Goal: Task Accomplishment & Management: Complete application form

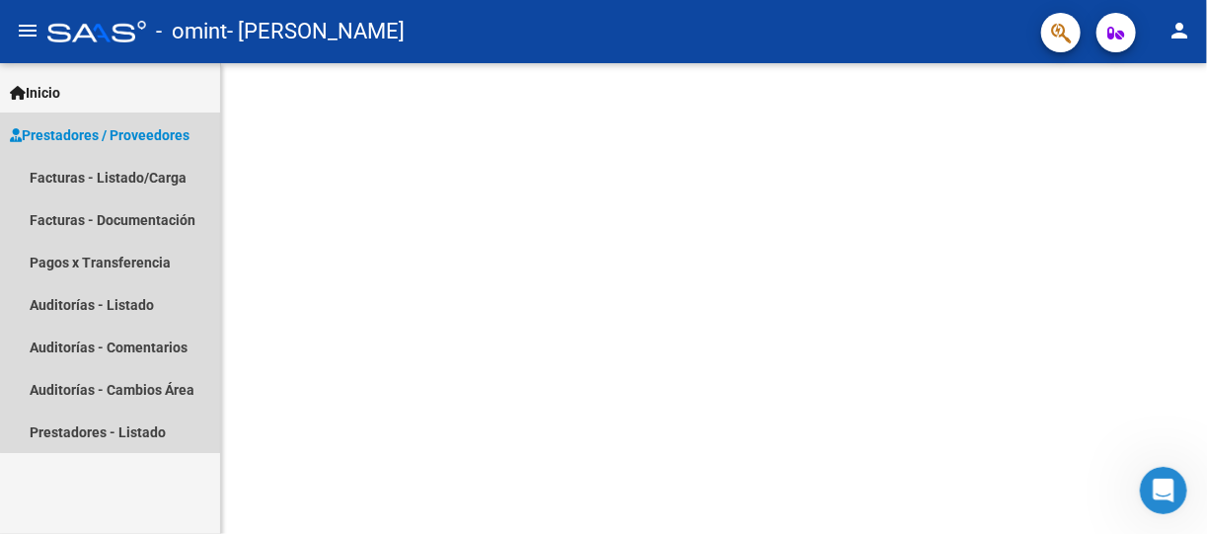
click at [143, 130] on span "Prestadores / Proveedores" at bounding box center [100, 135] width 180 height 22
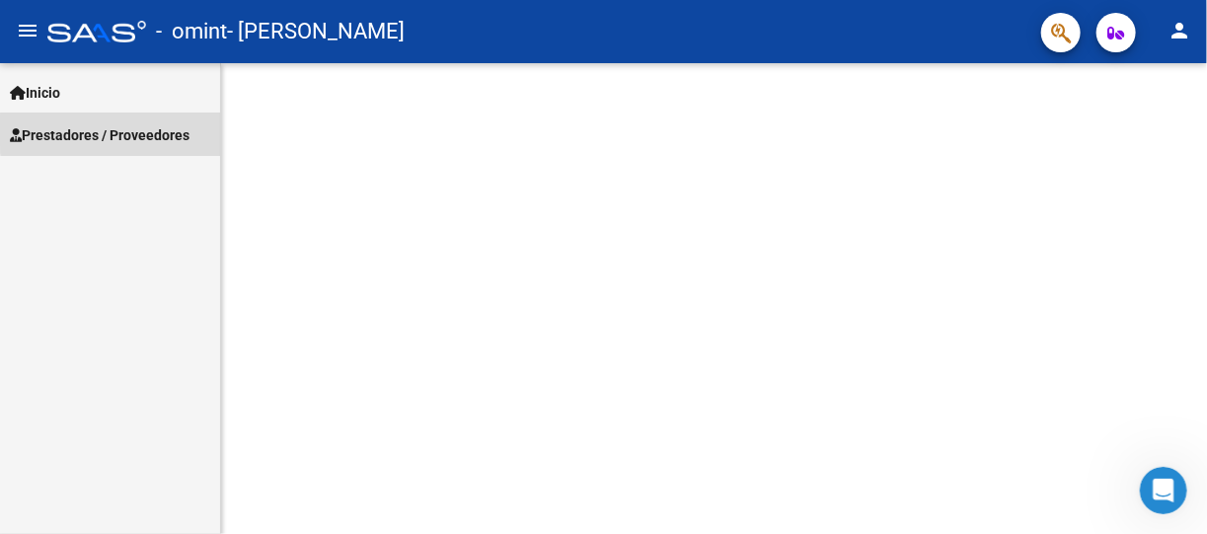
click at [143, 130] on span "Prestadores / Proveedores" at bounding box center [100, 135] width 180 height 22
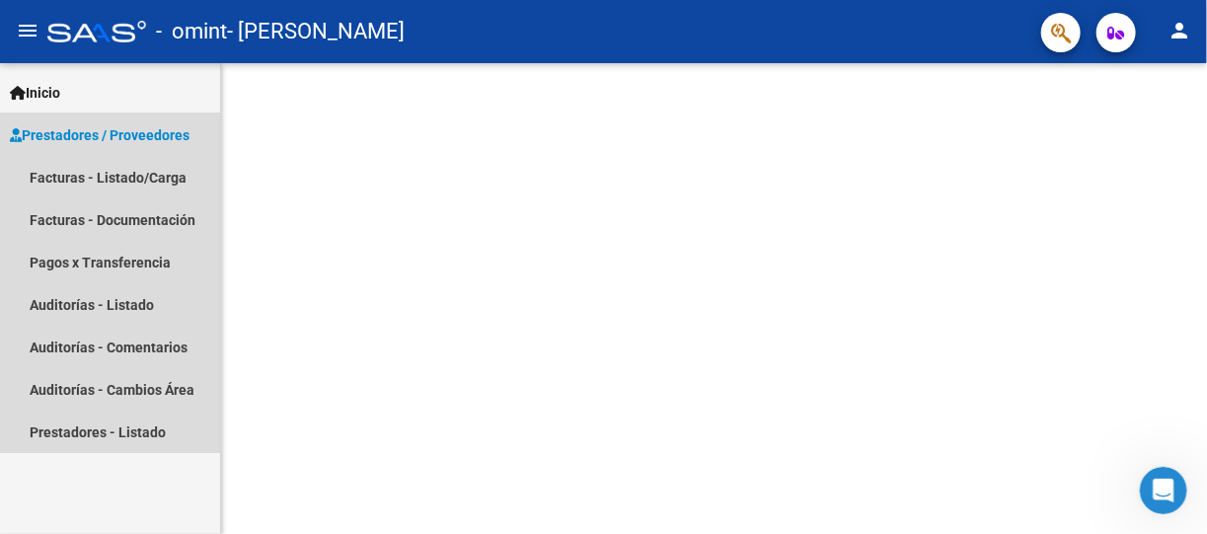
click at [77, 130] on span "Prestadores / Proveedores" at bounding box center [100, 135] width 180 height 22
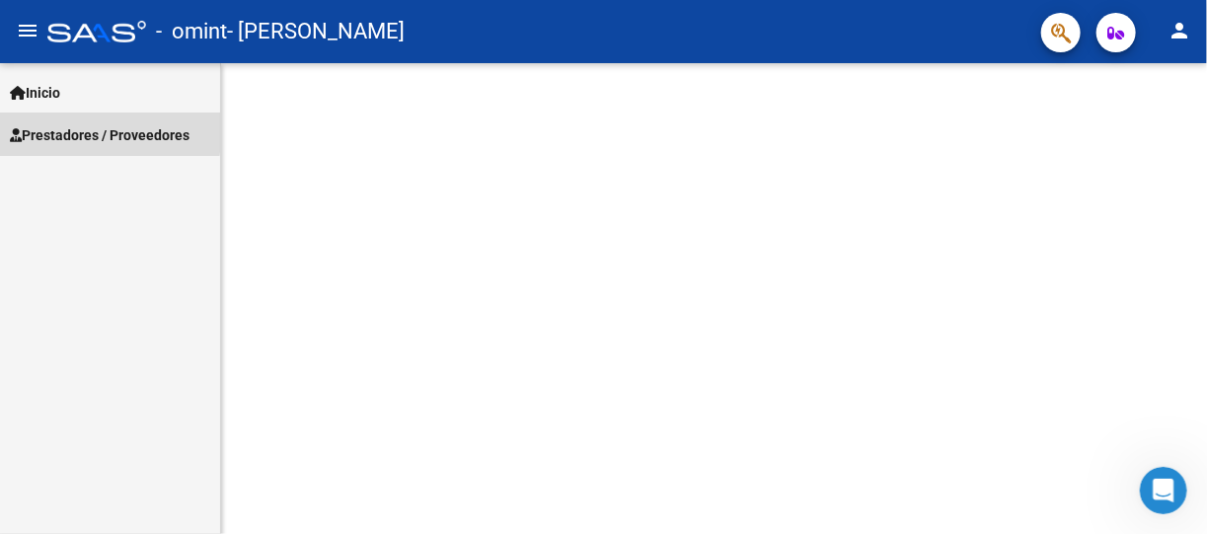
click at [77, 130] on span "Prestadores / Proveedores" at bounding box center [100, 135] width 180 height 22
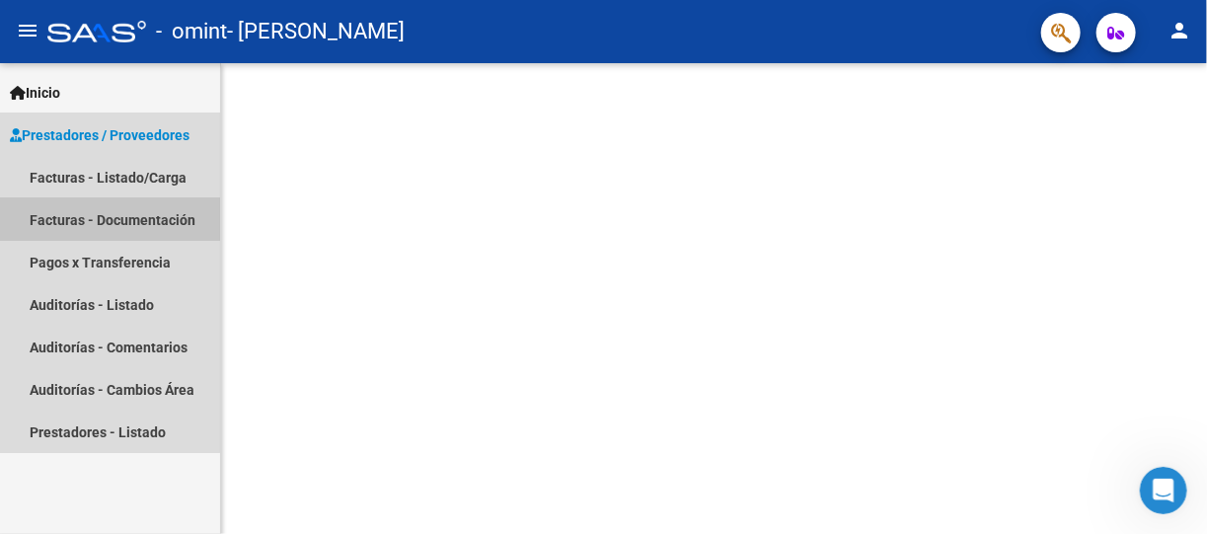
click at [71, 212] on link "Facturas - Documentación" at bounding box center [110, 219] width 220 height 42
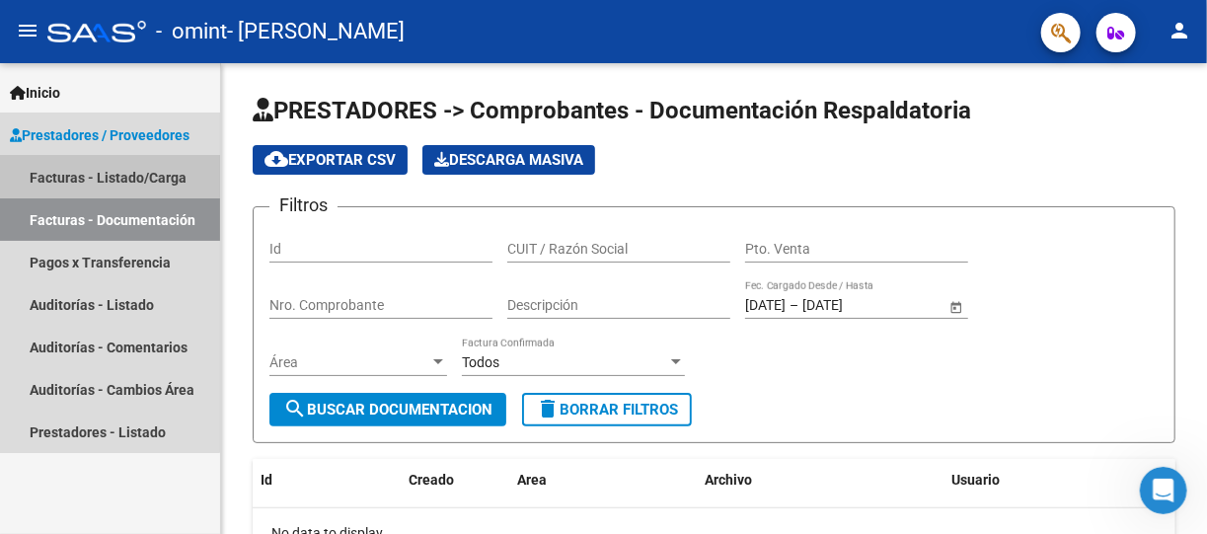
click at [63, 177] on link "Facturas - Listado/Carga" at bounding box center [110, 177] width 220 height 42
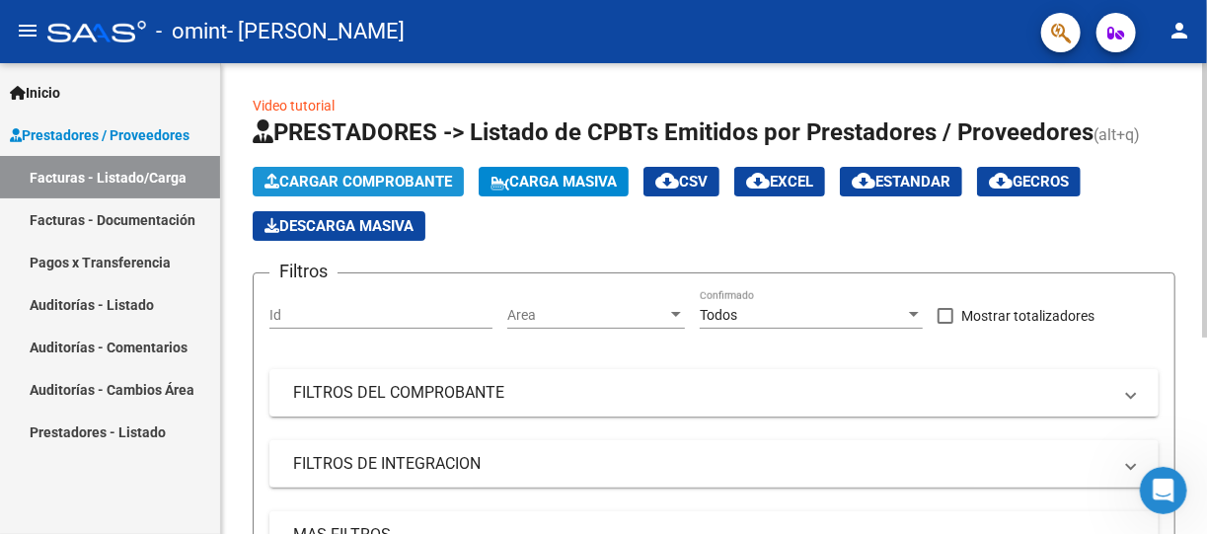
click at [386, 179] on span "Cargar Comprobante" at bounding box center [359, 182] width 188 height 18
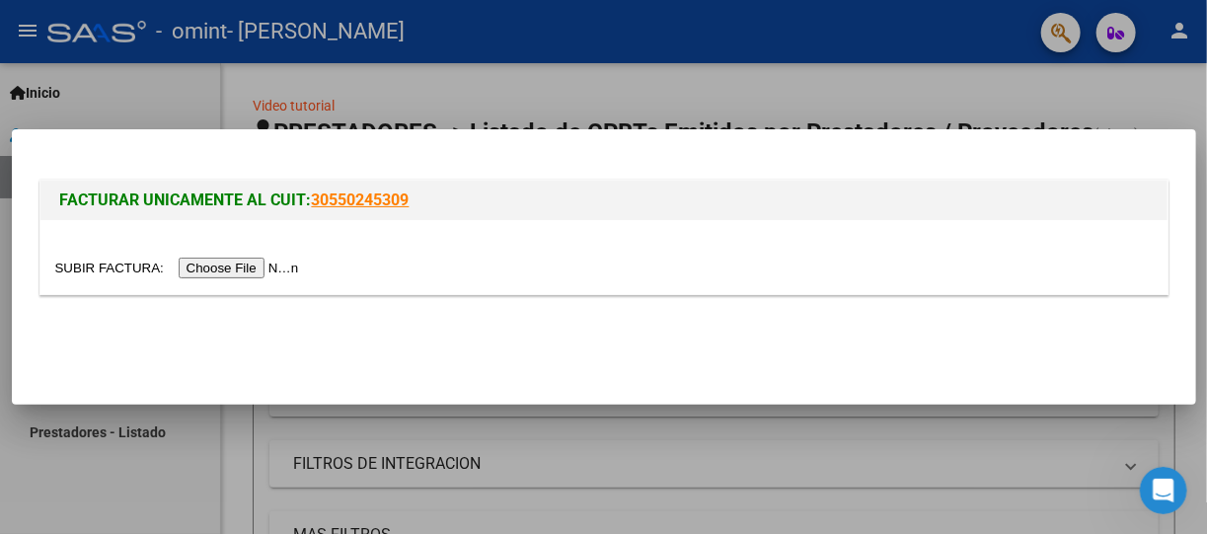
click at [223, 269] on input "file" at bounding box center [180, 268] width 250 height 21
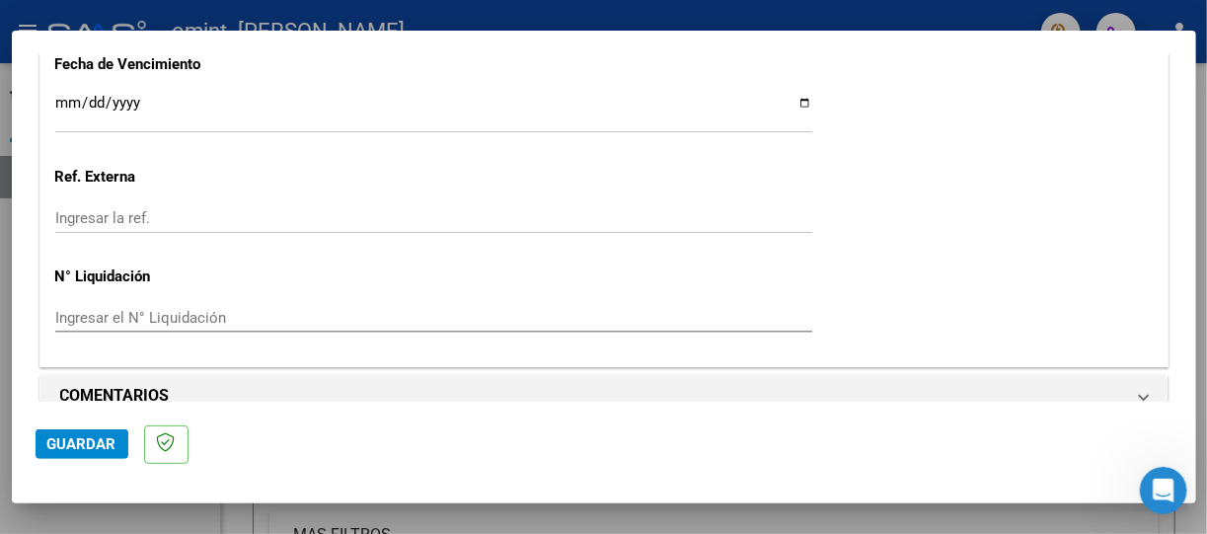
scroll to position [1250, 0]
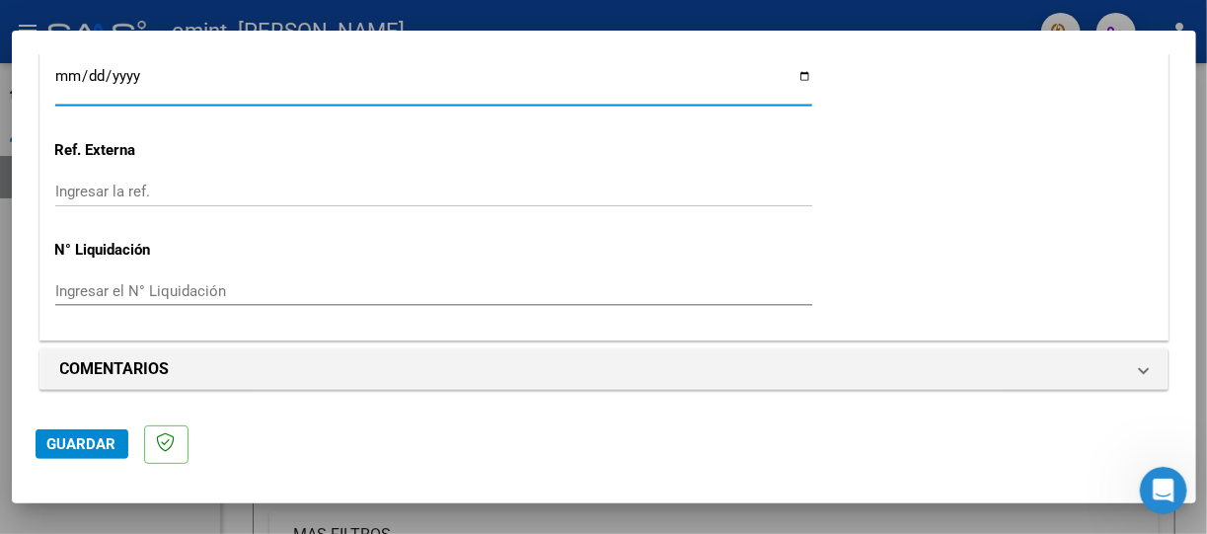
click at [787, 76] on input "Ingresar la fecha" at bounding box center [433, 84] width 757 height 32
type input "[DATE]"
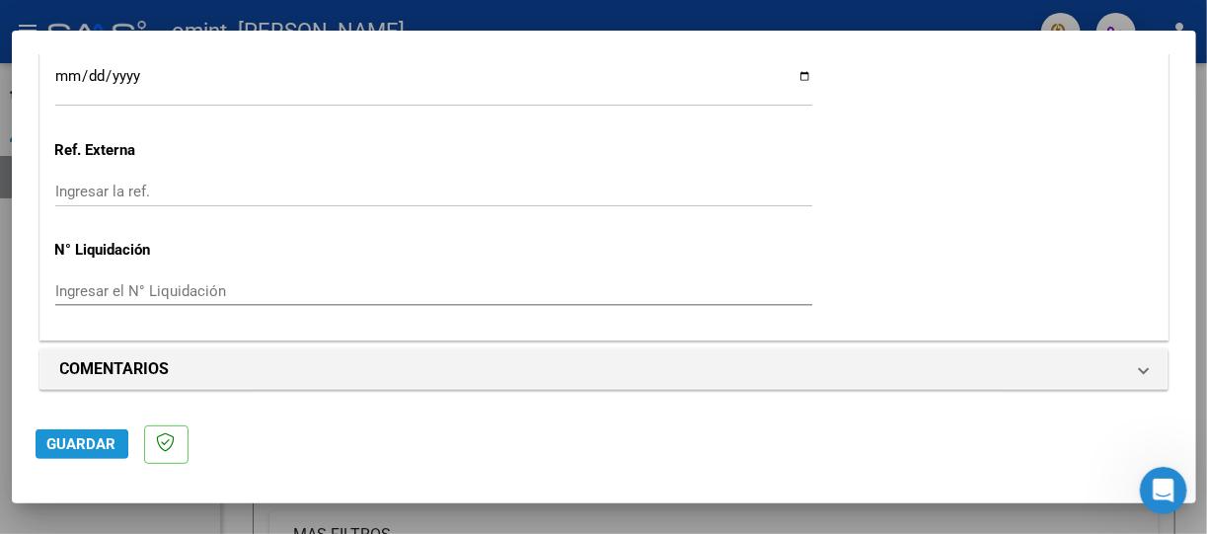
click at [64, 444] on span "Guardar" at bounding box center [81, 444] width 69 height 18
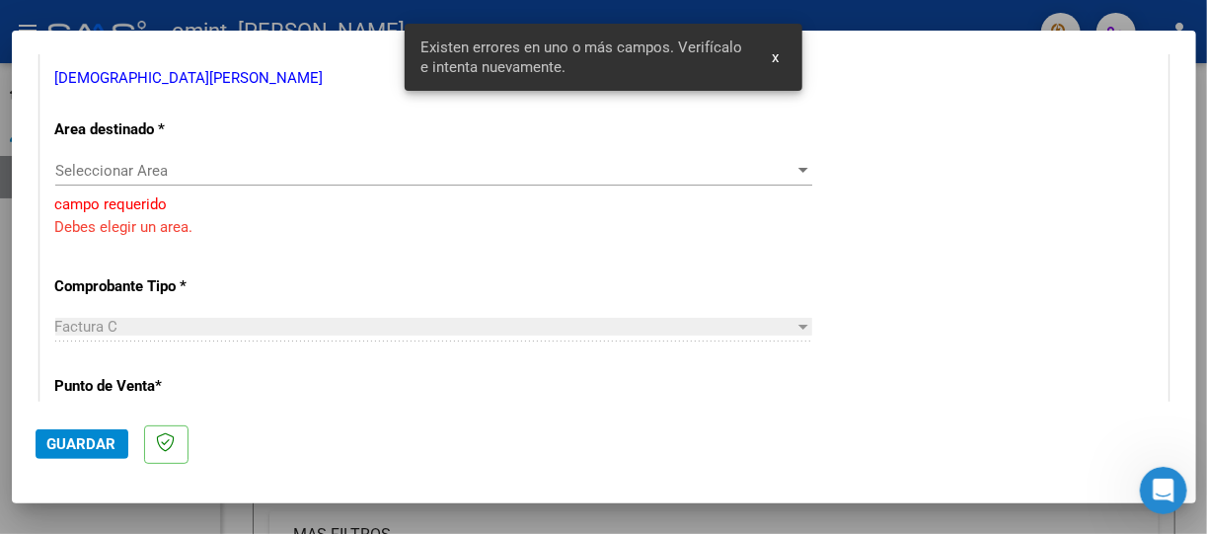
scroll to position [333, 0]
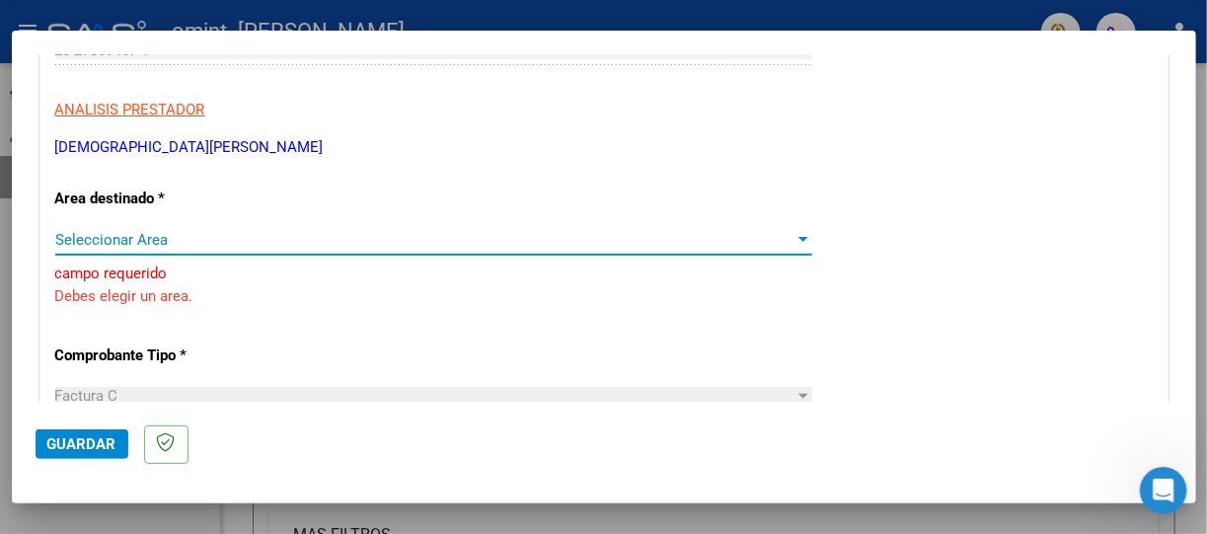
click at [799, 238] on div at bounding box center [804, 239] width 10 height 5
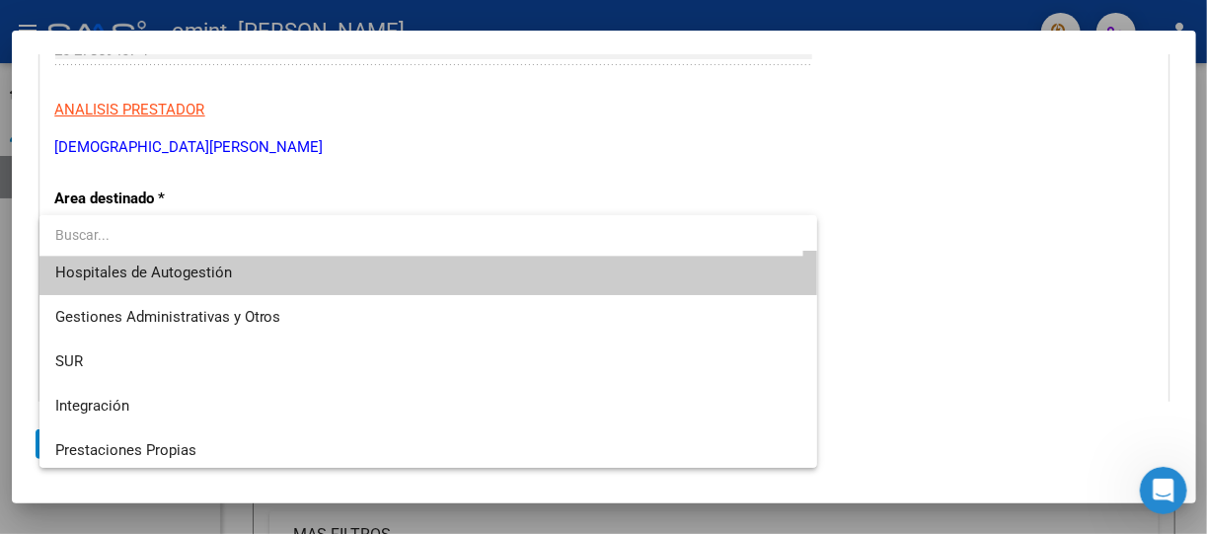
scroll to position [0, 0]
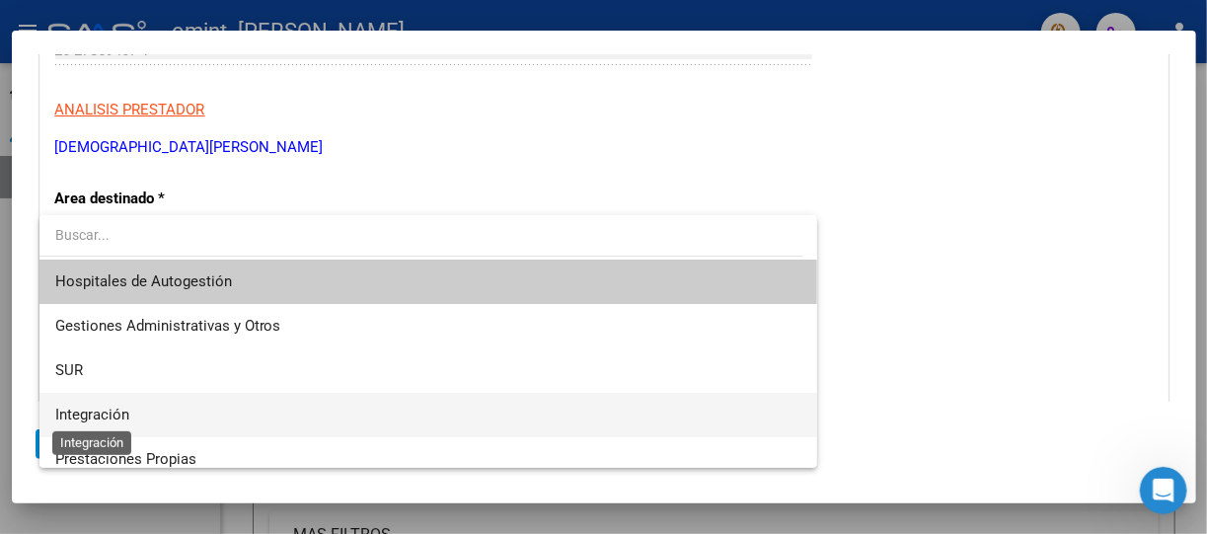
click at [87, 411] on span "Integración" at bounding box center [92, 415] width 74 height 18
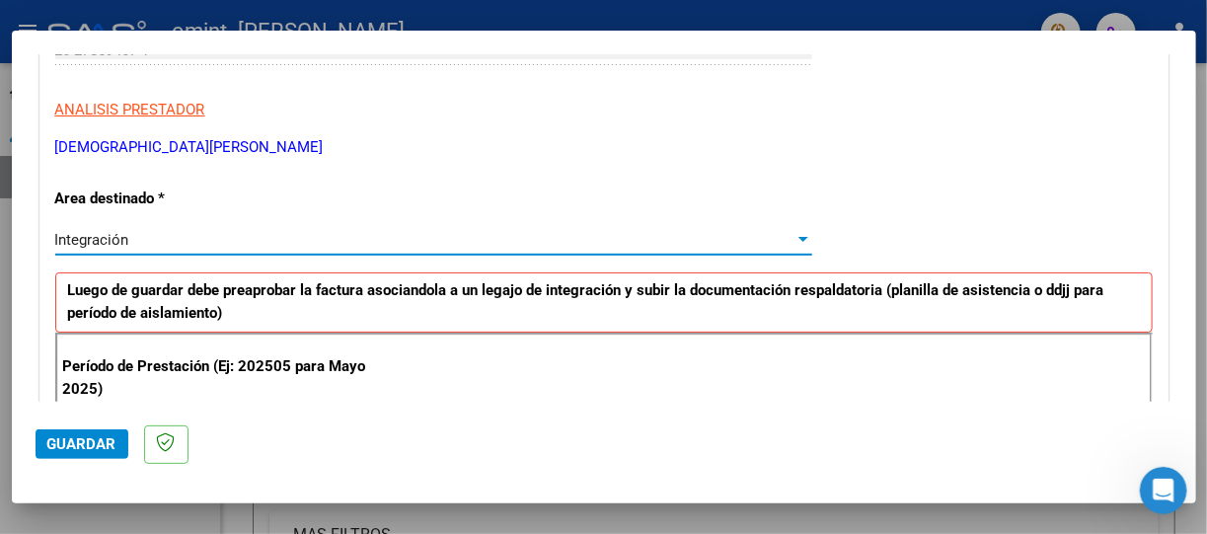
click at [799, 238] on div at bounding box center [804, 239] width 10 height 5
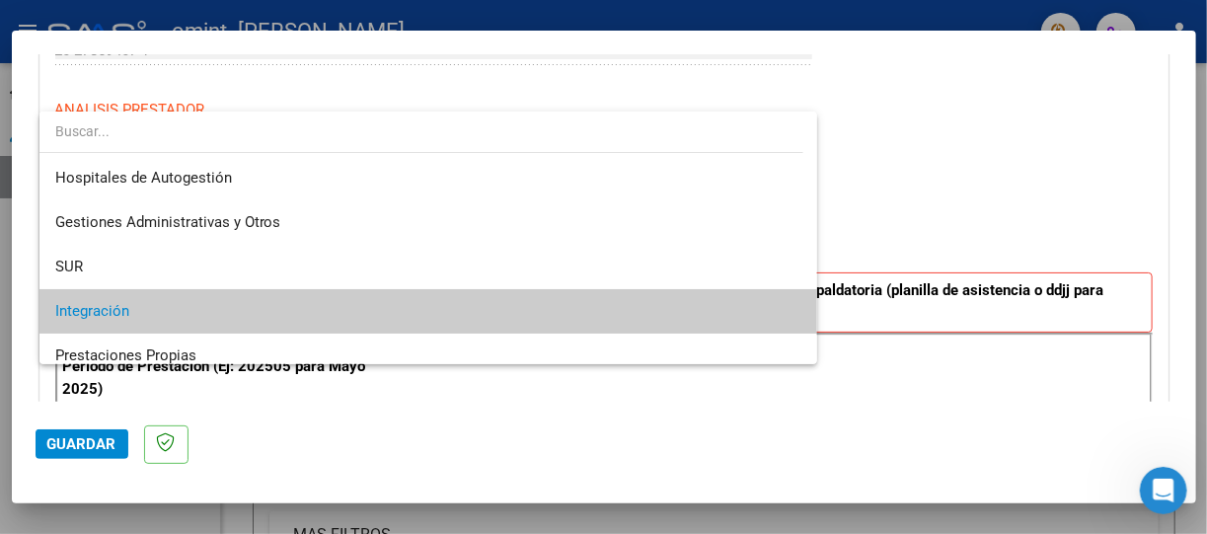
scroll to position [73, 0]
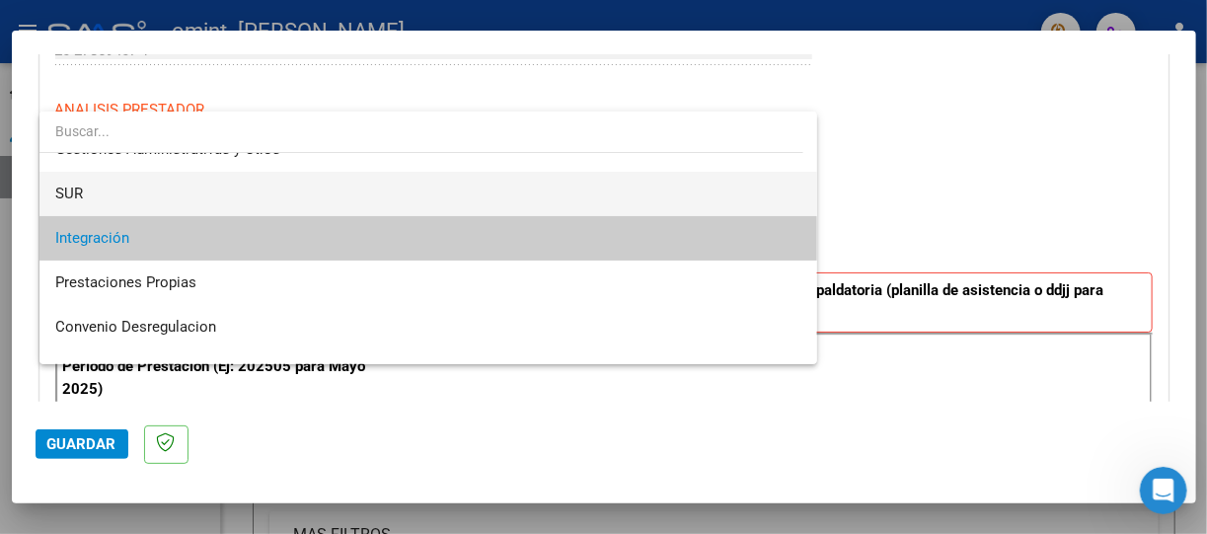
click at [194, 189] on span "SUR" at bounding box center [428, 194] width 747 height 44
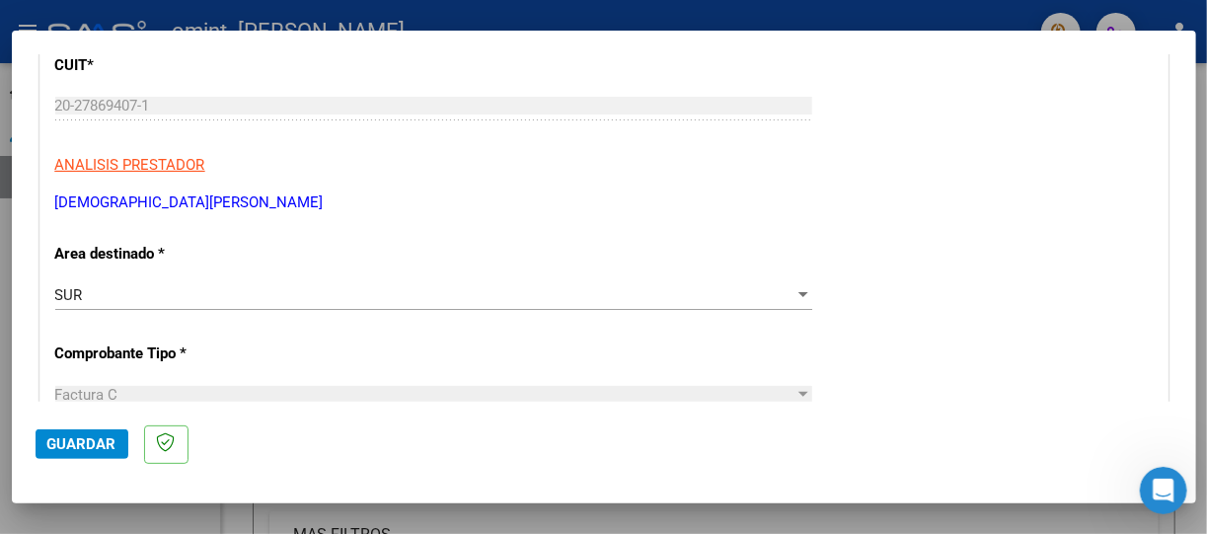
scroll to position [197, 0]
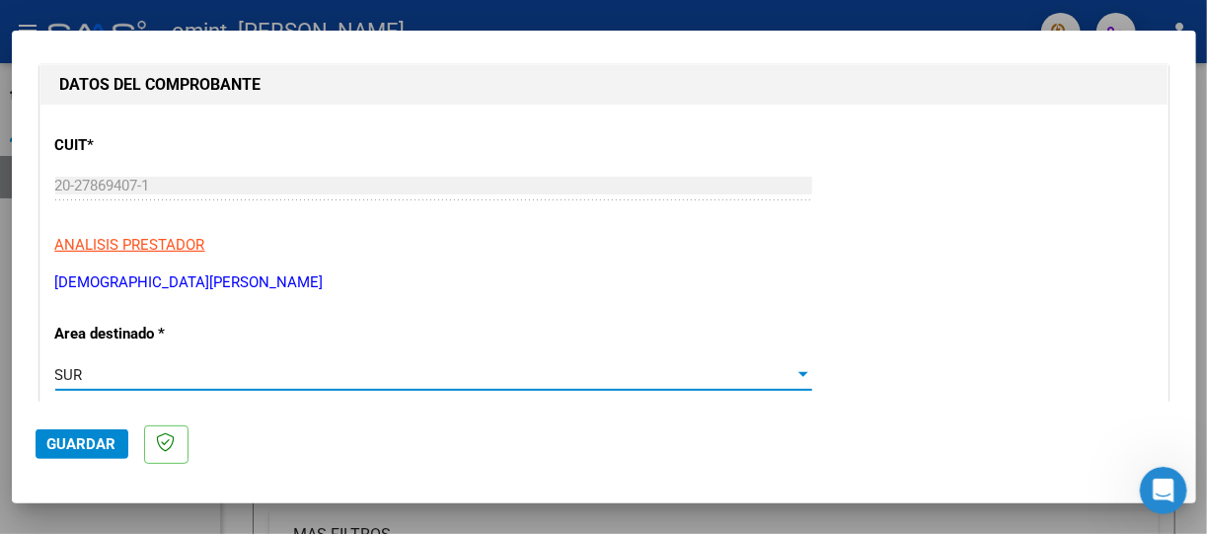
click at [795, 368] on div at bounding box center [804, 375] width 18 height 16
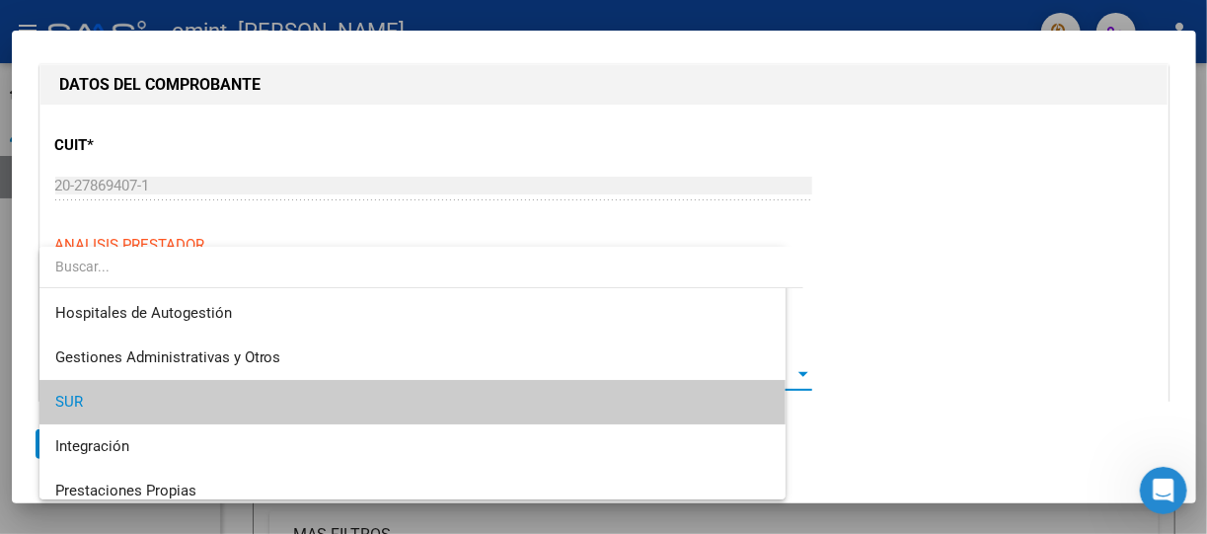
scroll to position [29, 0]
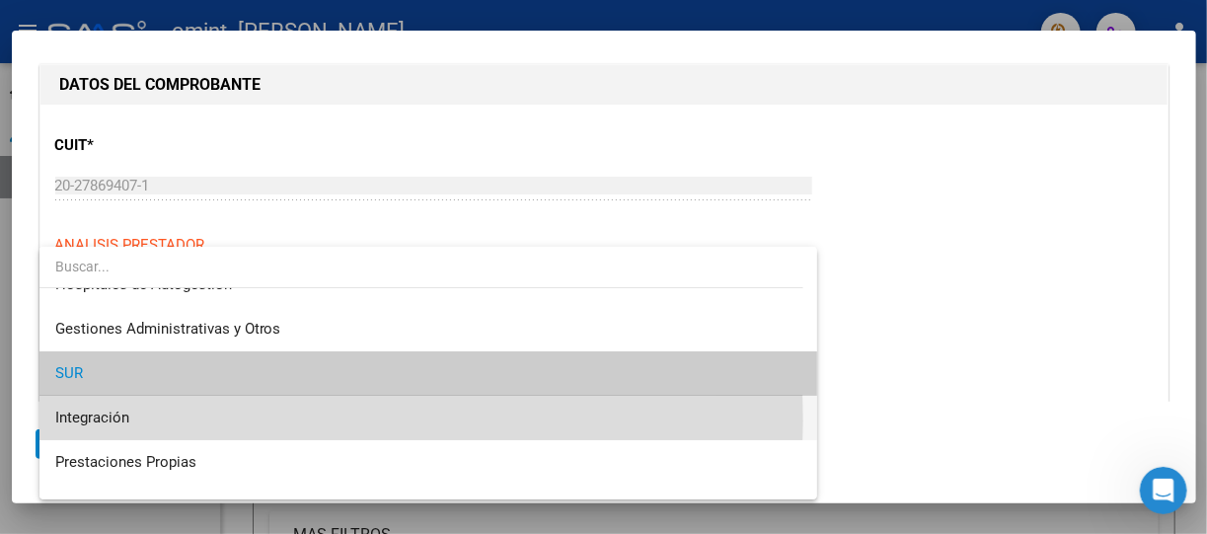
click at [258, 421] on span "Integración" at bounding box center [428, 418] width 747 height 44
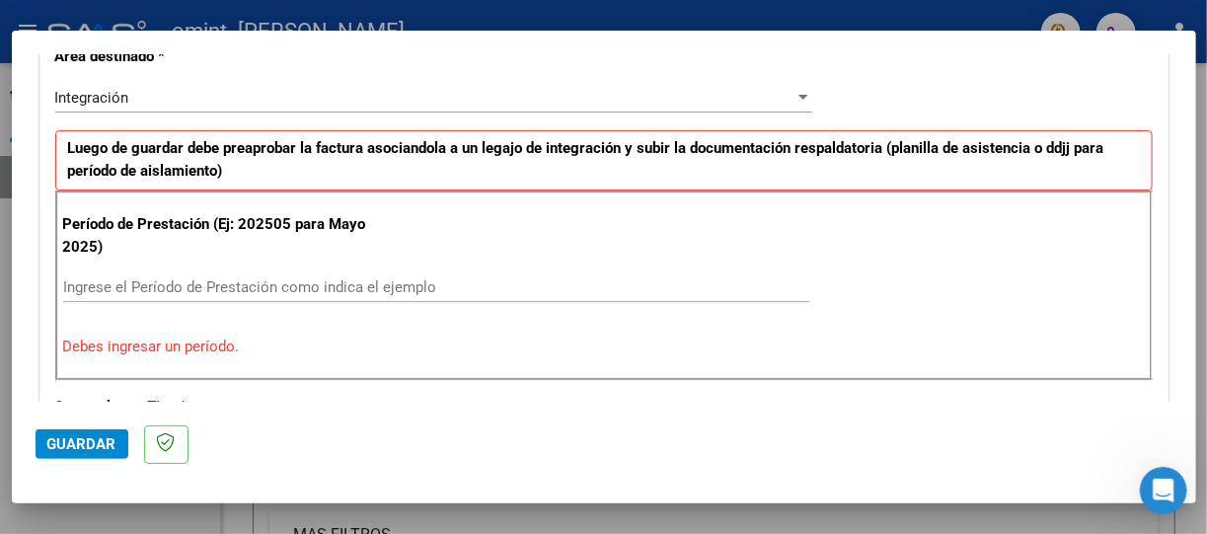
scroll to position [513, 0]
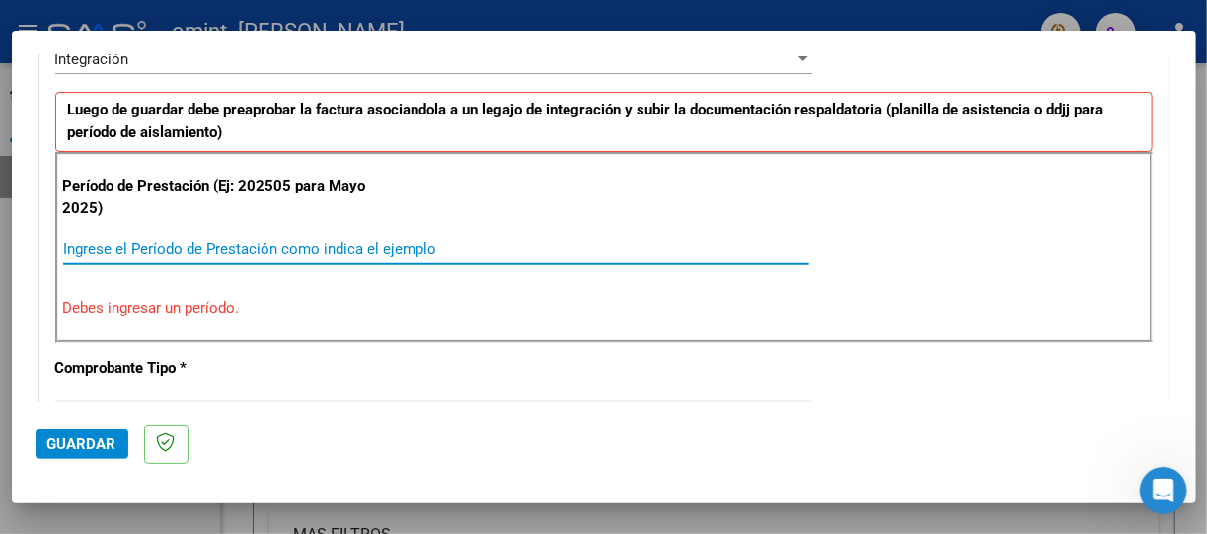
click at [155, 249] on input "Ingrese el Período de Prestación como indica el ejemplo" at bounding box center [436, 249] width 746 height 18
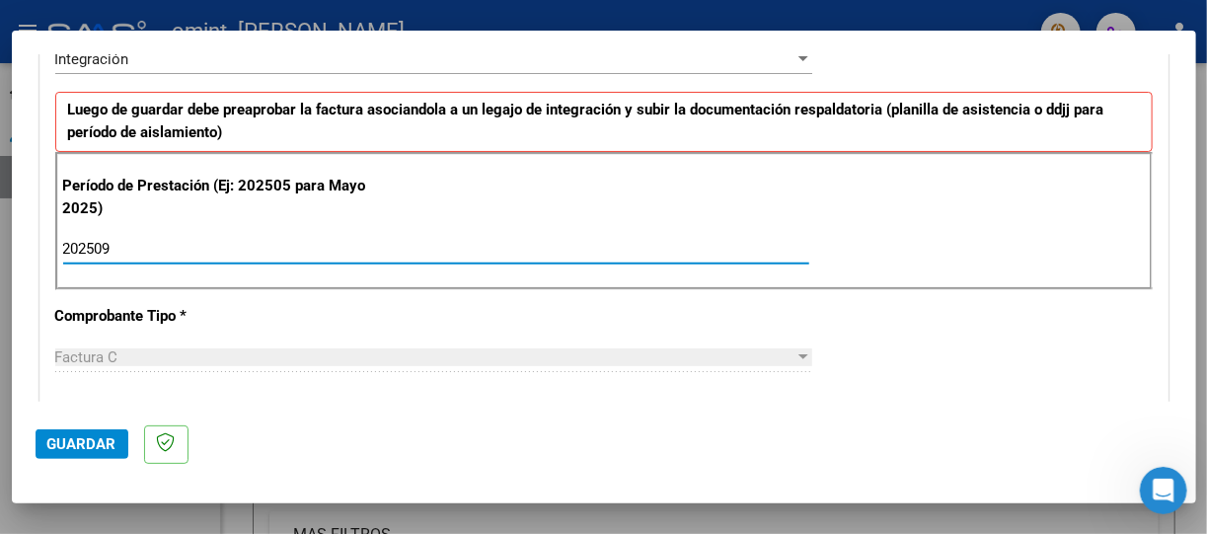
type input "202509"
click at [936, 333] on div "CUIT * 20-27869407-1 Ingresar CUIT ANALISIS PRESTADOR [PERSON_NAME] [PERSON_NAM…" at bounding box center [603, 532] width 1127 height 1486
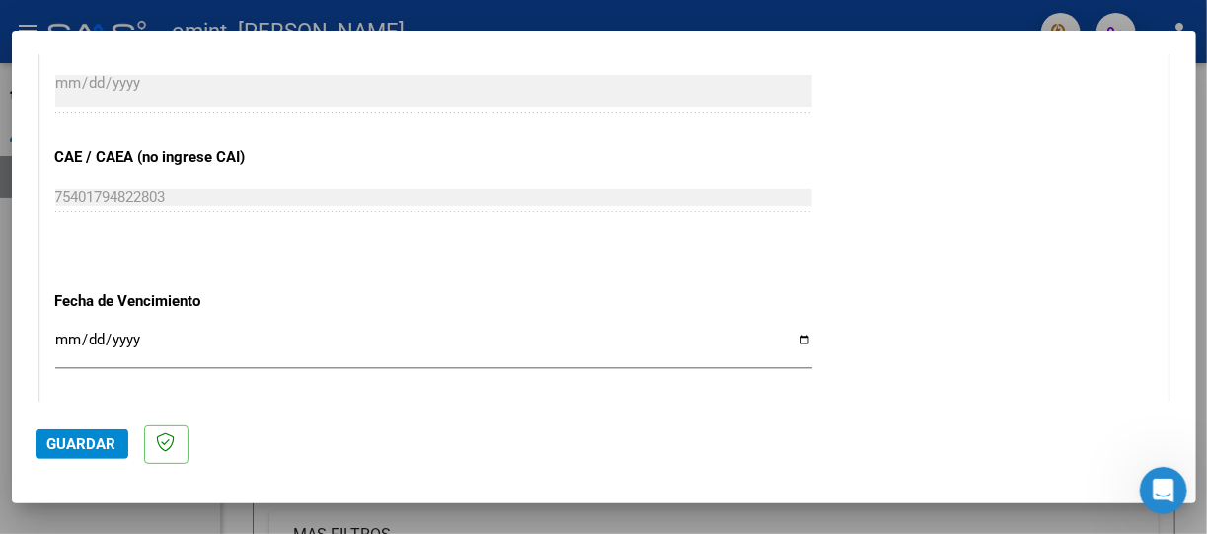
scroll to position [1224, 0]
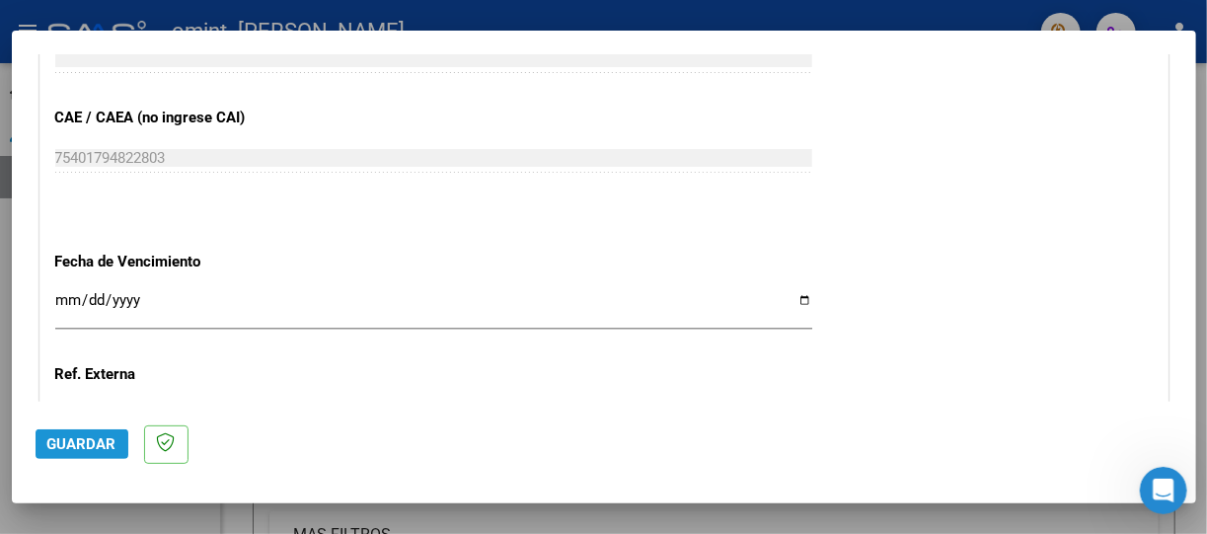
click at [101, 432] on button "Guardar" at bounding box center [82, 444] width 93 height 30
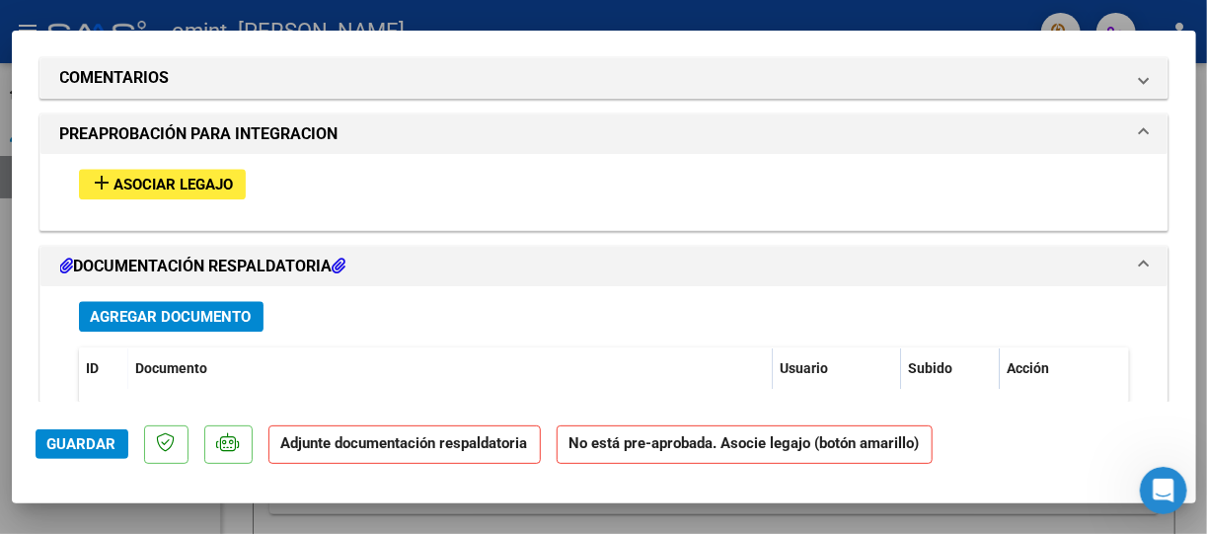
scroll to position [1724, 0]
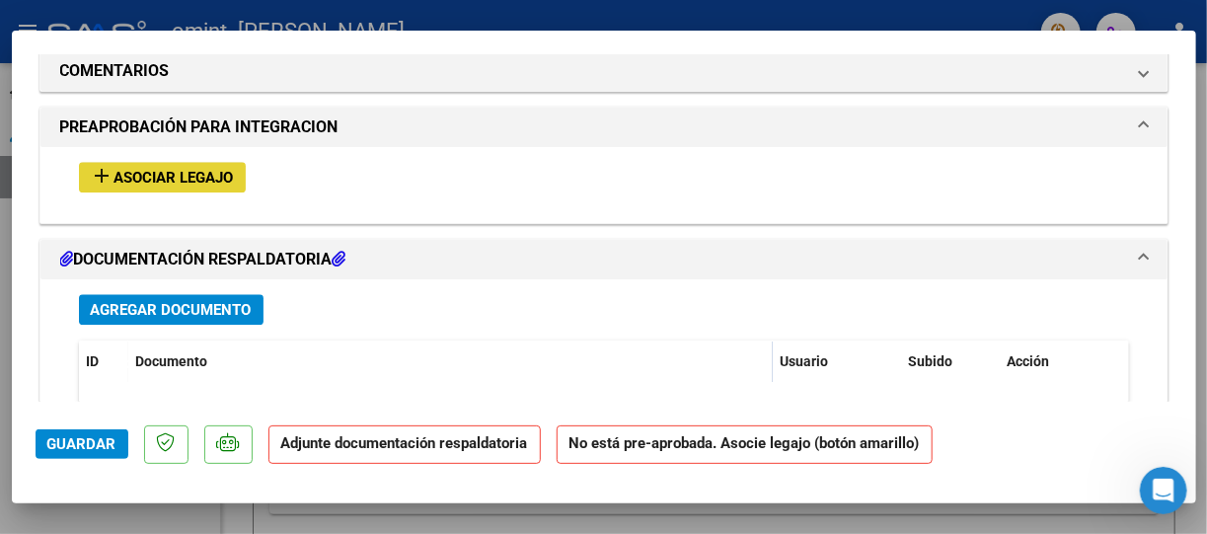
click at [165, 169] on span "Asociar Legajo" at bounding box center [174, 178] width 119 height 18
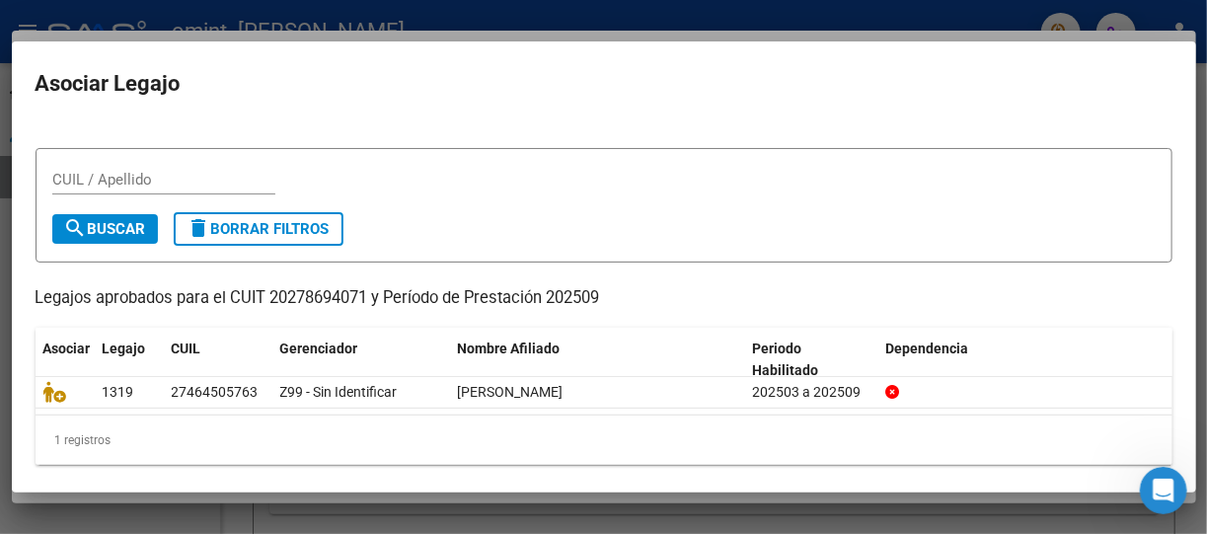
scroll to position [33, 0]
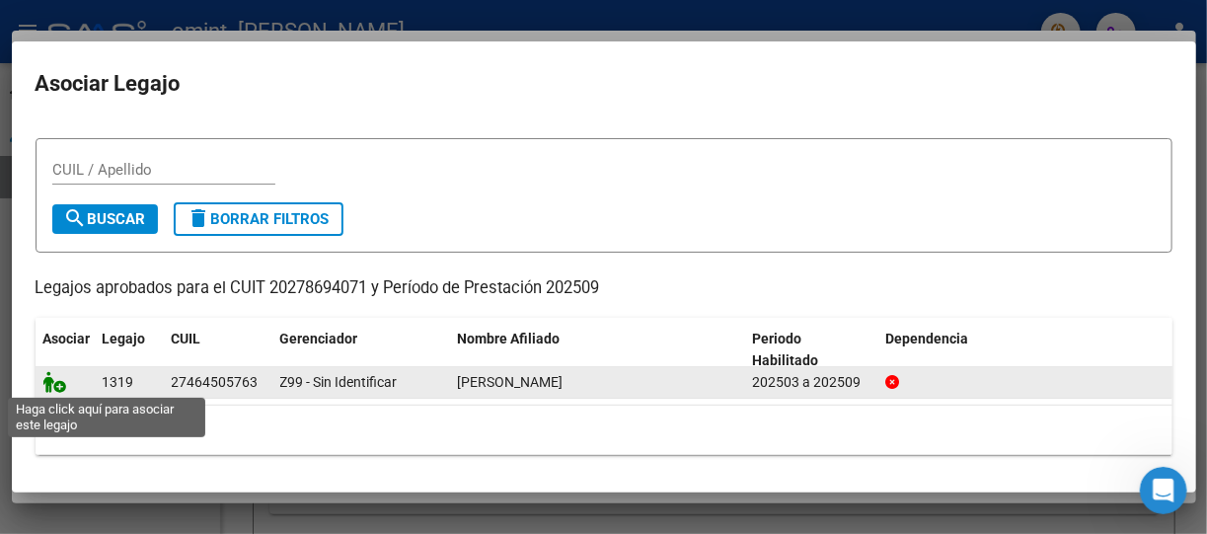
click at [58, 384] on icon at bounding box center [55, 382] width 24 height 22
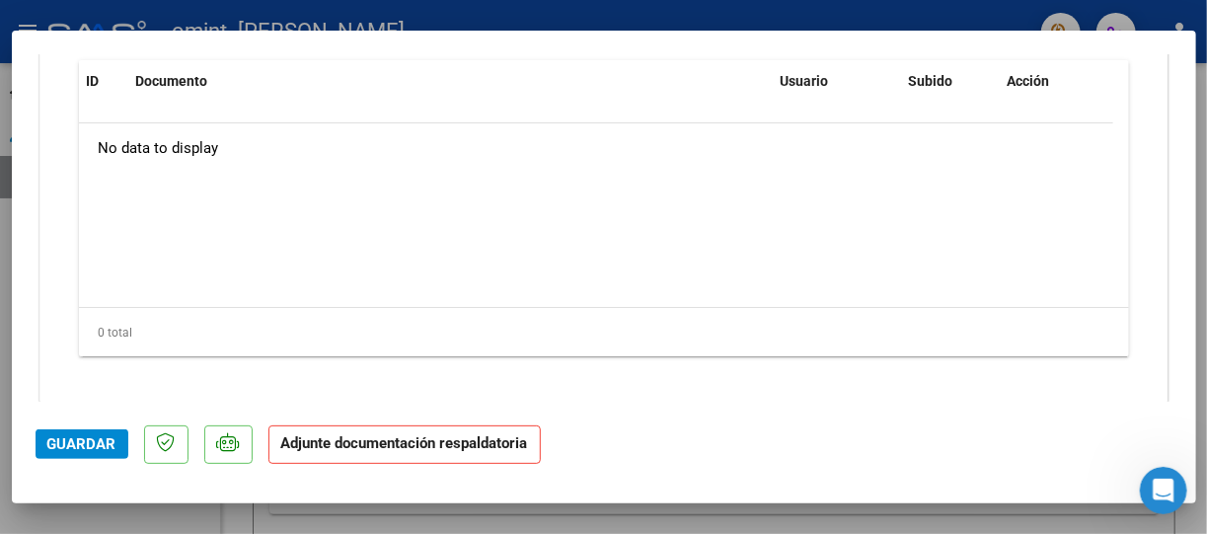
scroll to position [2324, 0]
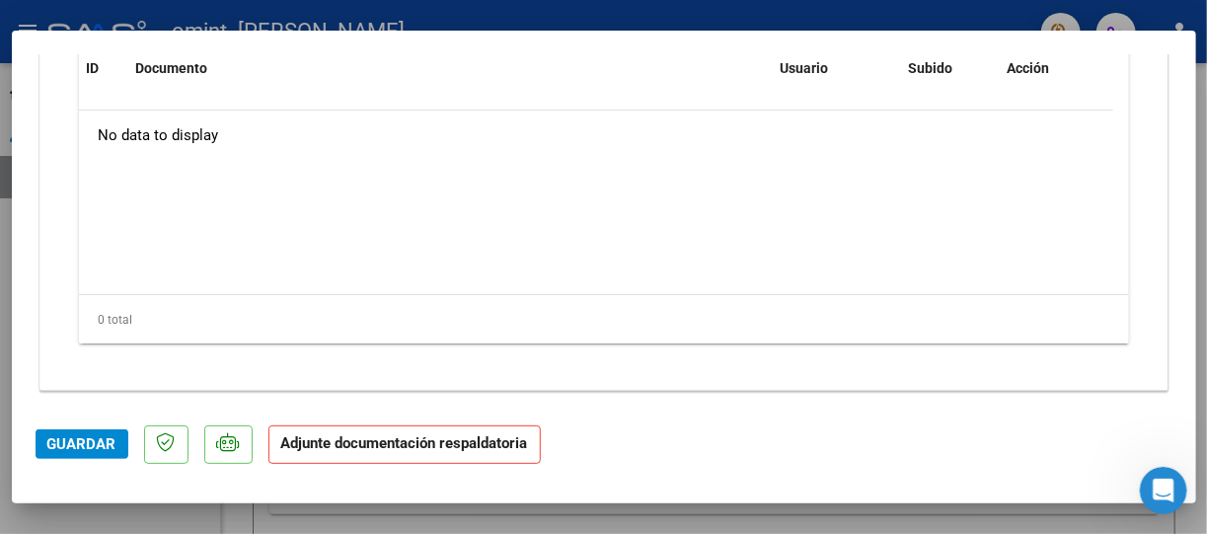
click at [1178, 300] on mat-dialog-content "COMPROBANTE VER COMPROBANTE ESTADO: Recibida. En proceso de confirmacion/acepta…" at bounding box center [604, 228] width 1185 height 348
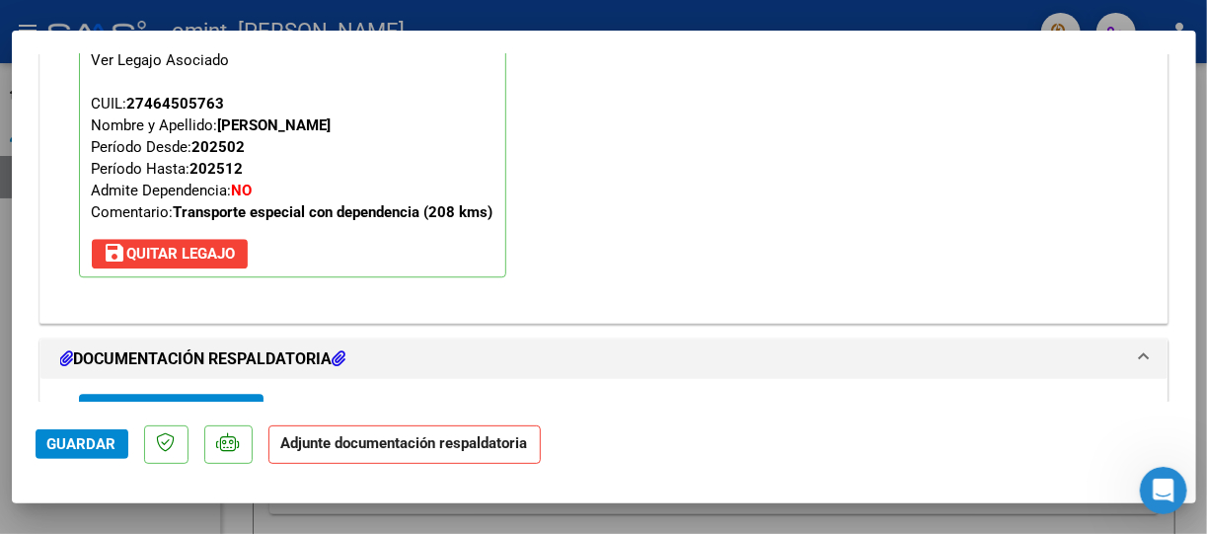
scroll to position [1921, 0]
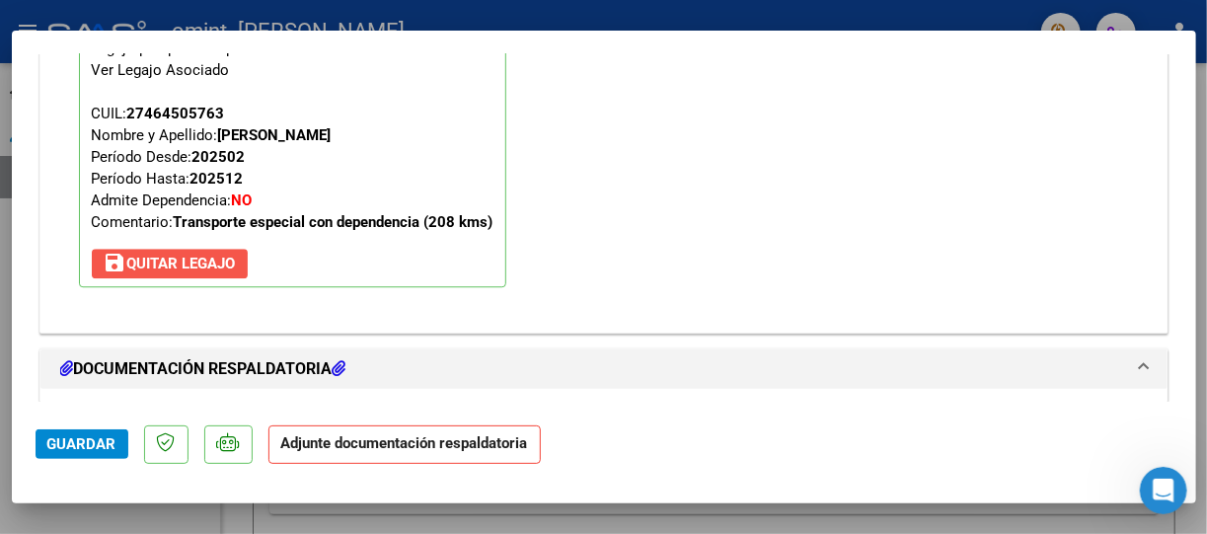
click at [180, 260] on span "save [PERSON_NAME]" at bounding box center [170, 264] width 132 height 18
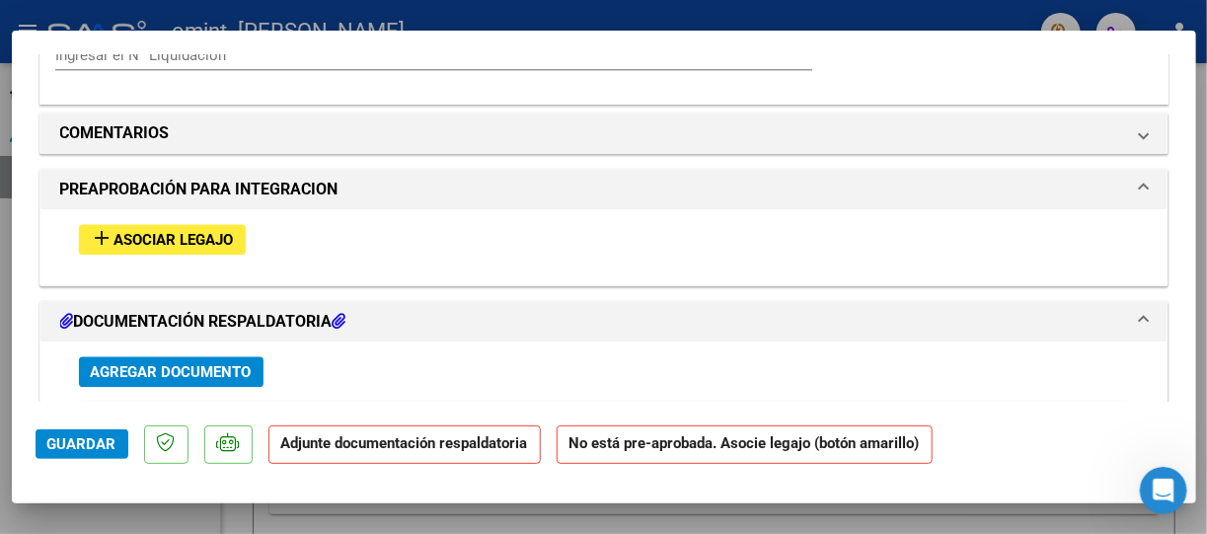
scroll to position [1675, 0]
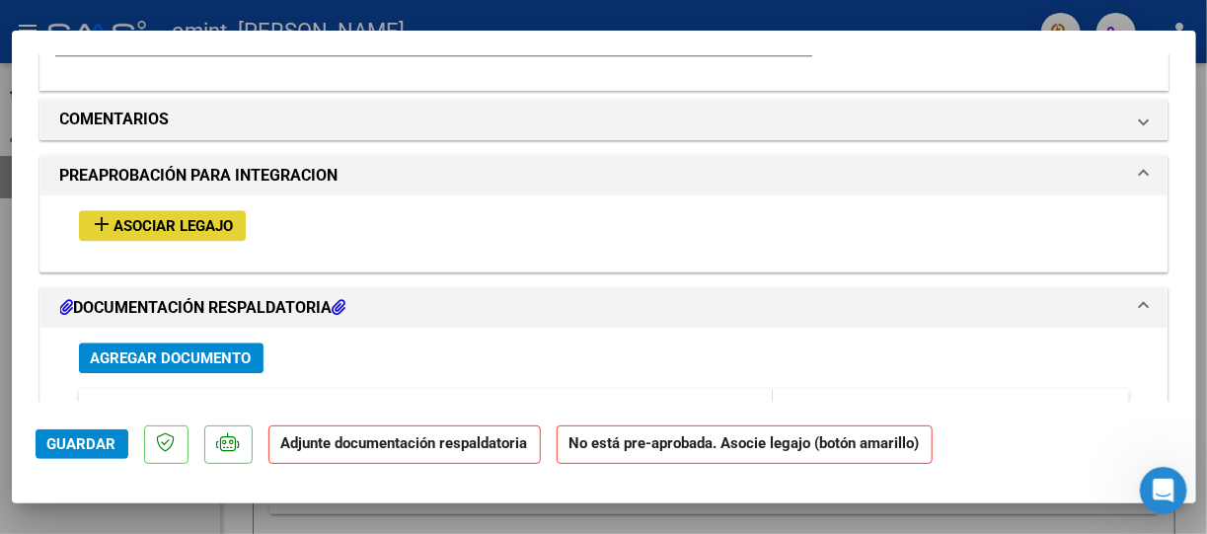
click at [107, 225] on mat-icon "add" at bounding box center [103, 224] width 24 height 24
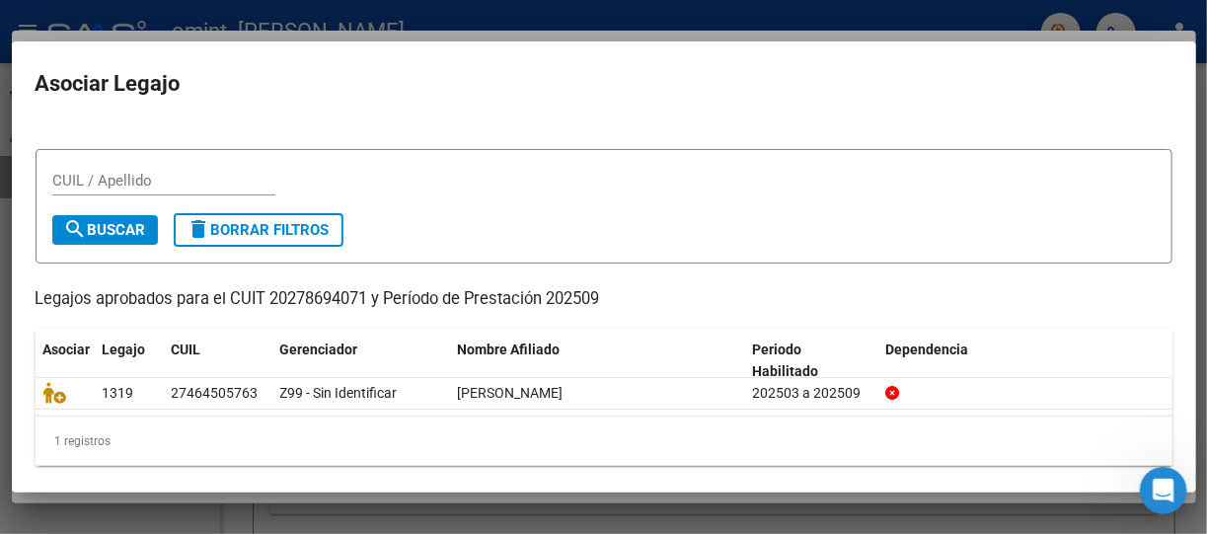
scroll to position [33, 0]
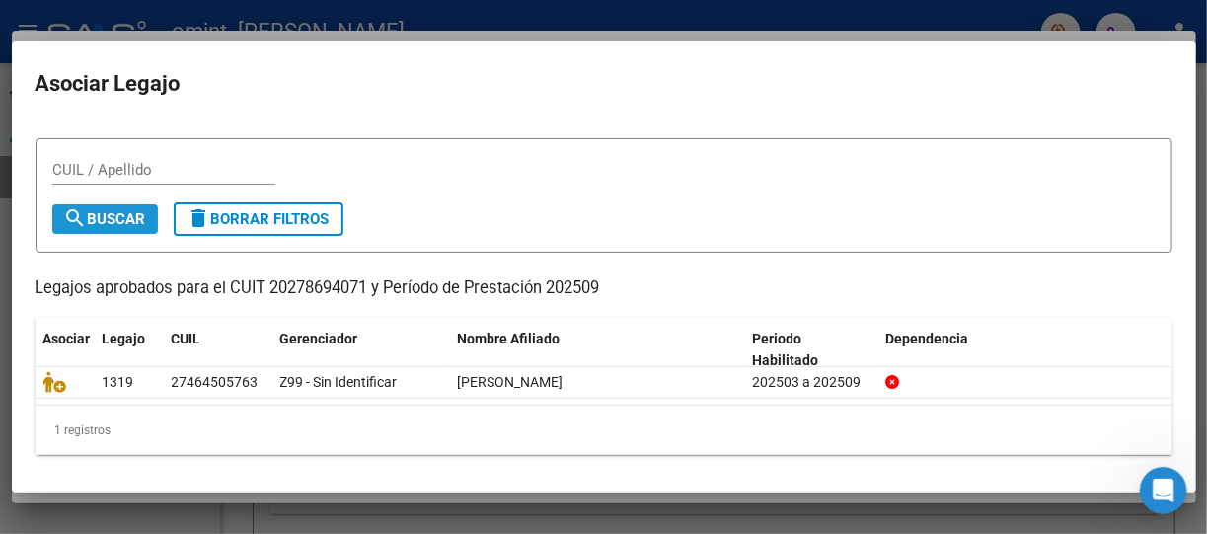
click at [109, 228] on button "search Buscar" at bounding box center [105, 219] width 106 height 30
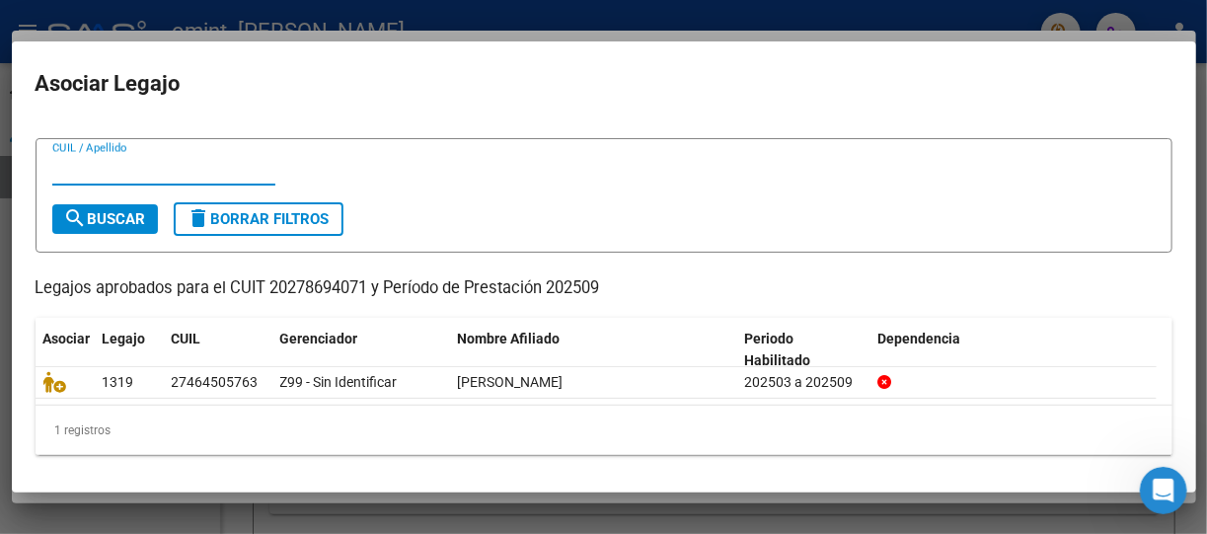
click at [104, 162] on input "CUIL / Apellido" at bounding box center [163, 170] width 223 height 18
type input "20278694071"
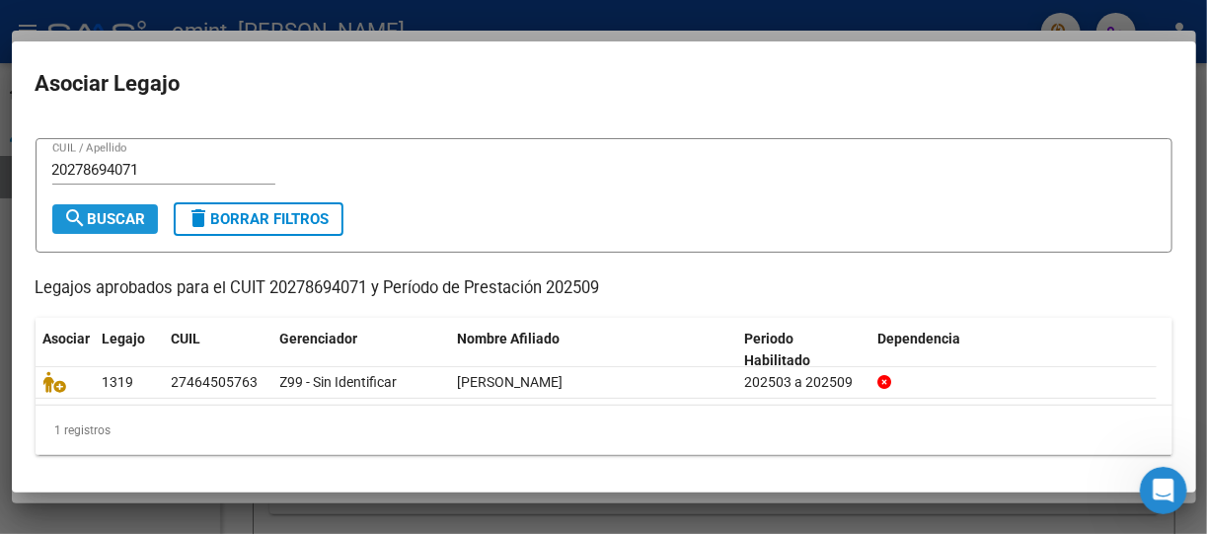
click at [104, 213] on span "search Buscar" at bounding box center [105, 219] width 82 height 18
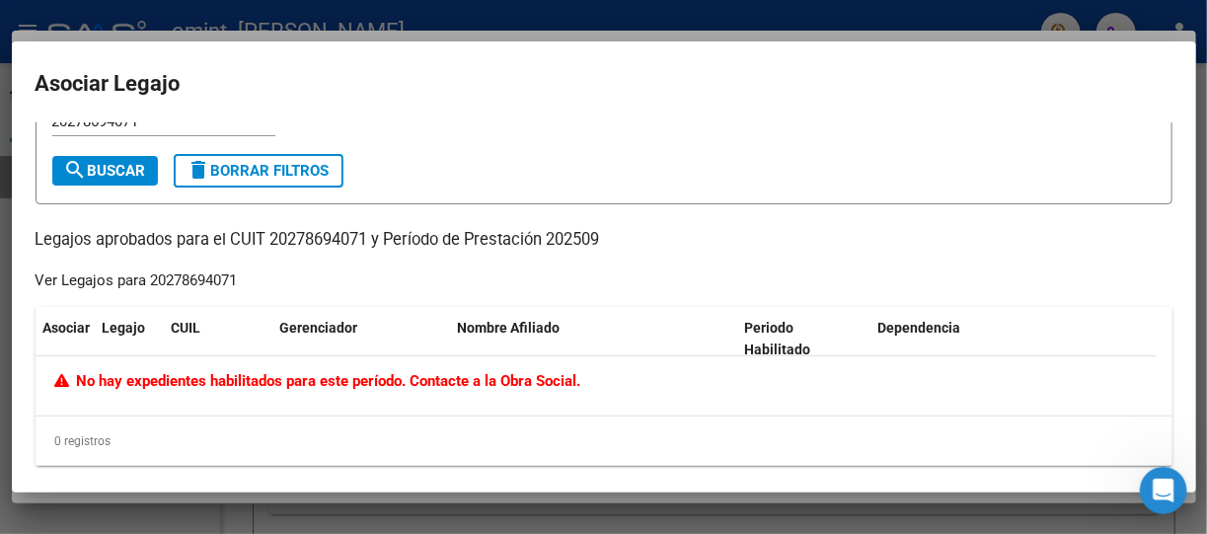
scroll to position [0, 0]
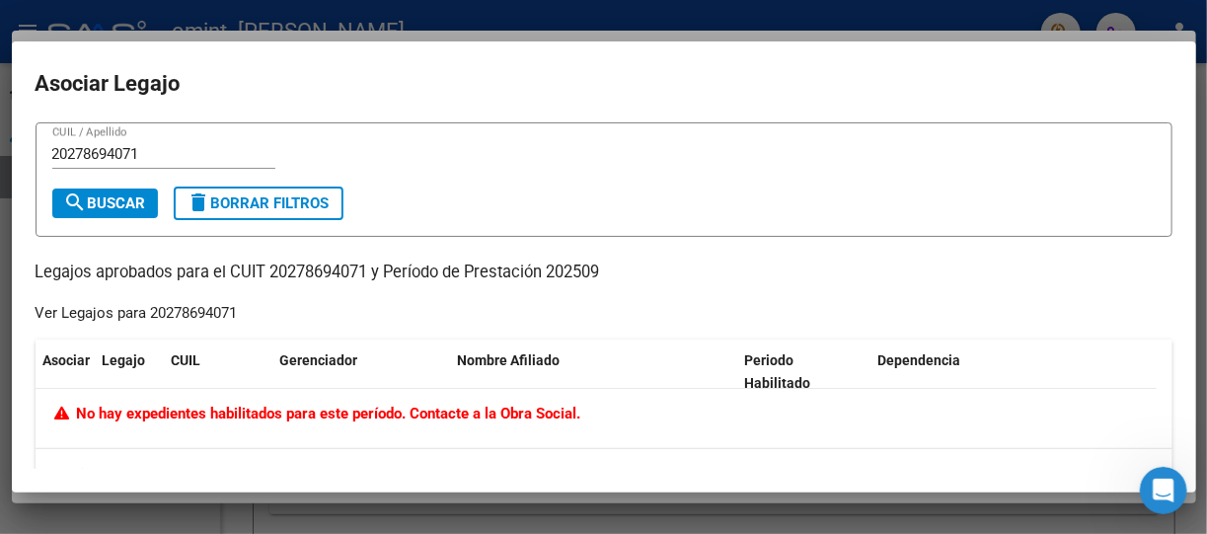
click at [159, 315] on div "Ver Legajos para 20278694071" at bounding box center [137, 313] width 202 height 23
click at [95, 203] on span "search Buscar" at bounding box center [105, 203] width 82 height 18
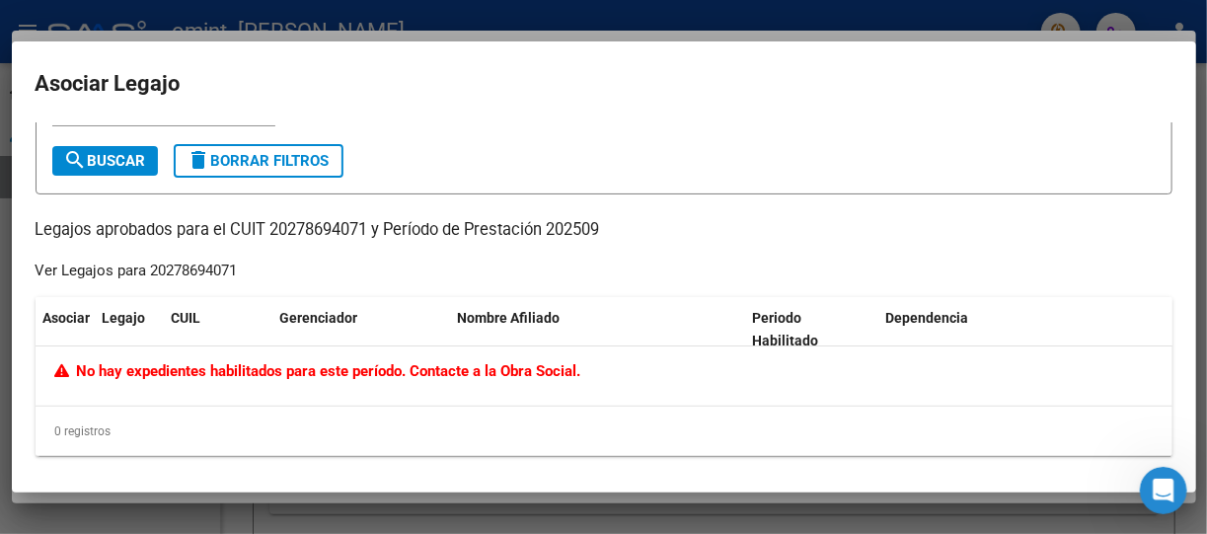
scroll to position [43, 0]
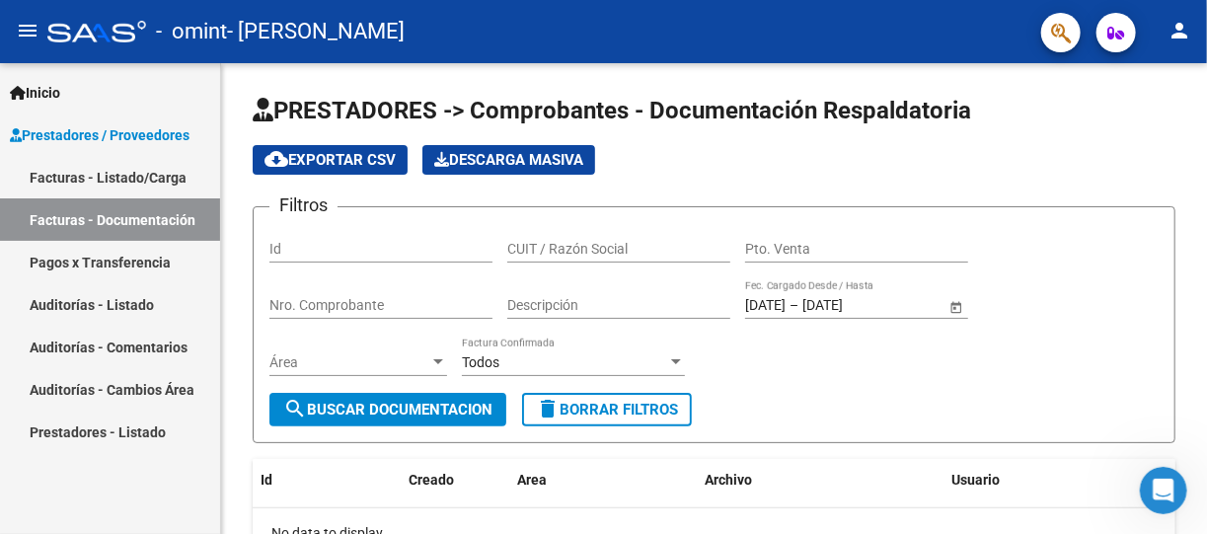
click at [157, 173] on link "Facturas - Listado/Carga" at bounding box center [110, 177] width 220 height 42
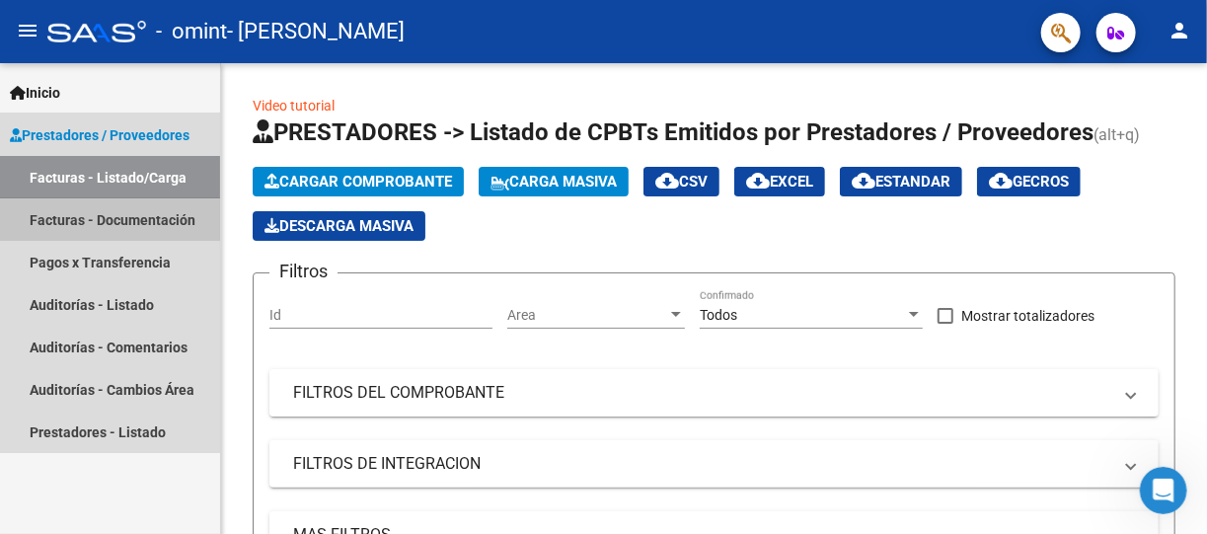
click at [53, 218] on link "Facturas - Documentación" at bounding box center [110, 219] width 220 height 42
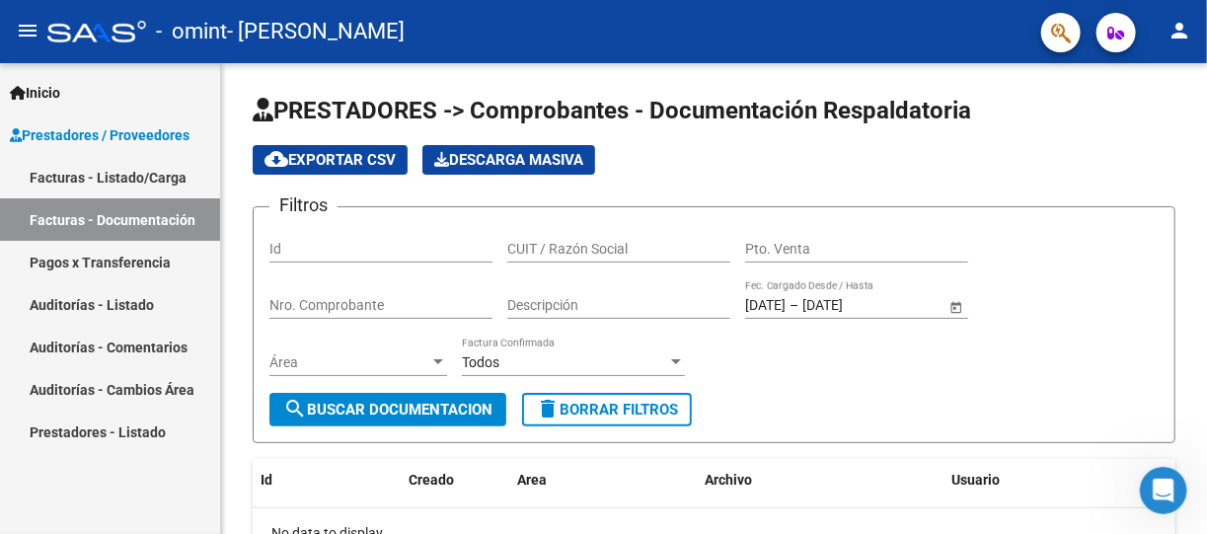
click at [41, 261] on link "Pagos x Transferencia" at bounding box center [110, 262] width 220 height 42
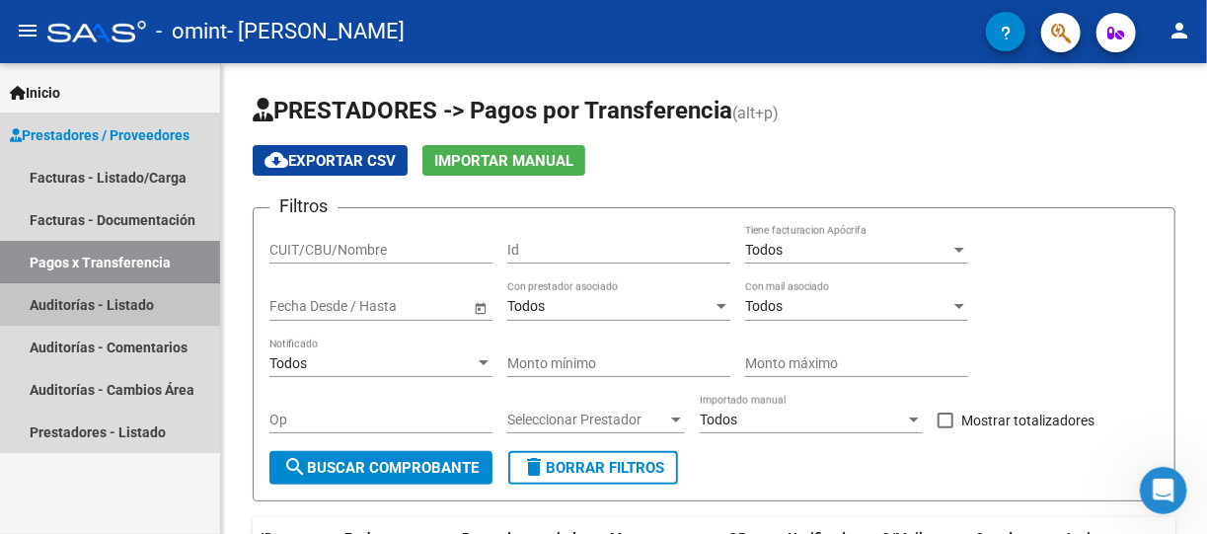
click at [58, 303] on link "Auditorías - Listado" at bounding box center [110, 304] width 220 height 42
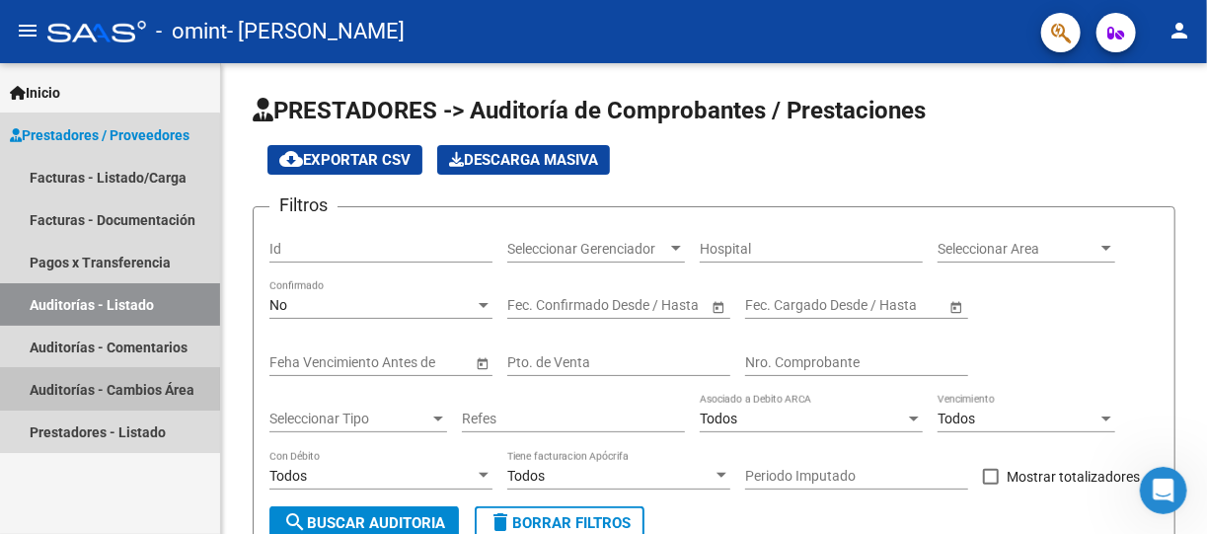
click at [75, 378] on link "Auditorías - Cambios Área" at bounding box center [110, 389] width 220 height 42
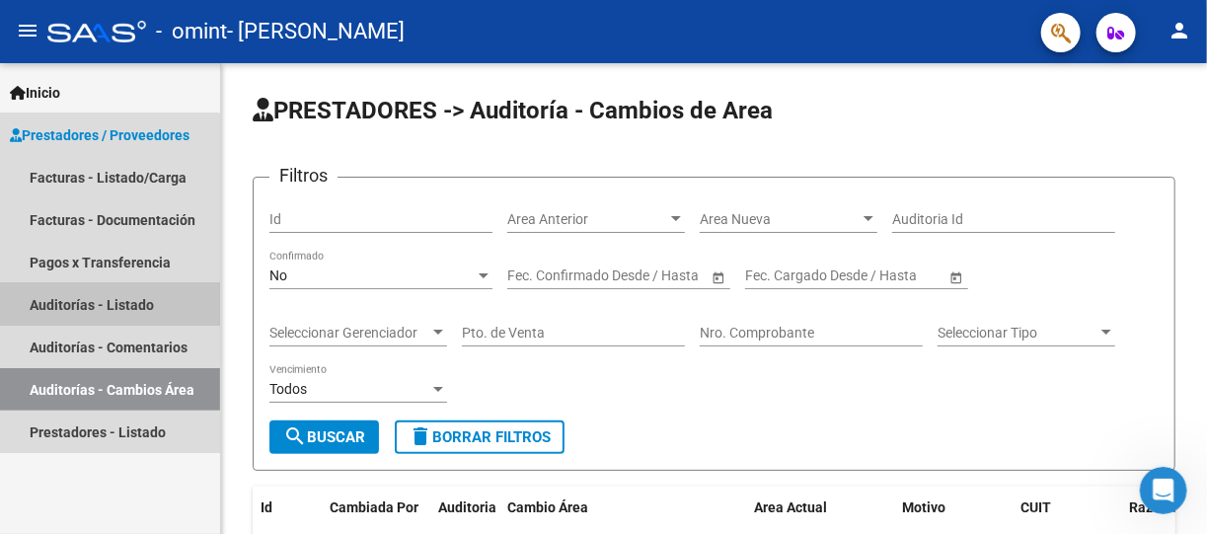
click at [80, 310] on link "Auditorías - Listado" at bounding box center [110, 304] width 220 height 42
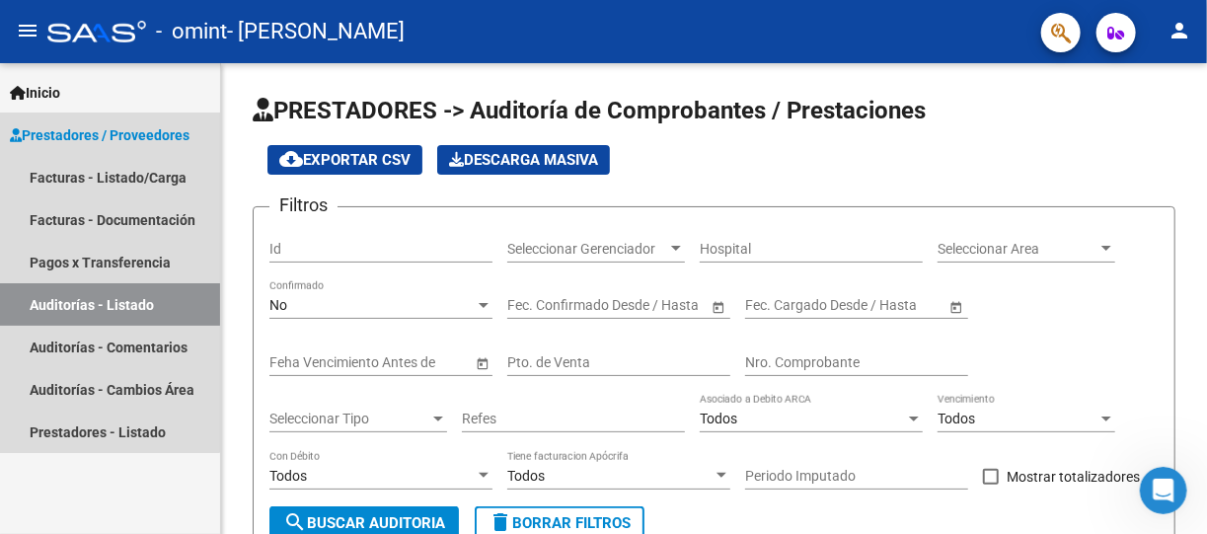
click at [99, 126] on span "Prestadores / Proveedores" at bounding box center [100, 135] width 180 height 22
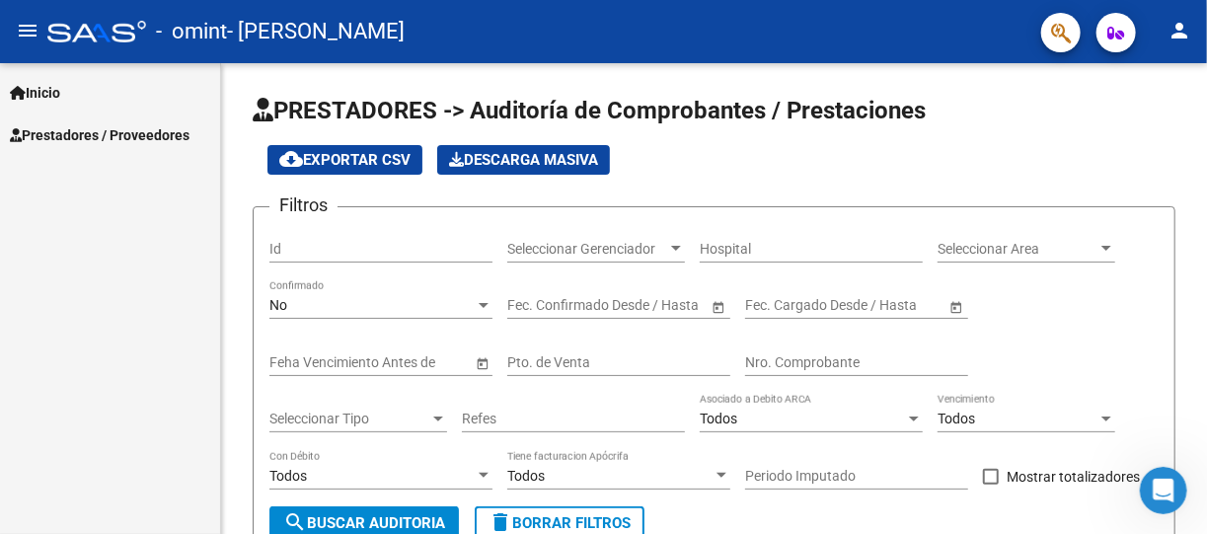
click at [99, 126] on span "Prestadores / Proveedores" at bounding box center [100, 135] width 180 height 22
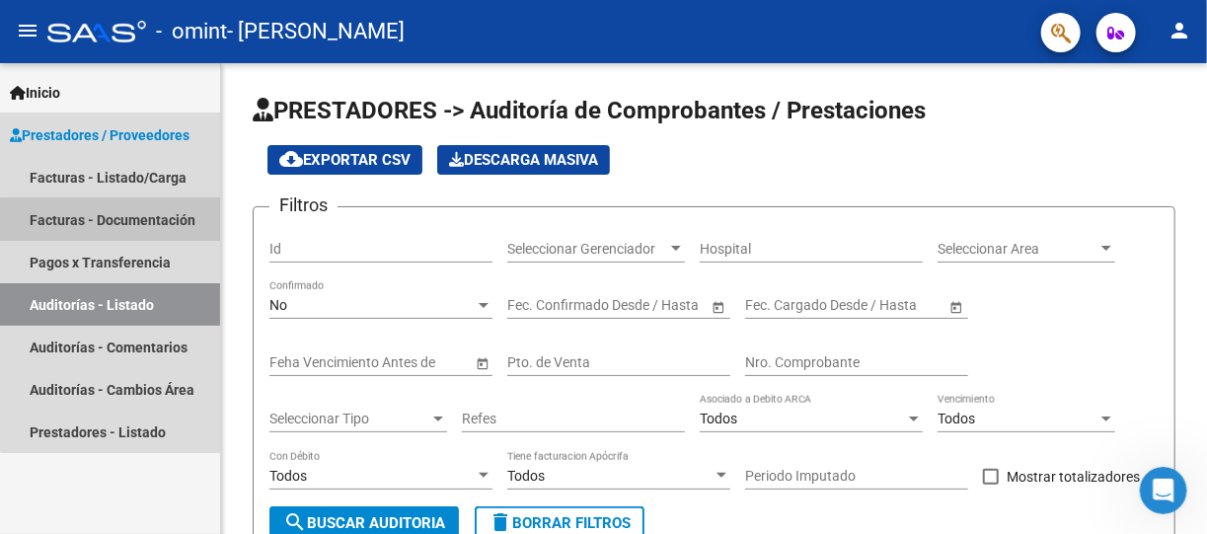
click at [124, 220] on link "Facturas - Documentación" at bounding box center [110, 219] width 220 height 42
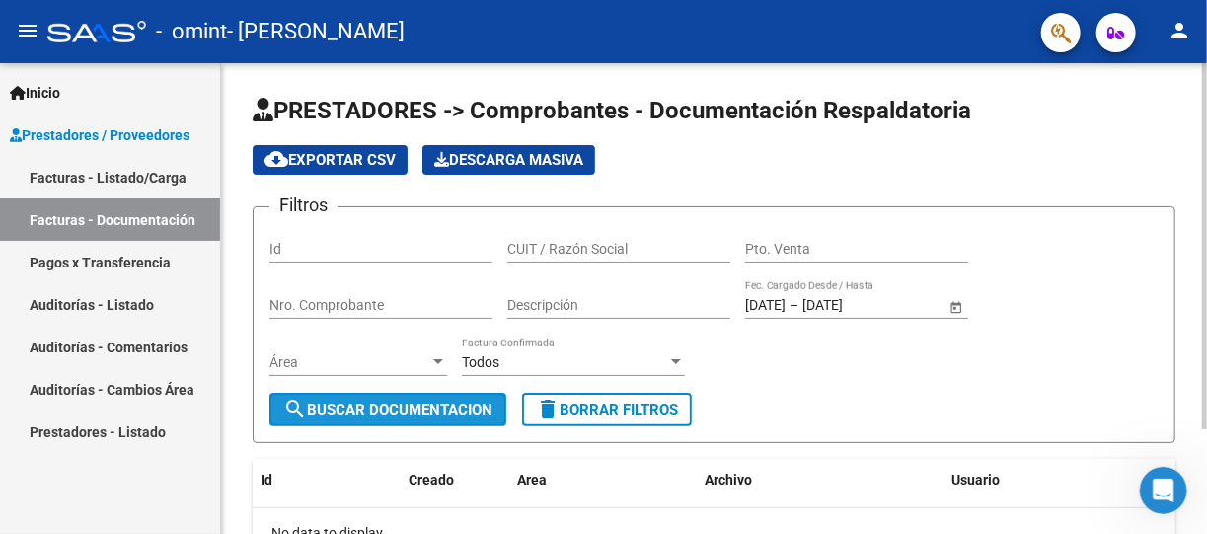
click at [444, 402] on span "search Buscar Documentacion" at bounding box center [387, 410] width 209 height 18
click at [609, 249] on input "CUIT / Razón Social" at bounding box center [618, 249] width 223 height 17
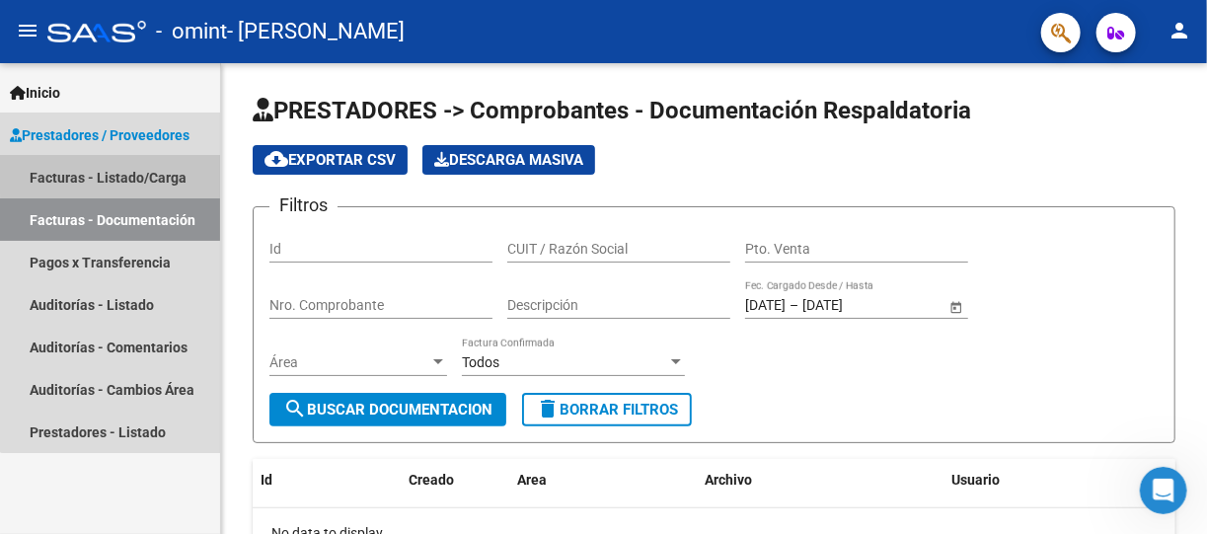
click at [117, 165] on link "Facturas - Listado/Carga" at bounding box center [110, 177] width 220 height 42
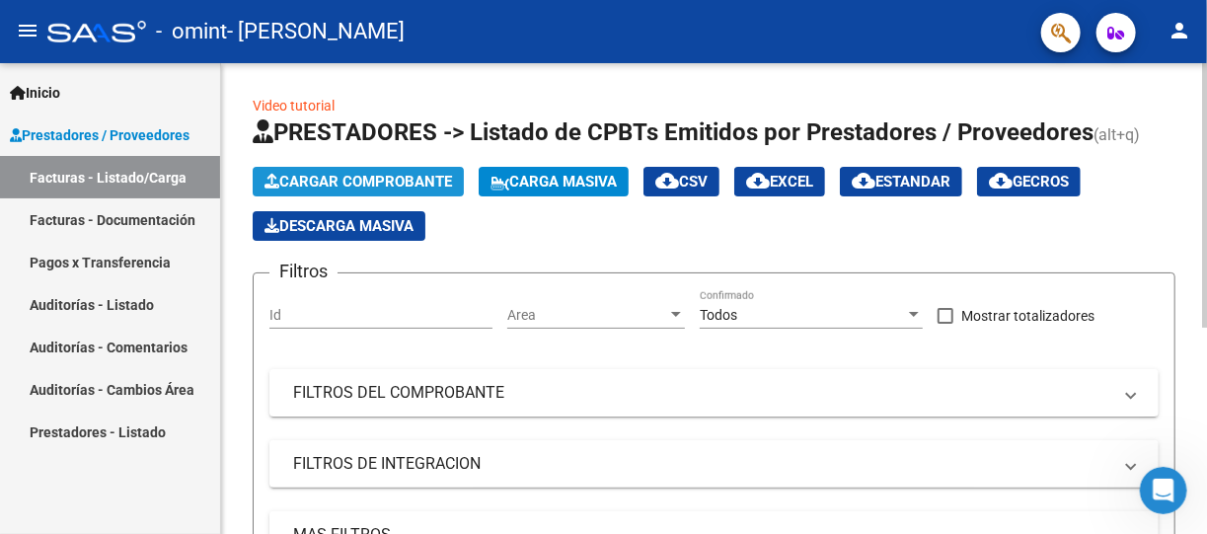
click at [343, 176] on span "Cargar Comprobante" at bounding box center [359, 182] width 188 height 18
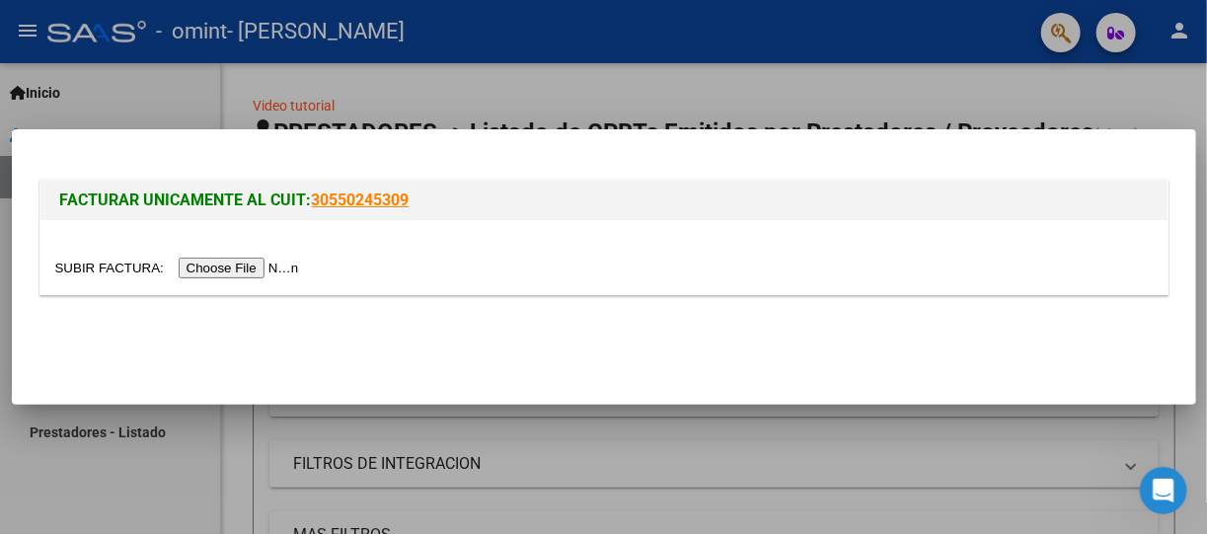
click at [836, 90] on div at bounding box center [603, 267] width 1207 height 534
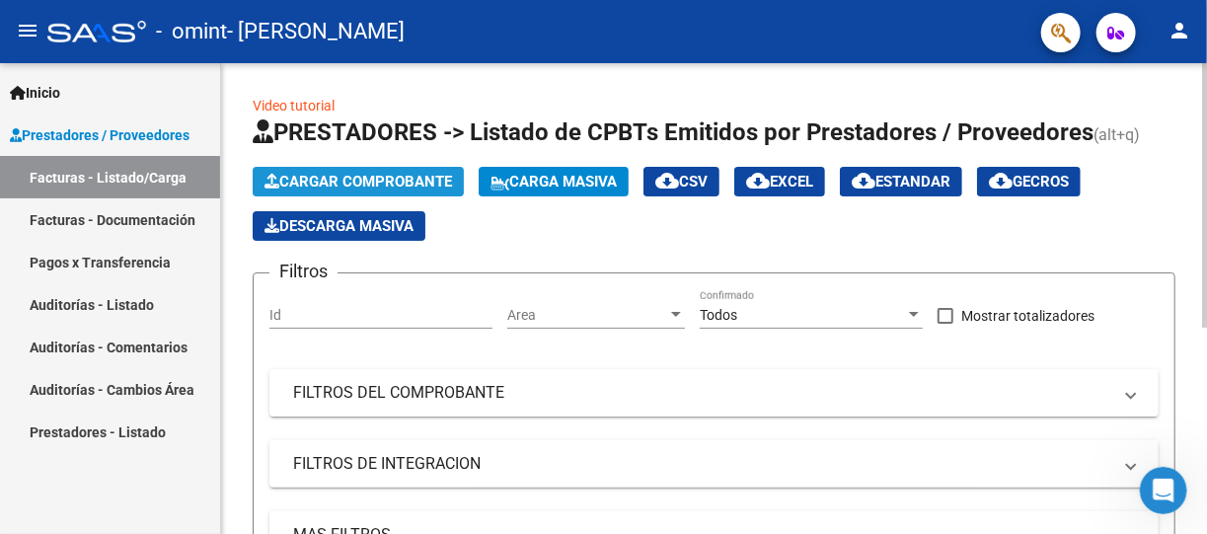
click at [351, 182] on span "Cargar Comprobante" at bounding box center [359, 182] width 188 height 18
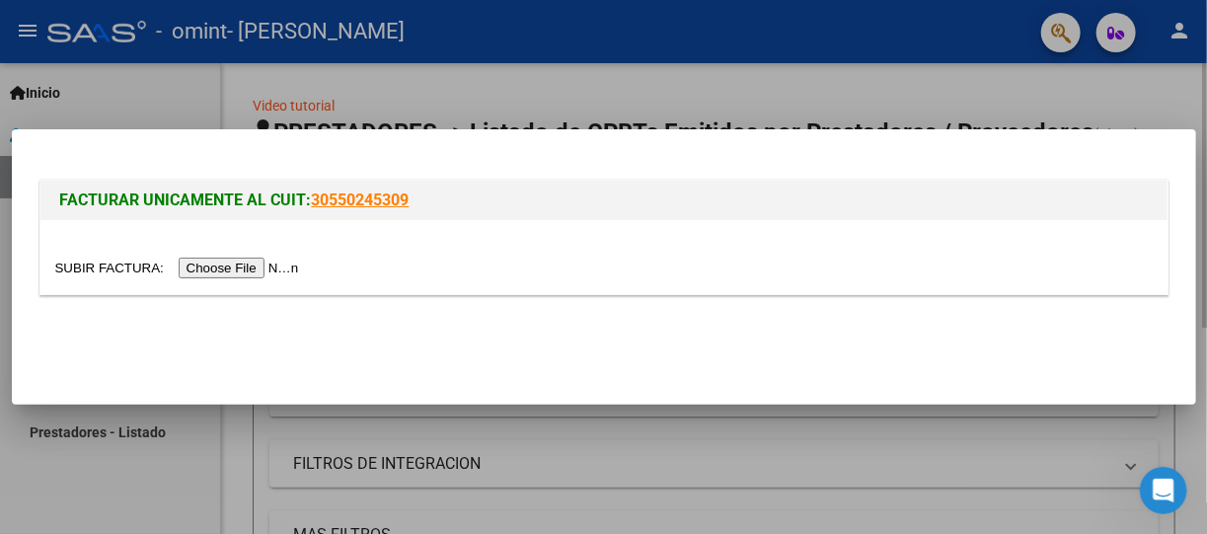
click at [351, 182] on div "FACTURAR UNICAMENTE AL CUIT: 30550245309" at bounding box center [603, 200] width 1127 height 39
click at [214, 269] on input "file" at bounding box center [180, 268] width 250 height 21
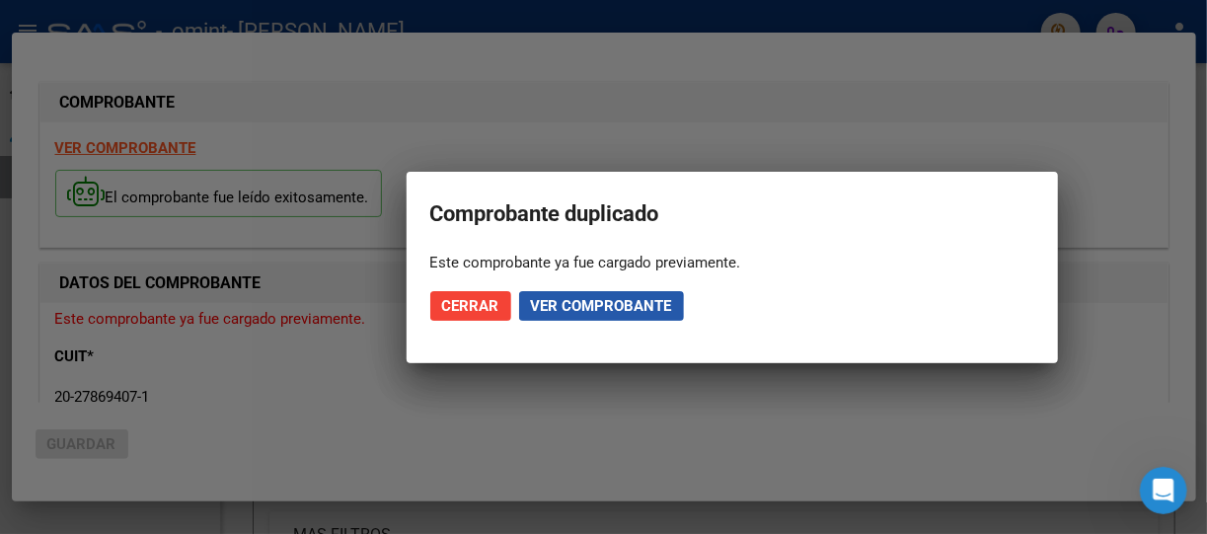
click at [588, 309] on span "Ver comprobante" at bounding box center [601, 306] width 141 height 18
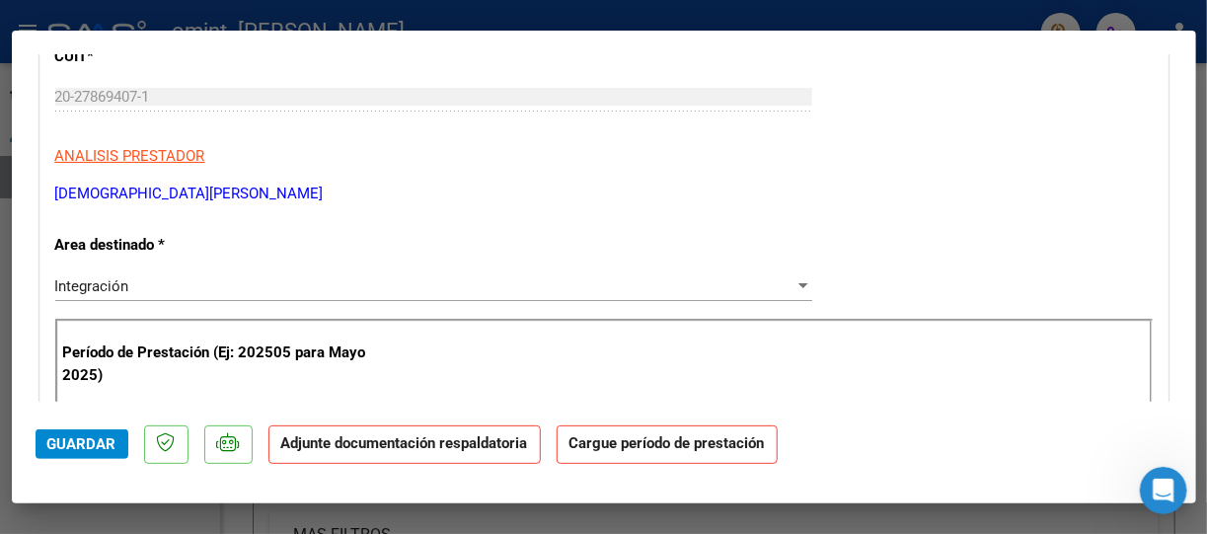
scroll to position [276, 0]
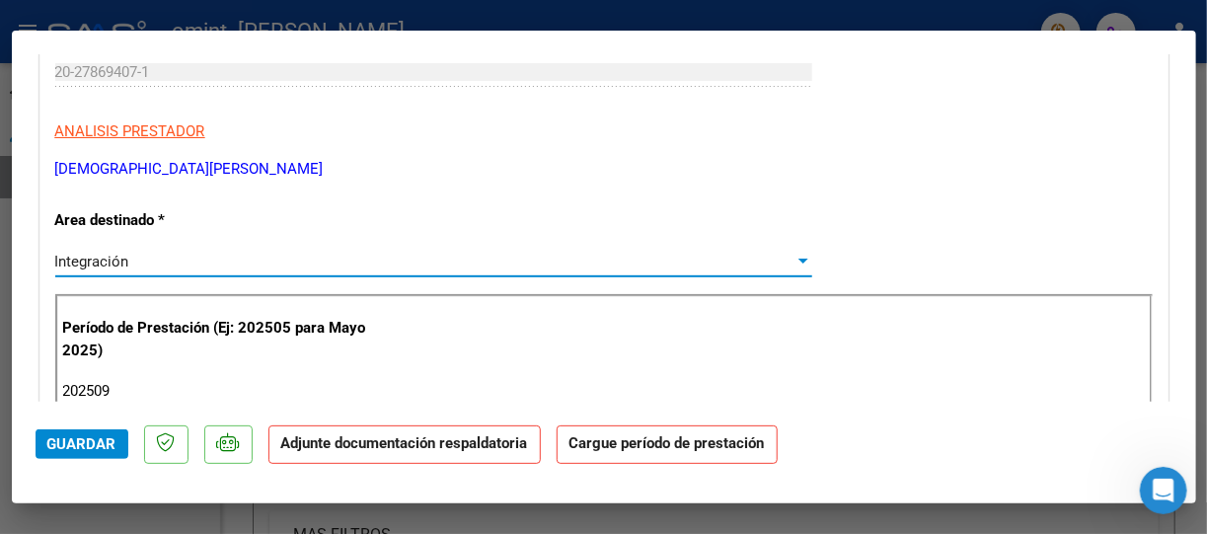
click at [795, 265] on div at bounding box center [804, 262] width 18 height 16
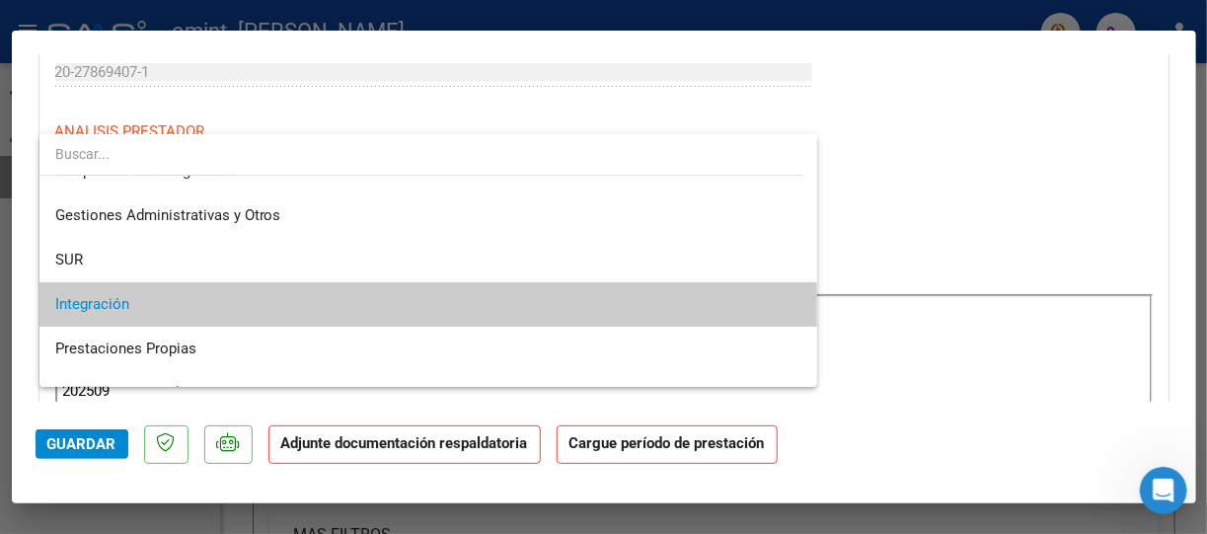
scroll to position [0, 0]
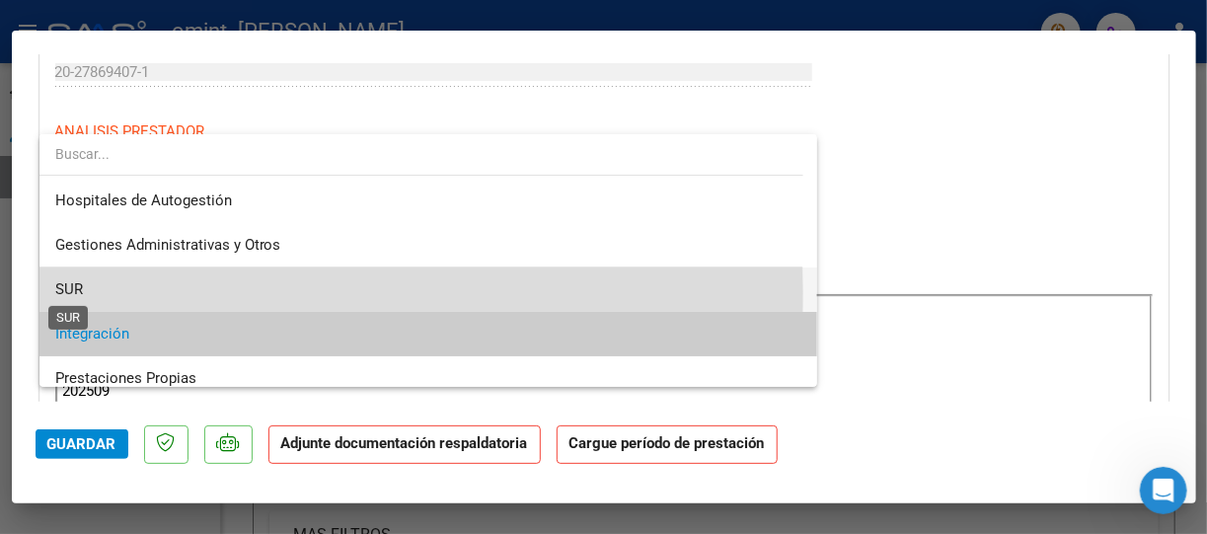
click at [74, 292] on span "SUR" at bounding box center [69, 289] width 28 height 18
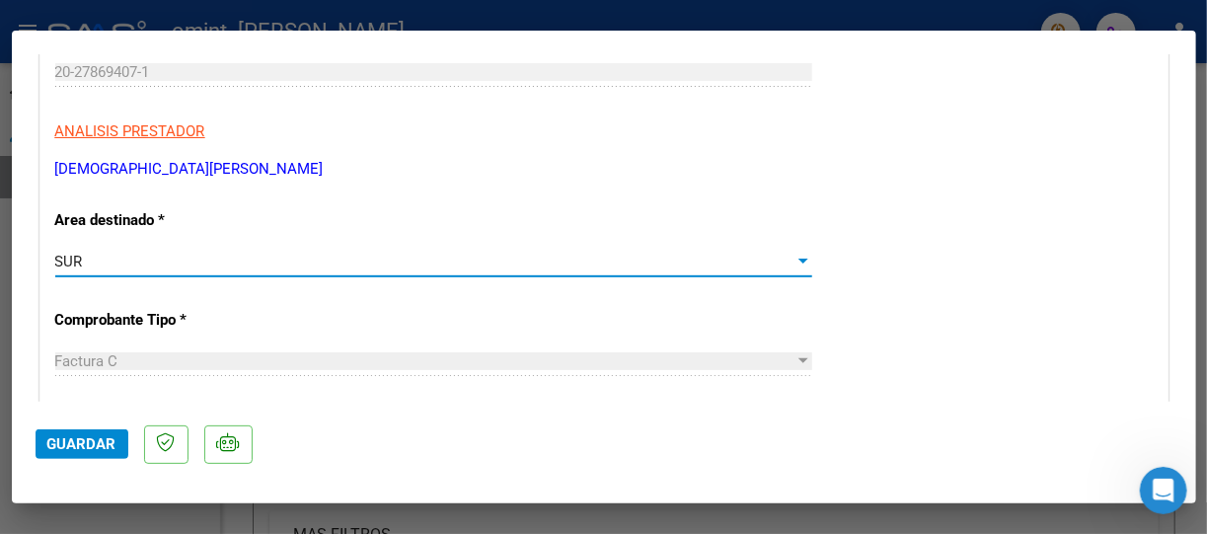
click at [799, 259] on div at bounding box center [804, 261] width 10 height 5
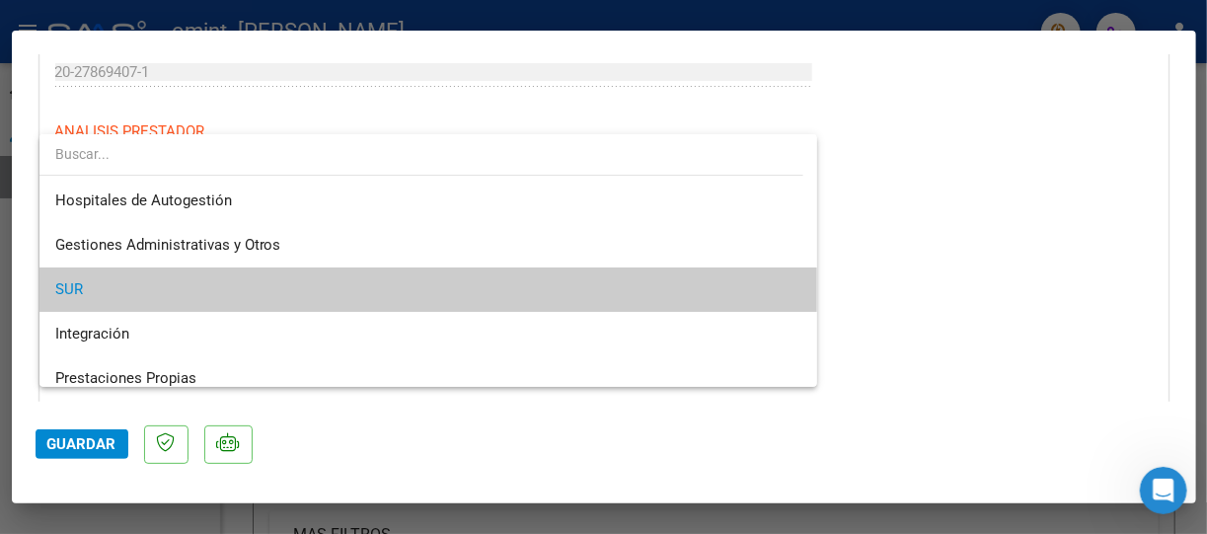
click at [887, 145] on div at bounding box center [603, 267] width 1207 height 534
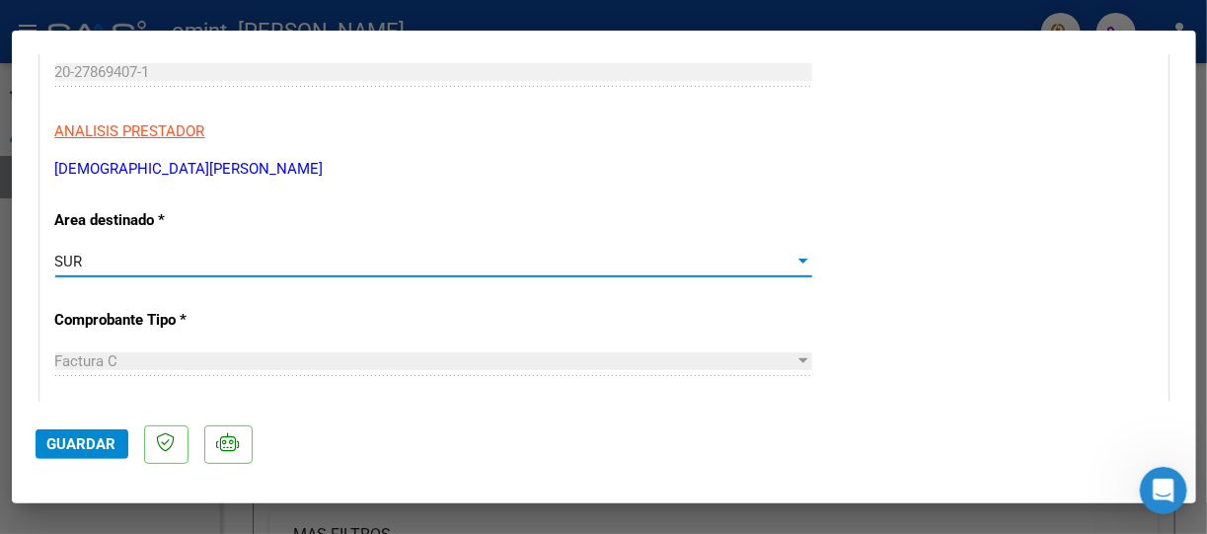
click at [799, 260] on div at bounding box center [804, 261] width 10 height 5
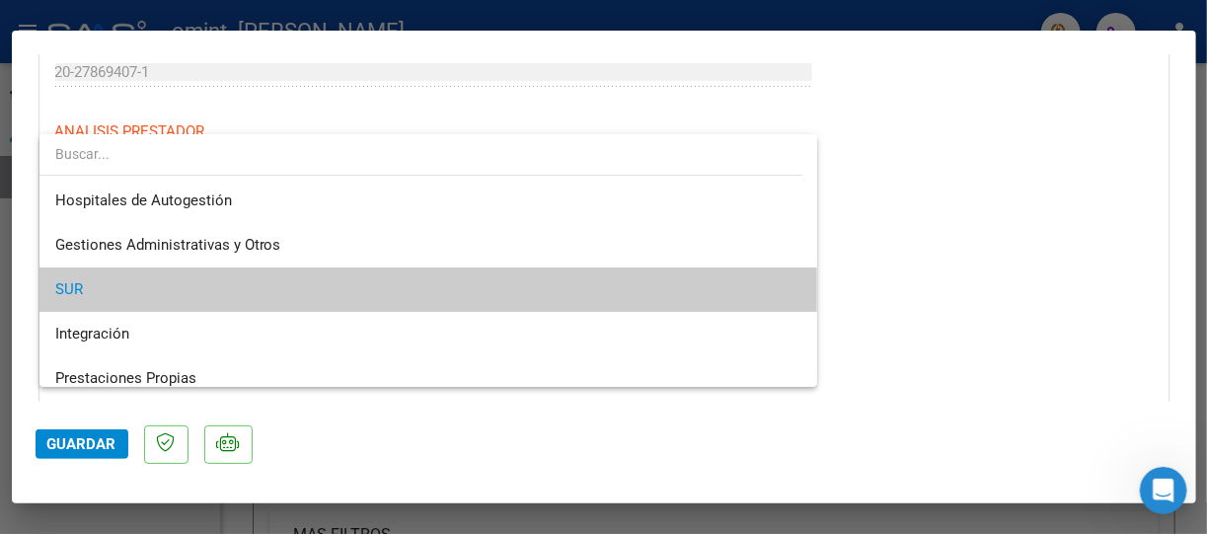
scroll to position [29, 0]
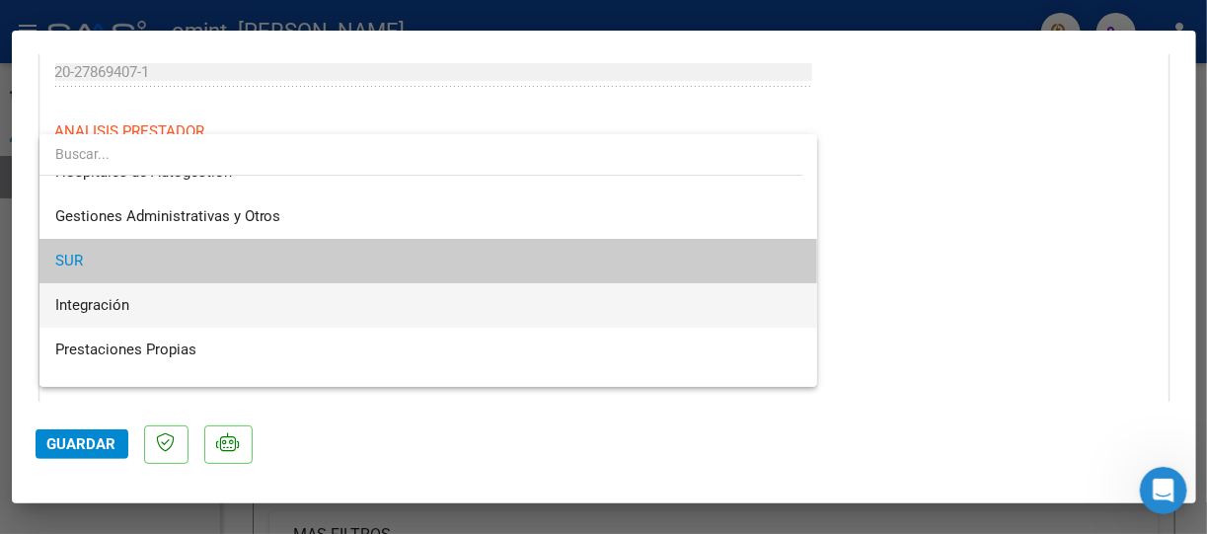
click at [532, 298] on span "Integración" at bounding box center [428, 305] width 747 height 44
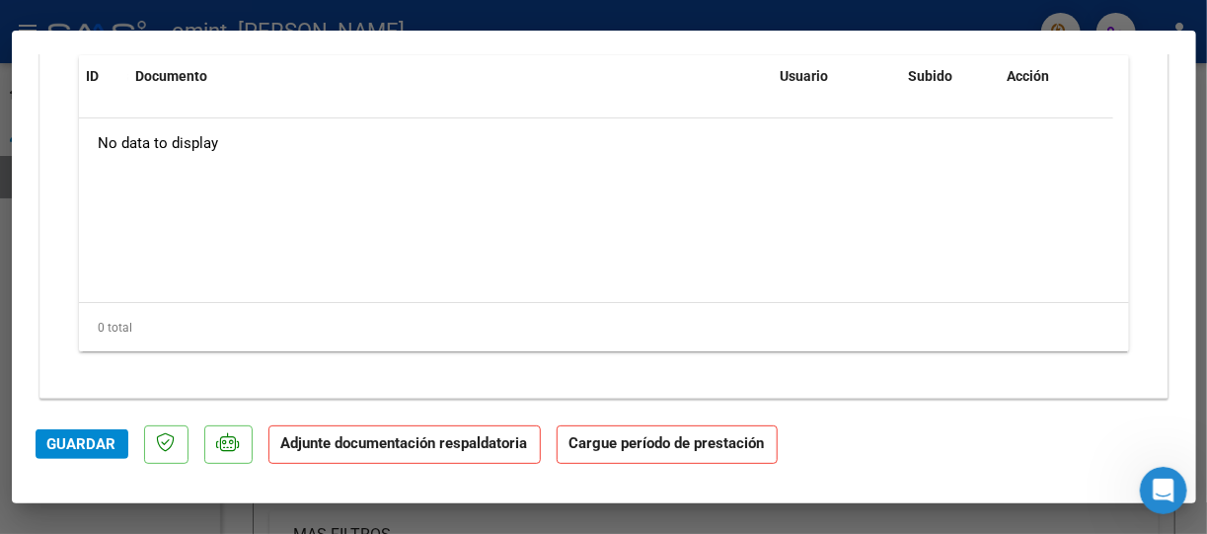
scroll to position [1865, 0]
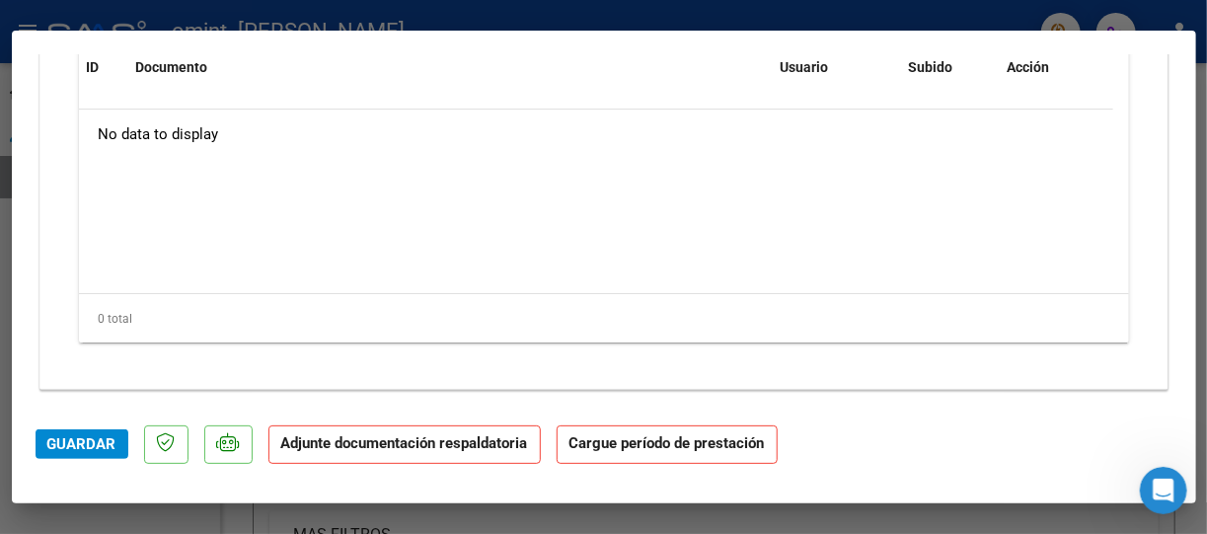
click at [396, 448] on strong "Adjunte documentación respaldatoria" at bounding box center [404, 443] width 247 height 18
click at [684, 445] on strong "Cargue período de prestación" at bounding box center [667, 445] width 221 height 39
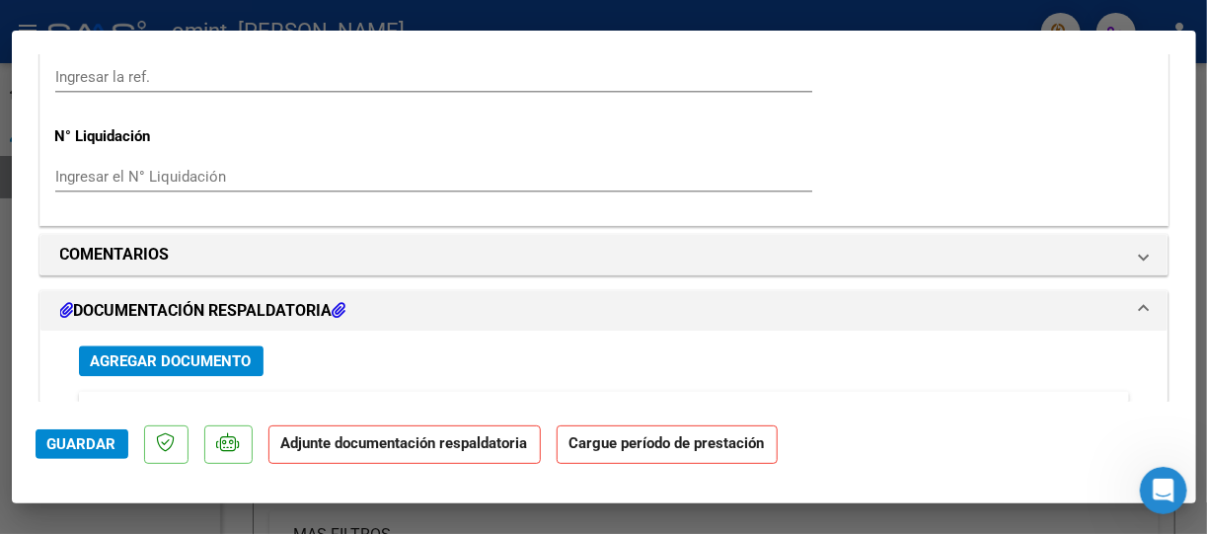
scroll to position [1510, 0]
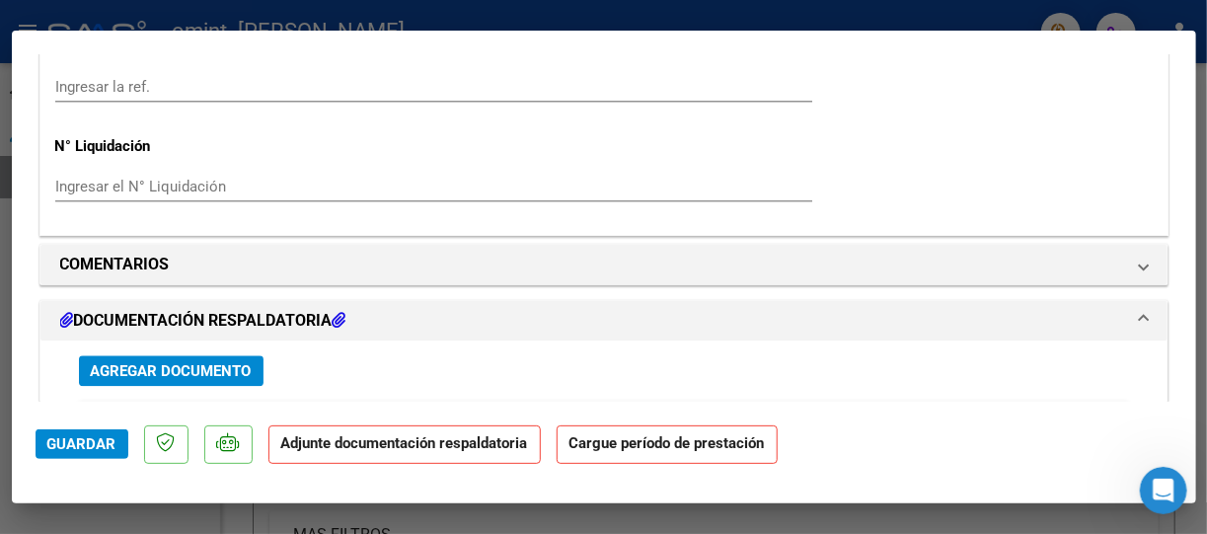
click at [220, 317] on h1 "DOCUMENTACIÓN RESPALDATORIA" at bounding box center [203, 321] width 286 height 24
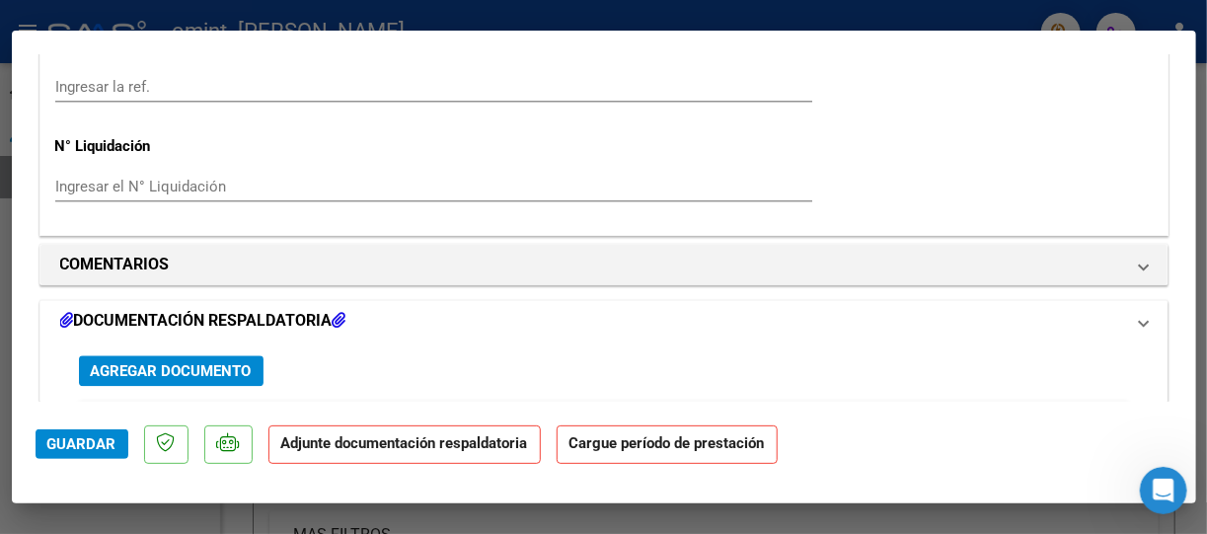
scroll to position [1462, 0]
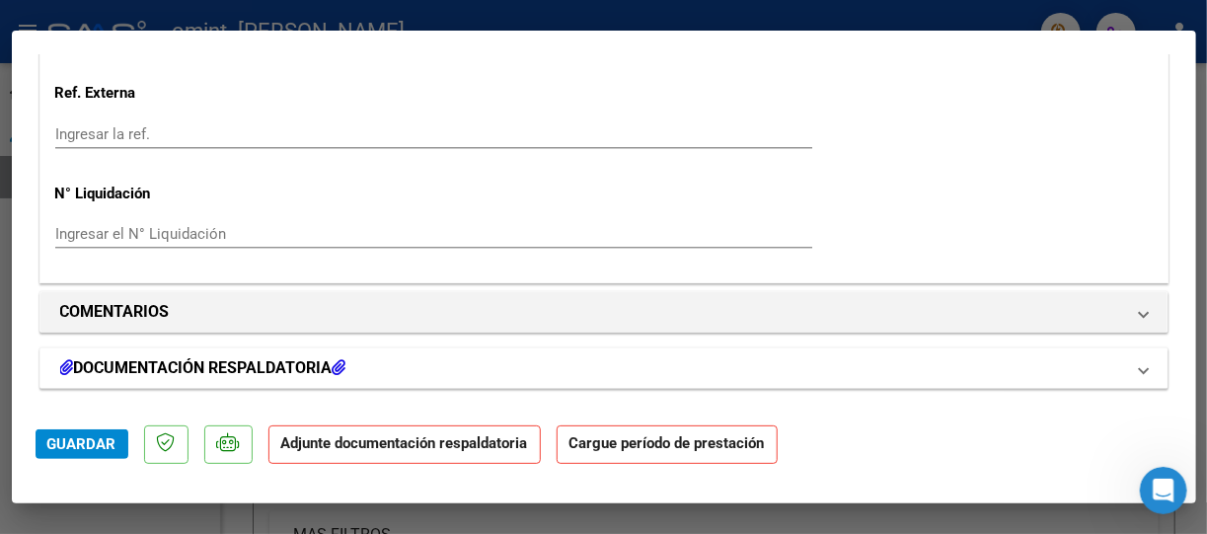
click at [220, 368] on h1 "DOCUMENTACIÓN RESPALDATORIA" at bounding box center [203, 368] width 286 height 24
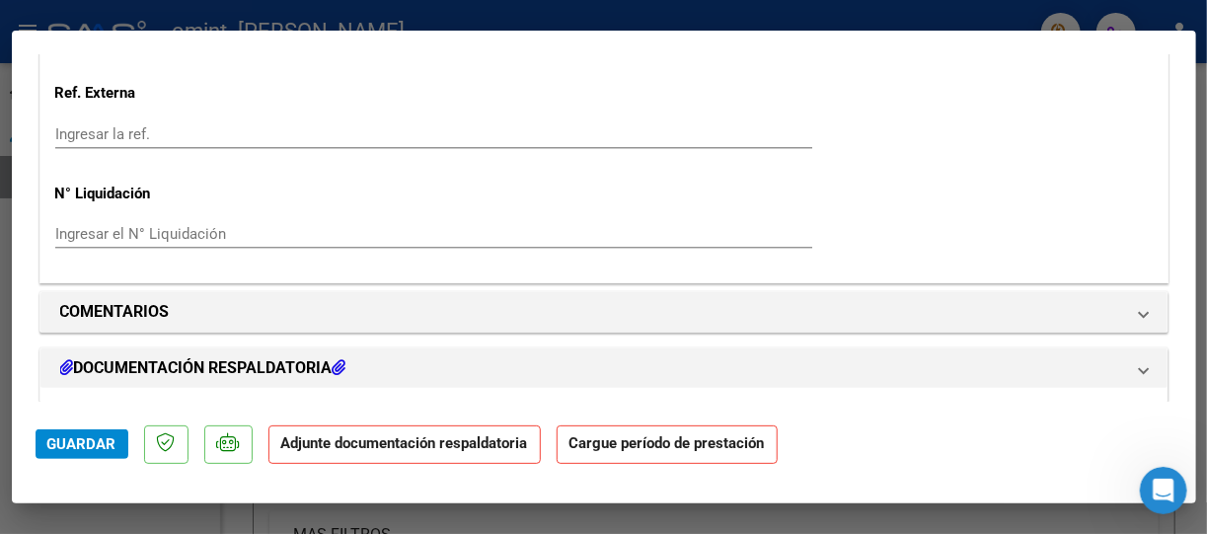
scroll to position [1510, 0]
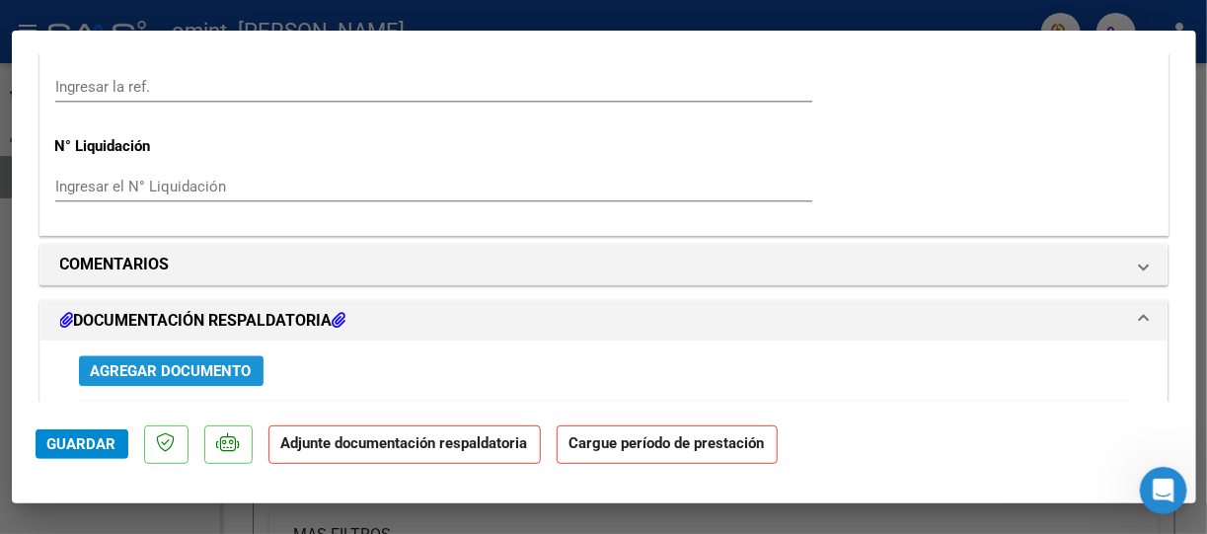
click at [197, 369] on span "Agregar Documento" at bounding box center [171, 371] width 161 height 18
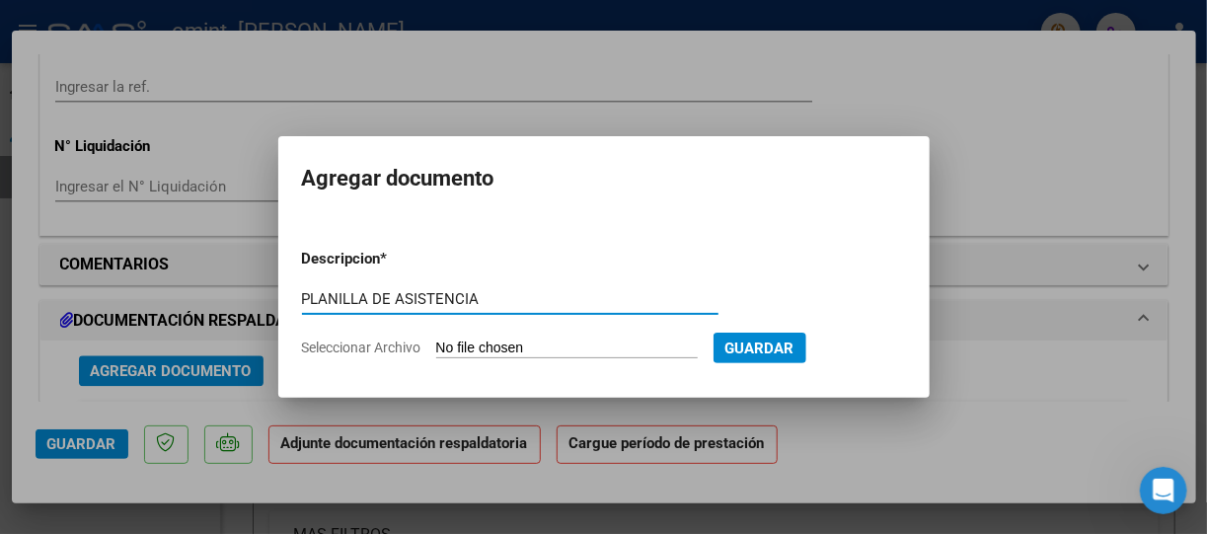
type input "PLANILLA DE ASISTENCIA"
click at [553, 360] on form "Descripcion * PLANILLA DE ASISTENCIA Escriba aquí una descripcion Seleccionar A…" at bounding box center [604, 303] width 604 height 141
drag, startPoint x: 383, startPoint y: 336, endPoint x: 773, endPoint y: 343, distance: 390.0
click at [773, 343] on form "Descripcion * PLANILLA DE ASISTENCIA Escriba aquí una descripcion Seleccionar A…" at bounding box center [604, 303] width 604 height 141
drag, startPoint x: 773, startPoint y: 343, endPoint x: 862, endPoint y: 253, distance: 126.4
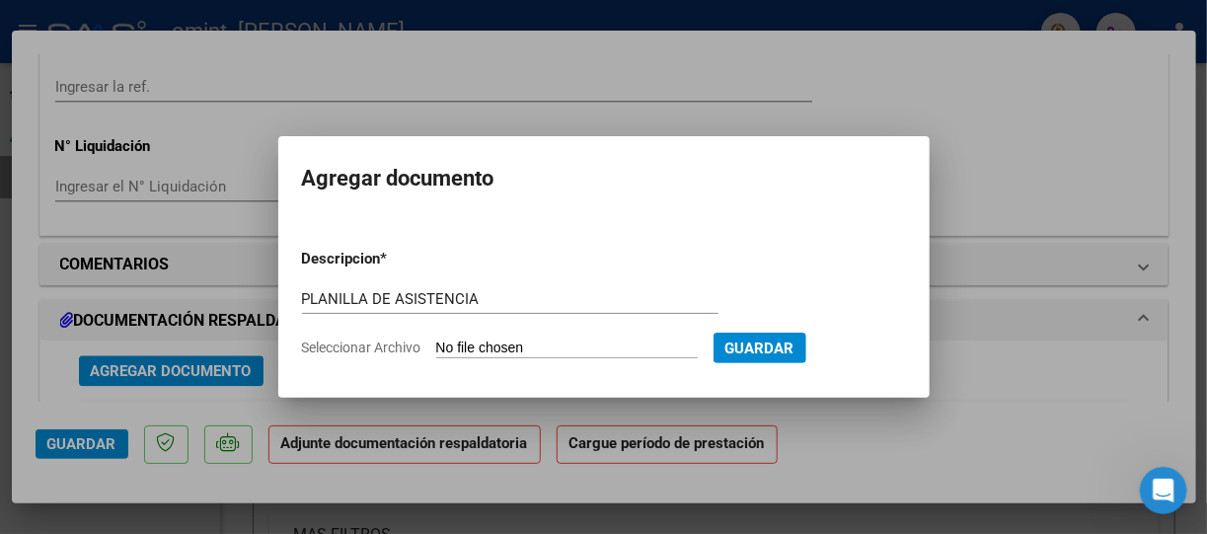
click at [862, 253] on form "Descripcion * PLANILLA DE ASISTENCIA Escriba aquí una descripcion Seleccionar A…" at bounding box center [604, 303] width 604 height 141
click at [795, 340] on span "Guardar" at bounding box center [760, 349] width 69 height 18
drag, startPoint x: 822, startPoint y: 340, endPoint x: 520, endPoint y: 339, distance: 302.1
click at [520, 339] on form "Descripcion * PLANILLA DE ASISTENCIA Escriba aquí una descripcion Seleccionar A…" at bounding box center [604, 303] width 604 height 141
click at [520, 340] on input "Seleccionar Archivo" at bounding box center [567, 349] width 262 height 19
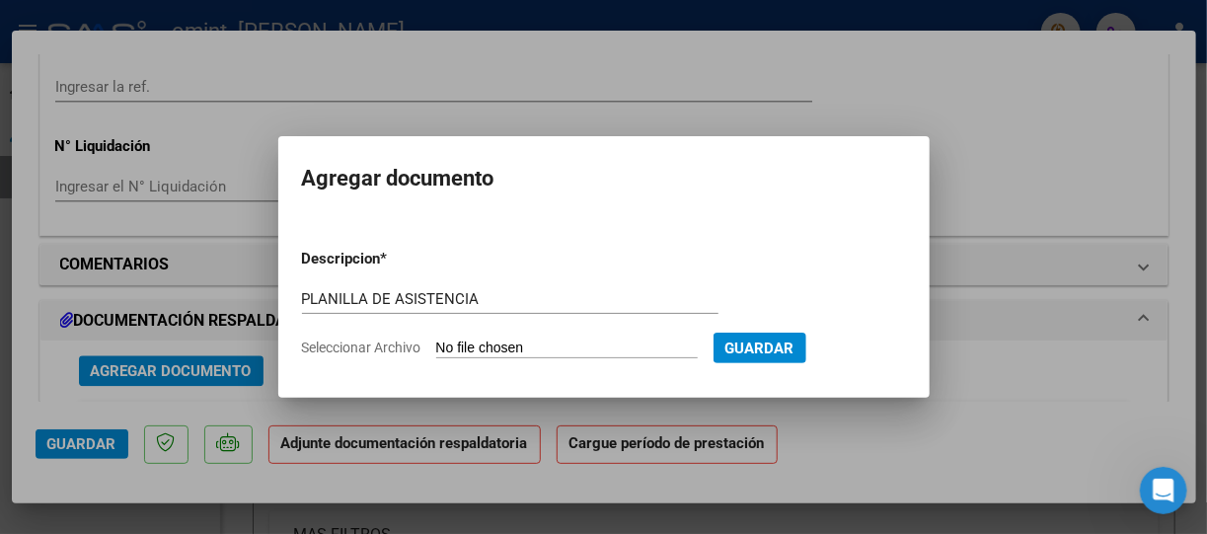
click at [943, 149] on div at bounding box center [603, 267] width 1207 height 534
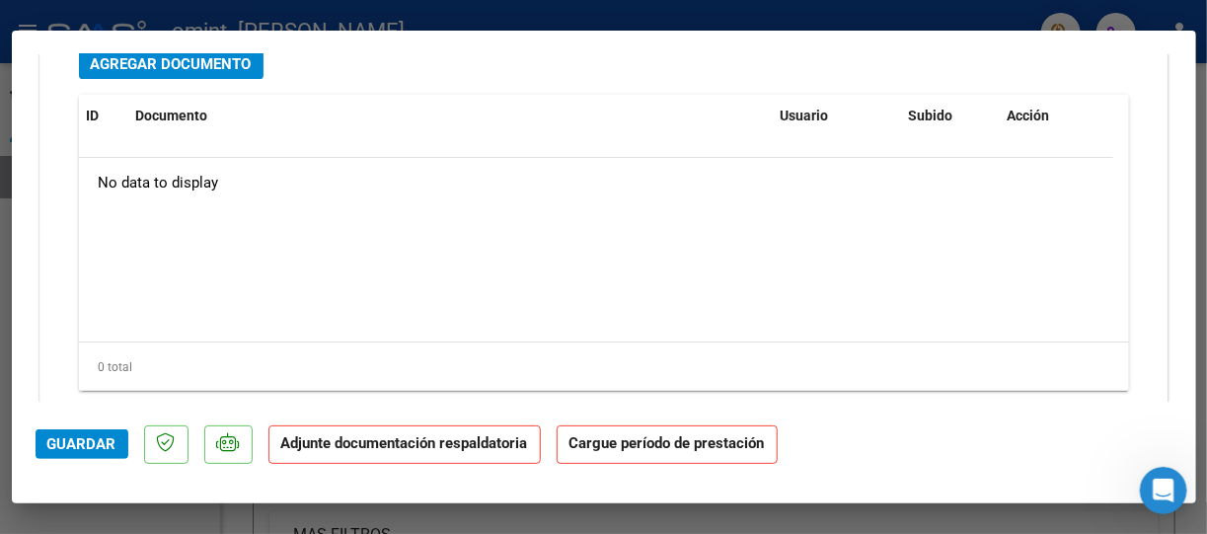
scroll to position [1865, 0]
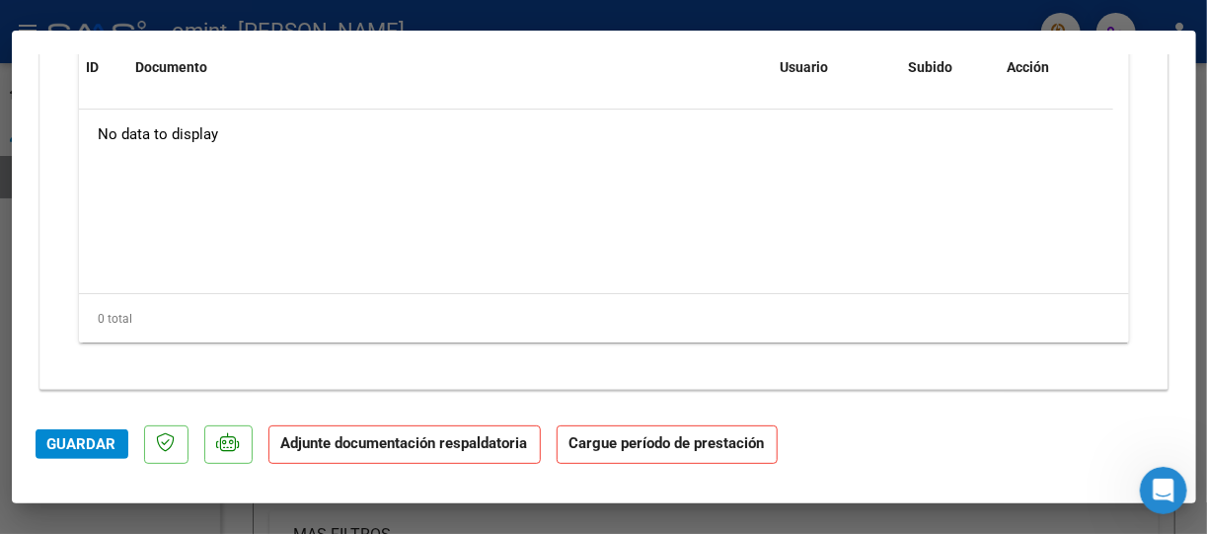
click at [639, 444] on strong "Cargue período de prestación" at bounding box center [667, 445] width 221 height 39
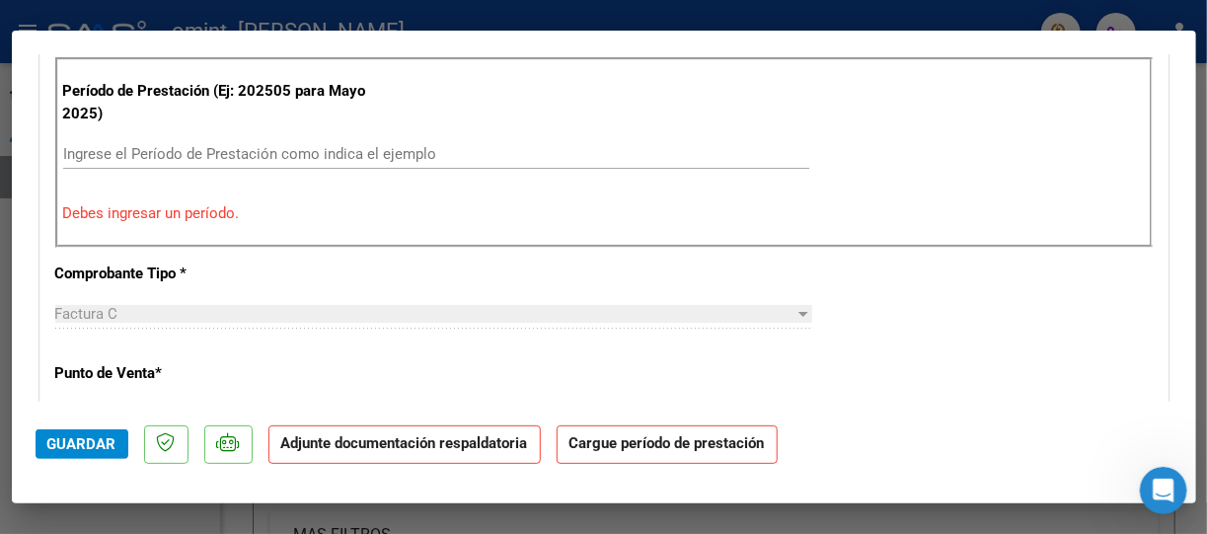
scroll to position [507, 0]
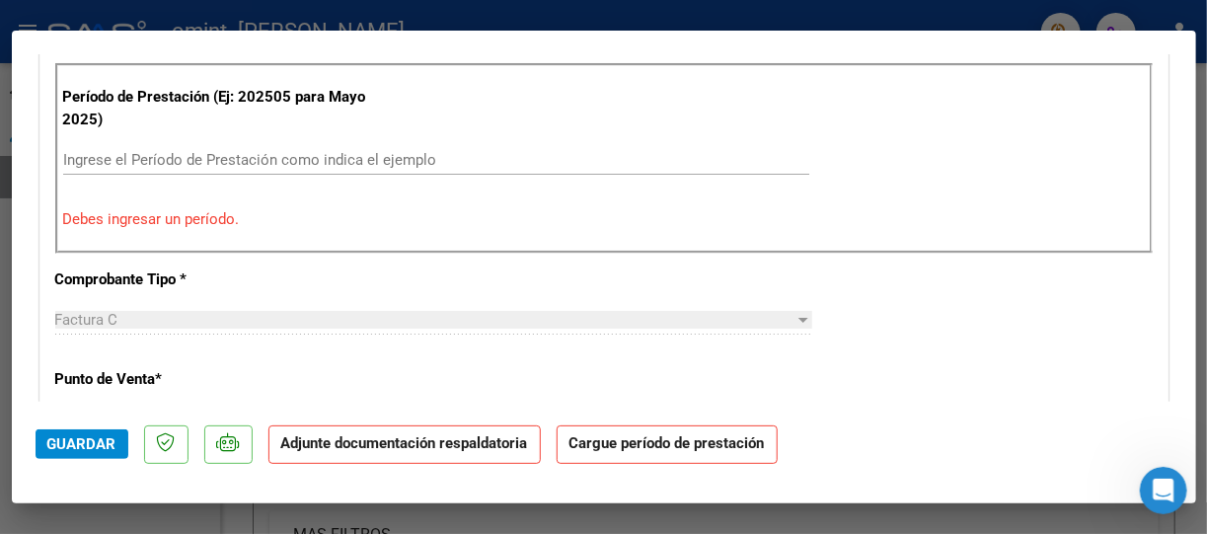
click at [138, 211] on p "Debes ingresar un período." at bounding box center [604, 219] width 1082 height 23
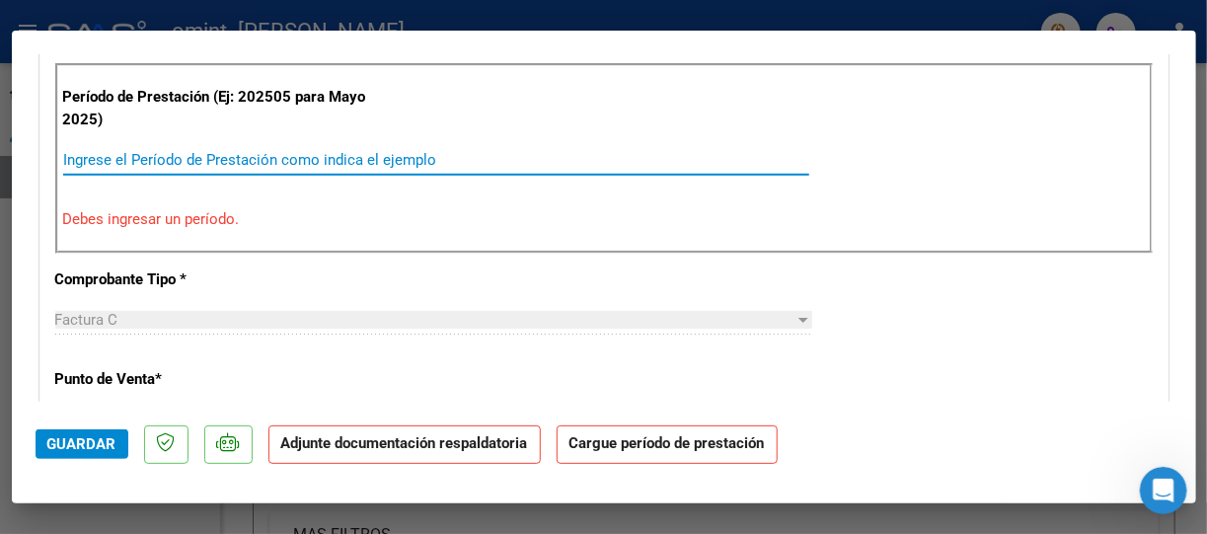
click at [137, 151] on input "Ingrese el Período de Prestación como indica el ejemplo" at bounding box center [436, 160] width 746 height 18
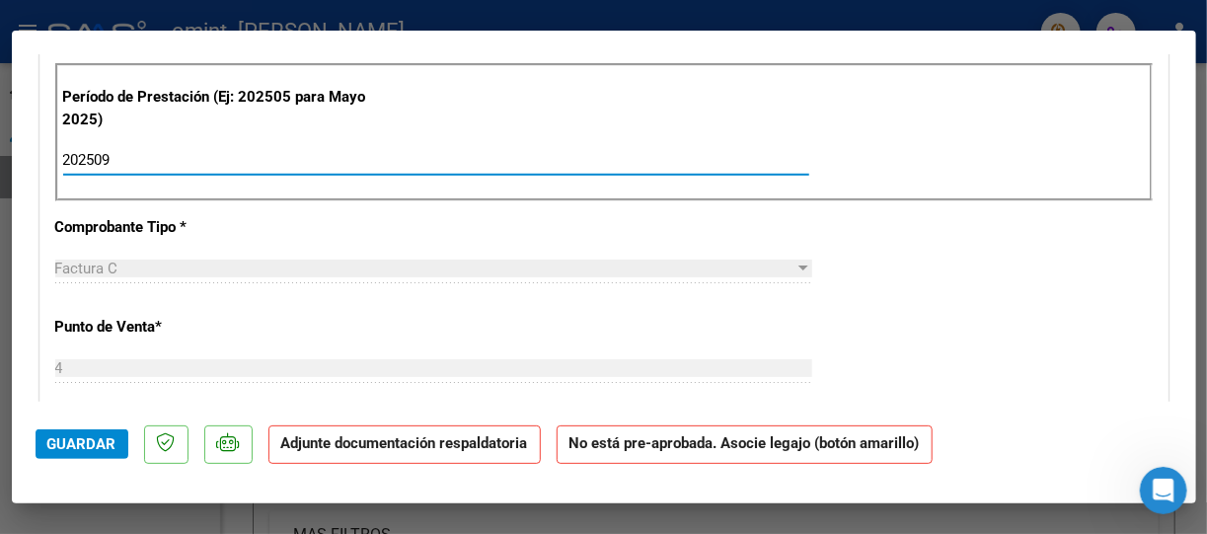
type input "202509"
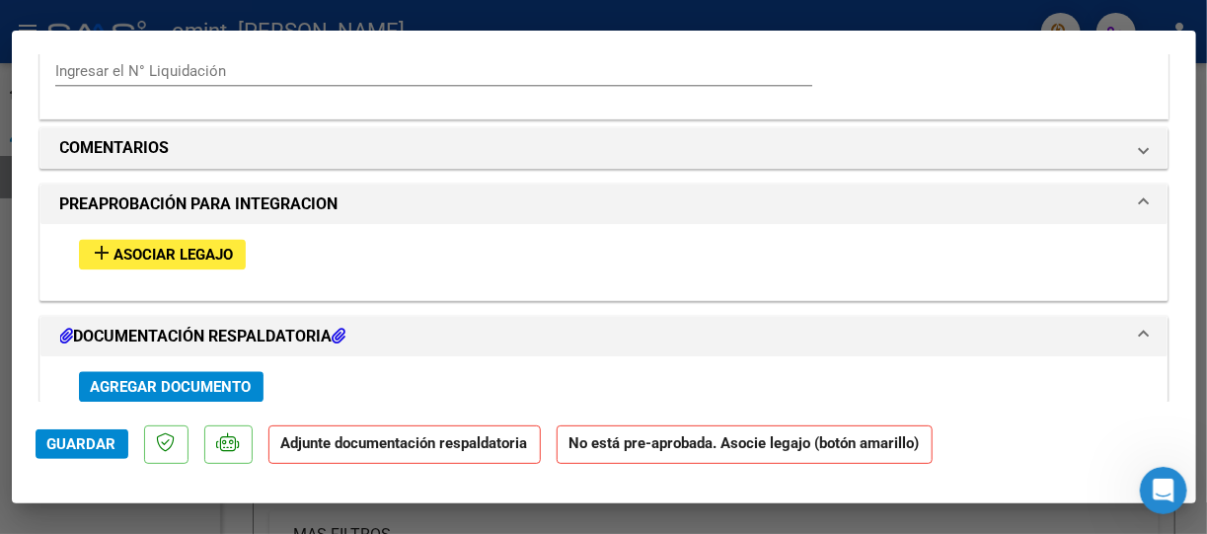
scroll to position [1613, 0]
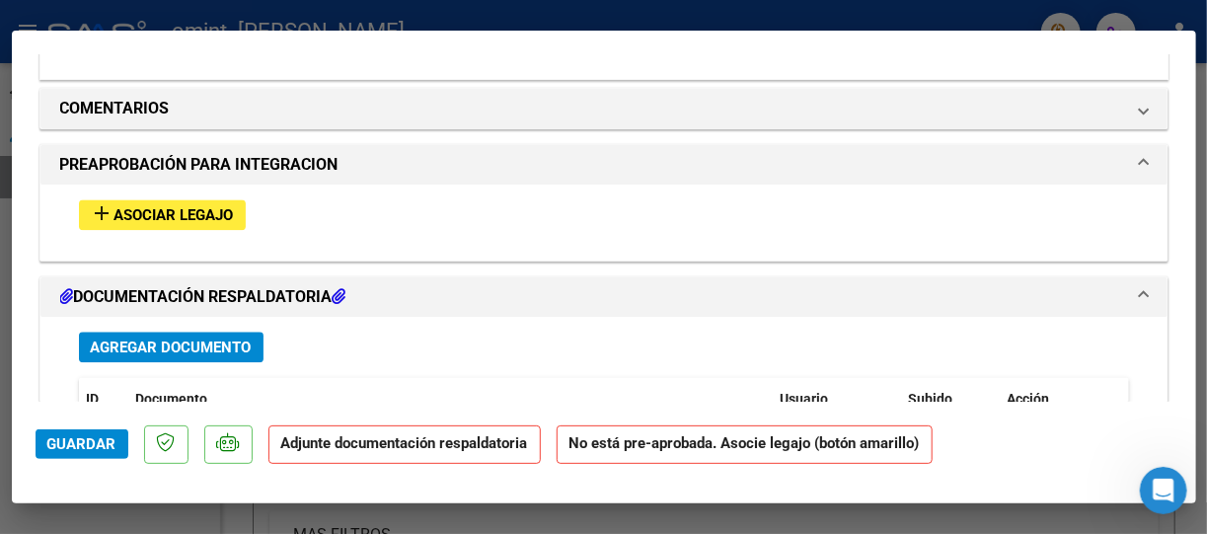
click at [1140, 159] on span at bounding box center [1144, 165] width 8 height 24
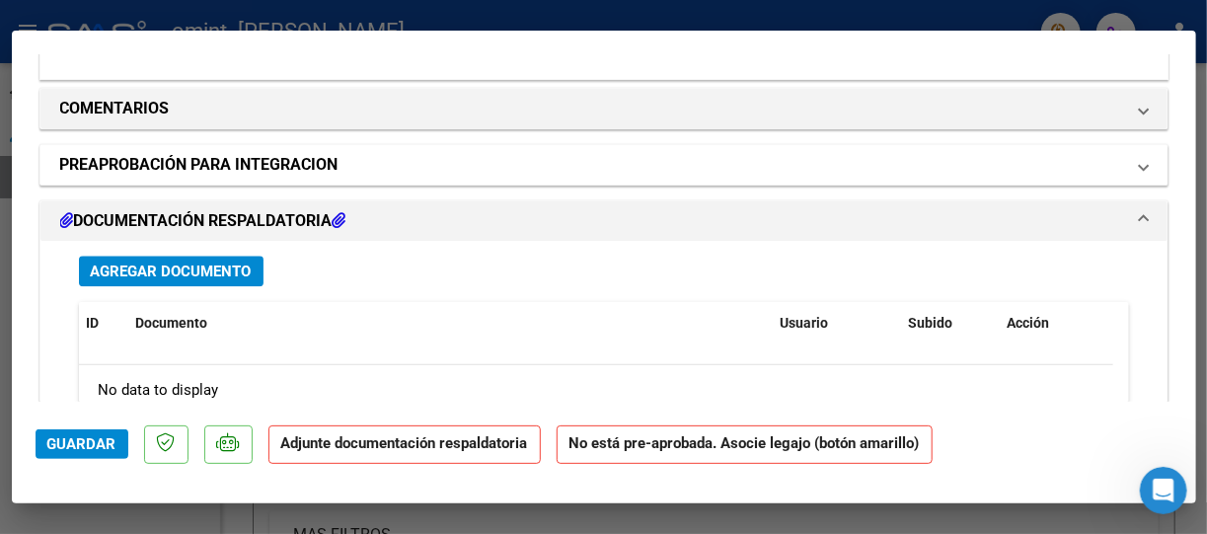
click at [1140, 159] on span at bounding box center [1144, 165] width 8 height 24
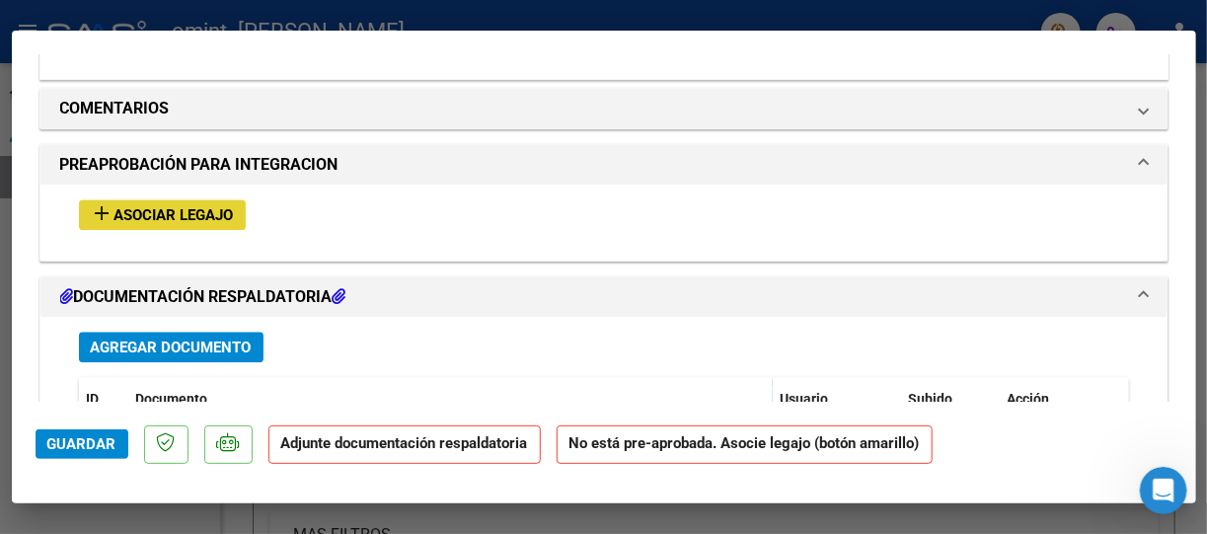
click at [189, 205] on span "add Asociar Legajo" at bounding box center [162, 214] width 143 height 18
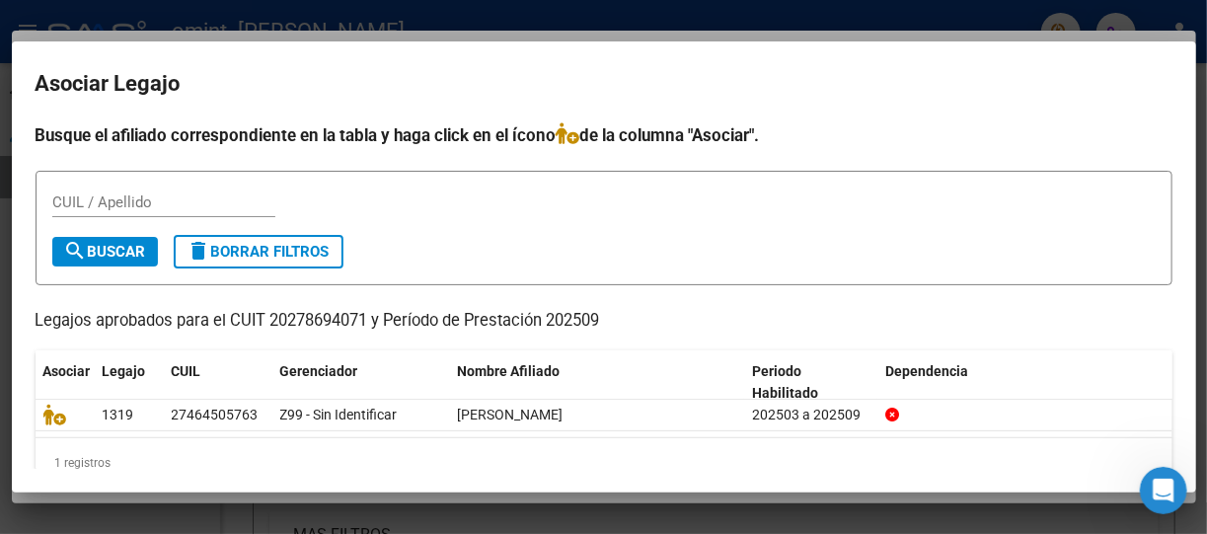
click at [572, 133] on icon at bounding box center [569, 133] width 24 height 22
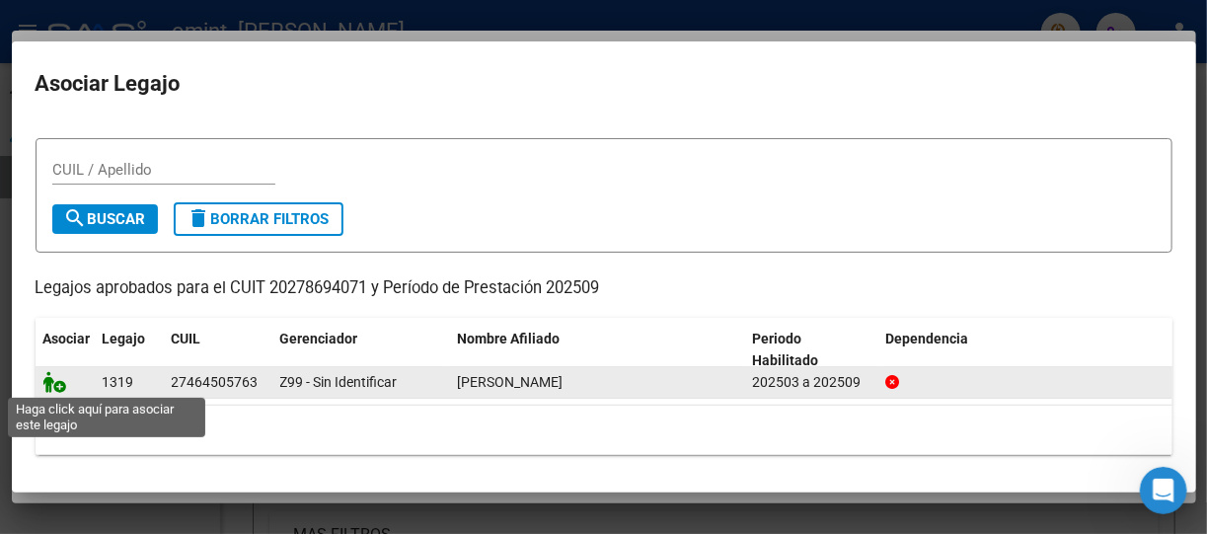
click at [57, 379] on icon at bounding box center [55, 382] width 24 height 22
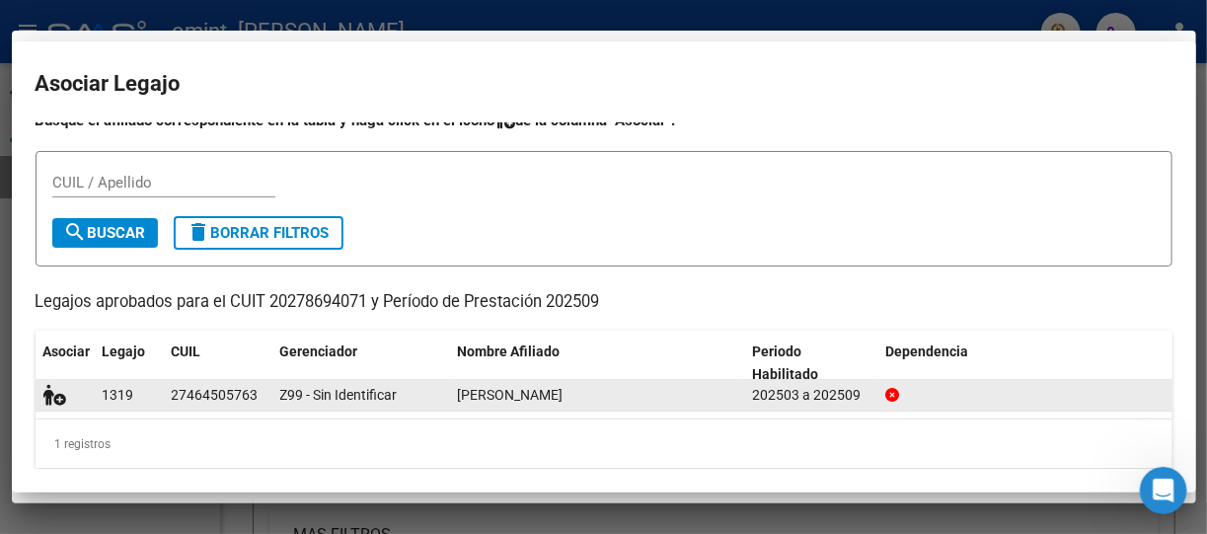
scroll to position [0, 0]
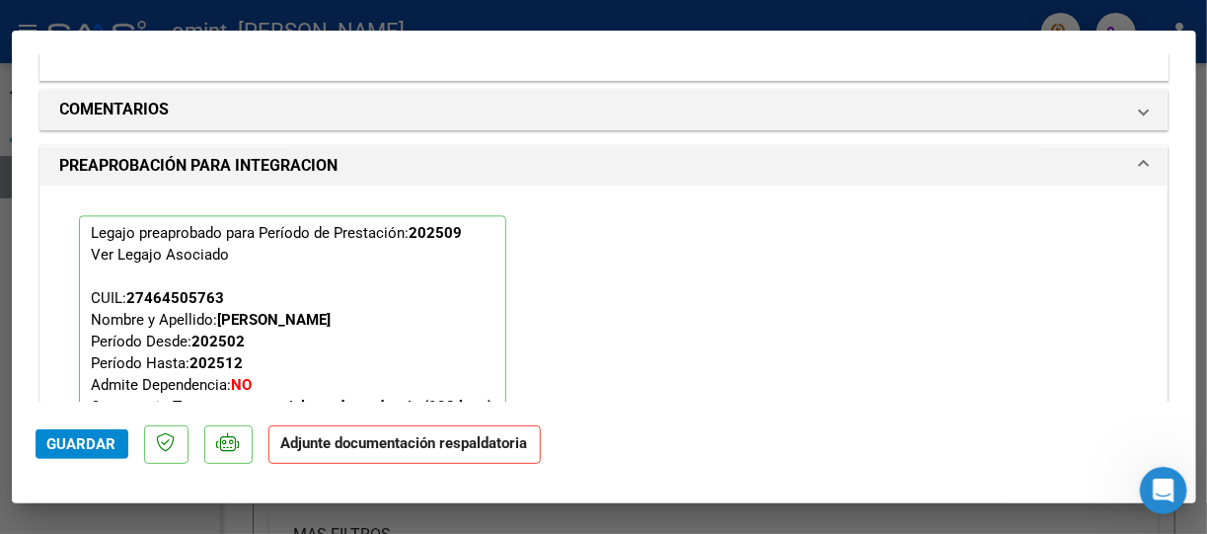
click at [681, 289] on div "Legajo preaprobado para Período de Prestación: 202509 Ver Legajo Asociado CUIL:…" at bounding box center [604, 344] width 1080 height 316
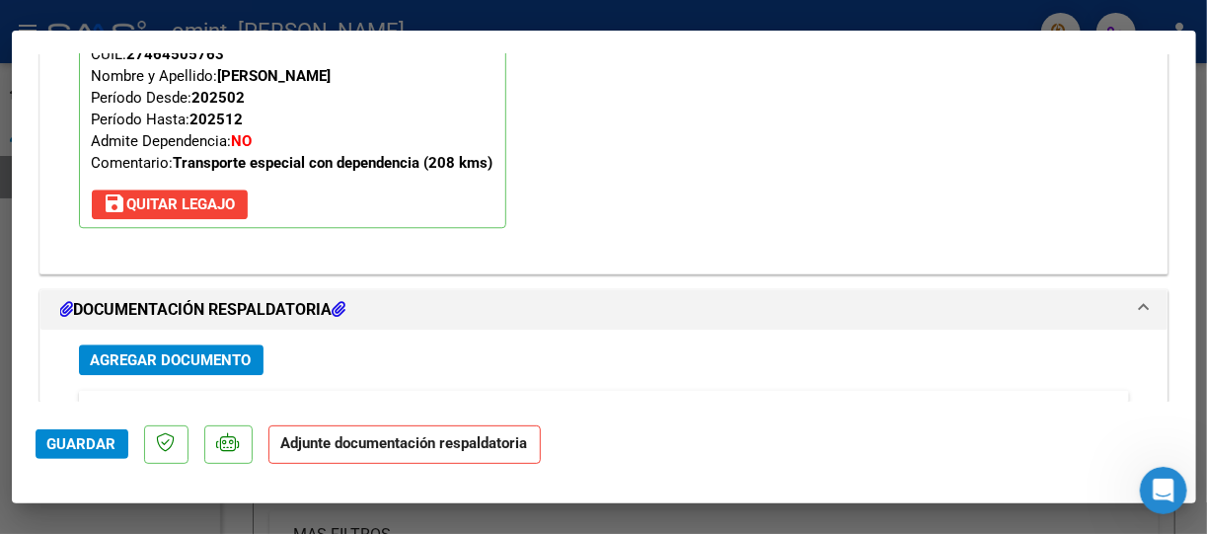
scroll to position [1885, 0]
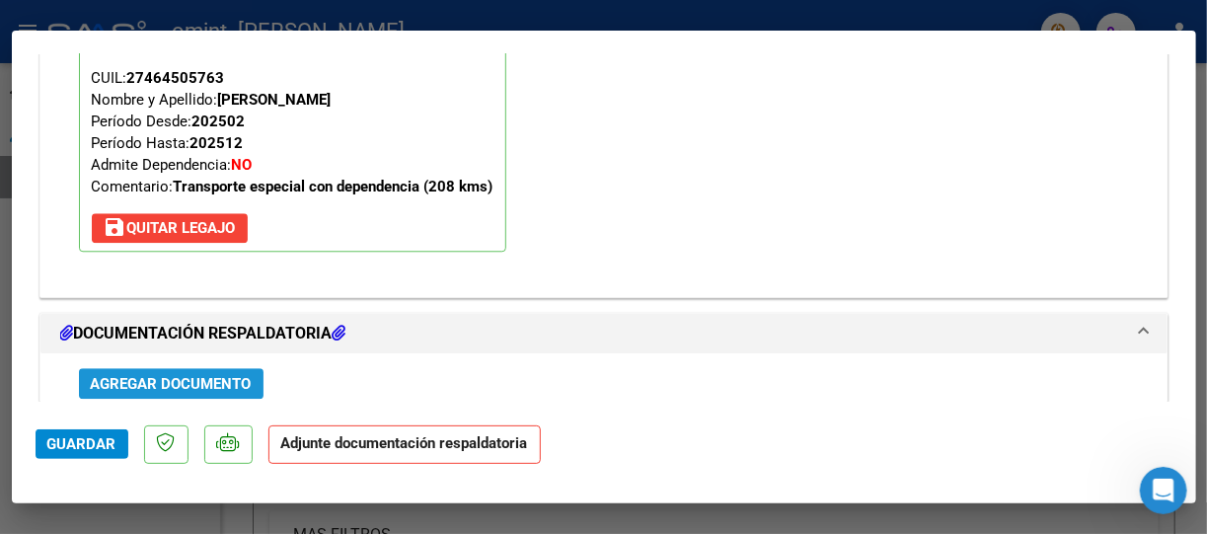
click at [209, 379] on span "Agregar Documento" at bounding box center [171, 384] width 161 height 18
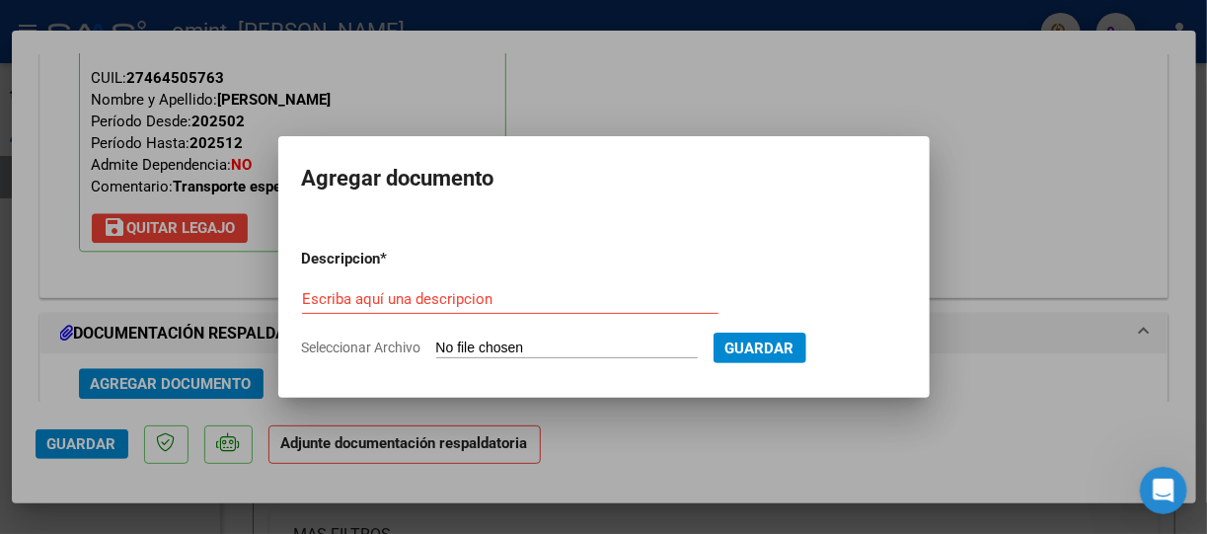
click at [704, 111] on div at bounding box center [603, 267] width 1207 height 534
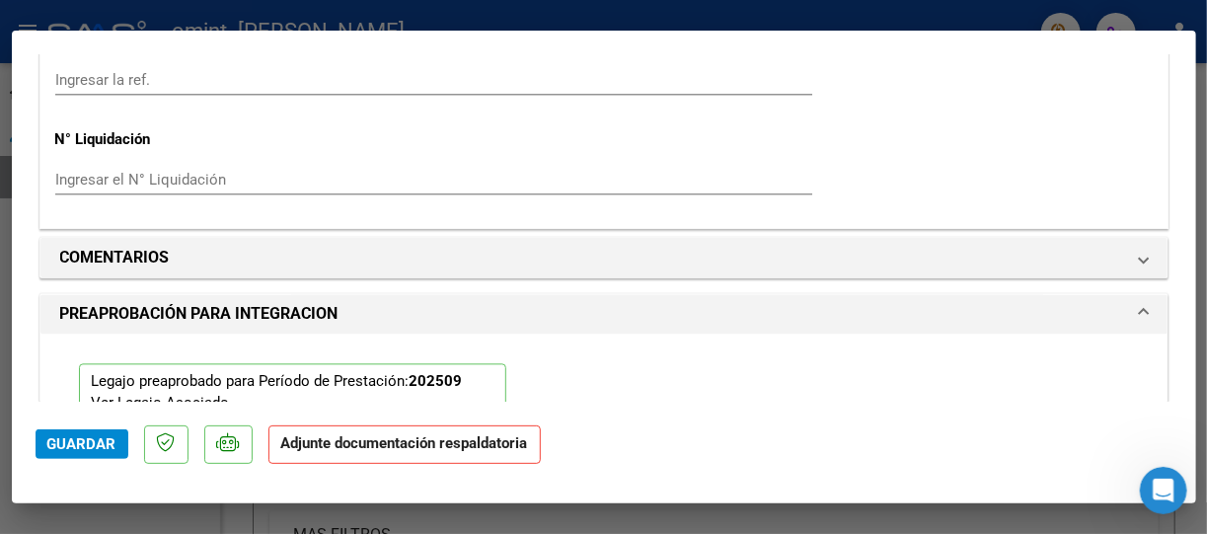
scroll to position [1450, 0]
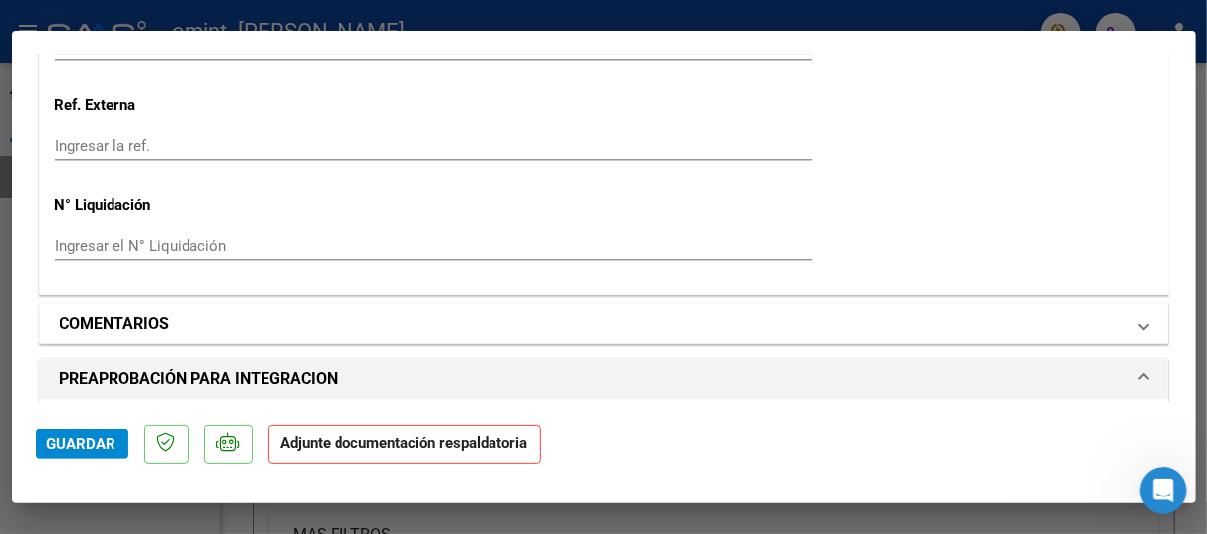
click at [1140, 323] on span at bounding box center [1144, 324] width 8 height 24
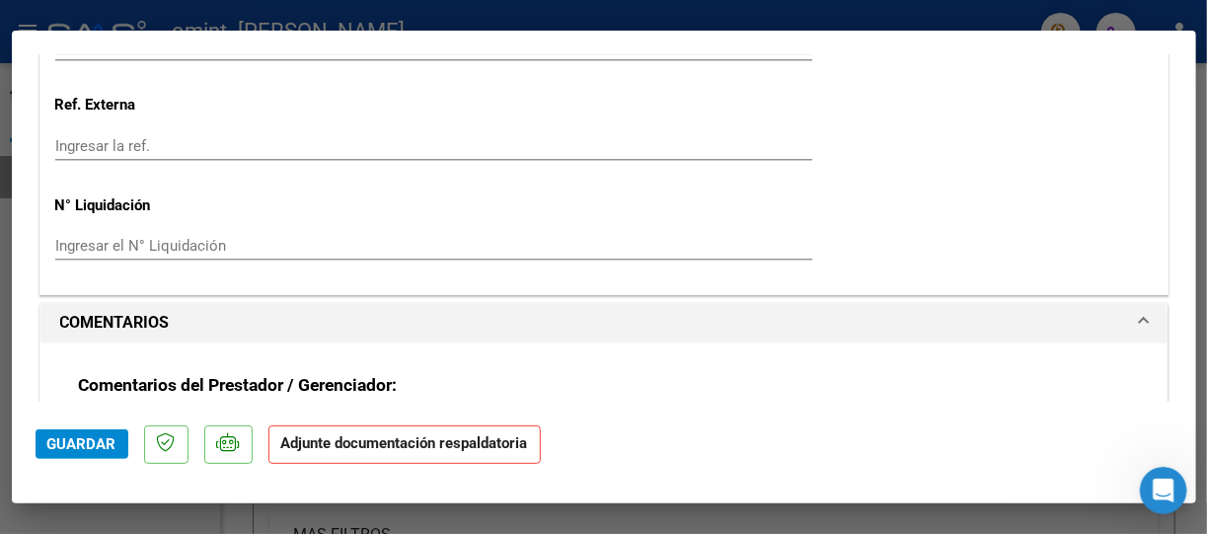
click at [1140, 323] on span at bounding box center [1144, 324] width 8 height 24
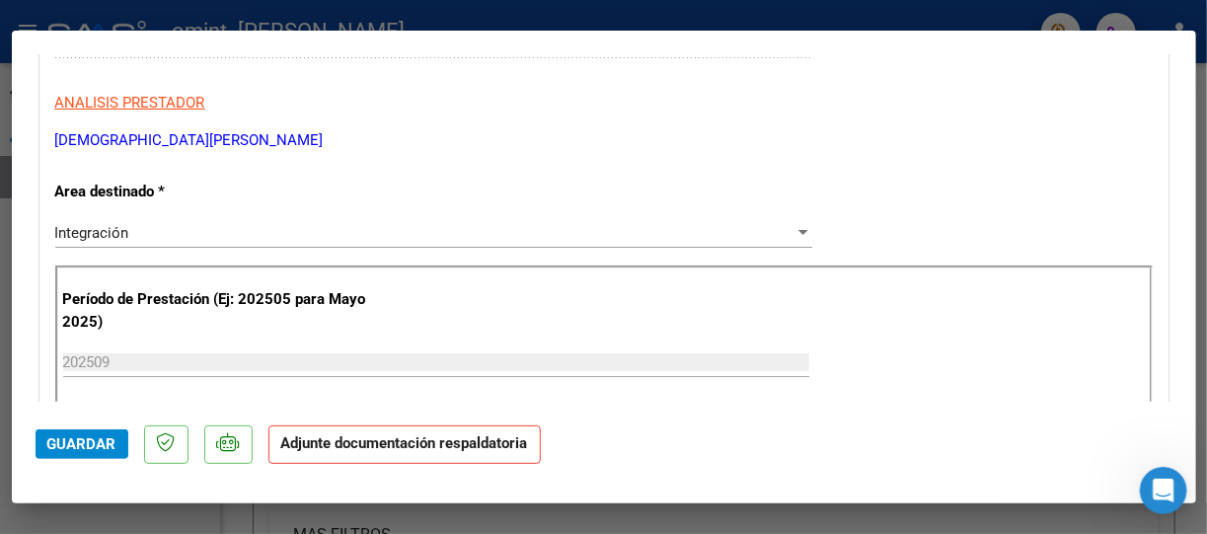
scroll to position [239, 0]
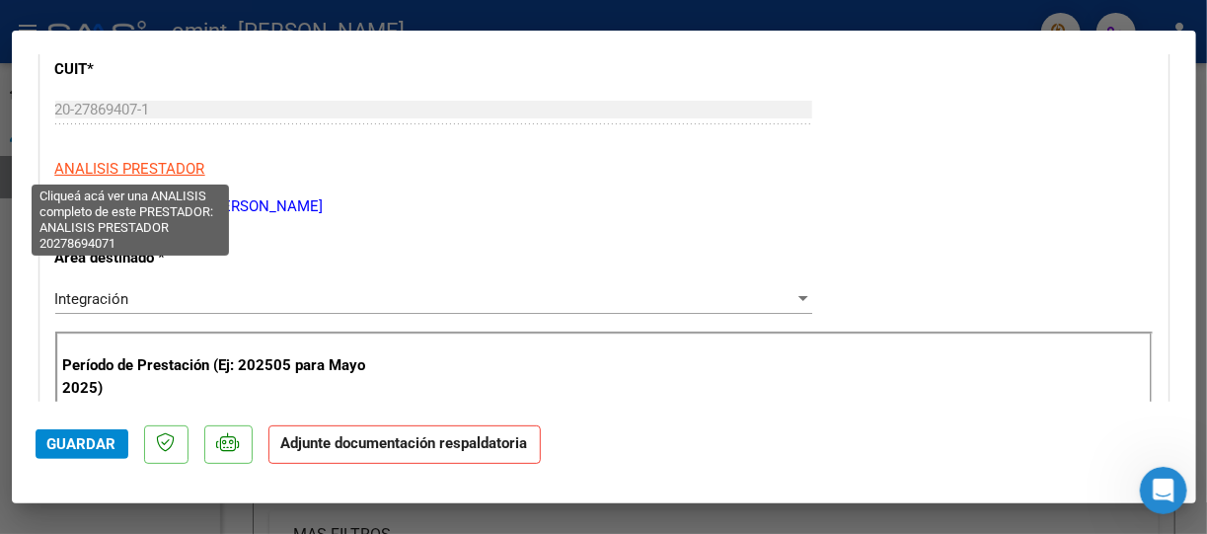
click at [170, 164] on span "ANALISIS PRESTADOR" at bounding box center [130, 169] width 150 height 18
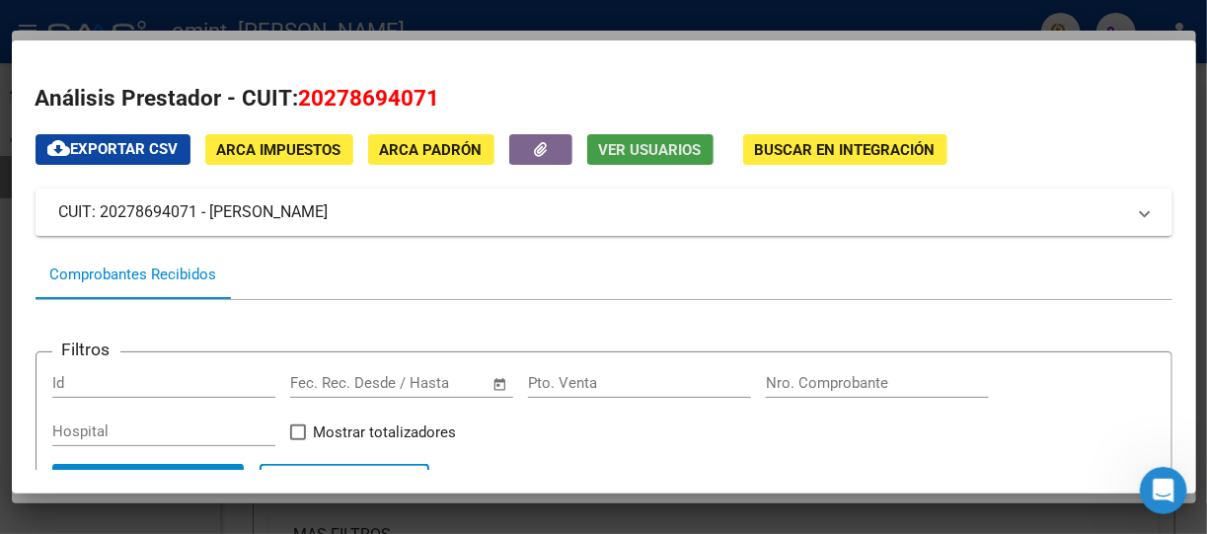
click at [660, 148] on span "Ver Usuarios" at bounding box center [650, 150] width 103 height 18
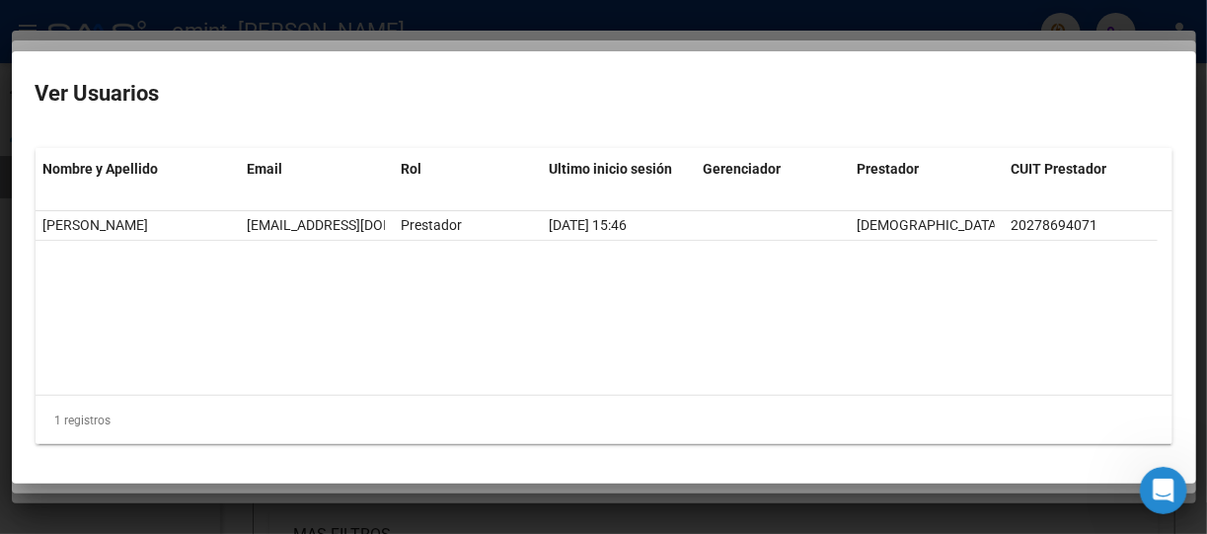
click at [48, 26] on div at bounding box center [603, 267] width 1207 height 534
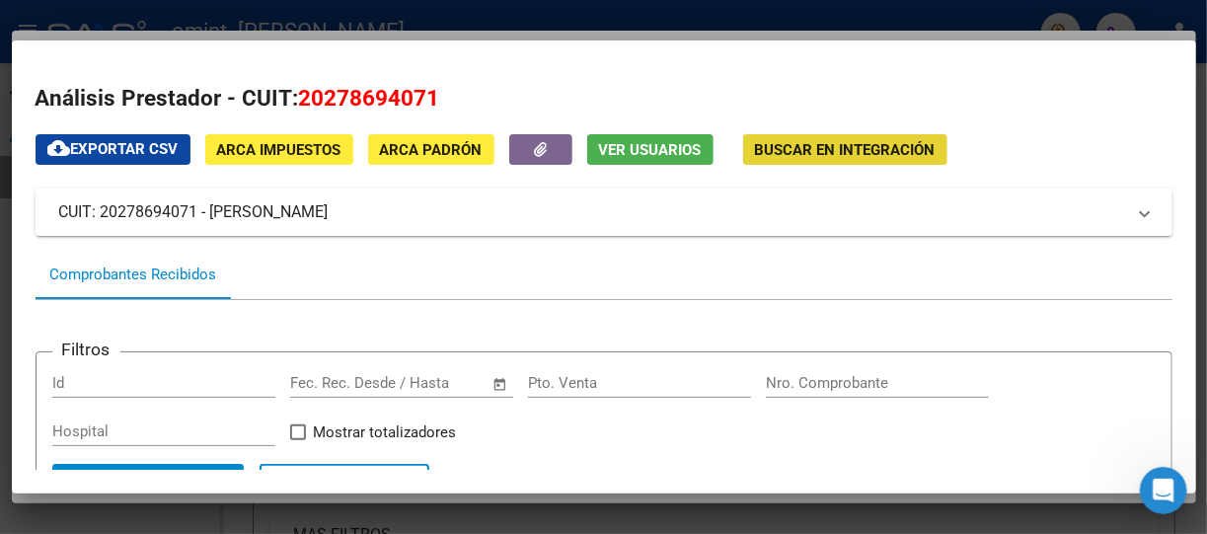
click at [857, 149] on span "Buscar en Integración" at bounding box center [845, 150] width 181 height 18
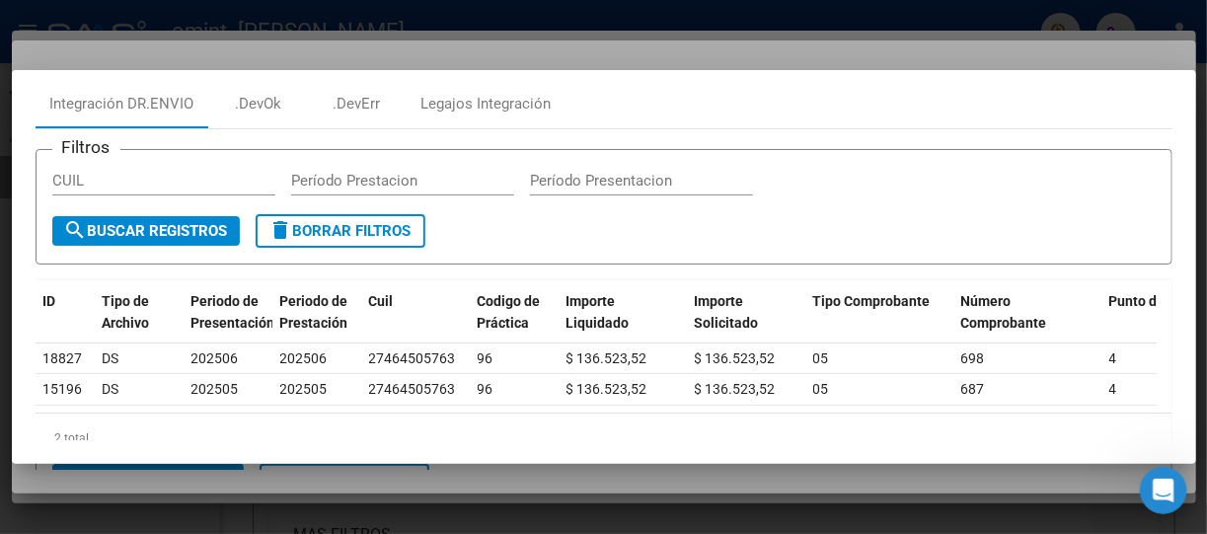
scroll to position [0, 0]
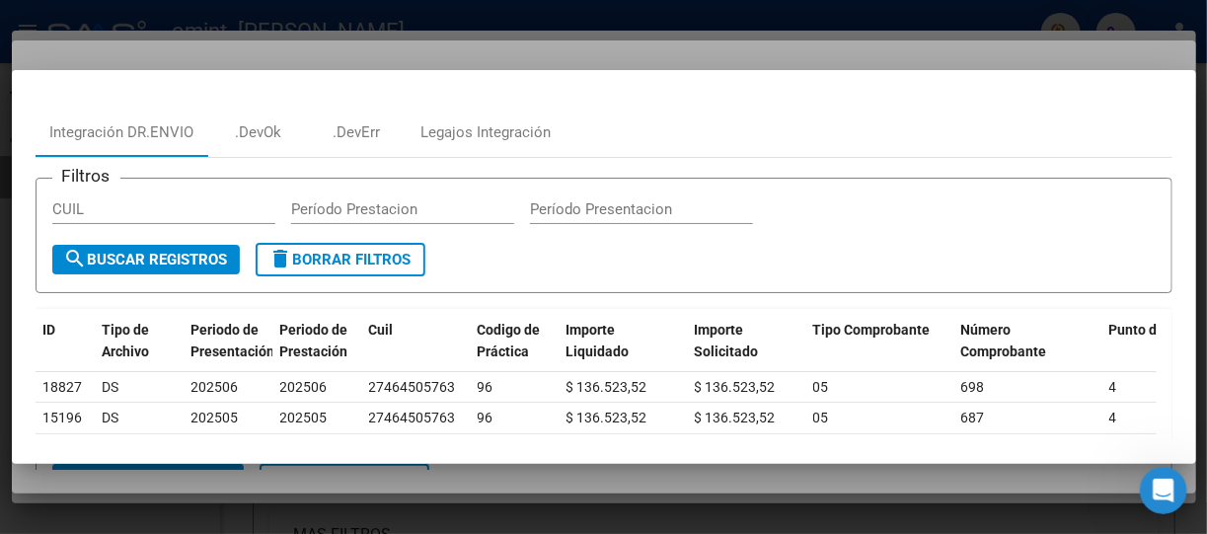
click at [937, 58] on div at bounding box center [603, 267] width 1207 height 534
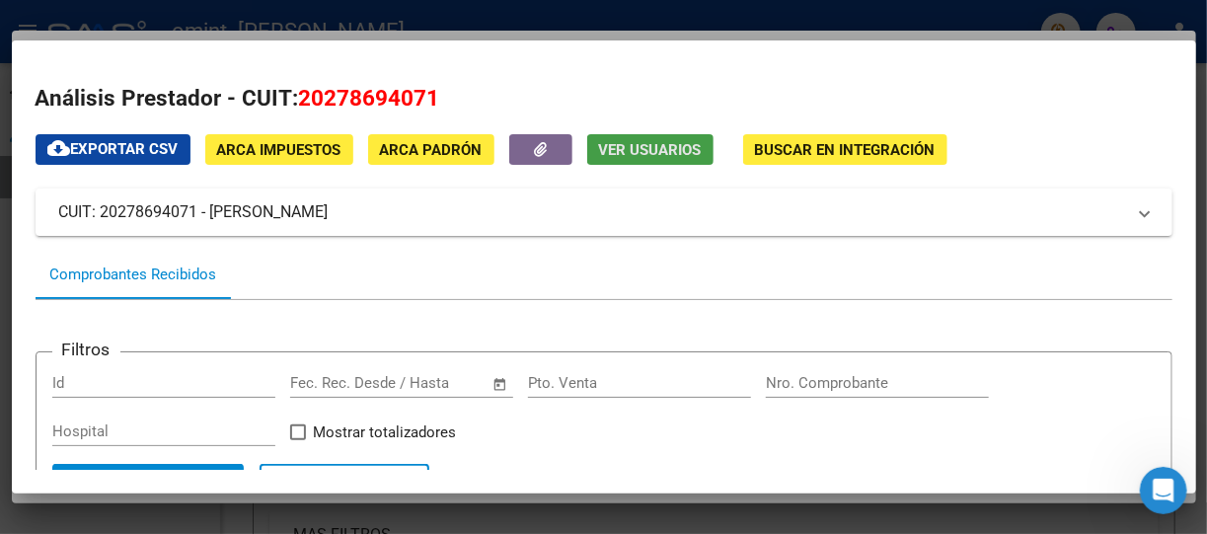
click at [660, 157] on span "Ver Usuarios" at bounding box center [650, 150] width 103 height 18
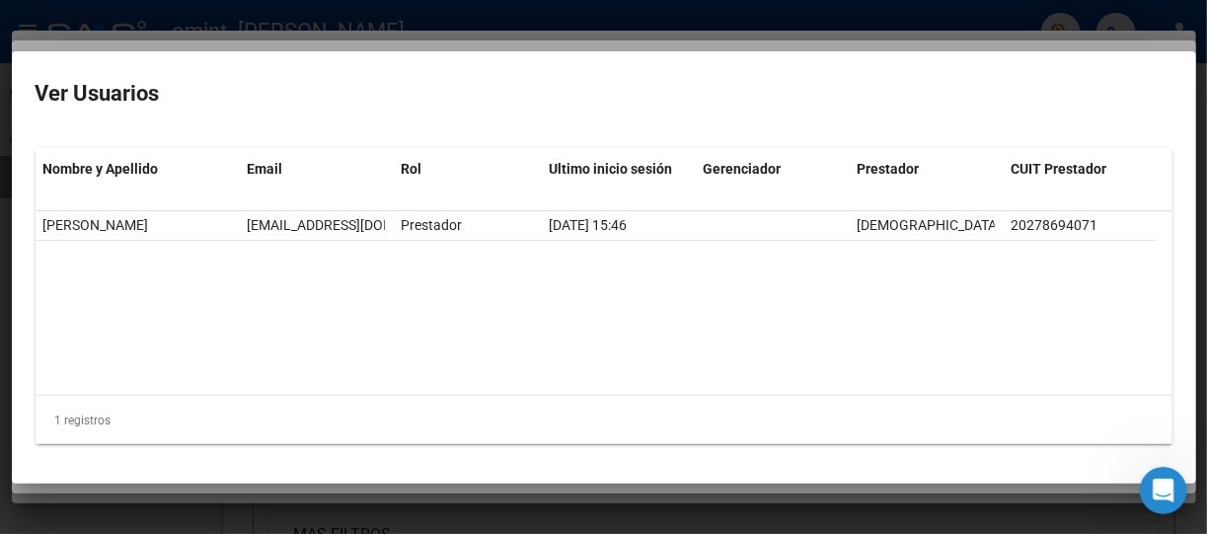
click at [532, 38] on div at bounding box center [603, 267] width 1207 height 534
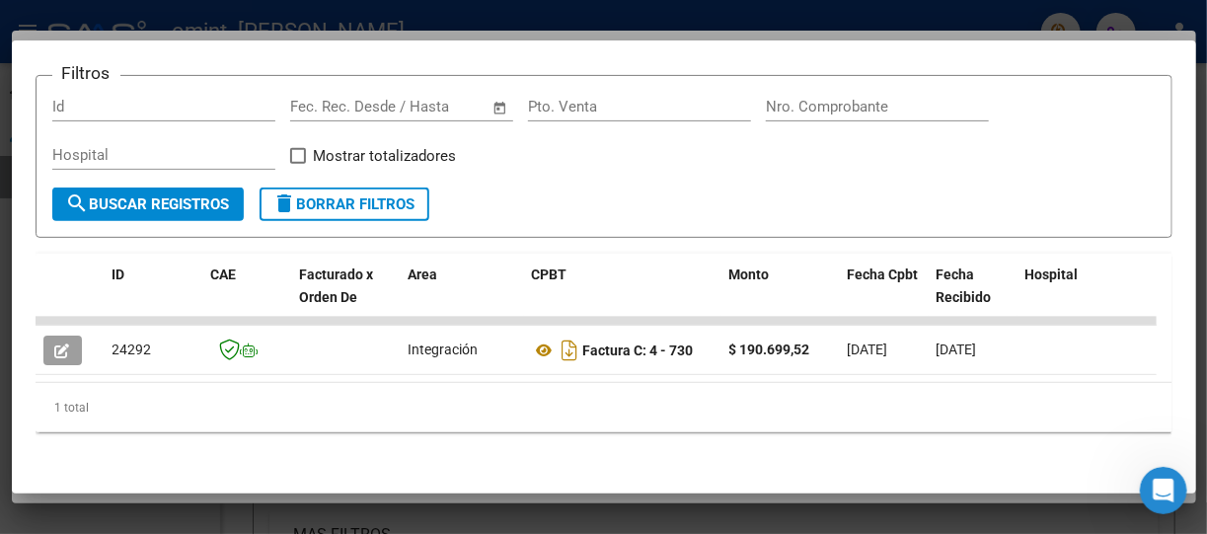
scroll to position [288, 0]
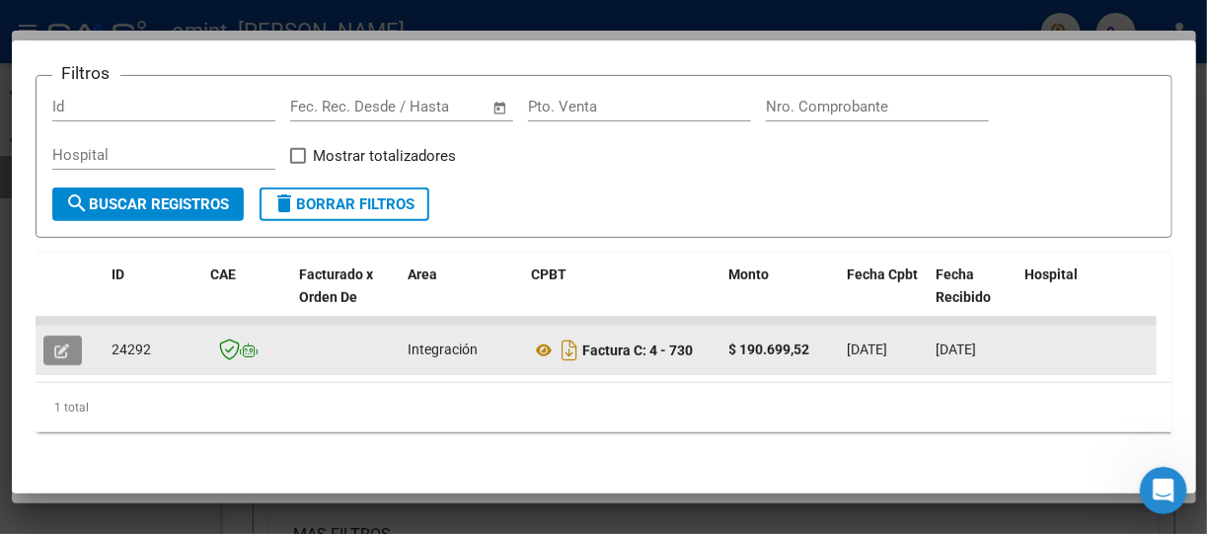
click at [57, 344] on icon "button" at bounding box center [62, 351] width 15 height 15
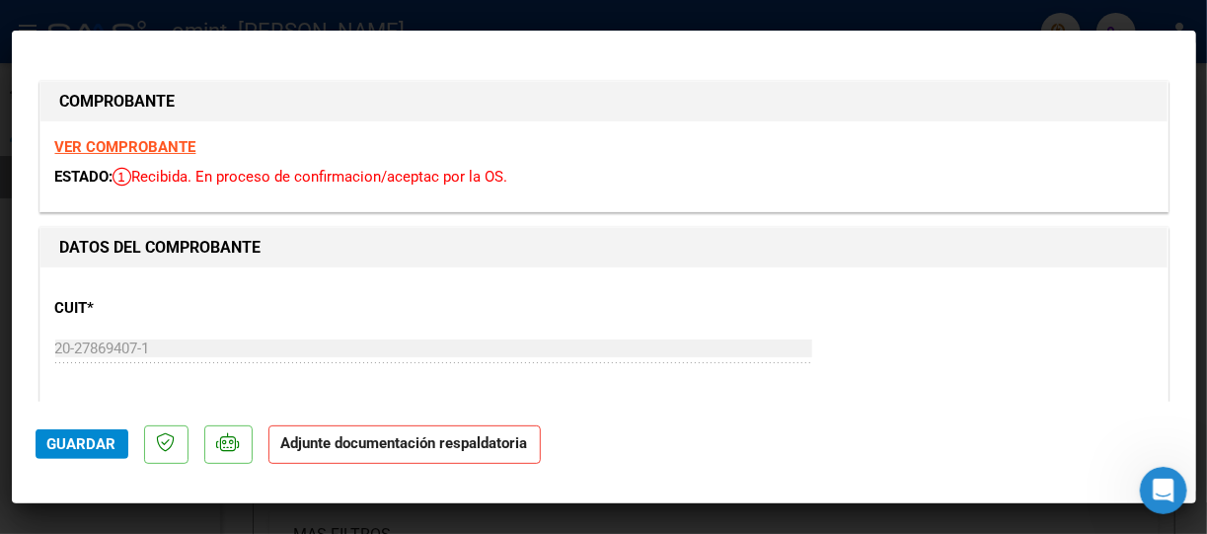
click at [128, 16] on div at bounding box center [603, 267] width 1207 height 534
type input "$ 0,00"
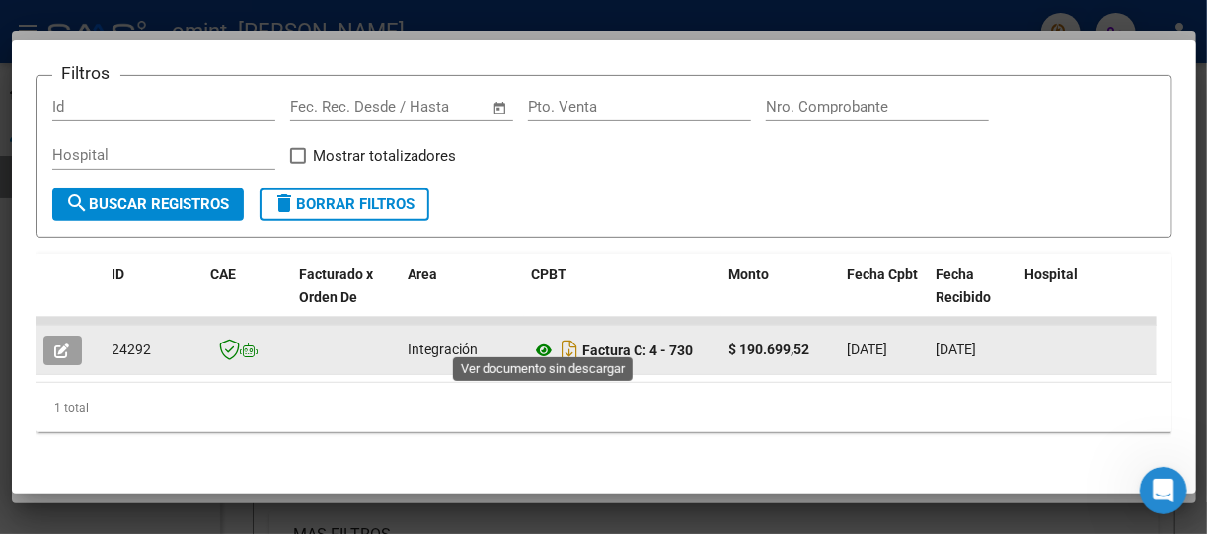
click at [546, 339] on icon at bounding box center [545, 351] width 26 height 24
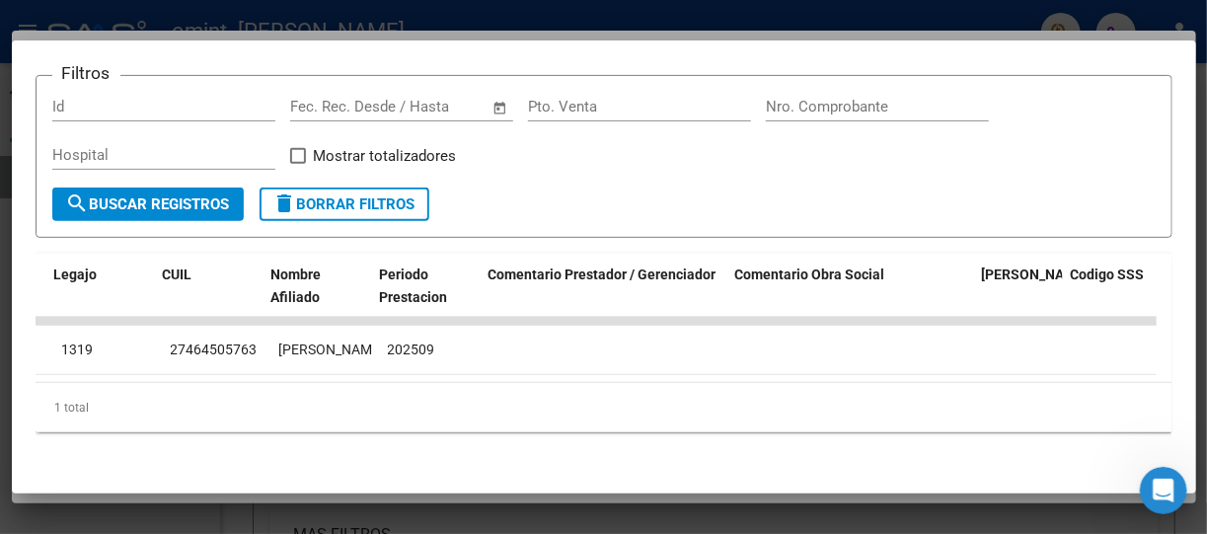
scroll to position [0, 3119]
click at [1144, 383] on div "1 total" at bounding box center [604, 407] width 1137 height 49
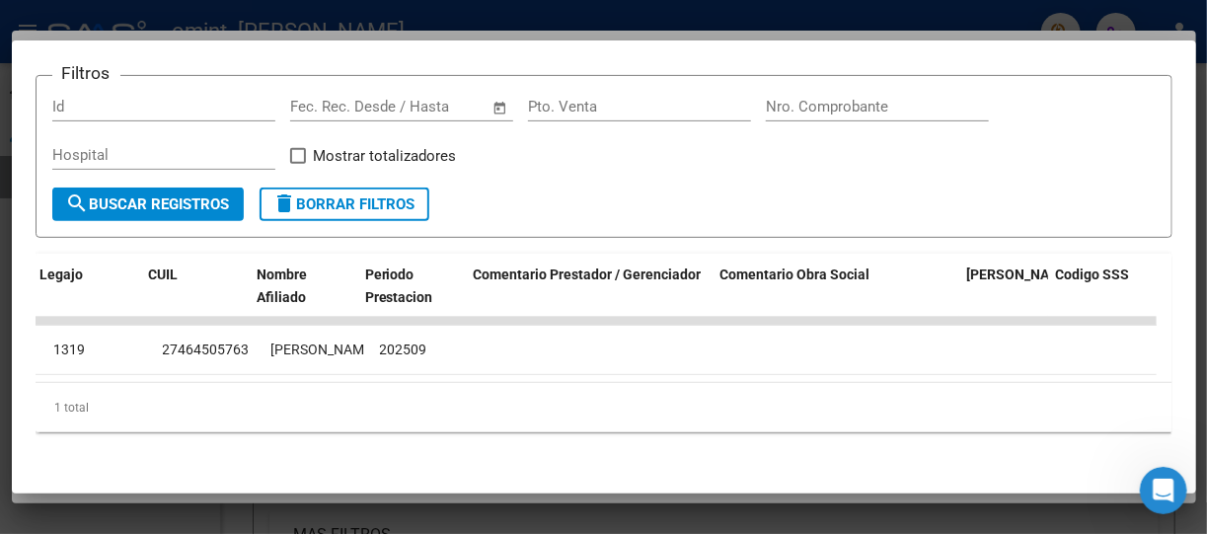
scroll to position [0, 3143]
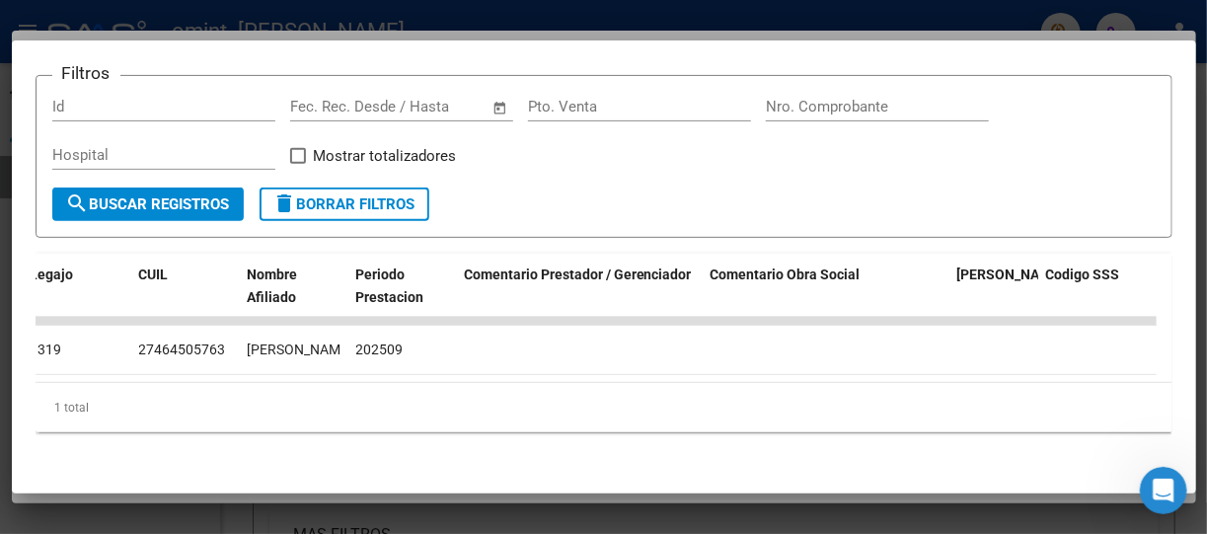
click at [213, 17] on div at bounding box center [603, 267] width 1207 height 534
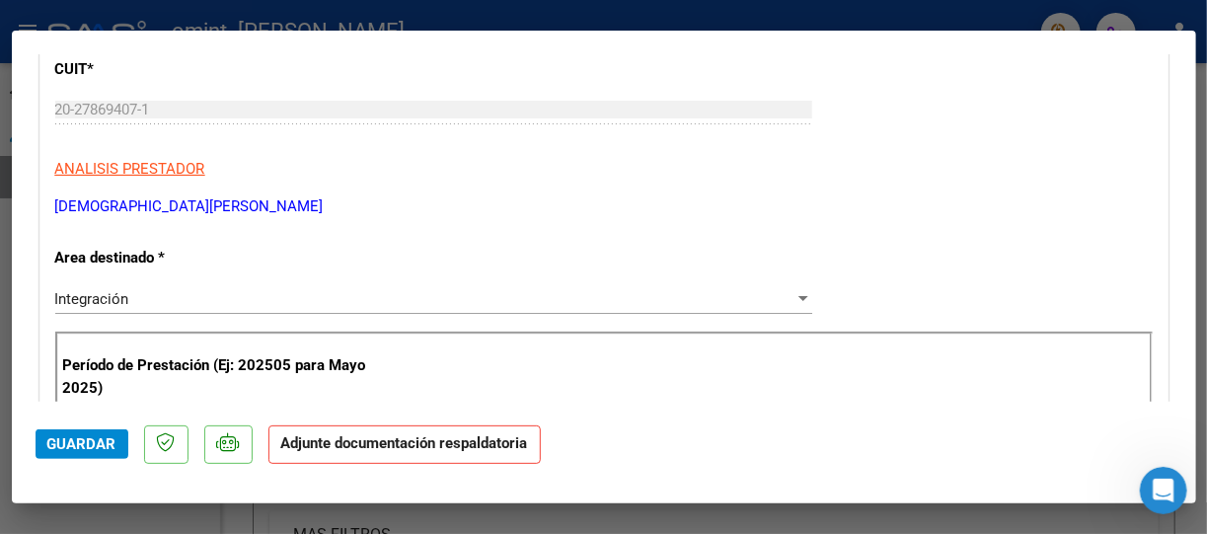
click at [208, 14] on div at bounding box center [603, 267] width 1207 height 534
type input "$ 0,00"
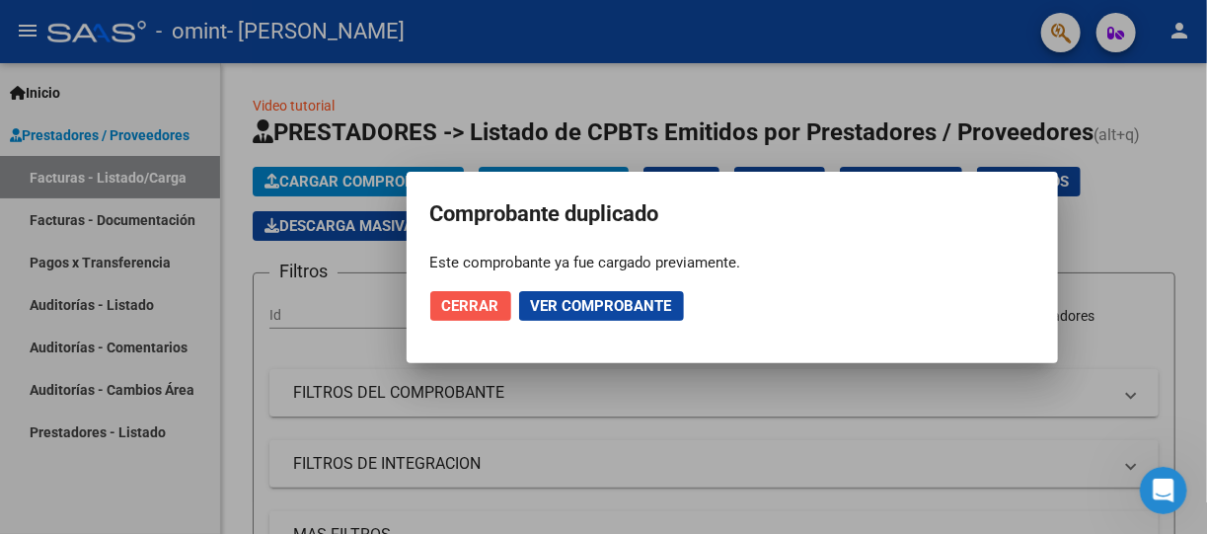
click at [481, 311] on span "Cerrar" at bounding box center [470, 306] width 57 height 18
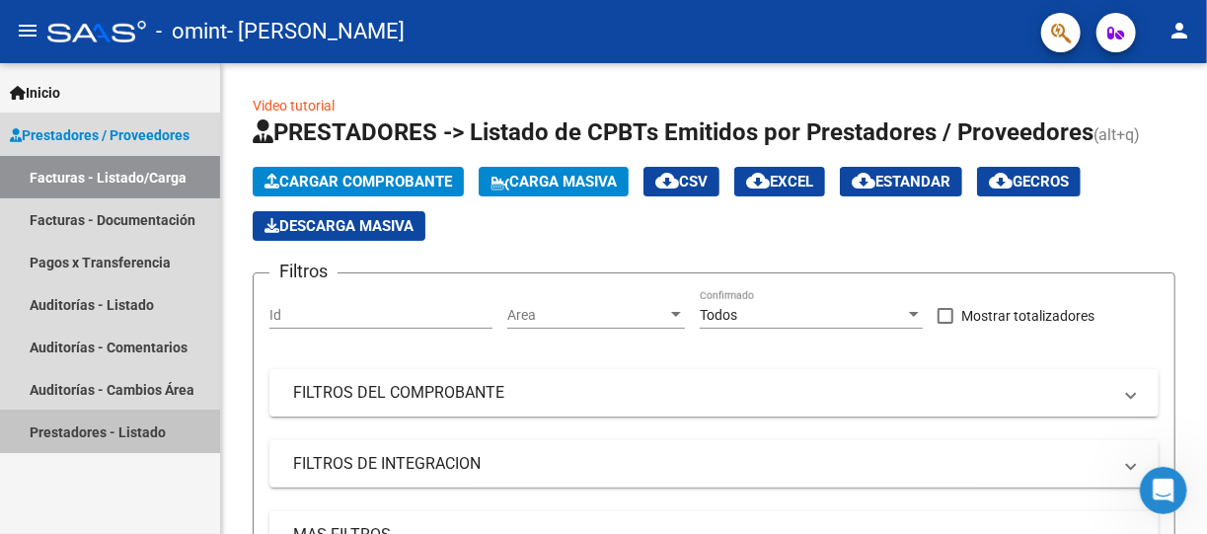
click at [64, 432] on link "Prestadores - Listado" at bounding box center [110, 432] width 220 height 42
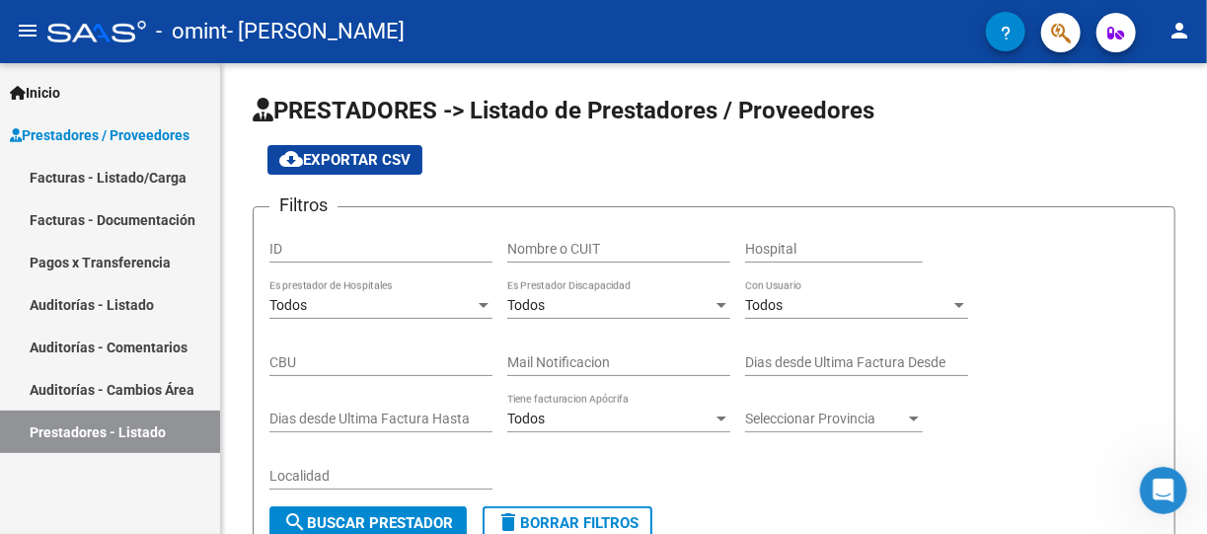
click at [88, 399] on link "Auditorías - Cambios Área" at bounding box center [110, 389] width 220 height 42
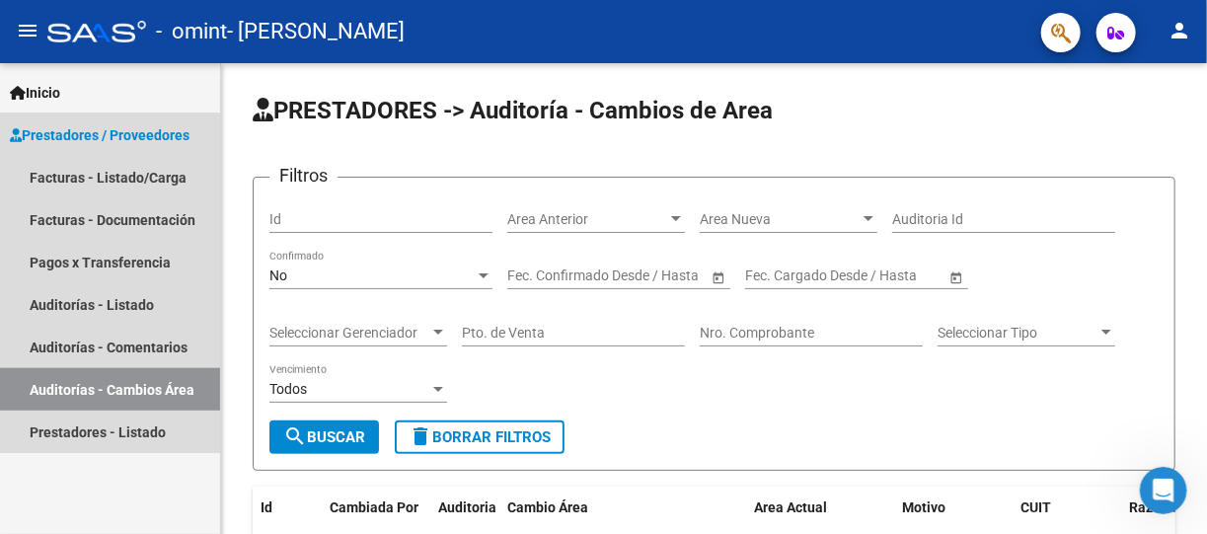
click at [100, 386] on link "Auditorías - Cambios Área" at bounding box center [110, 389] width 220 height 42
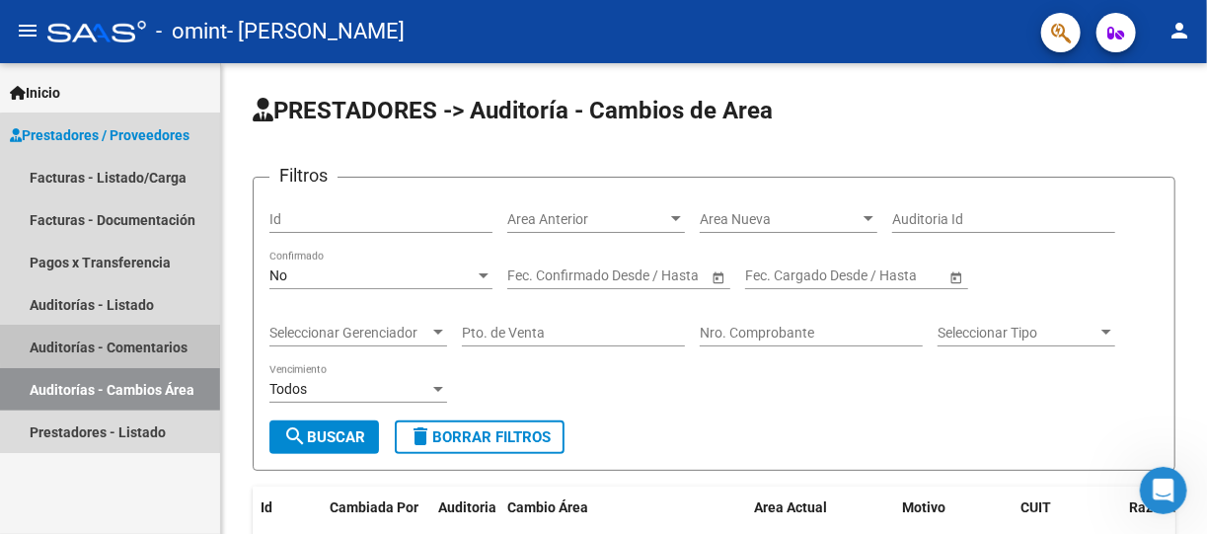
click at [148, 341] on link "Auditorías - Comentarios" at bounding box center [110, 347] width 220 height 42
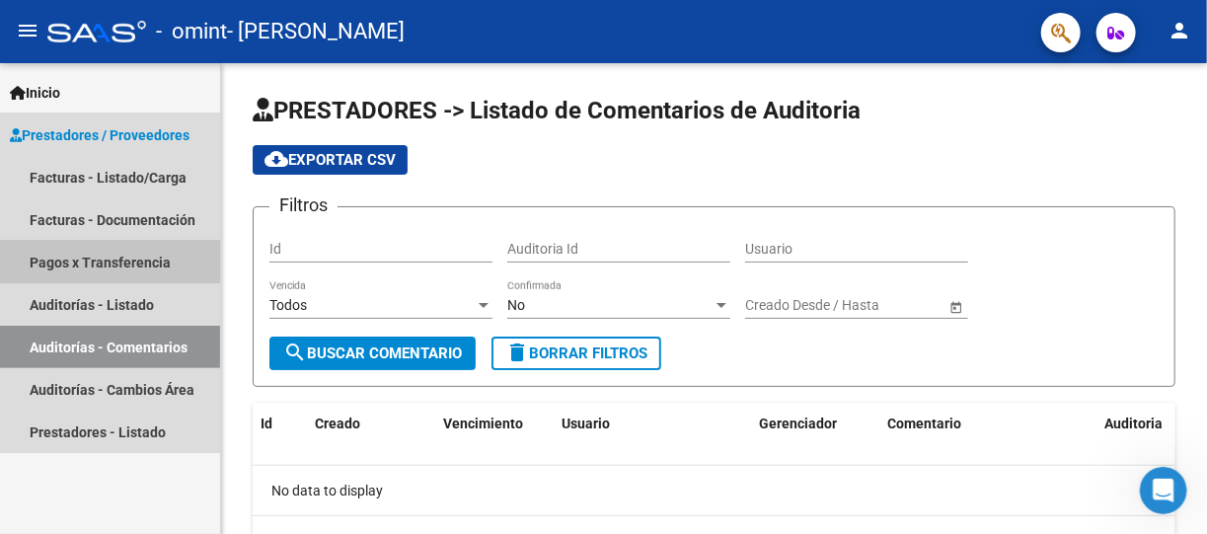
click at [121, 258] on link "Pagos x Transferencia" at bounding box center [110, 262] width 220 height 42
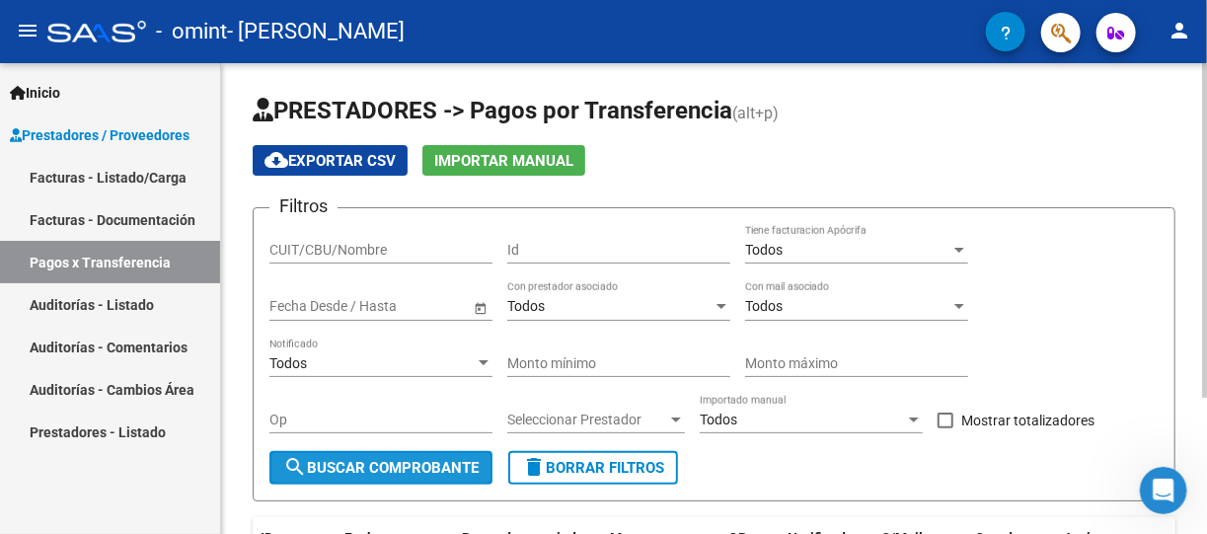
click at [357, 466] on span "search Buscar Comprobante" at bounding box center [380, 468] width 195 height 18
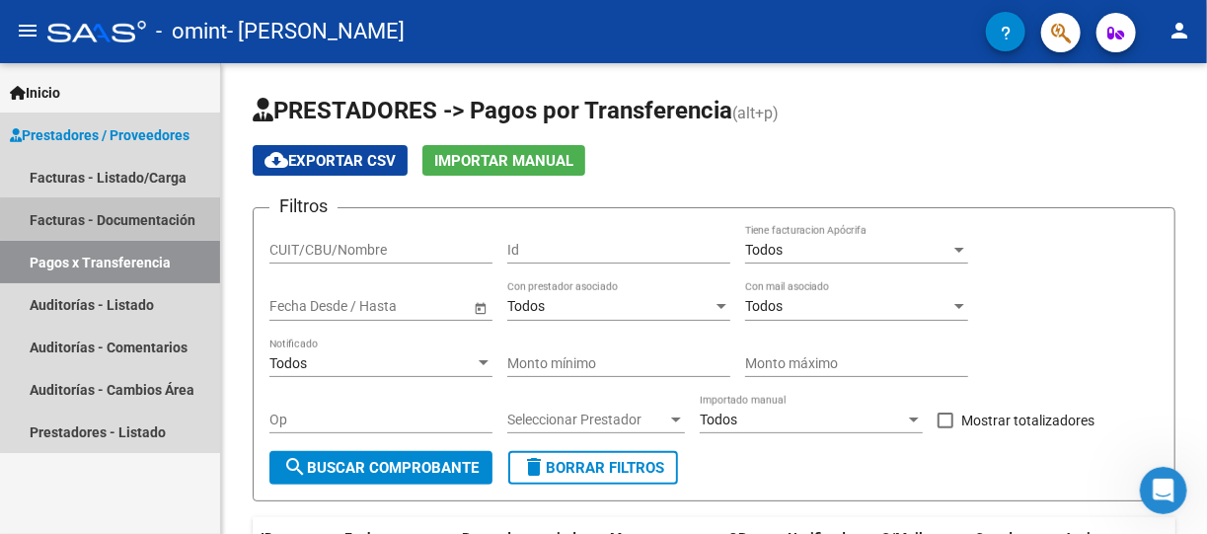
click at [145, 220] on link "Facturas - Documentación" at bounding box center [110, 219] width 220 height 42
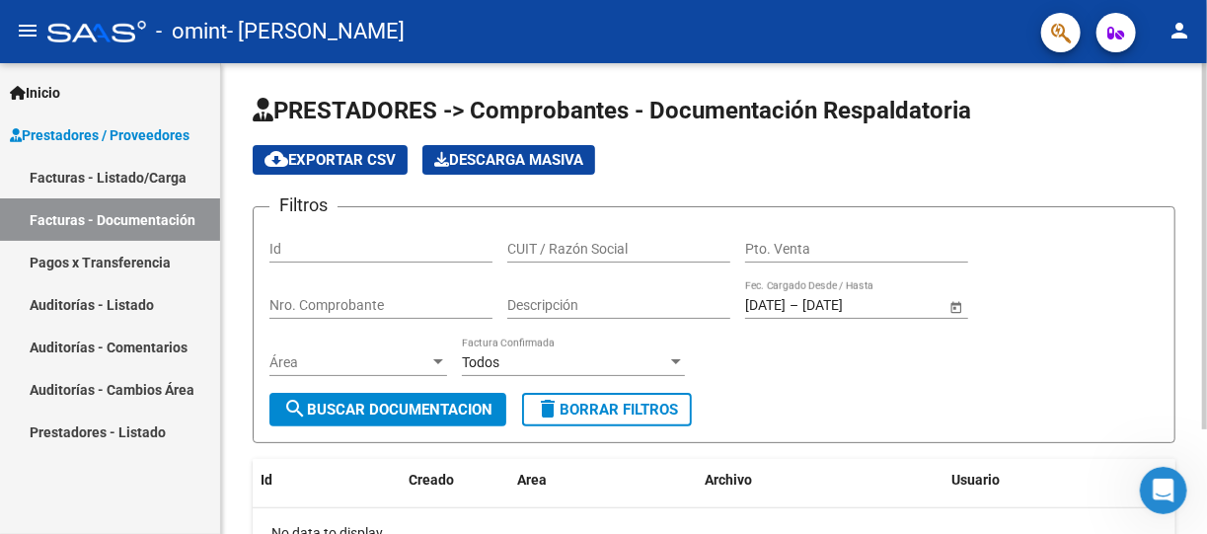
click at [1171, 132] on app-list-header "PRESTADORES -> Comprobantes - Documentación Respaldatoria cloud_download Export…" at bounding box center [714, 269] width 923 height 349
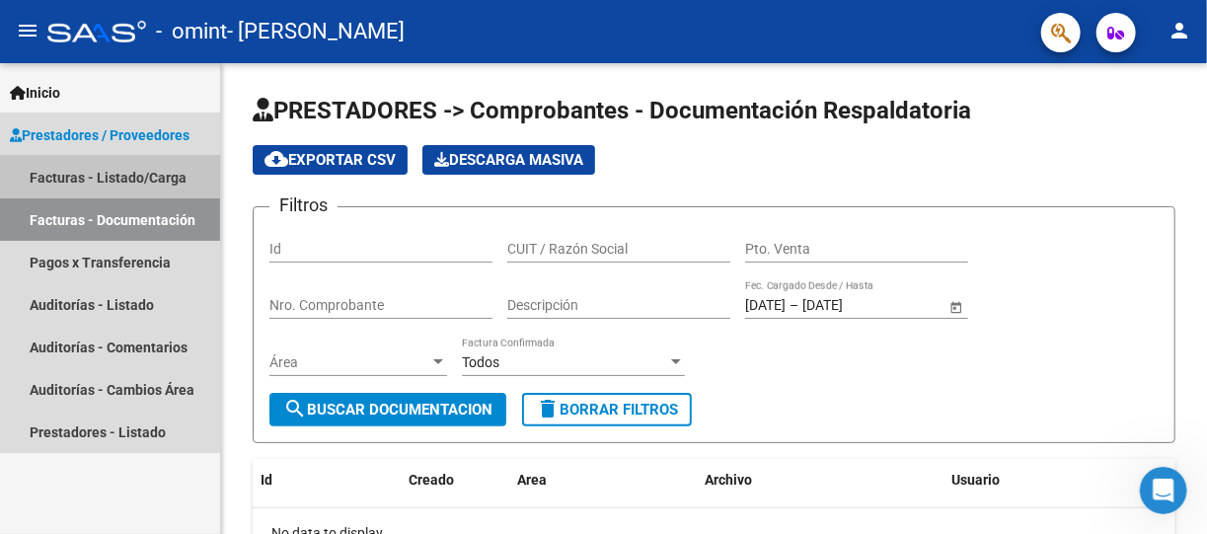
click at [143, 171] on link "Facturas - Listado/Carga" at bounding box center [110, 177] width 220 height 42
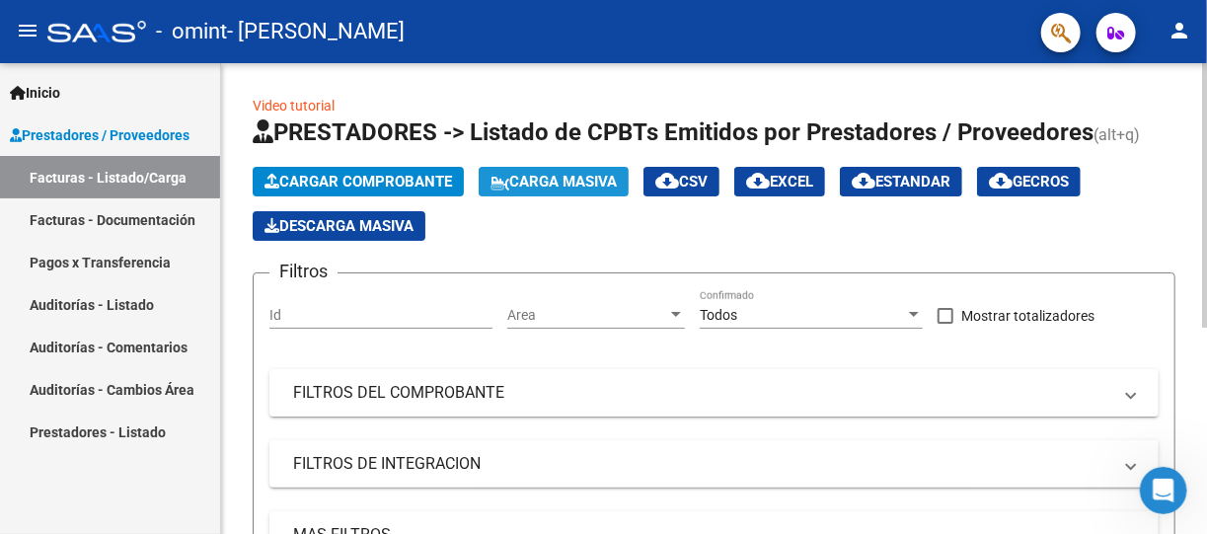
click at [591, 183] on span "Carga Masiva" at bounding box center [554, 182] width 126 height 18
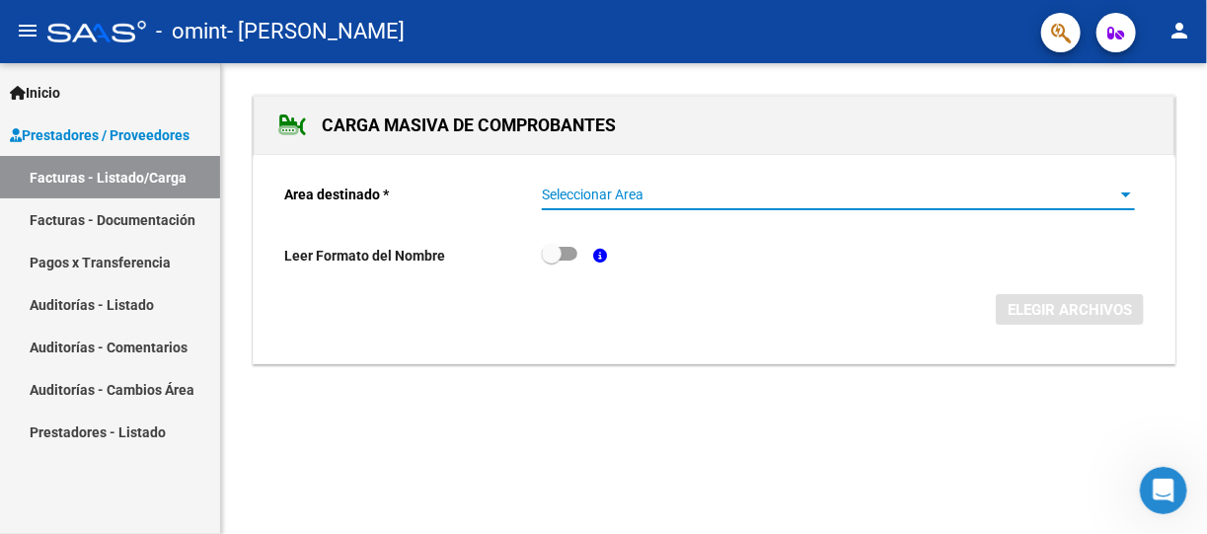
click at [1126, 194] on div at bounding box center [1127, 195] width 10 height 5
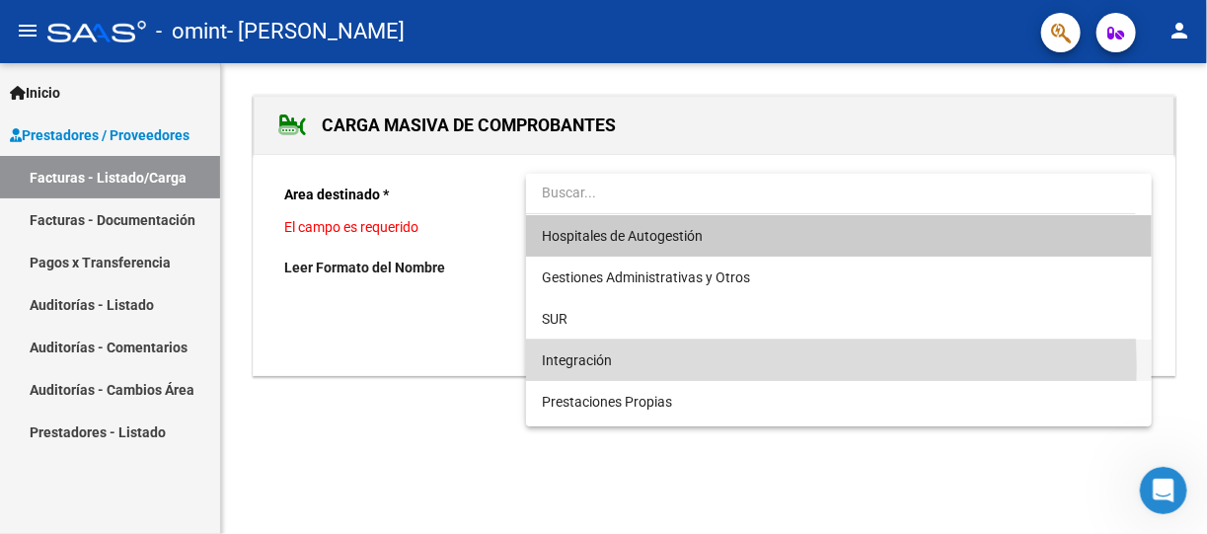
click at [631, 368] on span "Integración" at bounding box center [838, 360] width 593 height 41
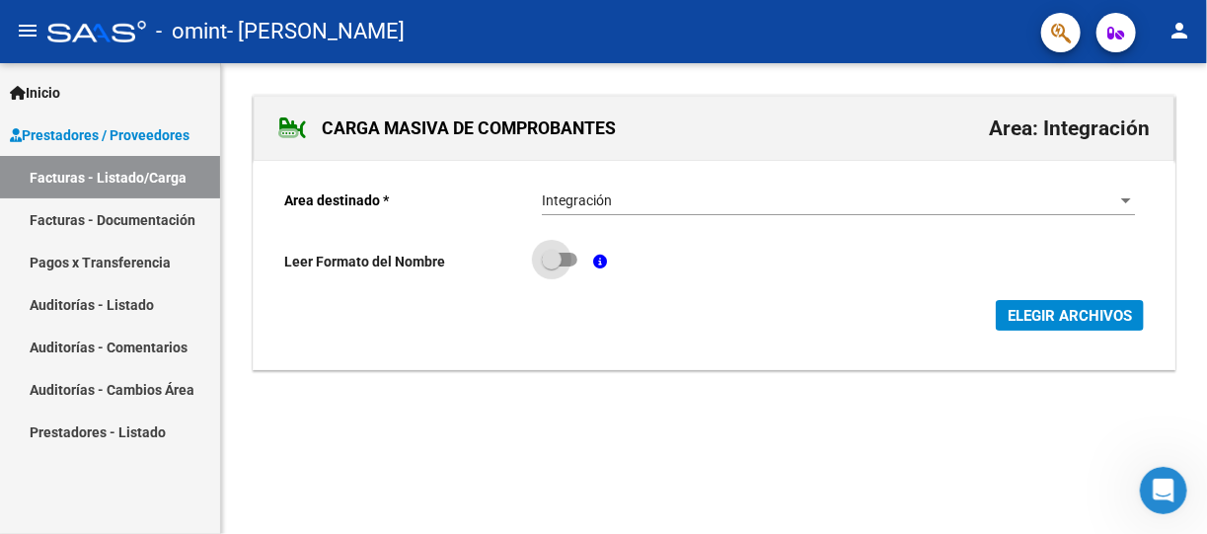
click at [569, 265] on span at bounding box center [560, 260] width 36 height 14
click at [552, 267] on input "checkbox" at bounding box center [551, 267] width 1 height 1
checkbox input "true"
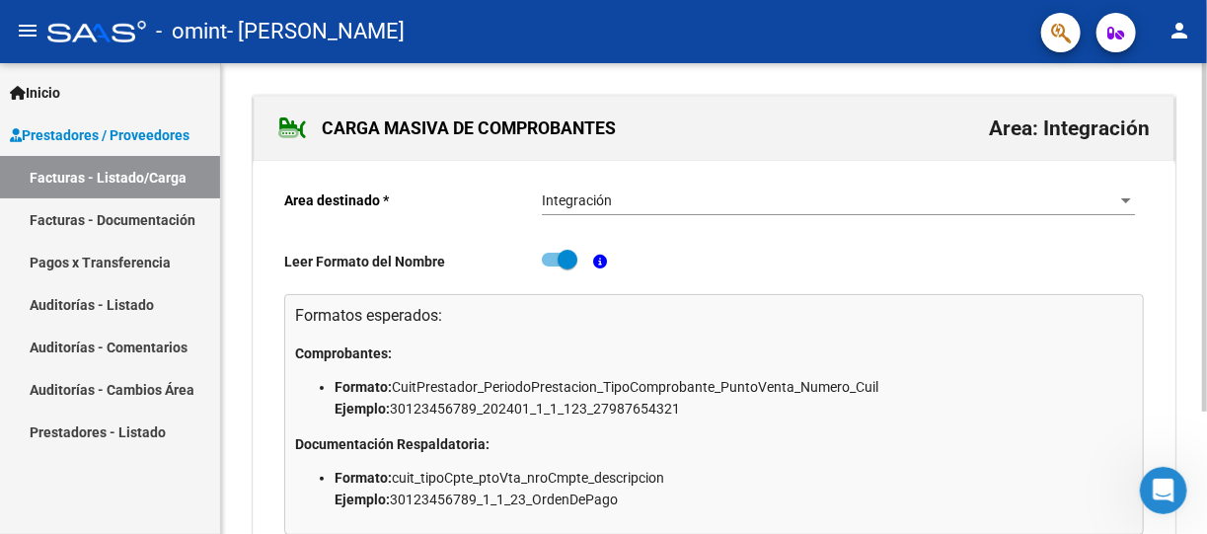
click at [1205, 303] on div at bounding box center [1205, 237] width 5 height 349
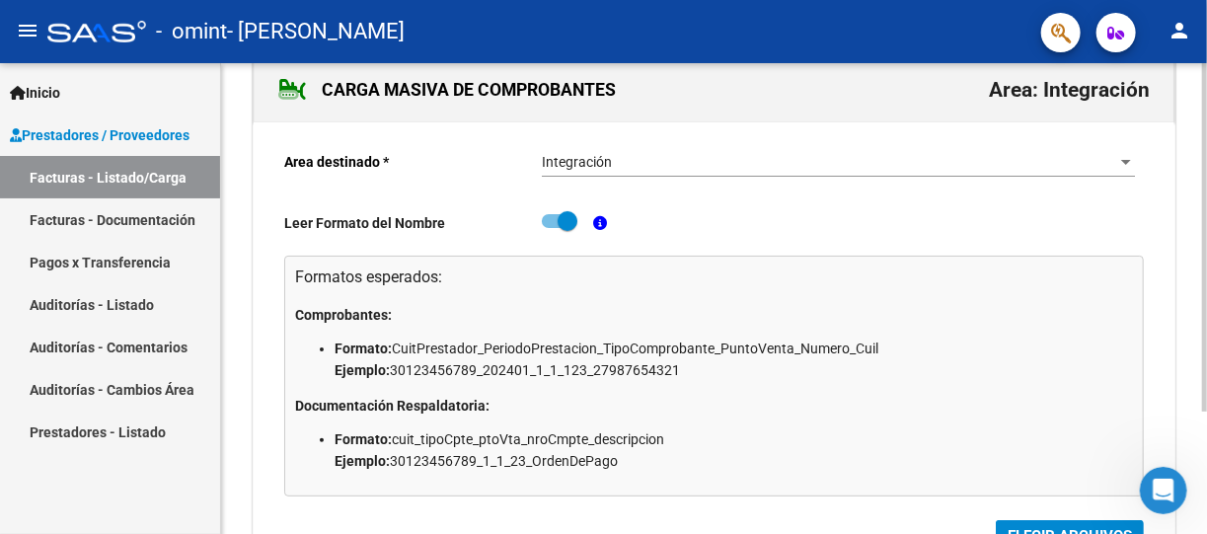
scroll to position [165, 0]
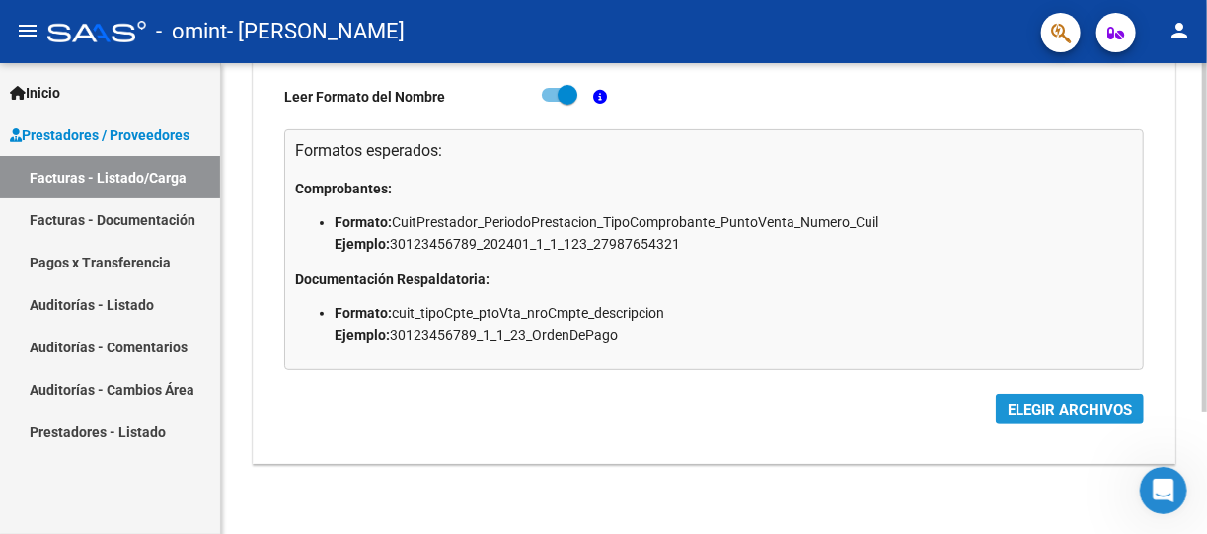
click at [1058, 409] on span "ELEGIR ARCHIVOS" at bounding box center [1070, 410] width 124 height 18
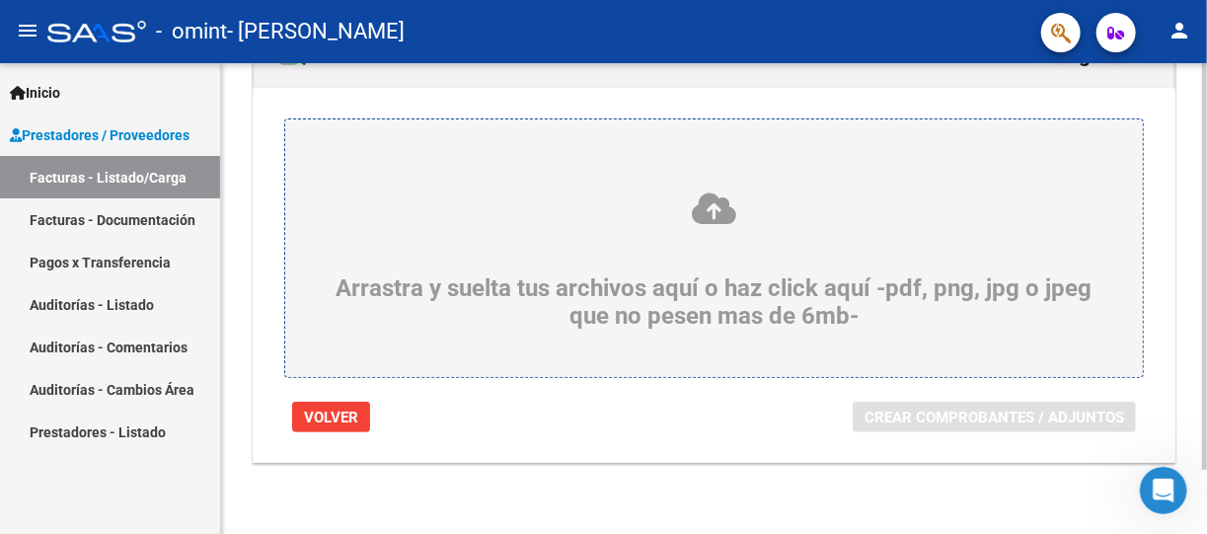
click at [735, 304] on div "Arrastra y suelta tus archivos aquí o haz click aquí -pdf, png, jpg o jpeg que …" at bounding box center [714, 260] width 763 height 139
click at [0, 0] on input "Arrastra y suelta tus archivos aquí o haz click aquí -pdf, png, jpg o jpeg que …" at bounding box center [0, 0] width 0 height 0
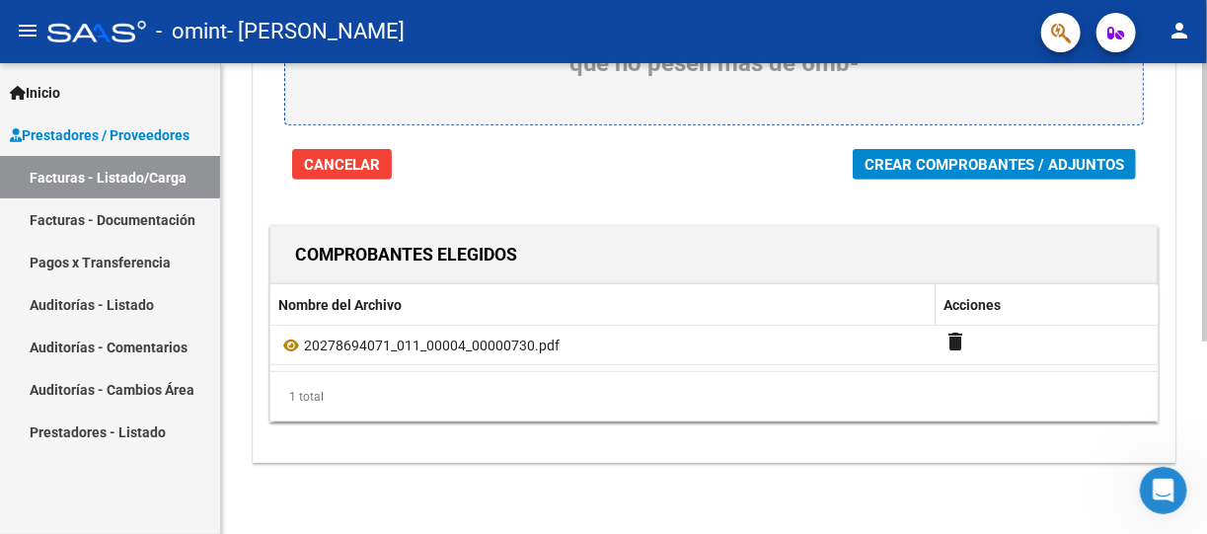
click at [356, 168] on span "Cancelar" at bounding box center [342, 165] width 76 height 18
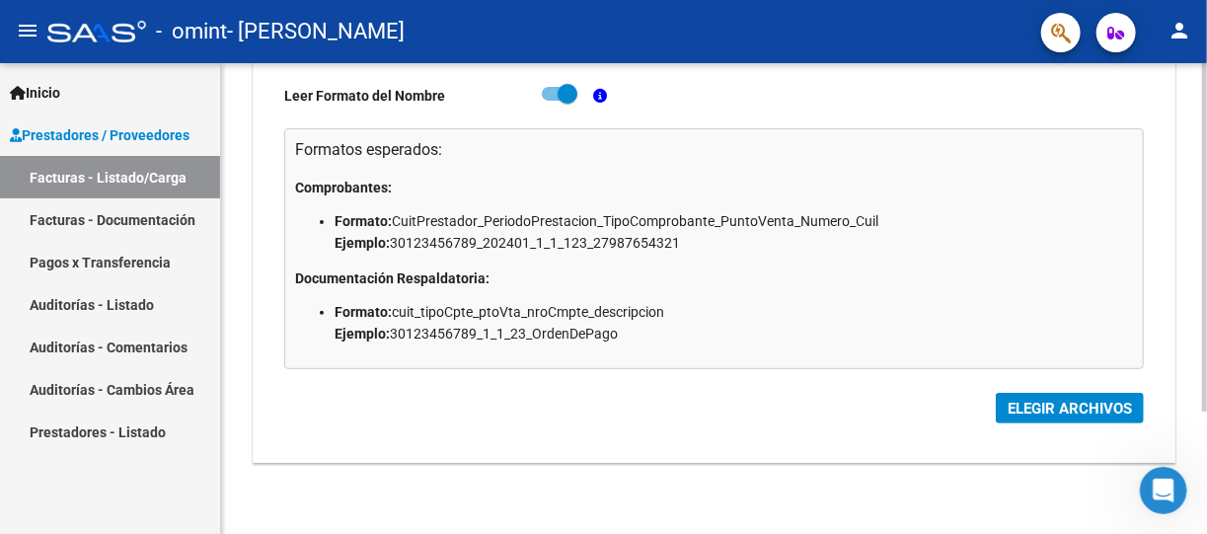
scroll to position [165, 0]
click at [546, 88] on span at bounding box center [560, 95] width 36 height 14
click at [551, 102] on input "checkbox" at bounding box center [551, 102] width 1 height 1
checkbox input "false"
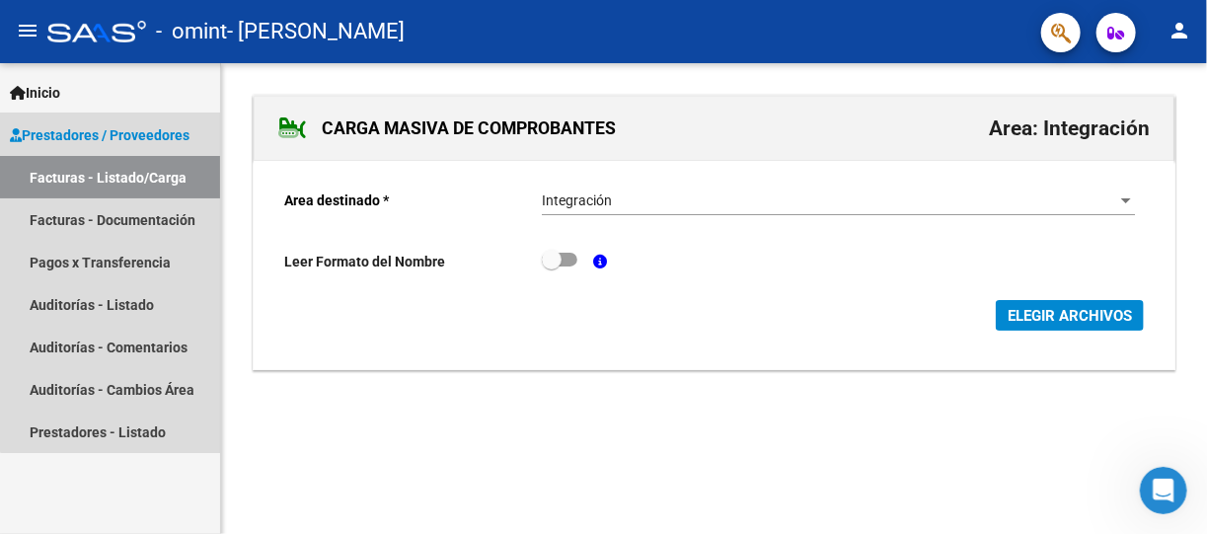
click at [184, 124] on span "Prestadores / Proveedores" at bounding box center [100, 135] width 180 height 22
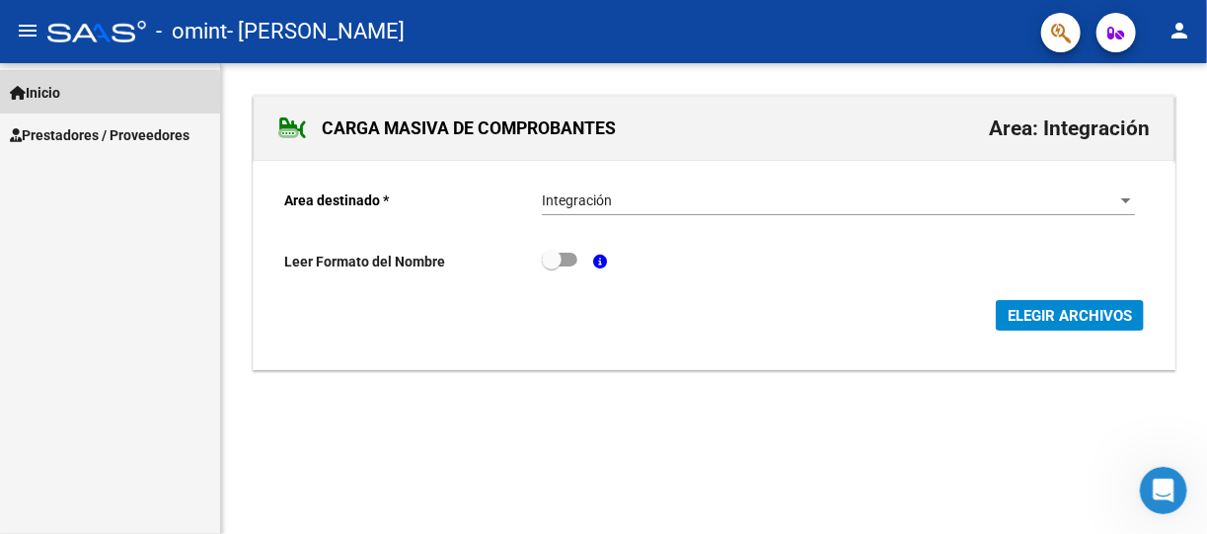
click at [40, 93] on span "Inicio" at bounding box center [35, 93] width 50 height 22
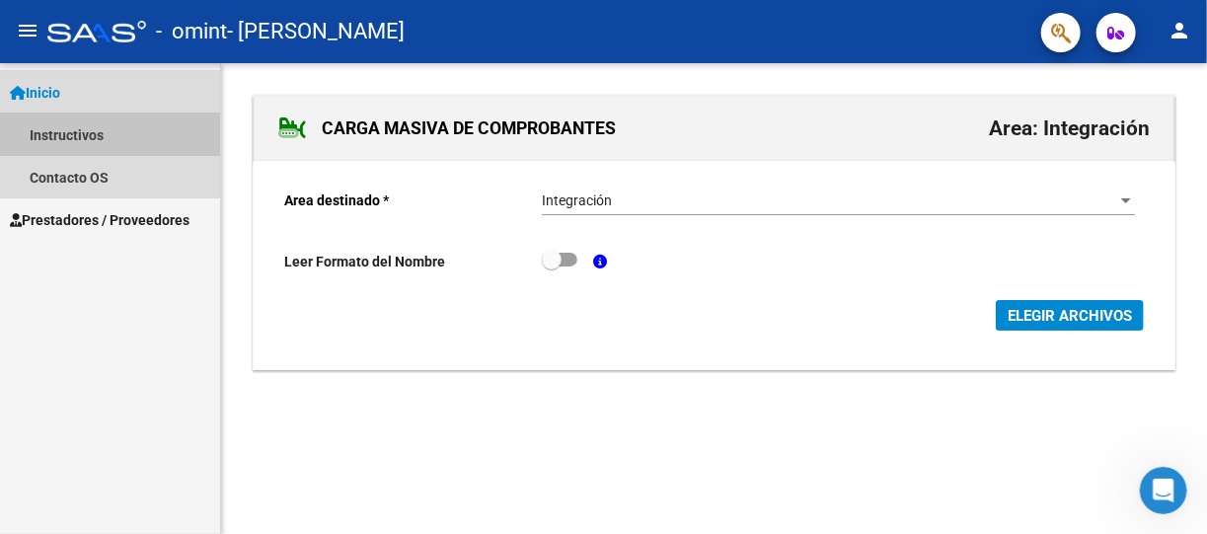
click at [62, 128] on link "Instructivos" at bounding box center [110, 135] width 220 height 42
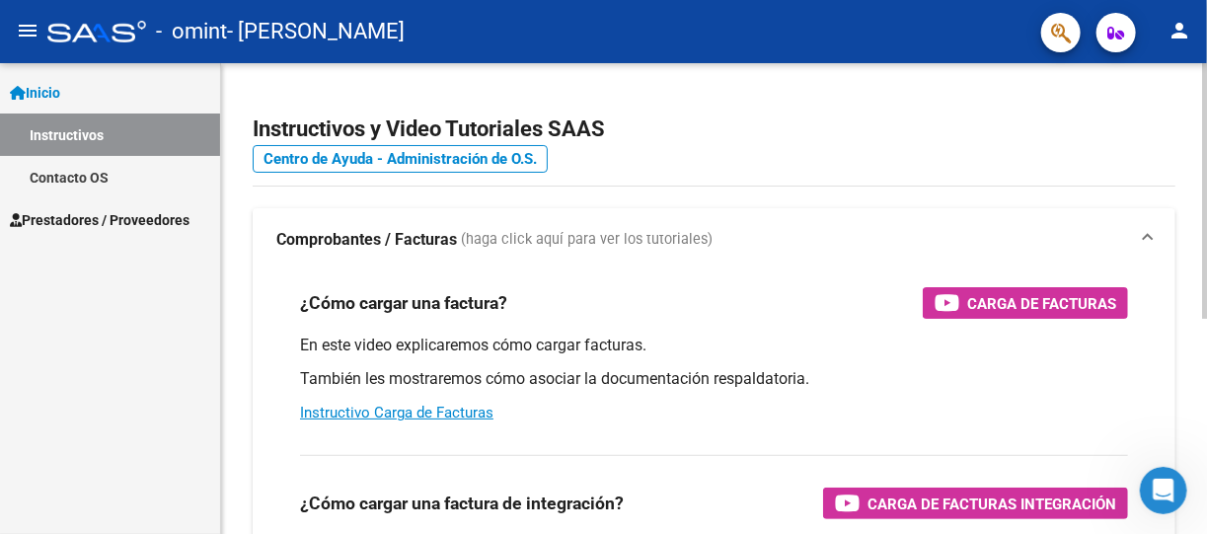
scroll to position [394, 0]
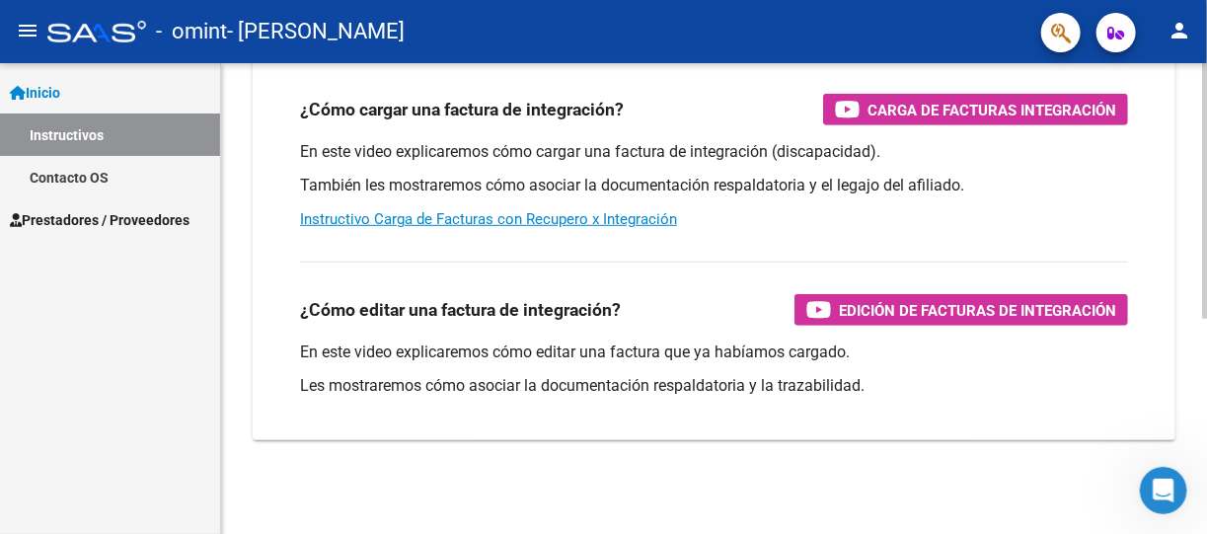
click at [1206, 341] on html "menu - omint - [PERSON_NAME] person Inicio Instructivos Contacto OS Prestadores…" at bounding box center [603, 267] width 1207 height 534
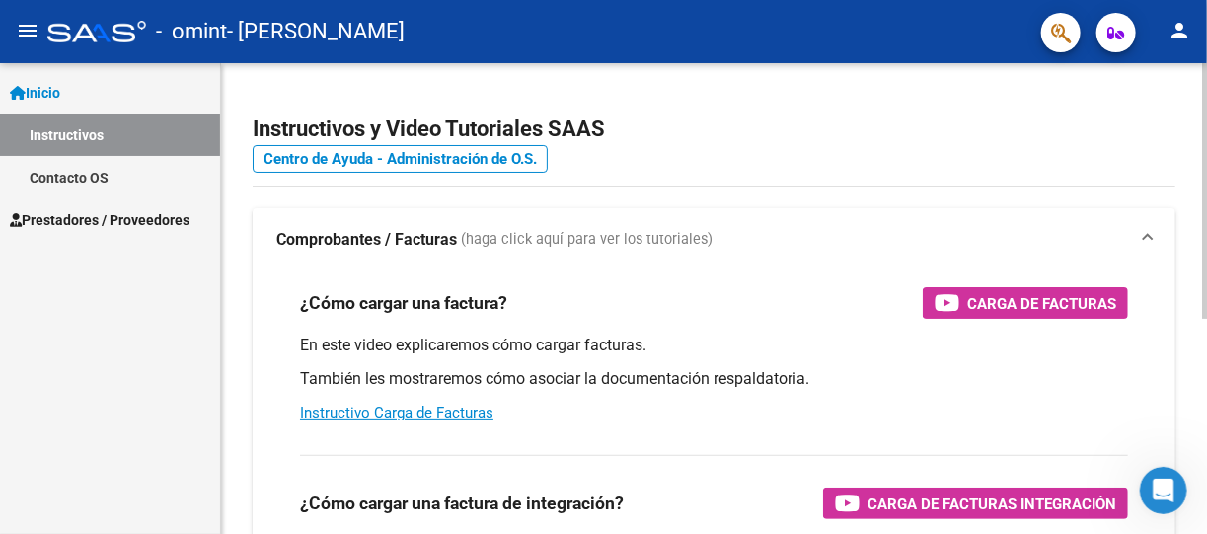
click at [1203, 75] on div at bounding box center [1205, 298] width 5 height 471
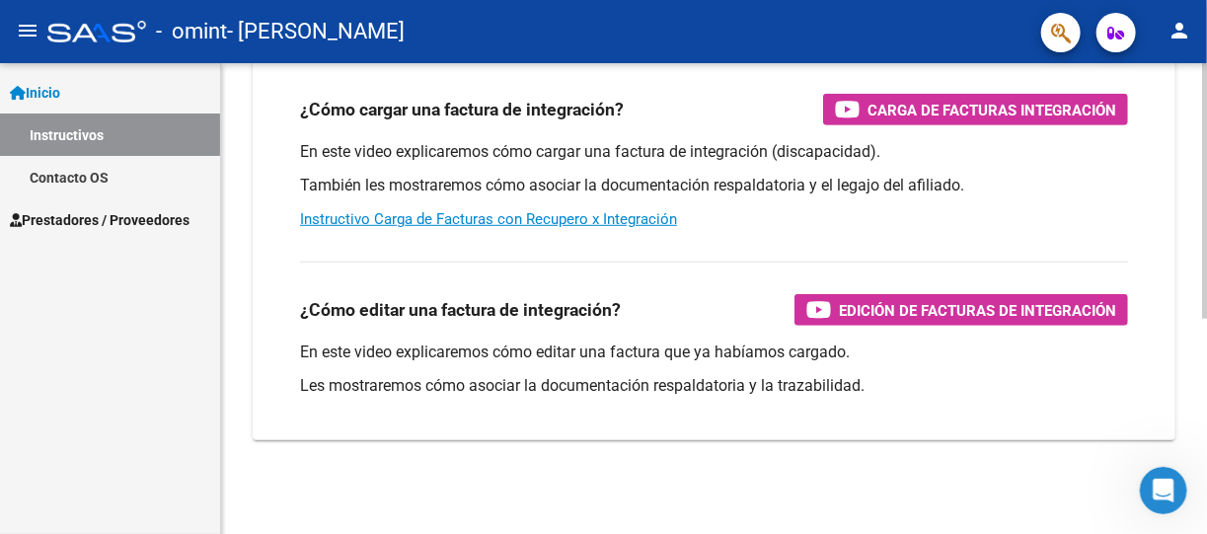
click at [1205, 512] on div at bounding box center [1205, 298] width 5 height 471
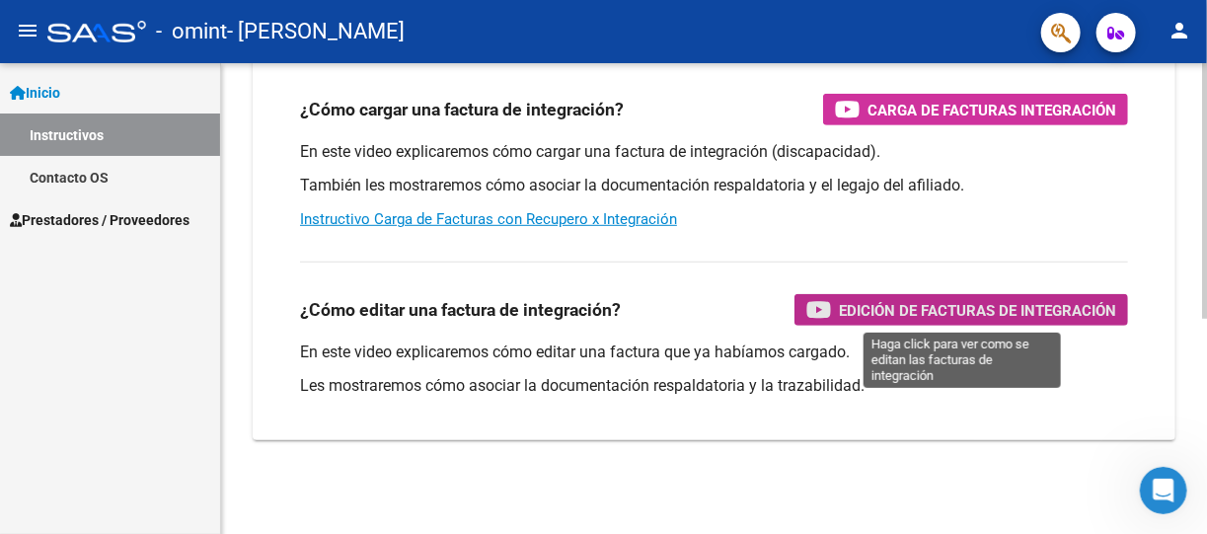
click at [927, 316] on span "Edición de Facturas de integración" at bounding box center [977, 310] width 277 height 25
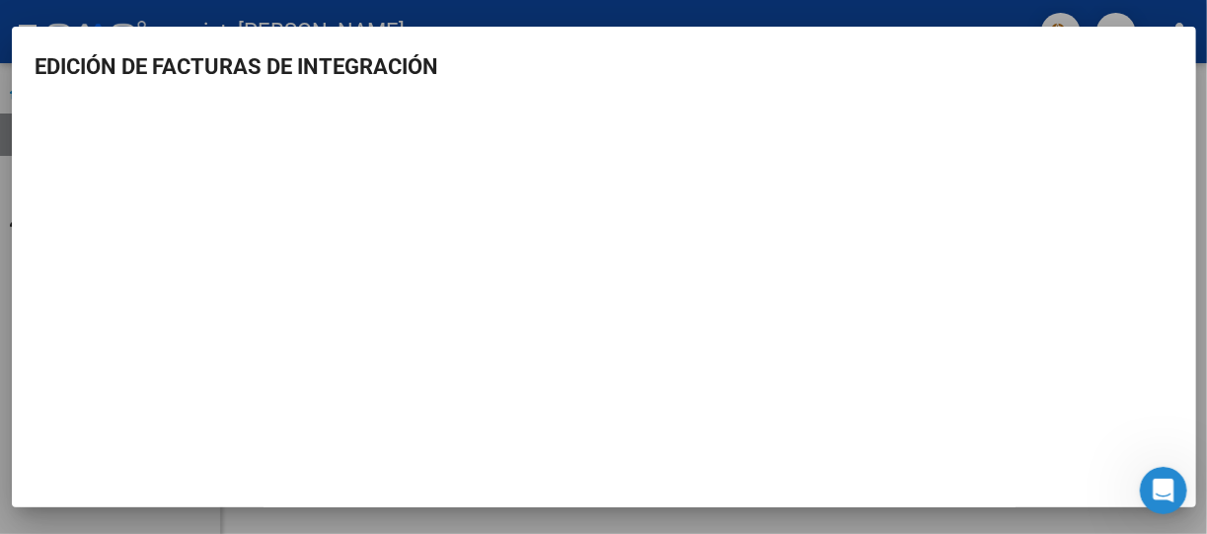
click at [1001, 81] on h3 "EDICIÓN DE FACTURAS DE INTEGRACIÓN" at bounding box center [604, 66] width 1137 height 33
click at [1113, 61] on h3 "EDICIÓN DE FACTURAS DE INTEGRACIÓN" at bounding box center [604, 66] width 1137 height 33
click at [888, 3] on div at bounding box center [603, 267] width 1207 height 534
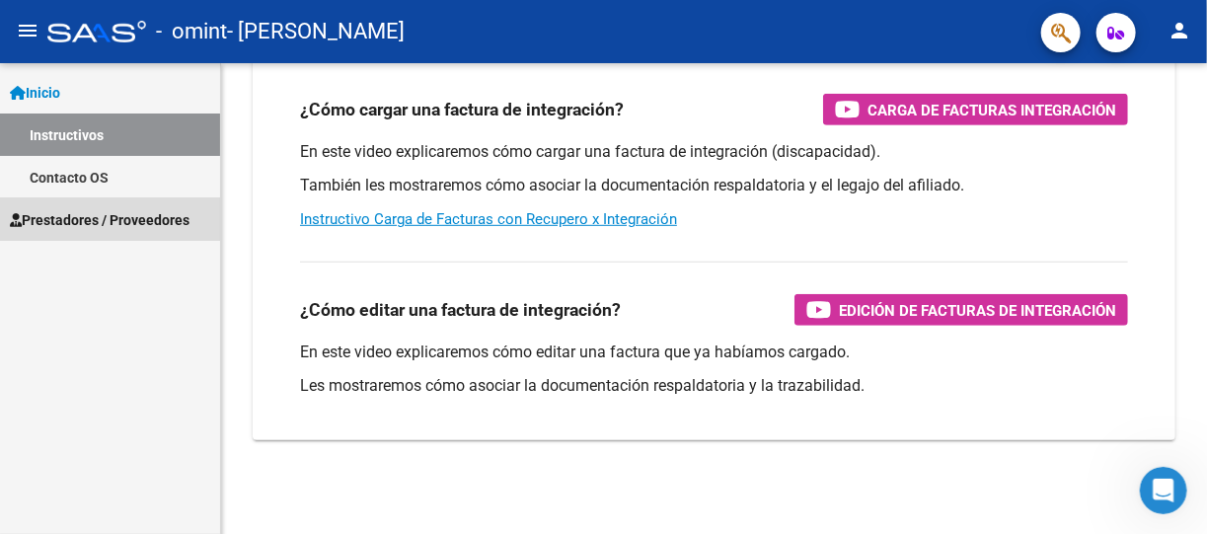
click at [71, 207] on link "Prestadores / Proveedores" at bounding box center [110, 219] width 220 height 42
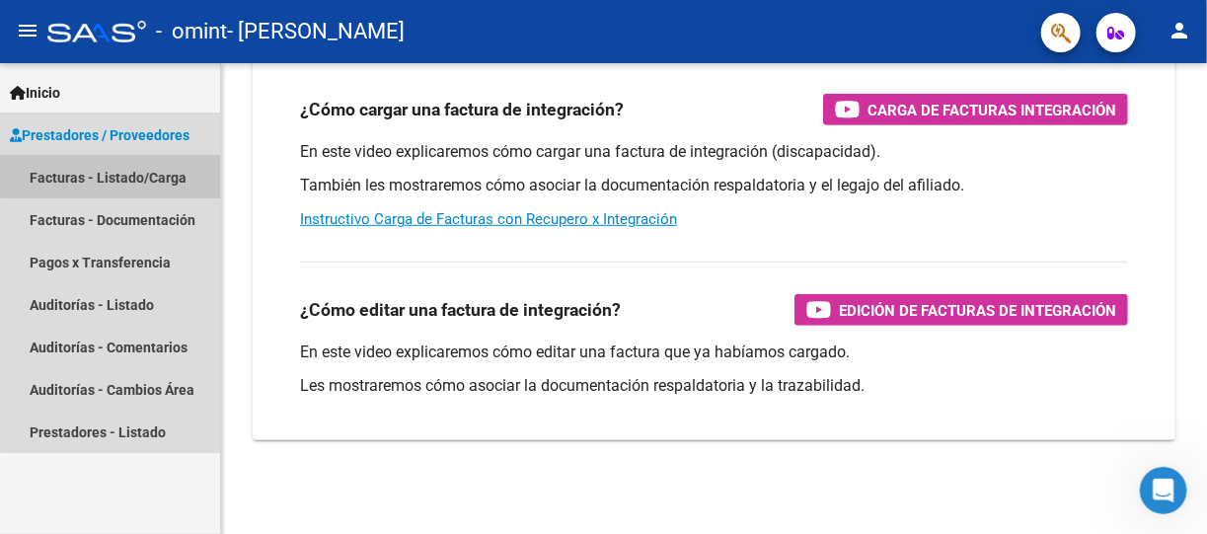
click at [127, 169] on link "Facturas - Listado/Carga" at bounding box center [110, 177] width 220 height 42
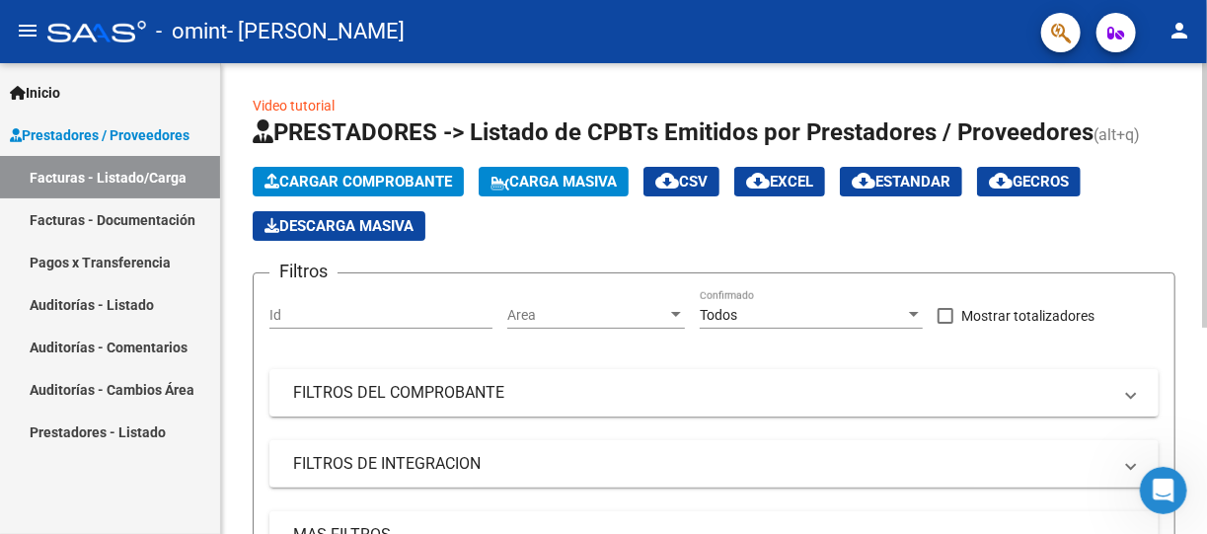
scroll to position [366, 0]
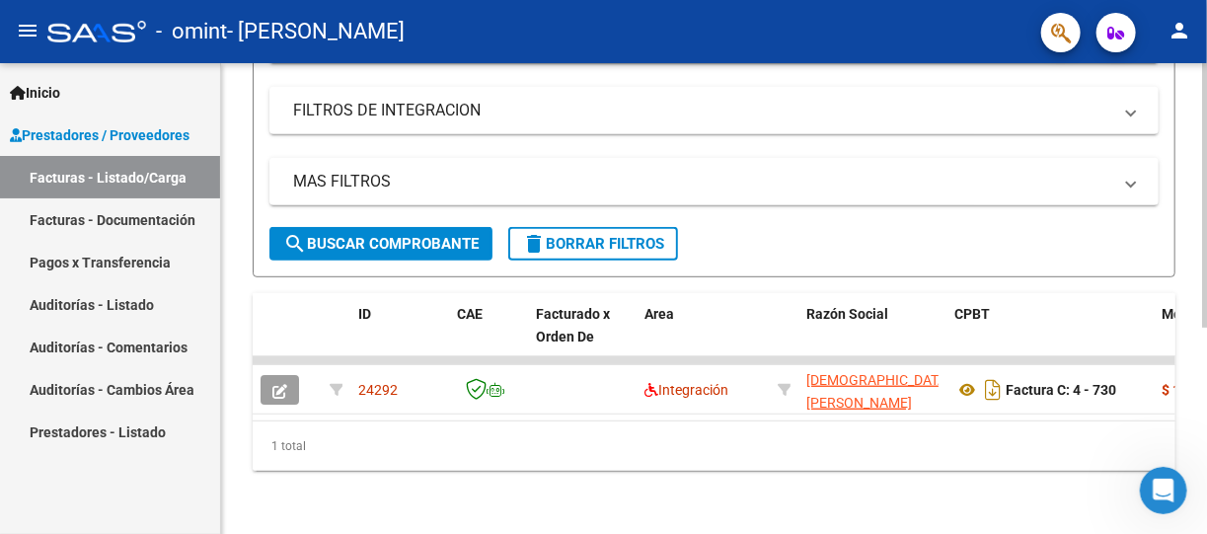
click at [1204, 333] on div at bounding box center [1205, 298] width 5 height 471
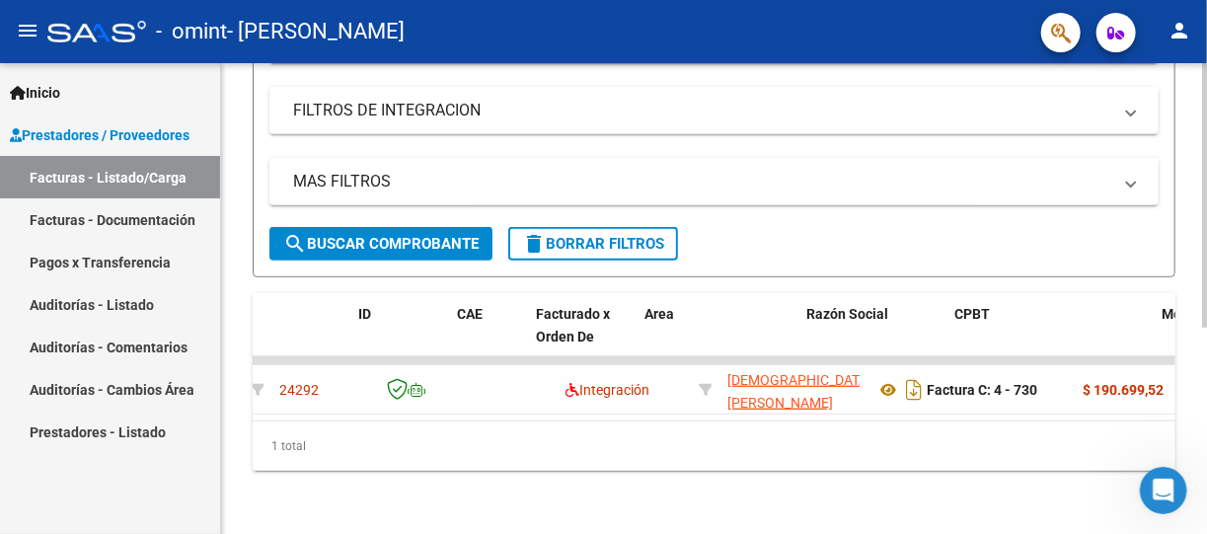
scroll to position [0, 0]
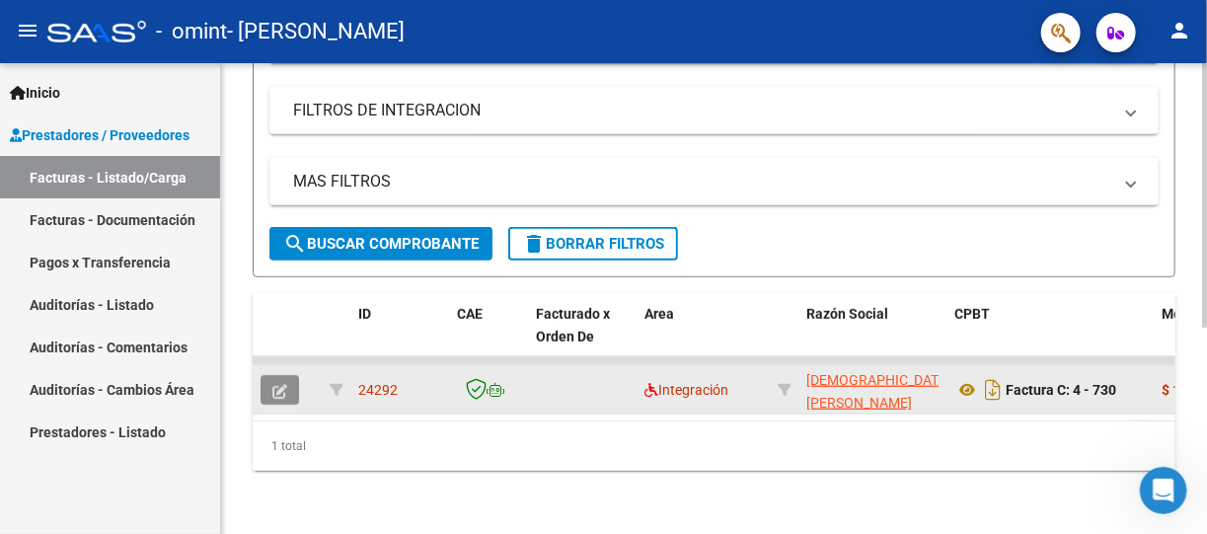
click at [281, 384] on icon "button" at bounding box center [279, 391] width 15 height 15
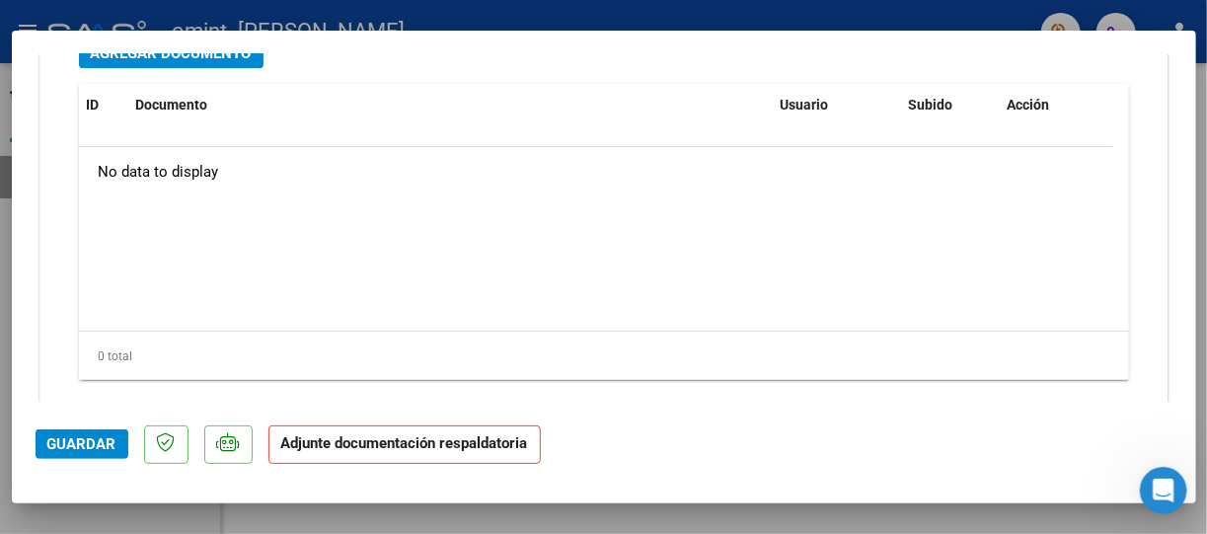
scroll to position [2328, 0]
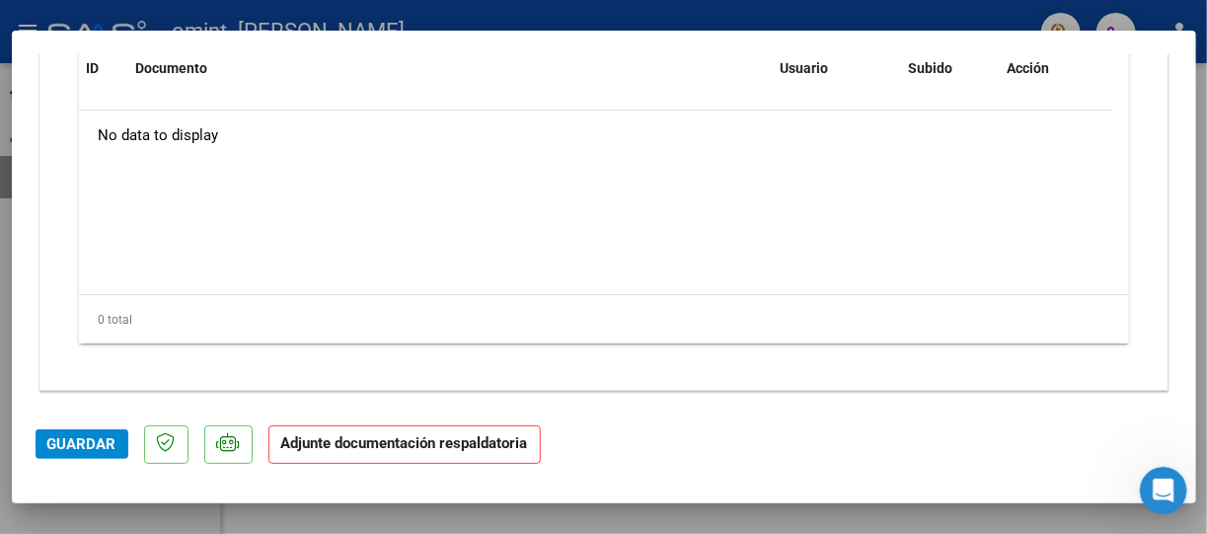
click at [540, 10] on div at bounding box center [603, 267] width 1207 height 534
type input "$ 0,00"
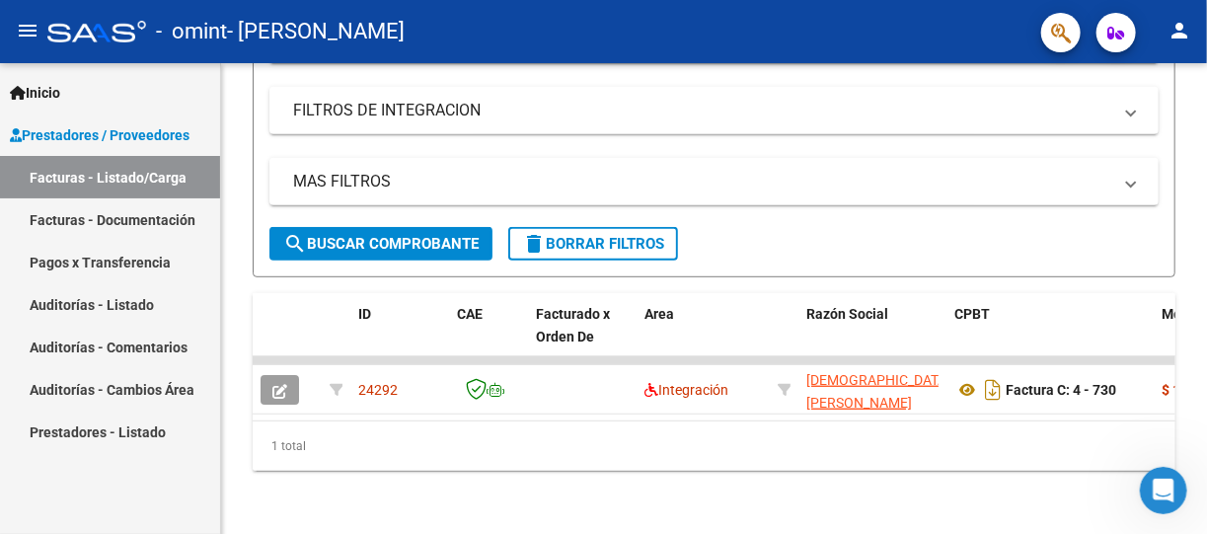
scroll to position [366, 0]
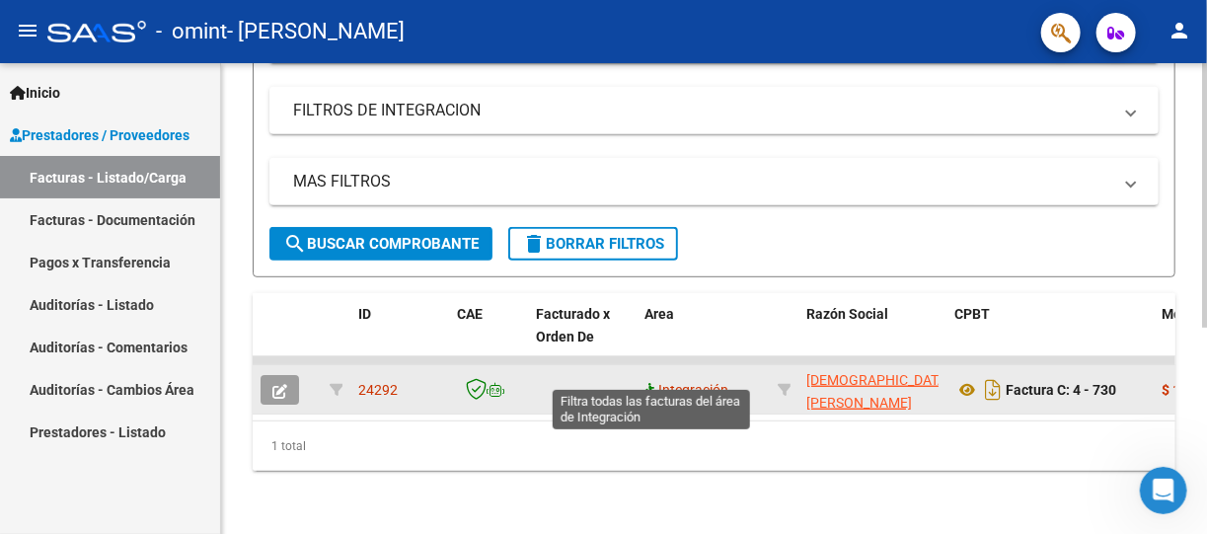
click at [656, 383] on icon at bounding box center [652, 390] width 14 height 14
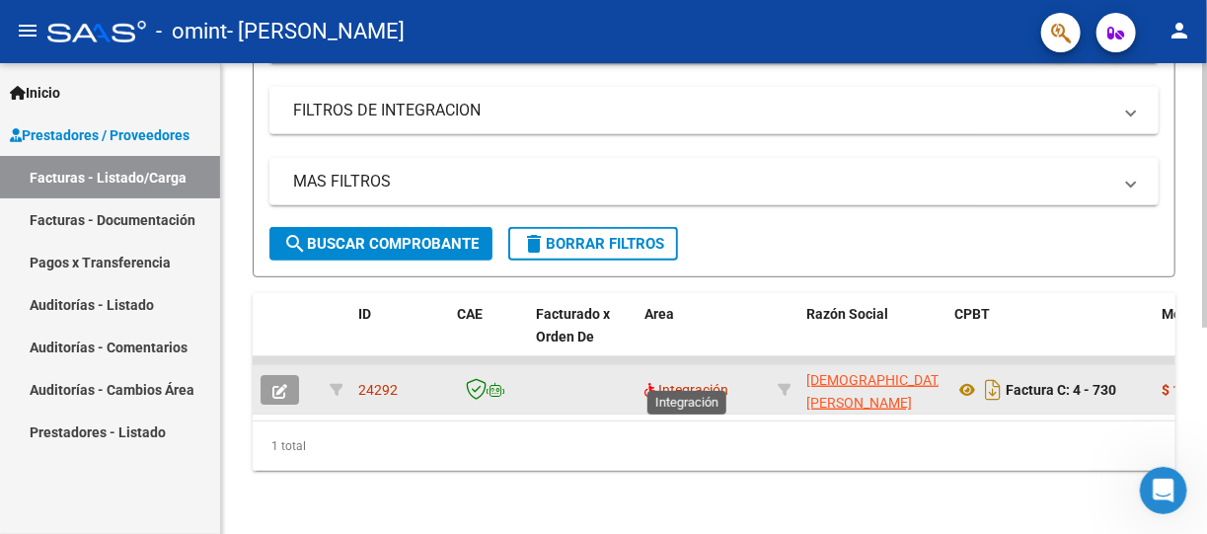
click at [693, 382] on span "Integración" at bounding box center [687, 390] width 84 height 16
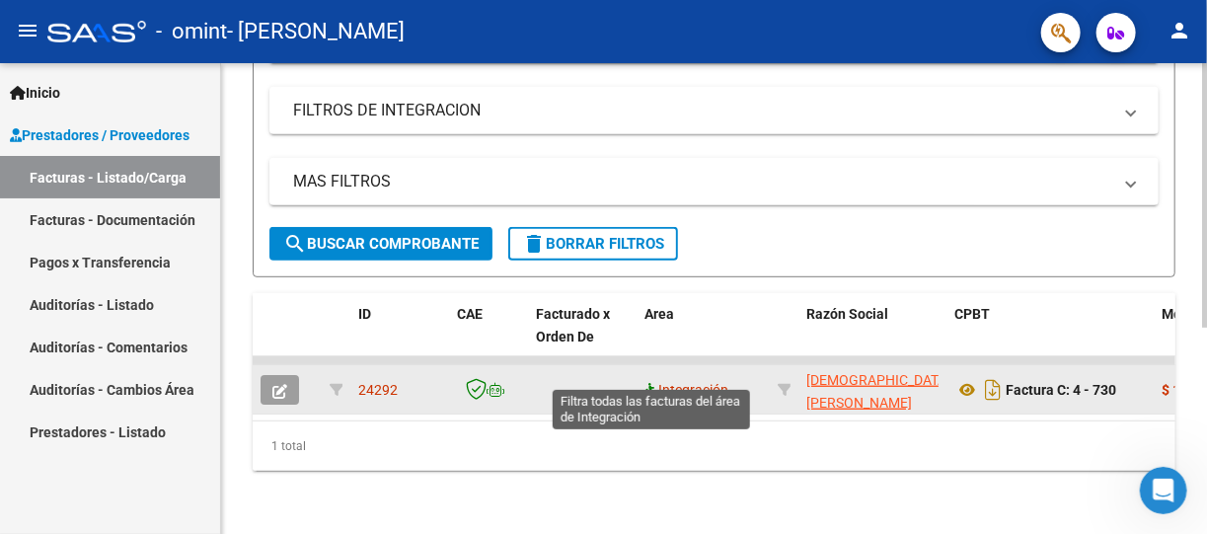
click at [651, 383] on icon at bounding box center [652, 390] width 14 height 14
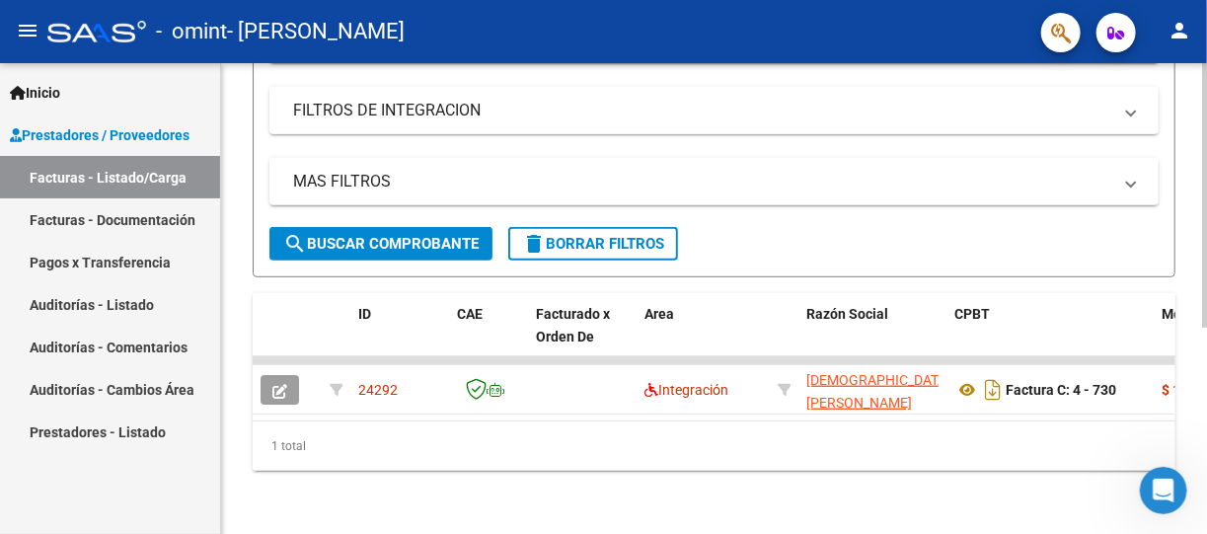
click at [441, 100] on mat-panel-title "FILTROS DE INTEGRACION" at bounding box center [702, 111] width 818 height 22
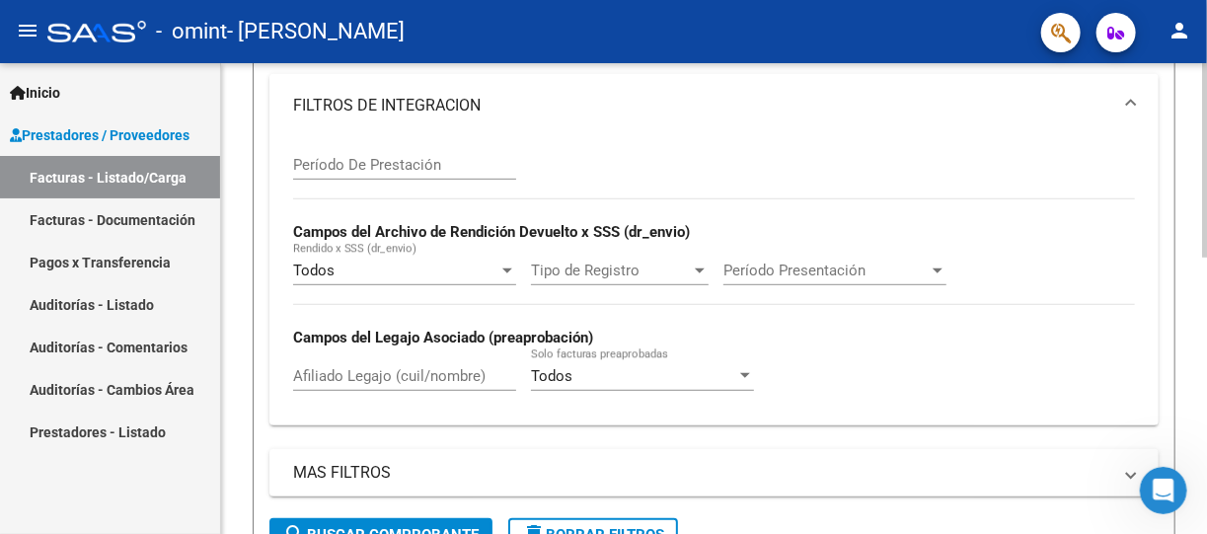
click at [399, 164] on input "Período De Prestación" at bounding box center [404, 165] width 223 height 18
click at [613, 119] on mat-expansion-panel-header "FILTROS DE INTEGRACION" at bounding box center [715, 105] width 890 height 63
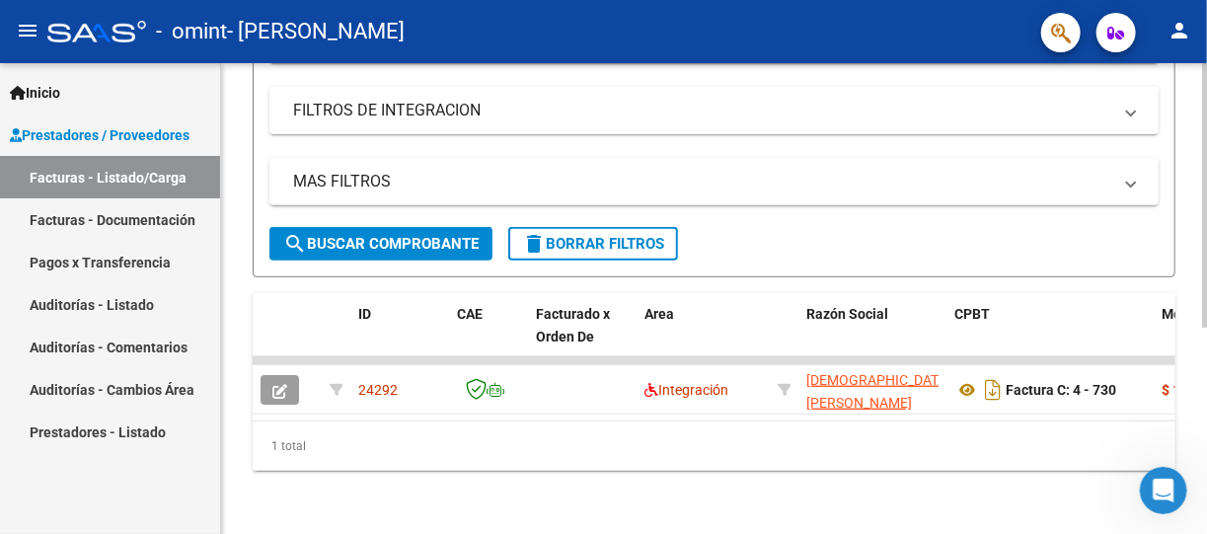
click at [665, 115] on mat-expansion-panel-header "FILTROS DE INTEGRACION" at bounding box center [715, 110] width 890 height 47
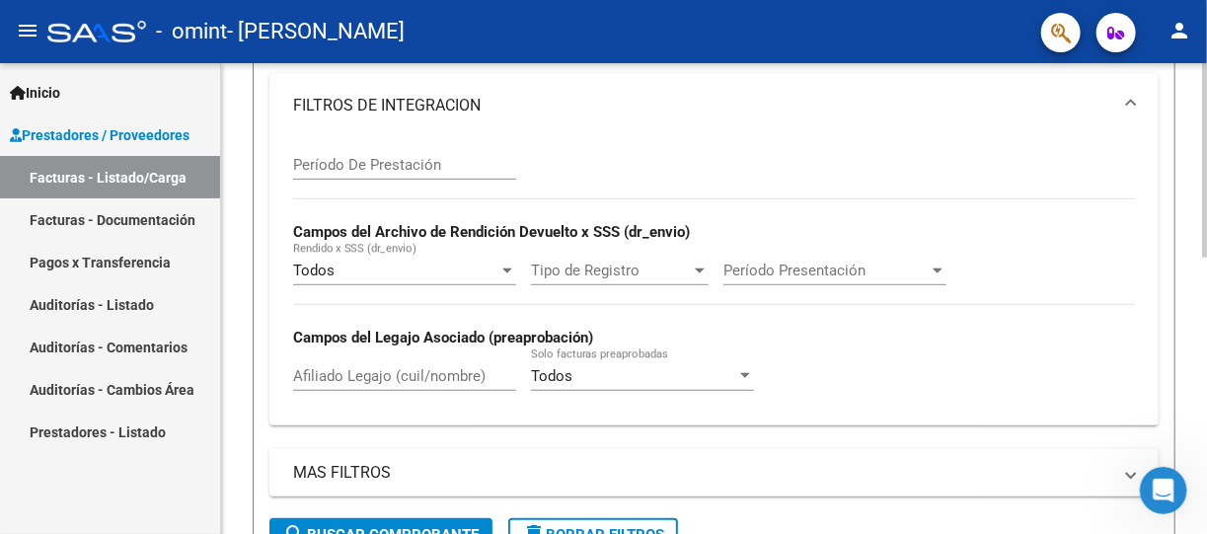
click at [1201, 162] on div "Video tutorial PRESTADORES -> Listado de CPBTs Emitidos por Prestadores / Prove…" at bounding box center [714, 261] width 986 height 1128
click at [1199, 240] on div "Video tutorial PRESTADORES -> Listado de CPBTs Emitidos por Prestadores / Prove…" at bounding box center [714, 261] width 986 height 1128
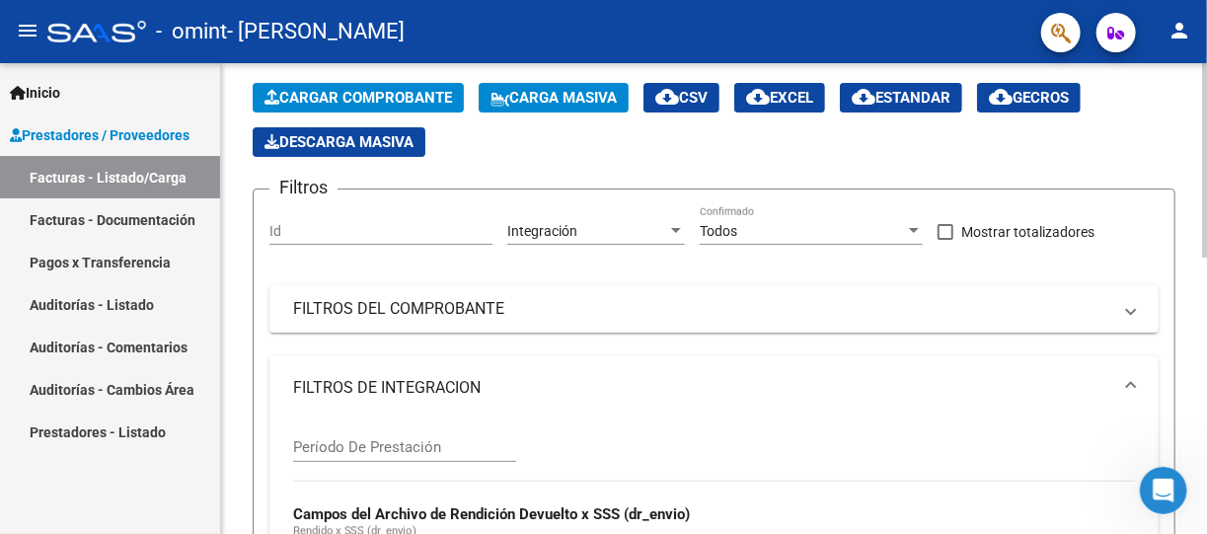
scroll to position [0, 0]
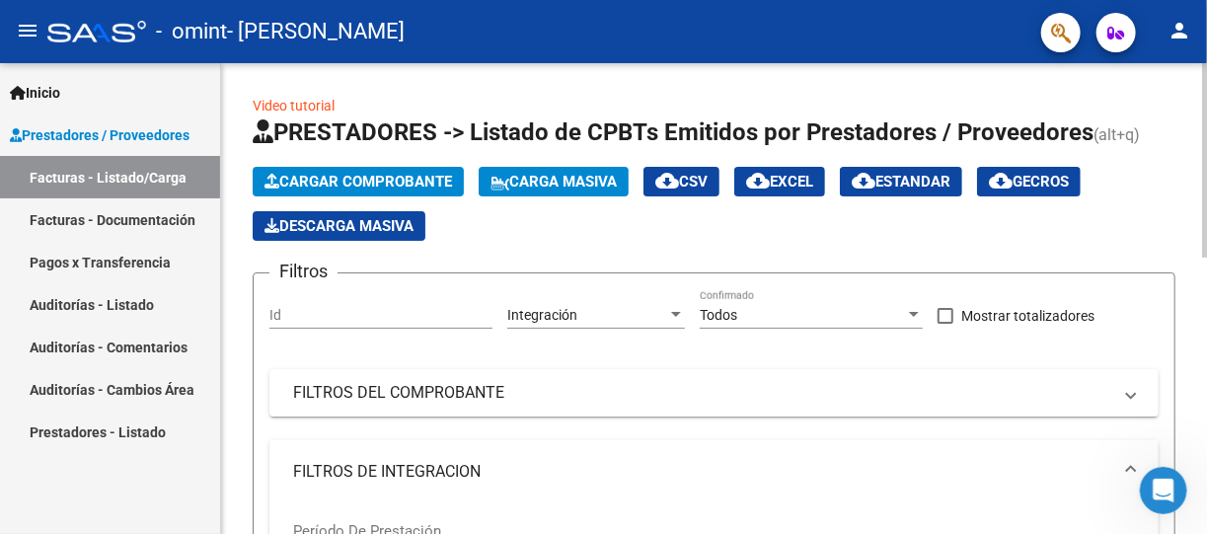
click at [1185, 29] on mat-icon "person" at bounding box center [1180, 31] width 24 height 24
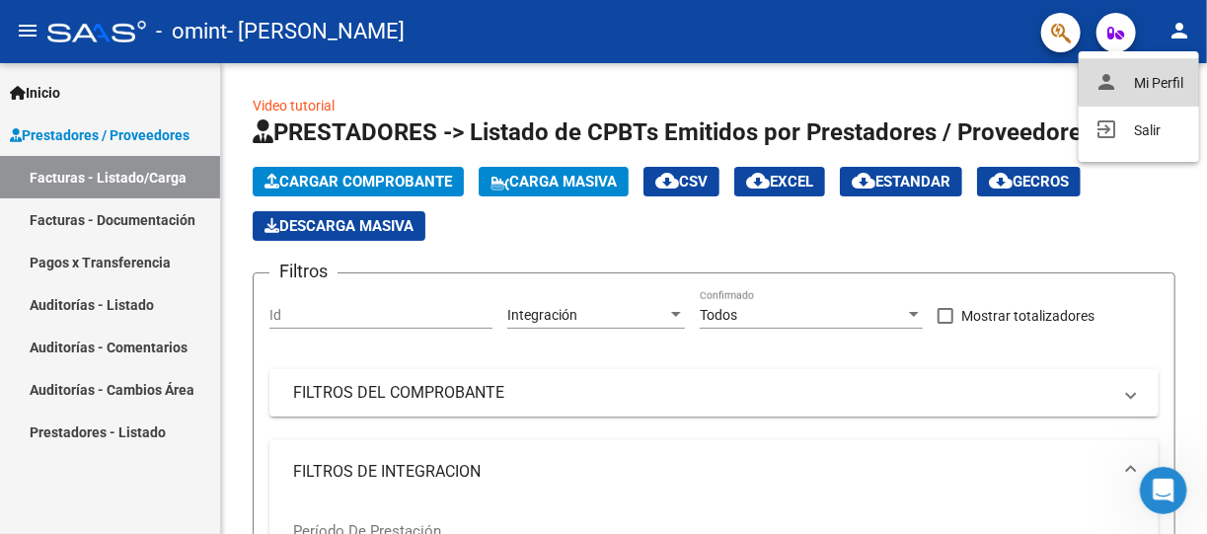
click at [1148, 82] on button "person Mi Perfil" at bounding box center [1139, 82] width 120 height 47
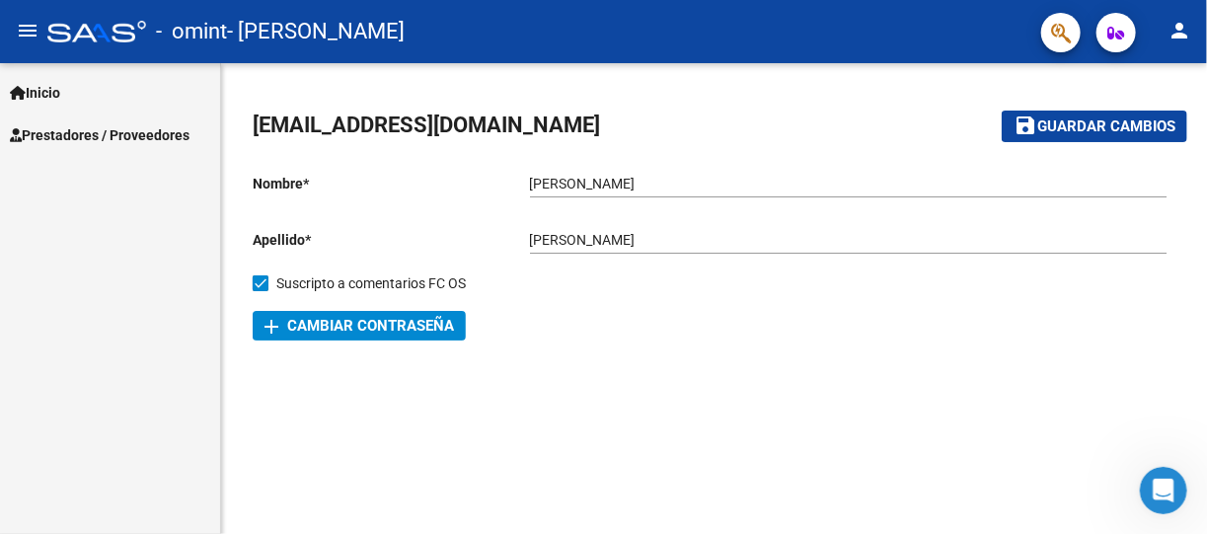
click at [1148, 82] on div "[EMAIL_ADDRESS][DOMAIN_NAME] save Guardar cambios Nombre * [PERSON_NAME] nombre…" at bounding box center [714, 225] width 986 height 325
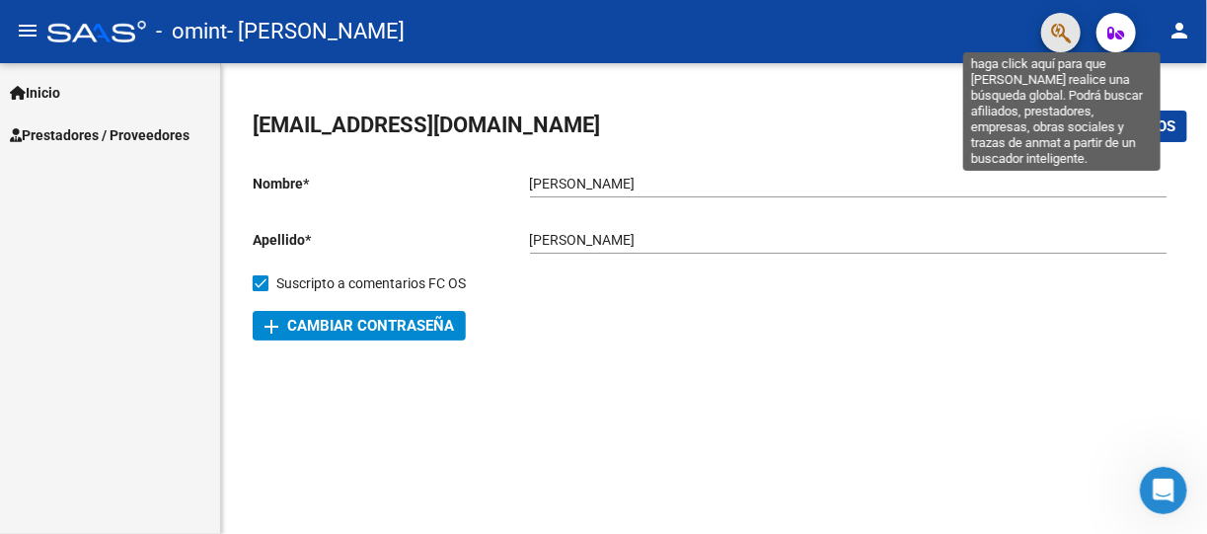
click at [1052, 31] on icon "button" at bounding box center [1061, 33] width 20 height 23
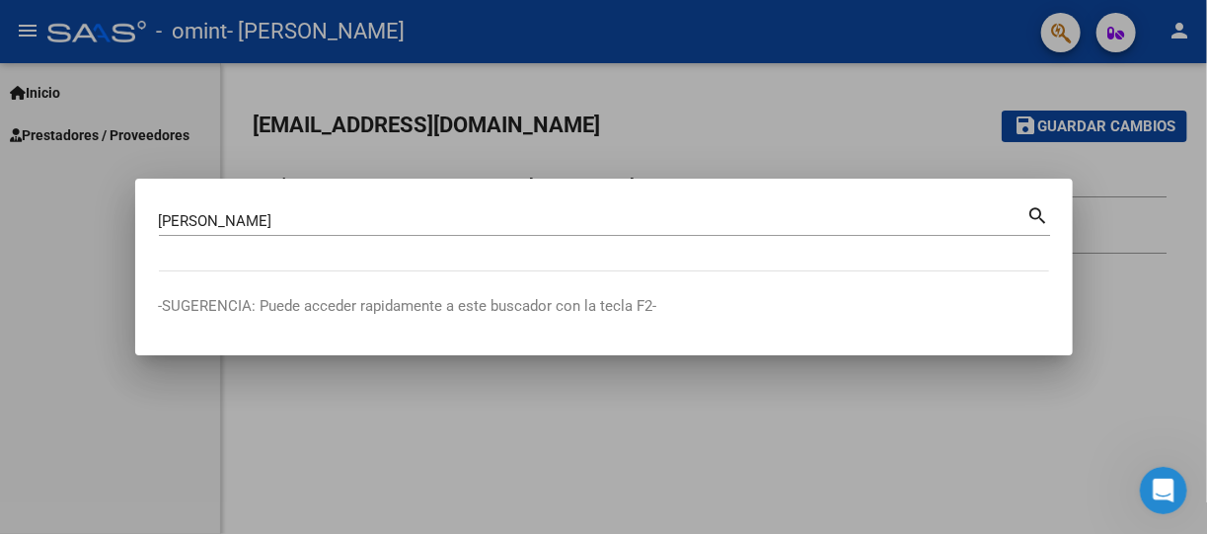
click at [1037, 213] on mat-icon "search" at bounding box center [1039, 214] width 23 height 24
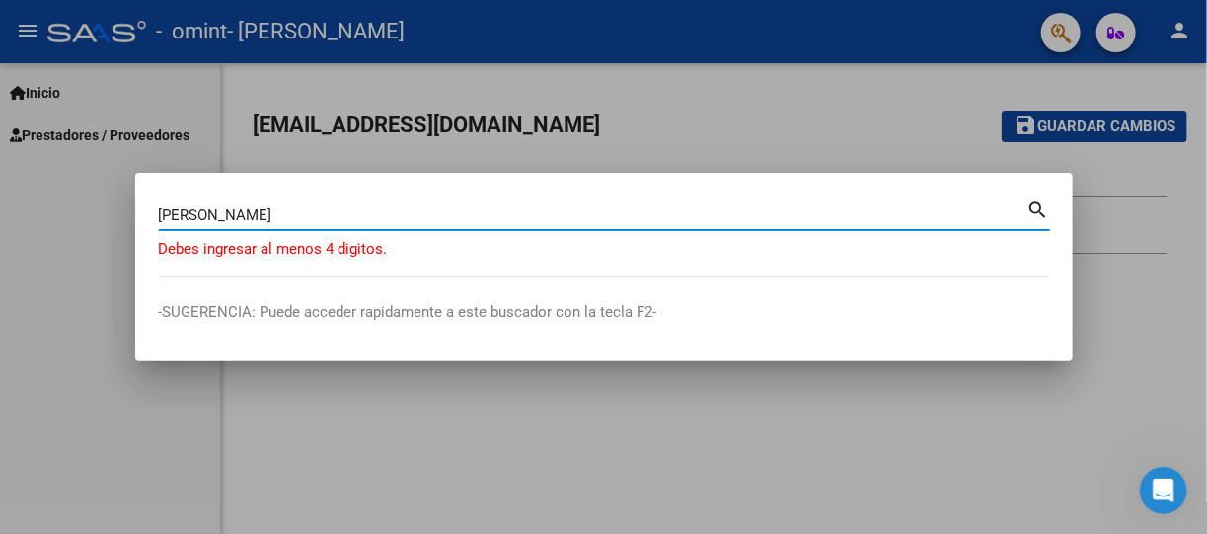
click at [192, 216] on input "[PERSON_NAME]" at bounding box center [593, 215] width 869 height 18
type input "[PERSON_NAME]"
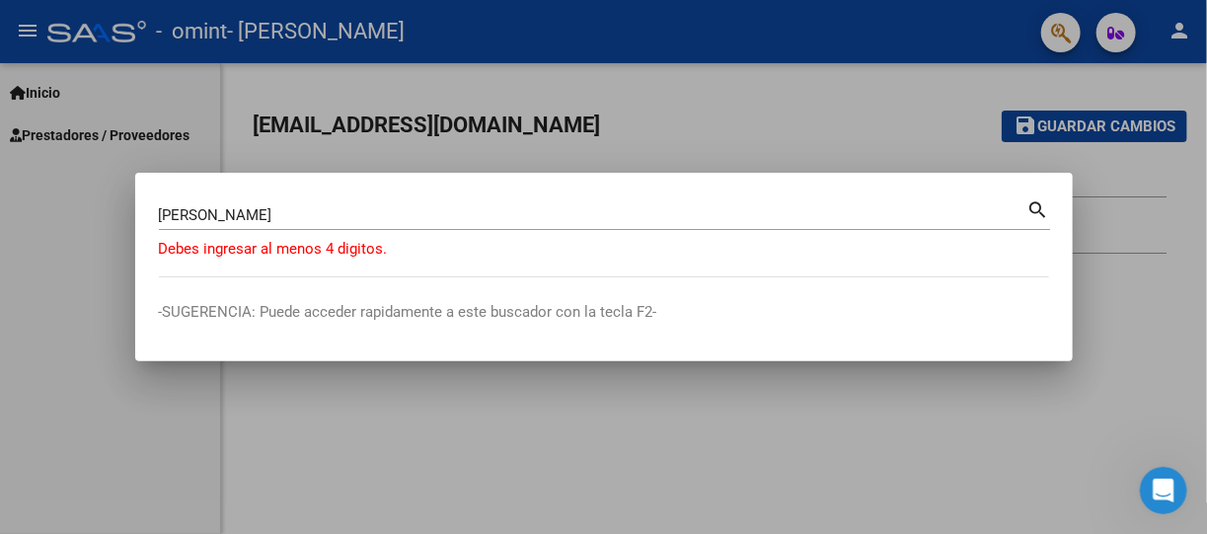
click at [1038, 200] on mat-icon "search" at bounding box center [1039, 208] width 23 height 24
click at [1121, 176] on div at bounding box center [603, 267] width 1207 height 534
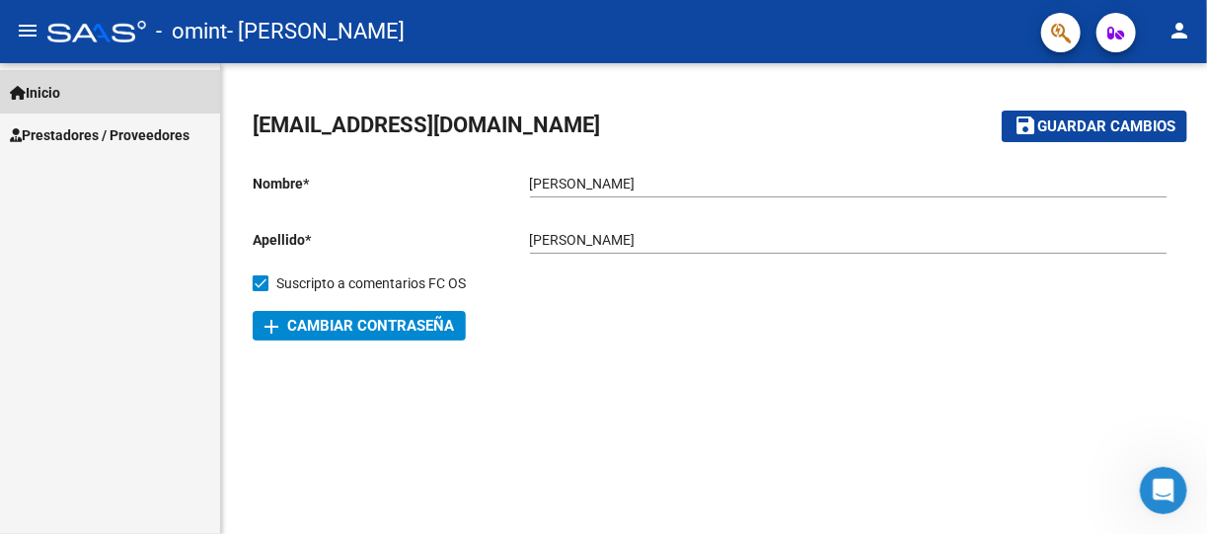
click at [43, 91] on span "Inicio" at bounding box center [35, 93] width 50 height 22
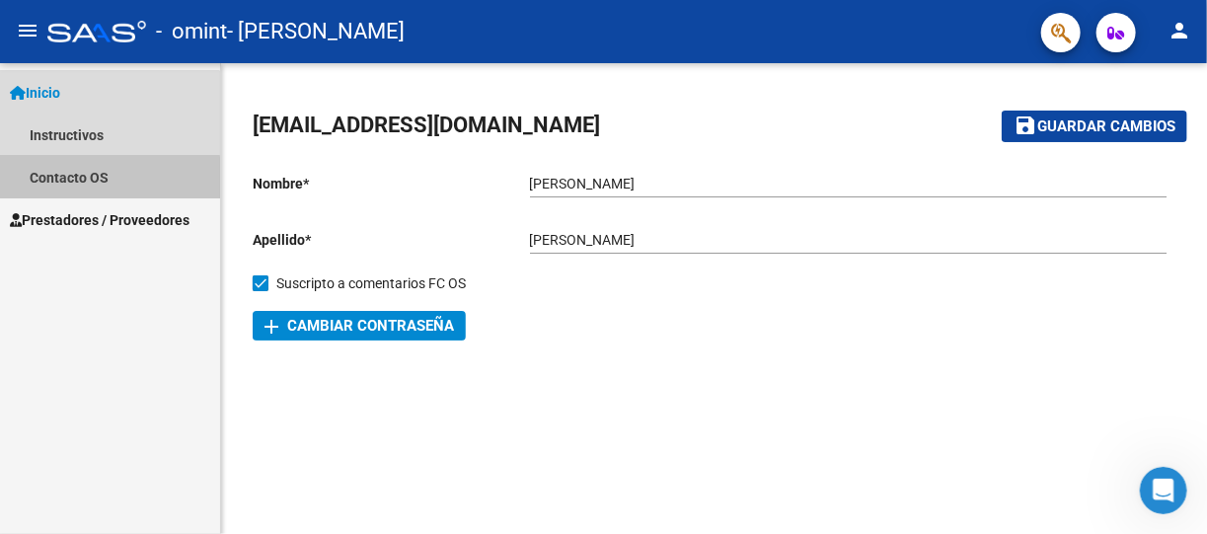
click at [89, 179] on link "Contacto OS" at bounding box center [110, 177] width 220 height 42
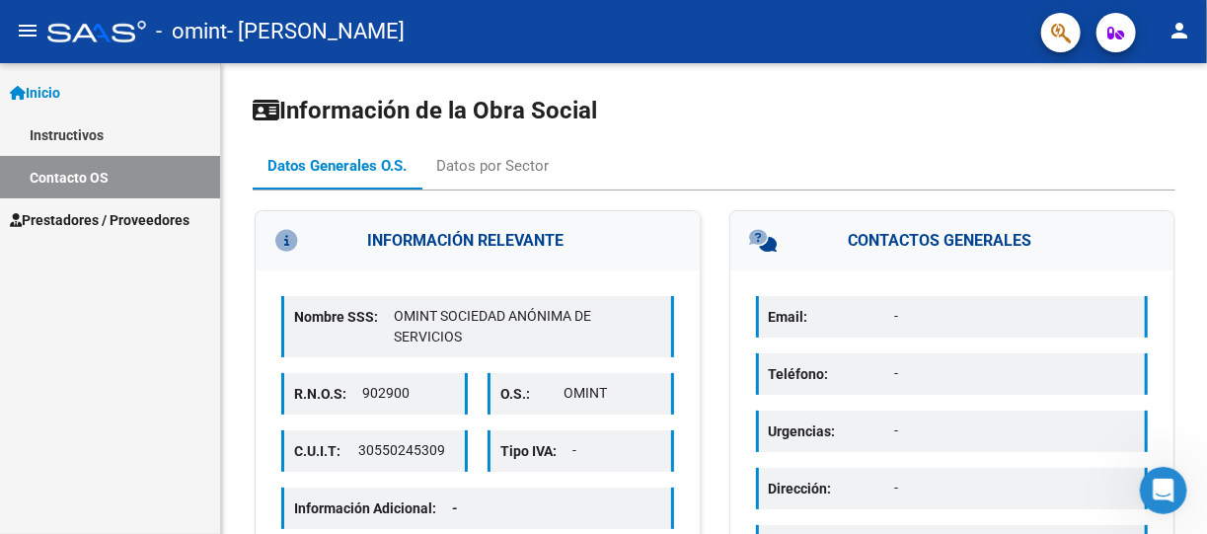
drag, startPoint x: 1201, startPoint y: 370, endPoint x: 1209, endPoint y: 460, distance: 90.3
click at [1206, 460] on html "menu - omint - [PERSON_NAME] person Inicio Instructivos Contacto OS Prestadores…" at bounding box center [603, 267] width 1207 height 534
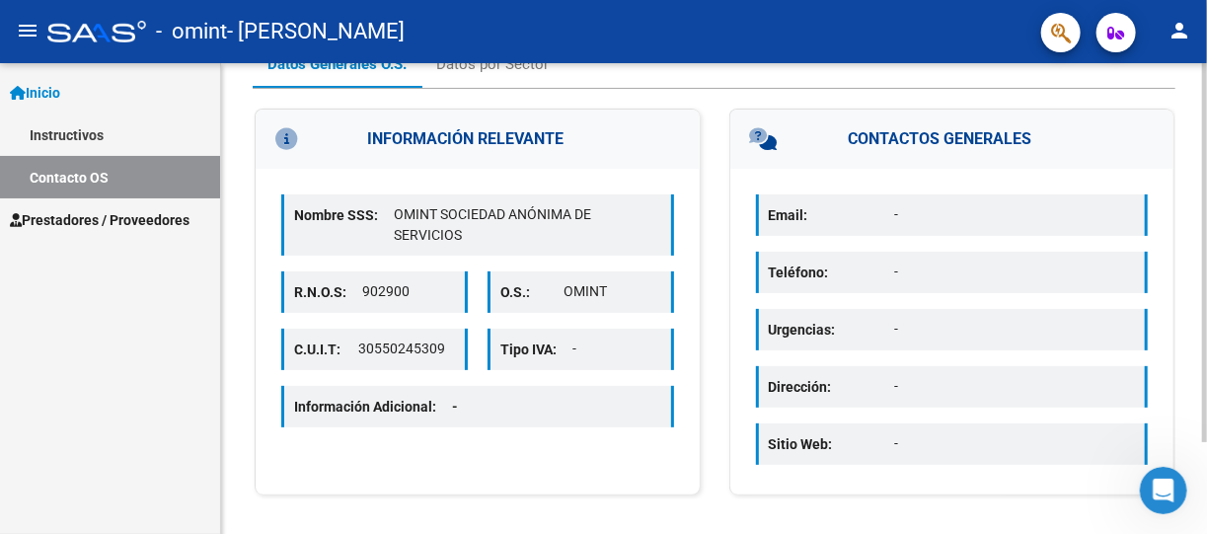
scroll to position [114, 0]
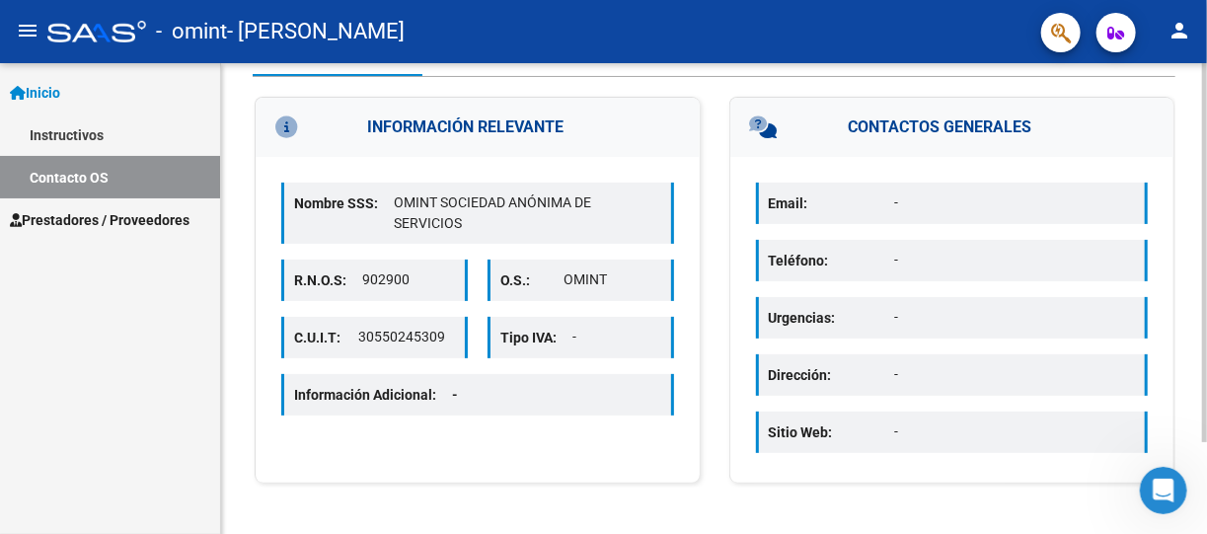
click at [1206, 416] on html "menu - omint - [PERSON_NAME] person Inicio Instructivos Contacto OS Prestadores…" at bounding box center [603, 267] width 1207 height 534
click at [137, 447] on div "Inicio Instructivos Contacto OS Prestadores / Proveedores Facturas - Listado/Ca…" at bounding box center [110, 298] width 220 height 471
drag, startPoint x: 946, startPoint y: 211, endPoint x: 533, endPoint y: 487, distance: 496.2
click at [533, 487] on div "Información de la Obra Social Datos Generales O.S. Datos por Sector INFORMACIÓN…" at bounding box center [714, 242] width 986 height 585
drag, startPoint x: 62, startPoint y: 458, endPoint x: 139, endPoint y: 228, distance: 242.6
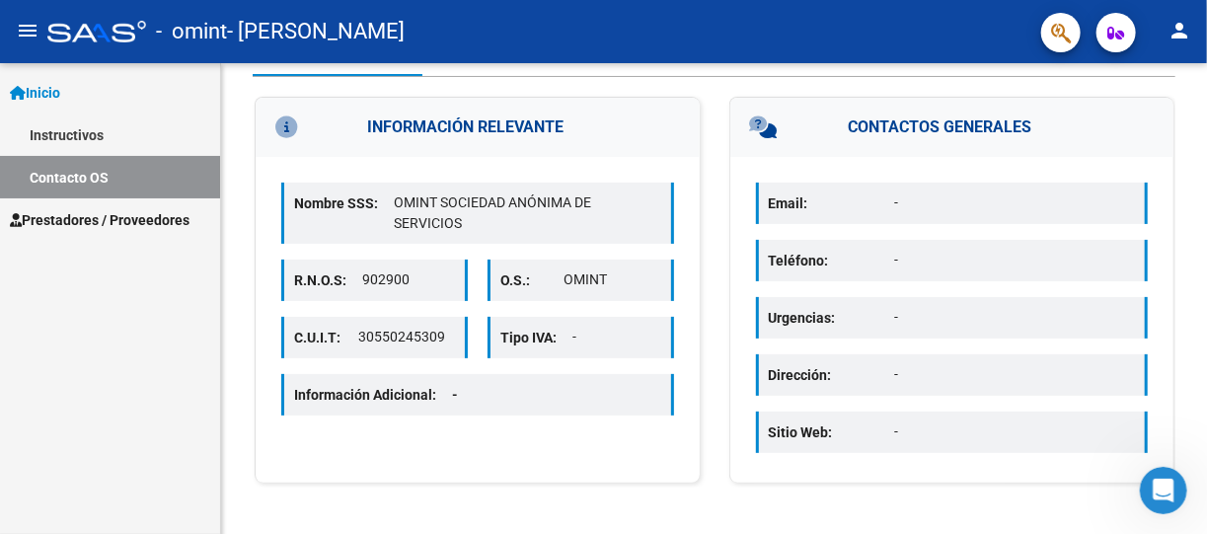
click at [139, 228] on div "Inicio Instructivos Contacto OS Prestadores / Proveedores Facturas - Listado/Ca…" at bounding box center [110, 298] width 220 height 471
click at [139, 228] on span "Prestadores / Proveedores" at bounding box center [100, 220] width 180 height 22
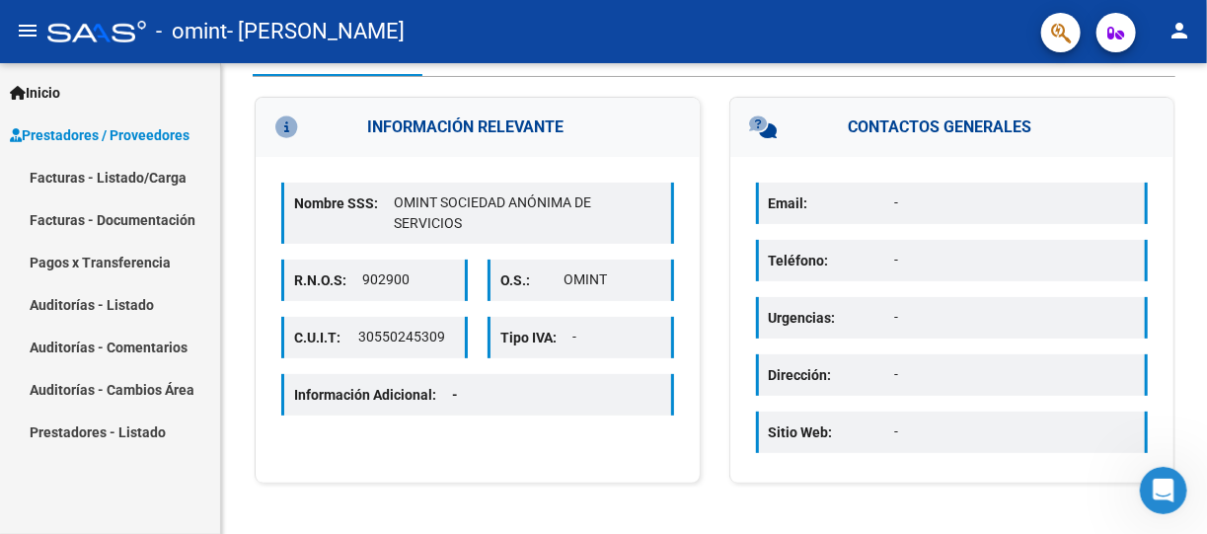
click at [98, 212] on link "Facturas - Documentación" at bounding box center [110, 219] width 220 height 42
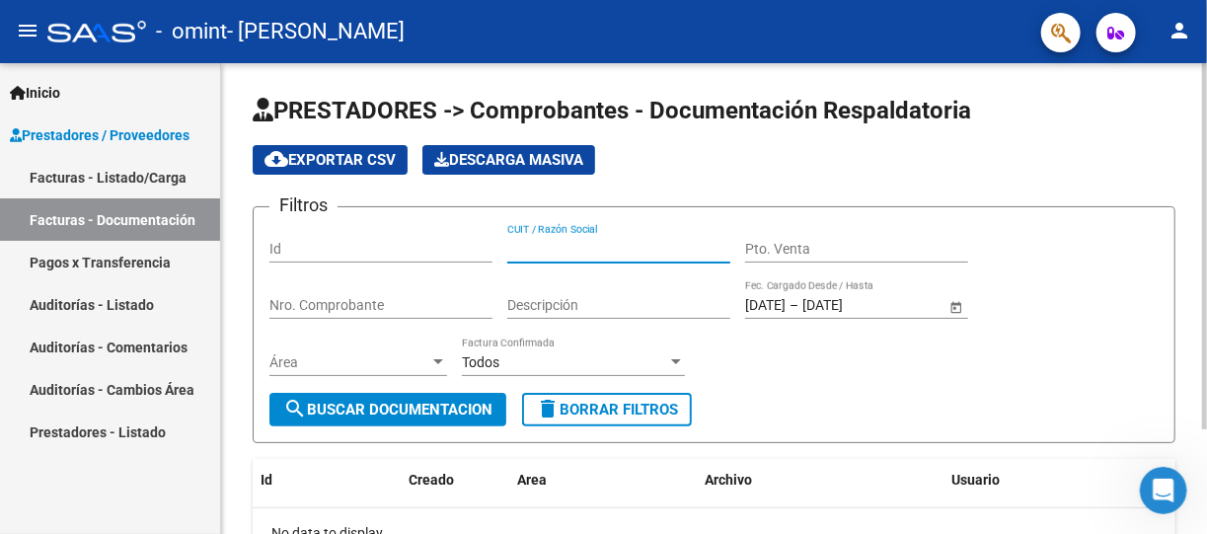
click at [566, 247] on input "CUIT / Razón Social" at bounding box center [618, 249] width 223 height 17
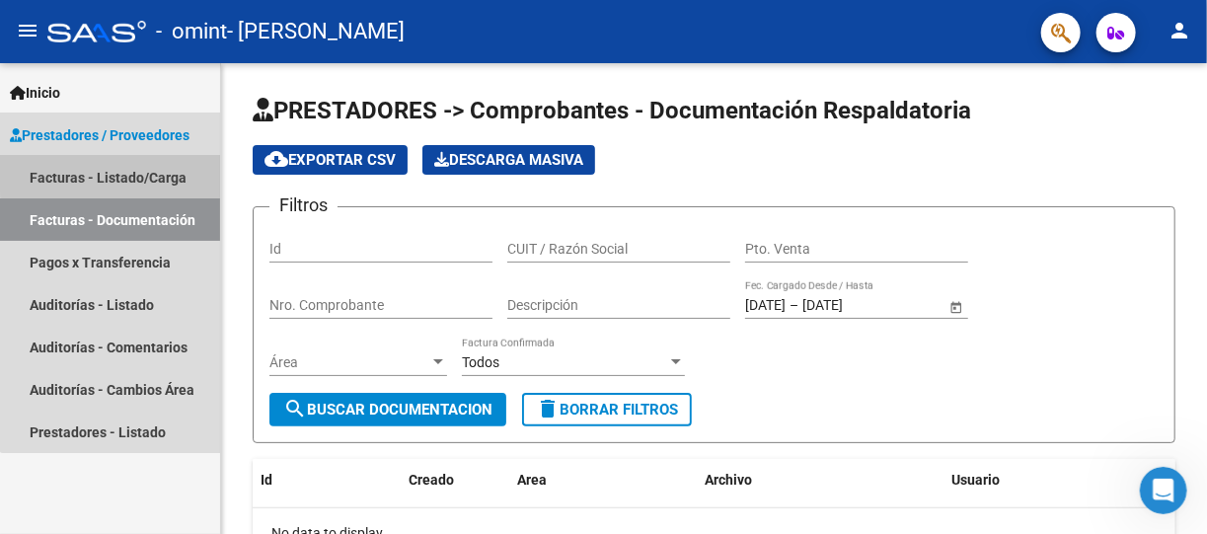
click at [135, 165] on link "Facturas - Listado/Carga" at bounding box center [110, 177] width 220 height 42
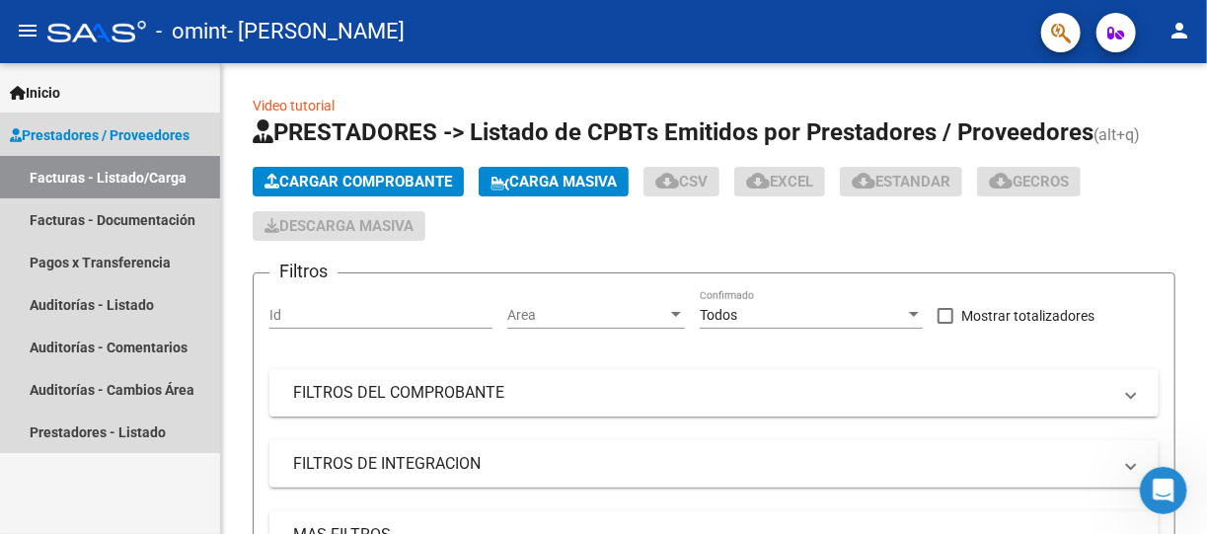
click at [157, 124] on span "Prestadores / Proveedores" at bounding box center [100, 135] width 180 height 22
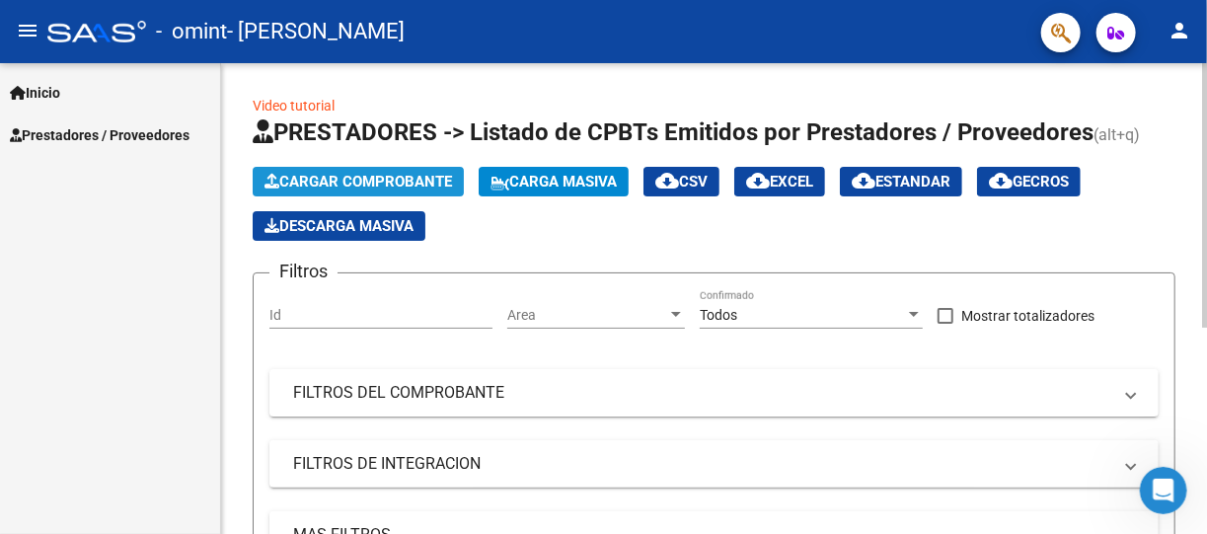
click at [450, 180] on span "Cargar Comprobante" at bounding box center [359, 182] width 188 height 18
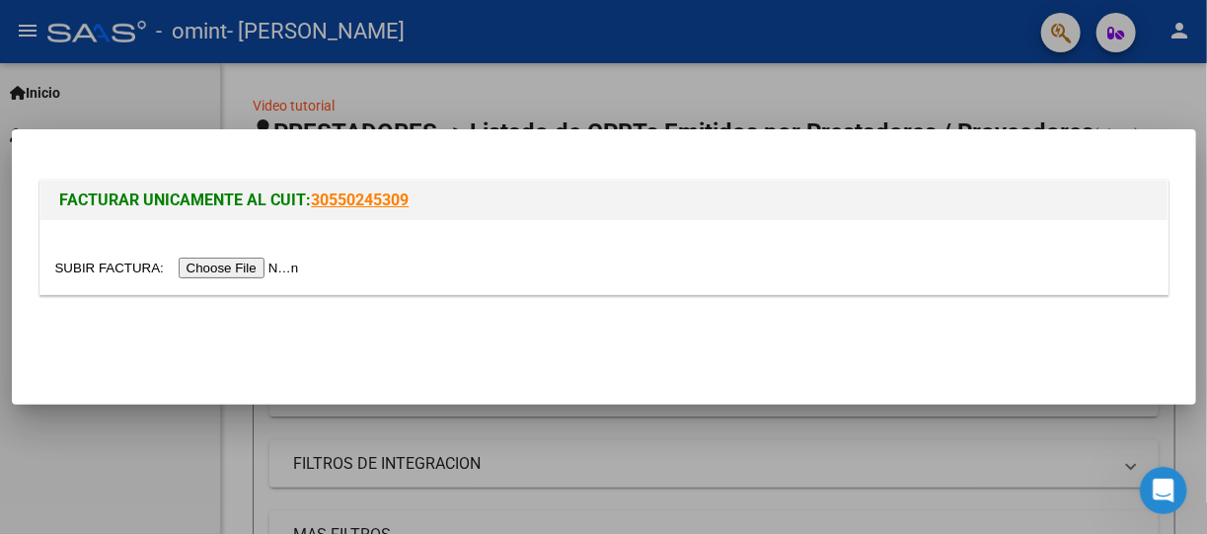
click at [439, 81] on div at bounding box center [603, 267] width 1207 height 534
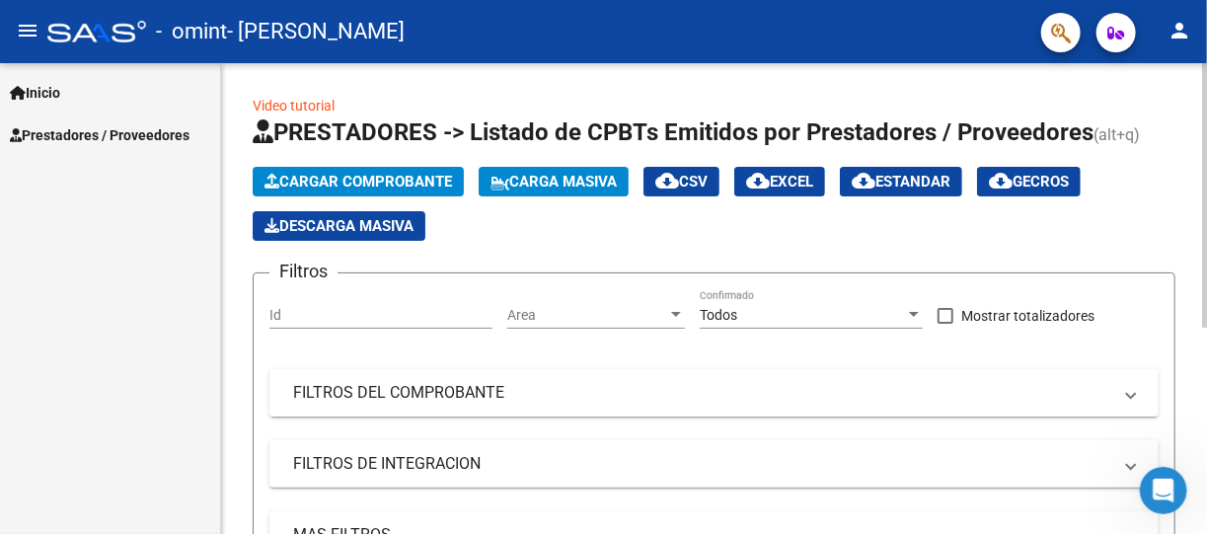
click at [300, 105] on link "Video tutorial" at bounding box center [294, 106] width 82 height 16
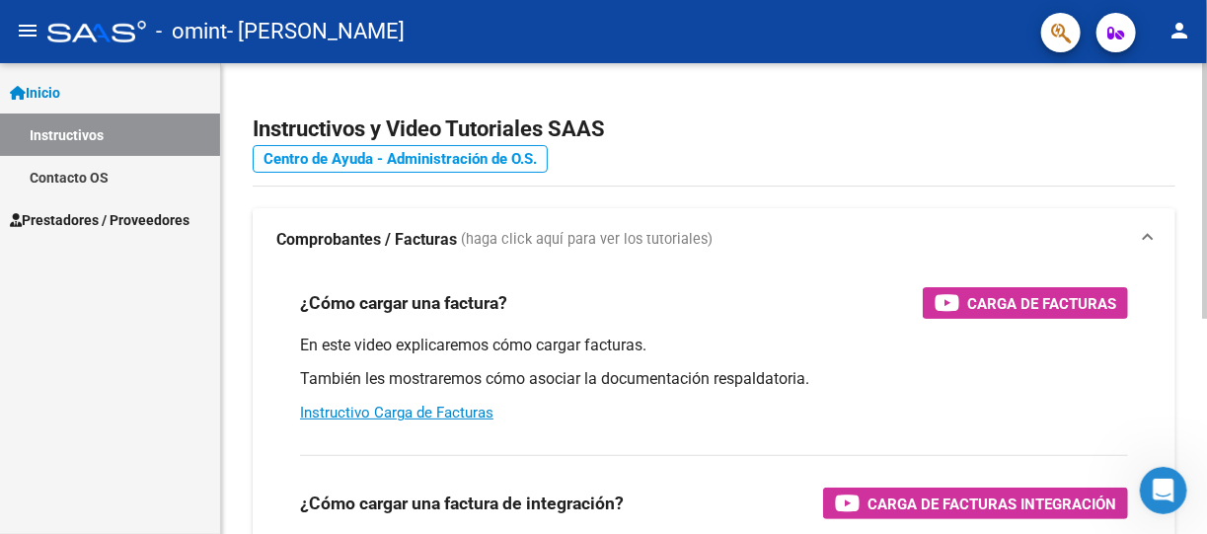
click at [372, 155] on link "Centro de Ayuda - Administración de O.S." at bounding box center [400, 159] width 295 height 28
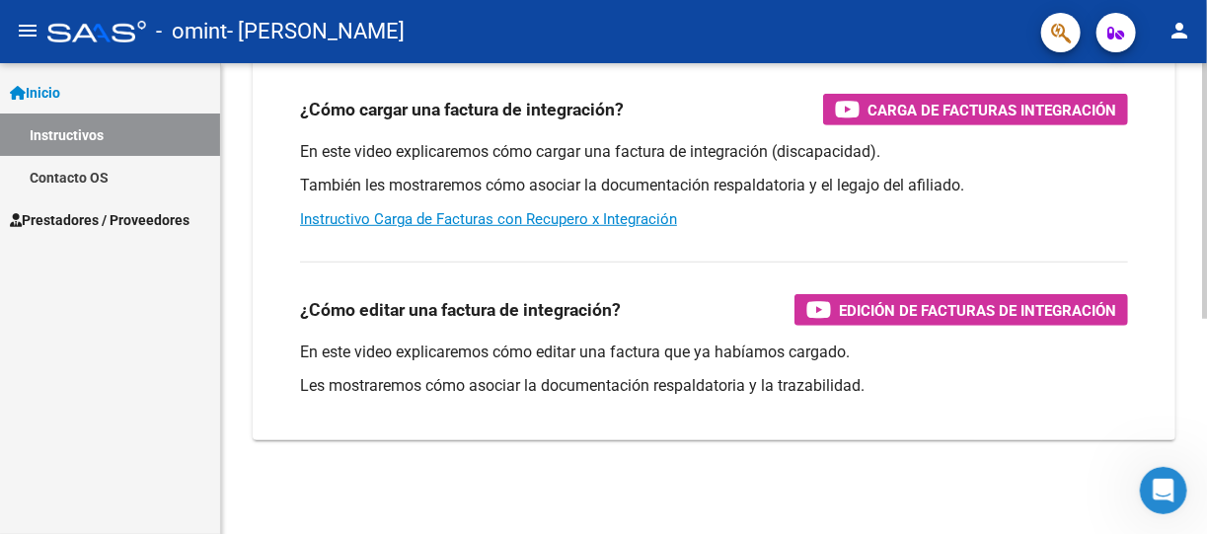
click at [1206, 527] on html "menu - omint - [PERSON_NAME] person Inicio Instructivos Contacto OS Prestadores…" at bounding box center [603, 267] width 1207 height 534
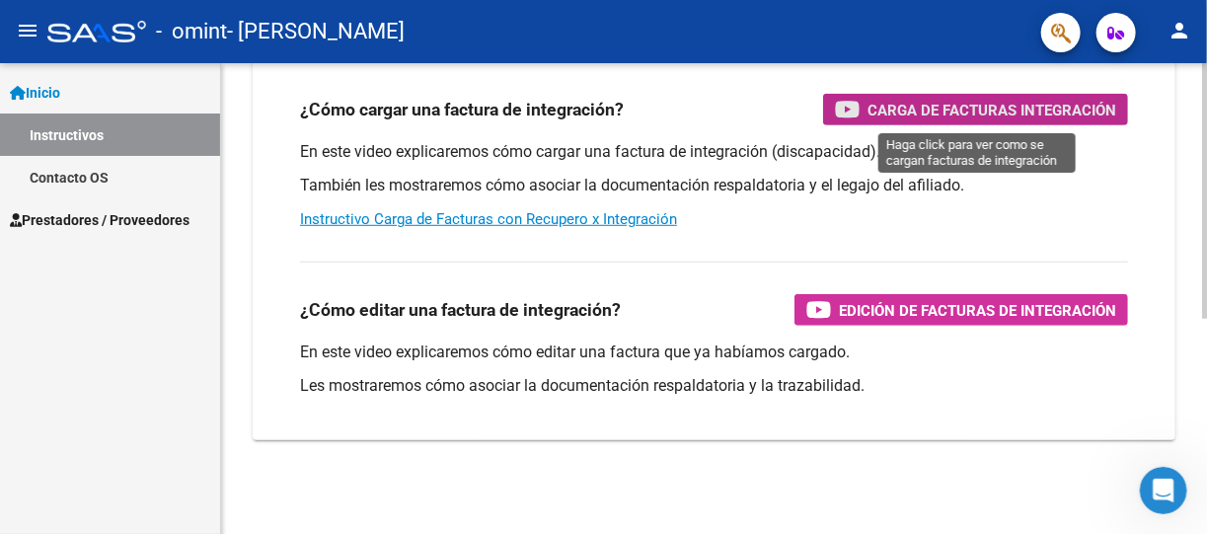
click at [1003, 111] on span "Carga de Facturas Integración" at bounding box center [992, 110] width 249 height 25
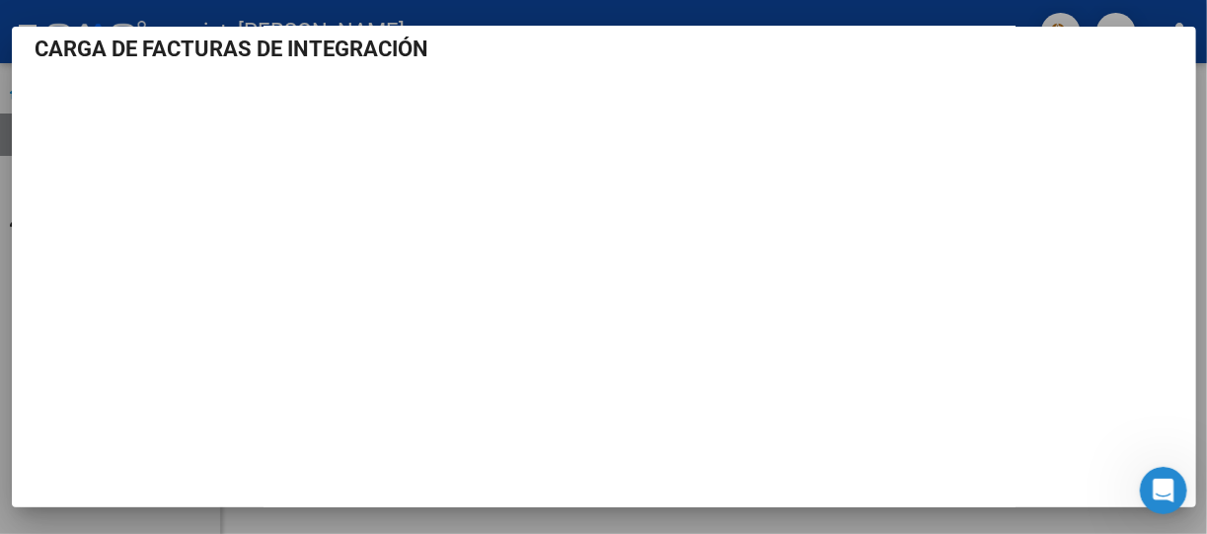
scroll to position [25, 0]
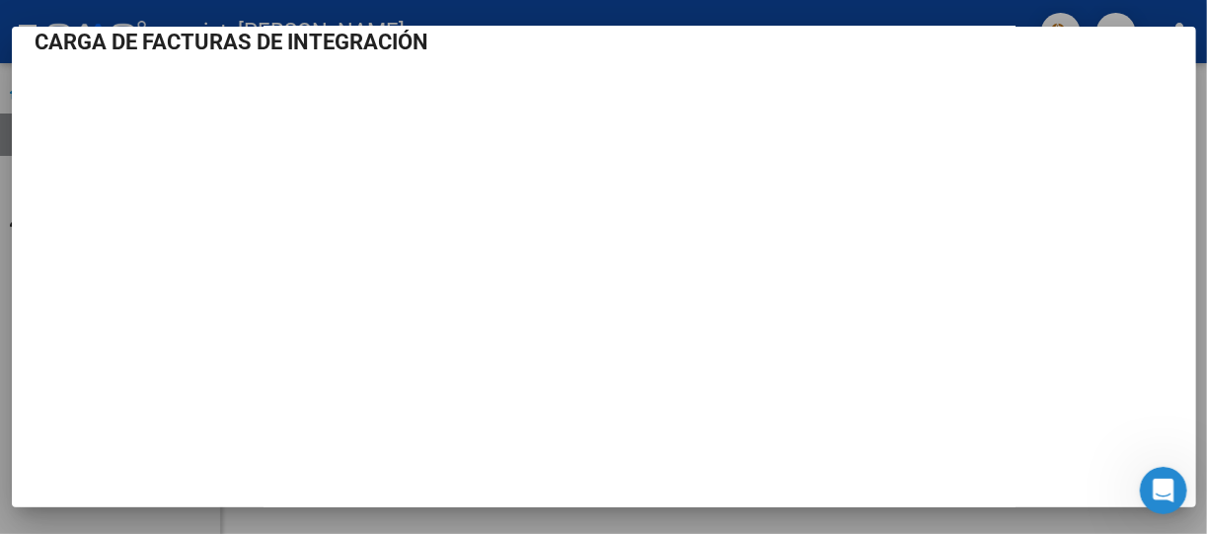
click at [391, 0] on div at bounding box center [603, 267] width 1207 height 534
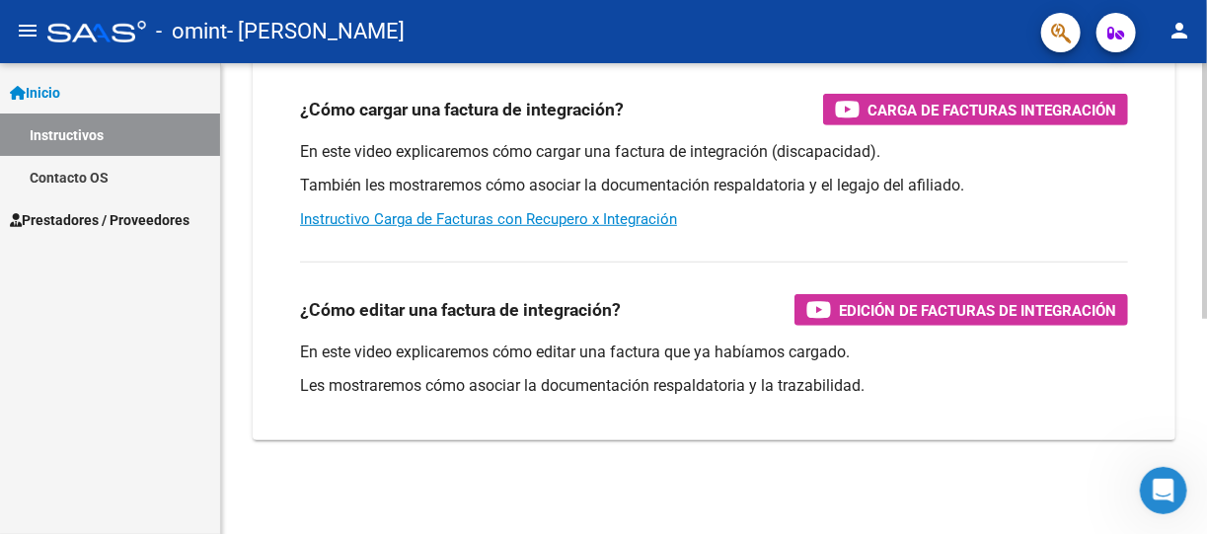
drag, startPoint x: 876, startPoint y: 343, endPoint x: 864, endPoint y: 519, distance: 177.1
click at [864, 519] on div "Instructivos y Video Tutoriales SAAS Centro de Ayuda - Administración de O.S. C…" at bounding box center [714, 102] width 986 height 866
click at [977, 482] on div "Instructivos y Video Tutoriales SAAS Centro de Ayuda - Administración de O.S. C…" at bounding box center [714, 102] width 986 height 866
click at [1014, 418] on div "¿Cómo editar una factura de integración? Edición de Facturas de integración En …" at bounding box center [714, 335] width 876 height 179
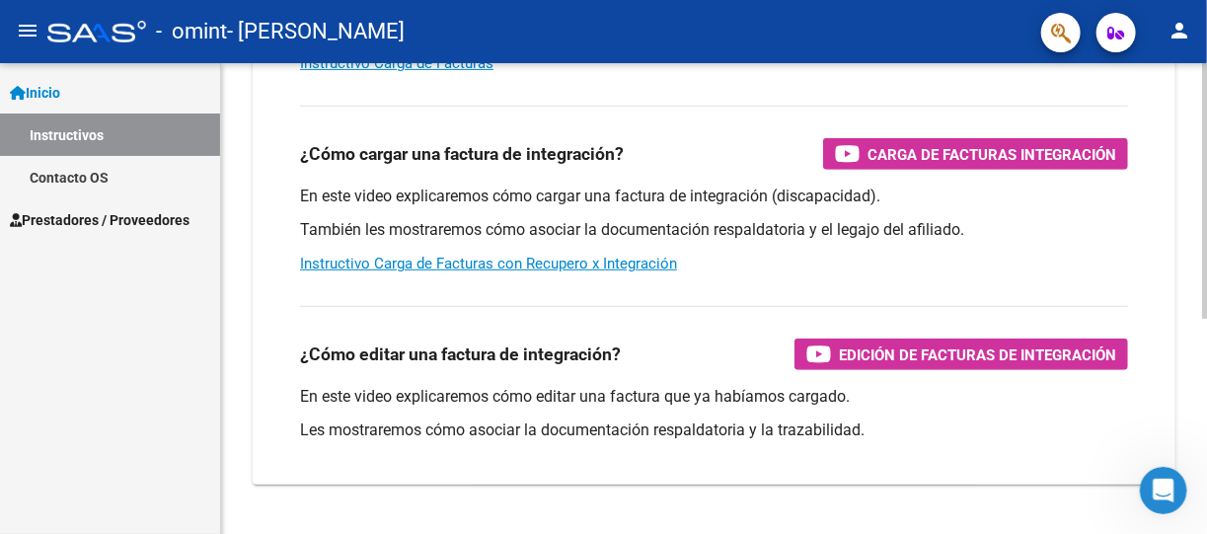
scroll to position [394, 0]
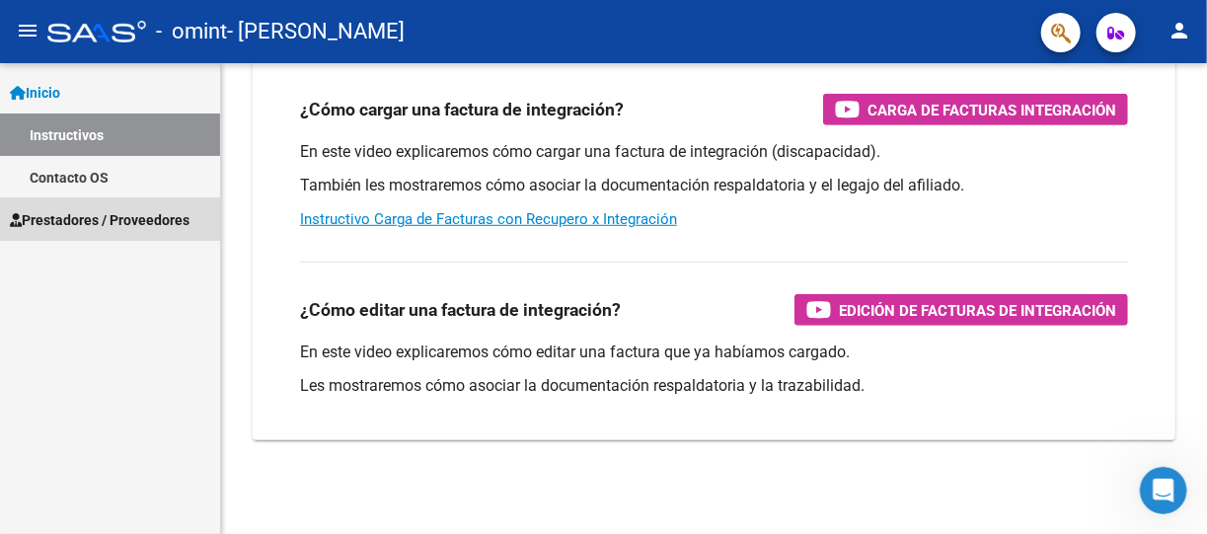
click at [110, 216] on span "Prestadores / Proveedores" at bounding box center [100, 220] width 180 height 22
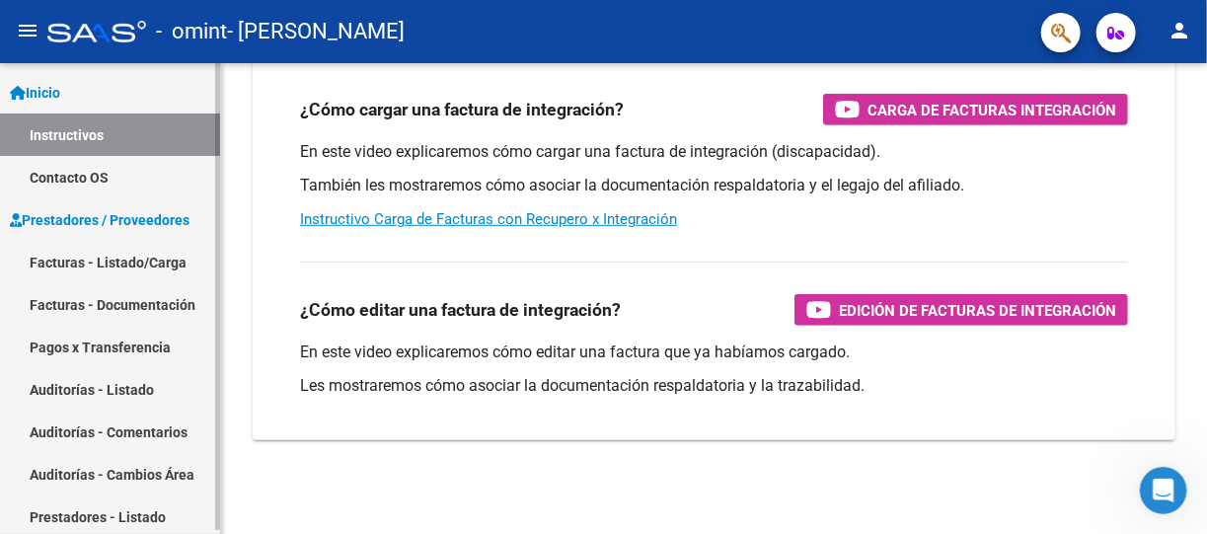
click at [110, 216] on span "Prestadores / Proveedores" at bounding box center [100, 220] width 180 height 22
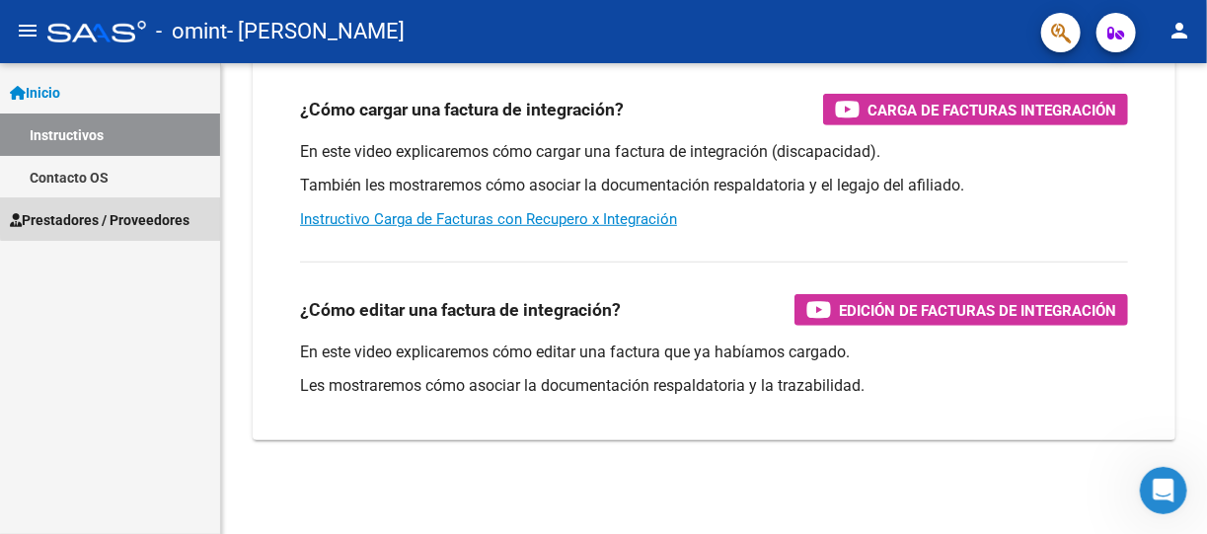
click at [116, 209] on span "Prestadores / Proveedores" at bounding box center [100, 220] width 180 height 22
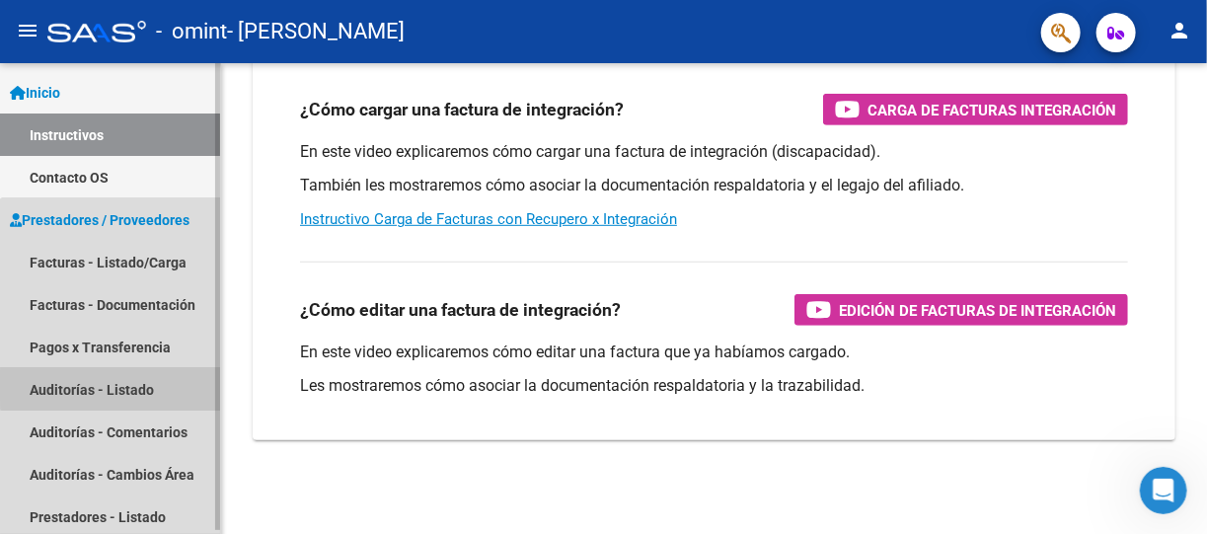
click at [137, 386] on link "Auditorías - Listado" at bounding box center [110, 389] width 220 height 42
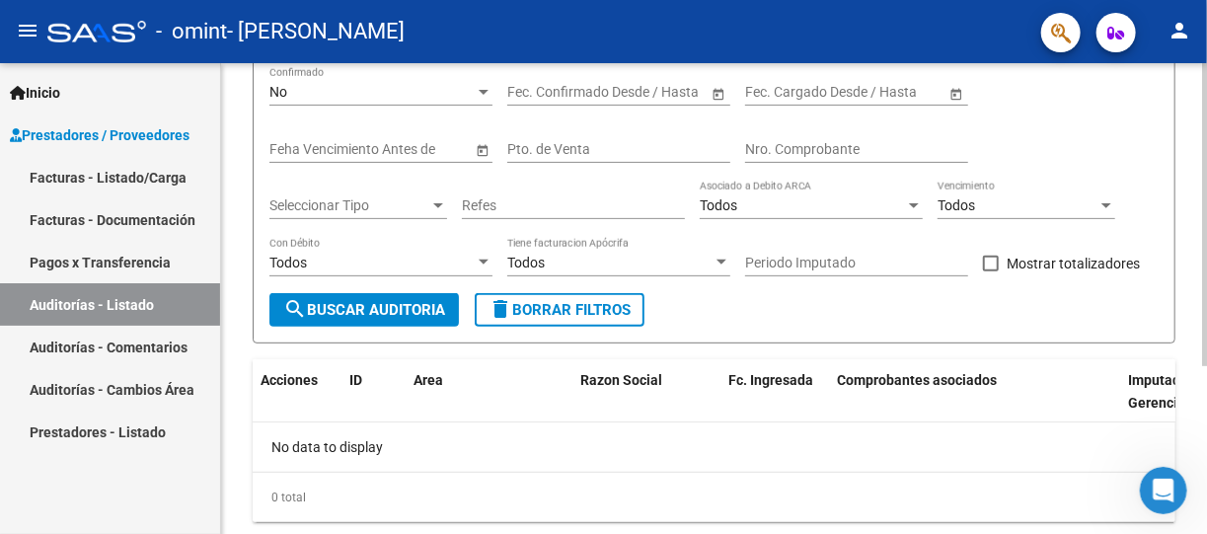
scroll to position [261, 0]
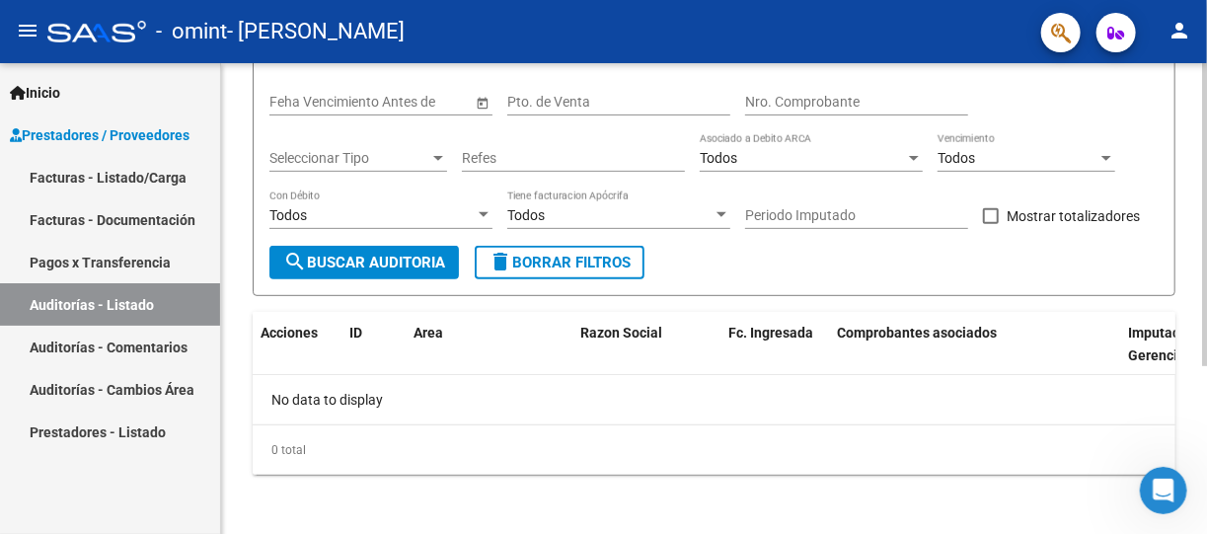
click at [1206, 471] on div at bounding box center [1205, 380] width 5 height 303
click at [402, 268] on button "search Buscar Auditoria" at bounding box center [365, 263] width 190 height 34
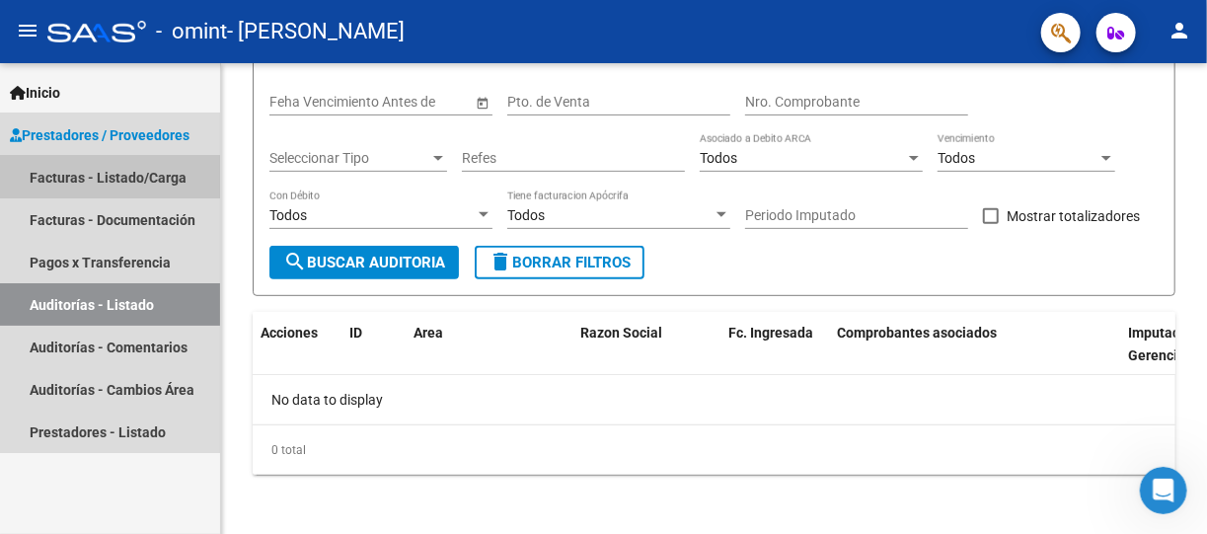
click at [70, 193] on link "Facturas - Listado/Carga" at bounding box center [110, 177] width 220 height 42
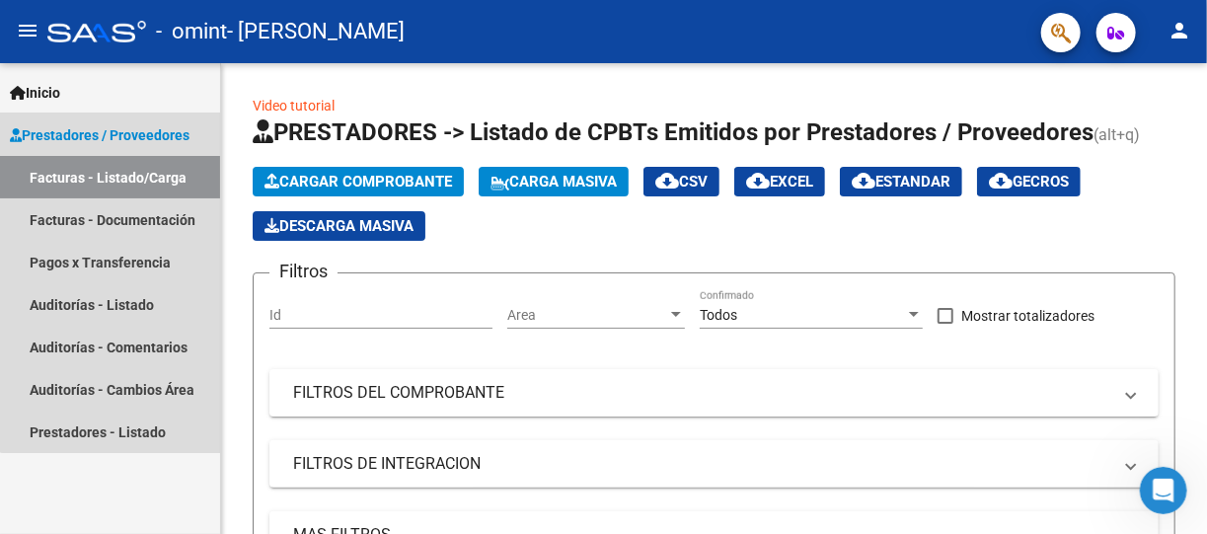
click at [112, 137] on span "Prestadores / Proveedores" at bounding box center [100, 135] width 180 height 22
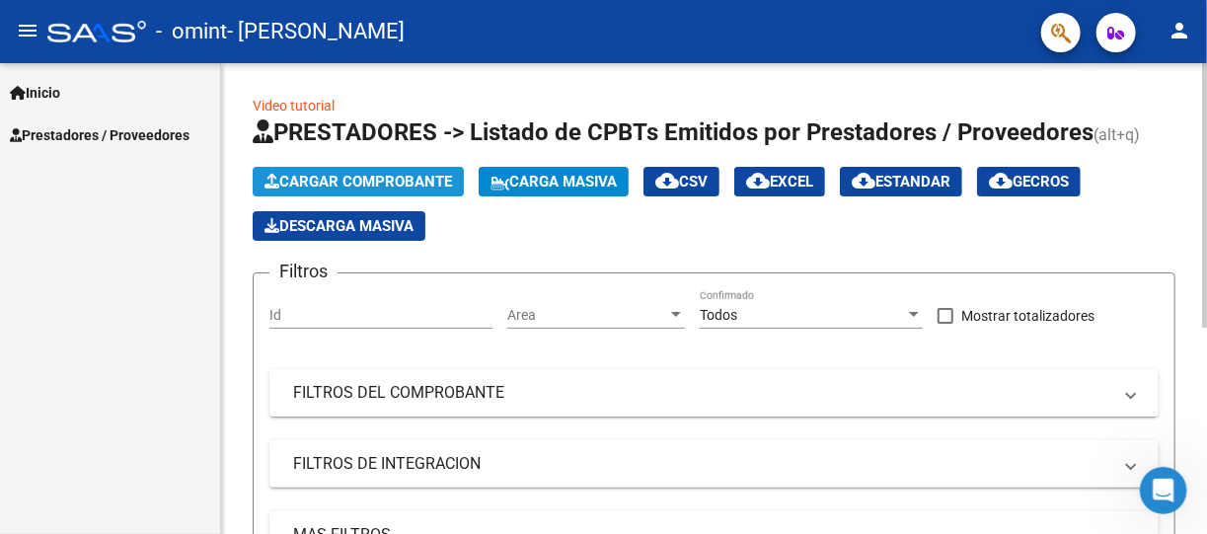
click at [402, 179] on span "Cargar Comprobante" at bounding box center [359, 182] width 188 height 18
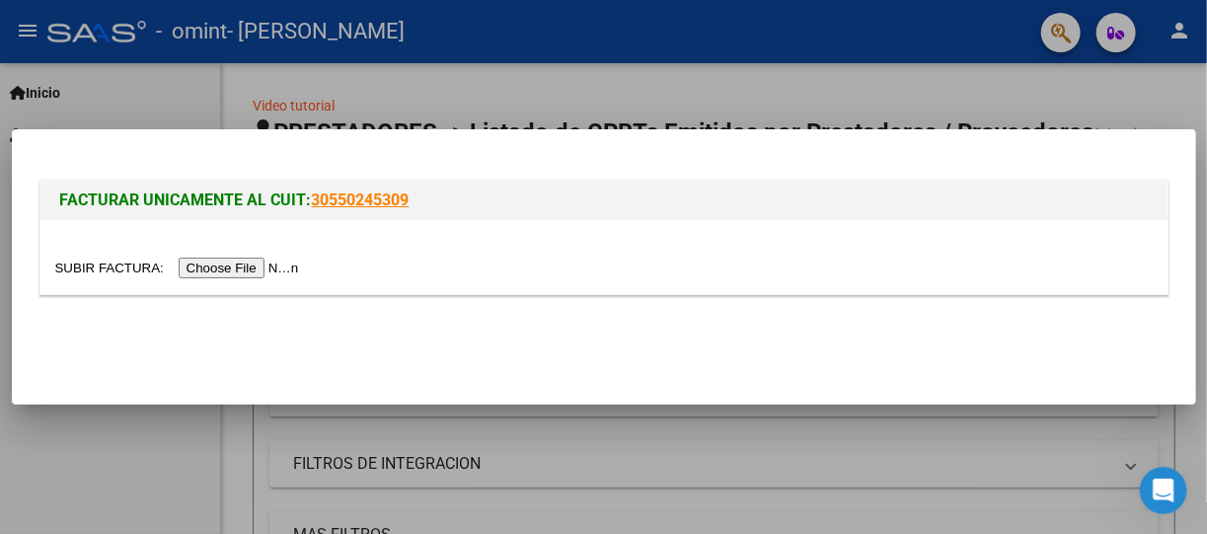
click at [496, 81] on div at bounding box center [603, 267] width 1207 height 534
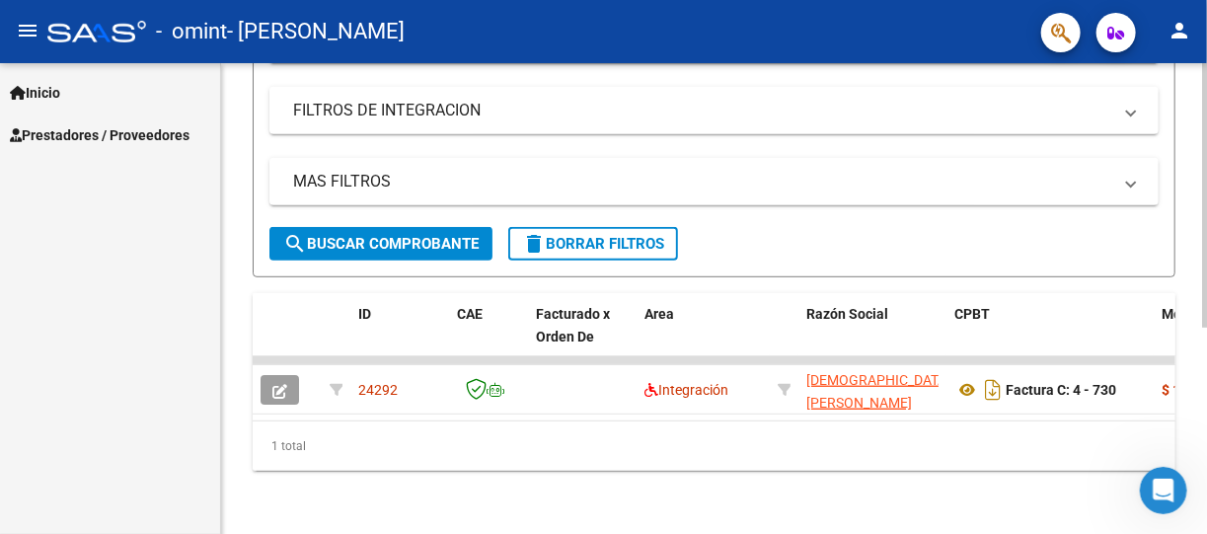
scroll to position [366, 0]
click at [1206, 533] on html "menu - omint - [PERSON_NAME] person Inicio Instructivos Contacto OS Prestadores…" at bounding box center [603, 267] width 1207 height 534
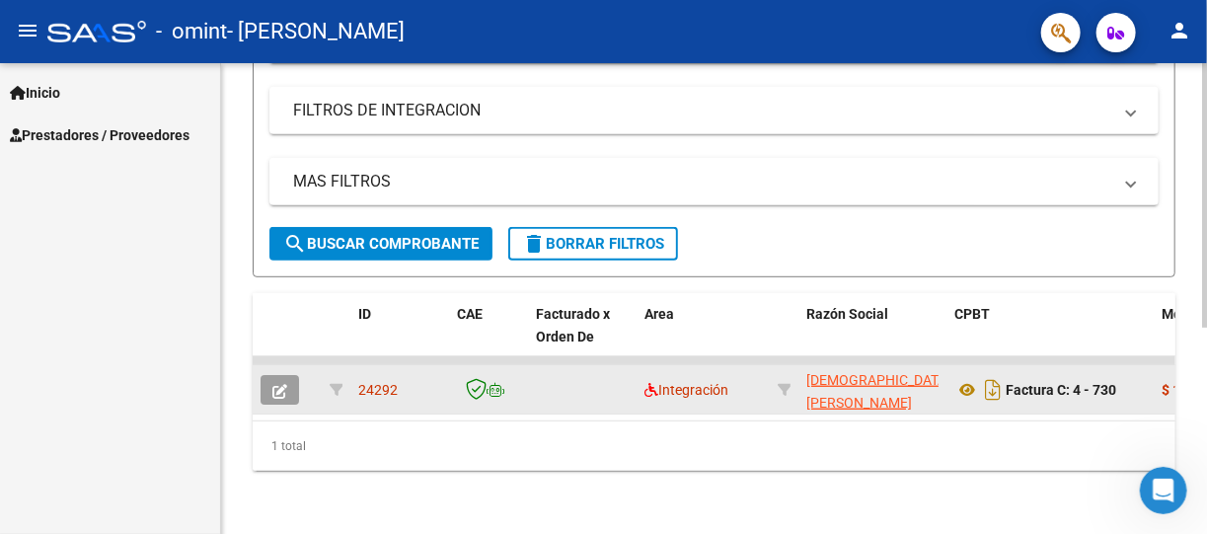
scroll to position [26, 0]
